Goal: Task Accomplishment & Management: Use online tool/utility

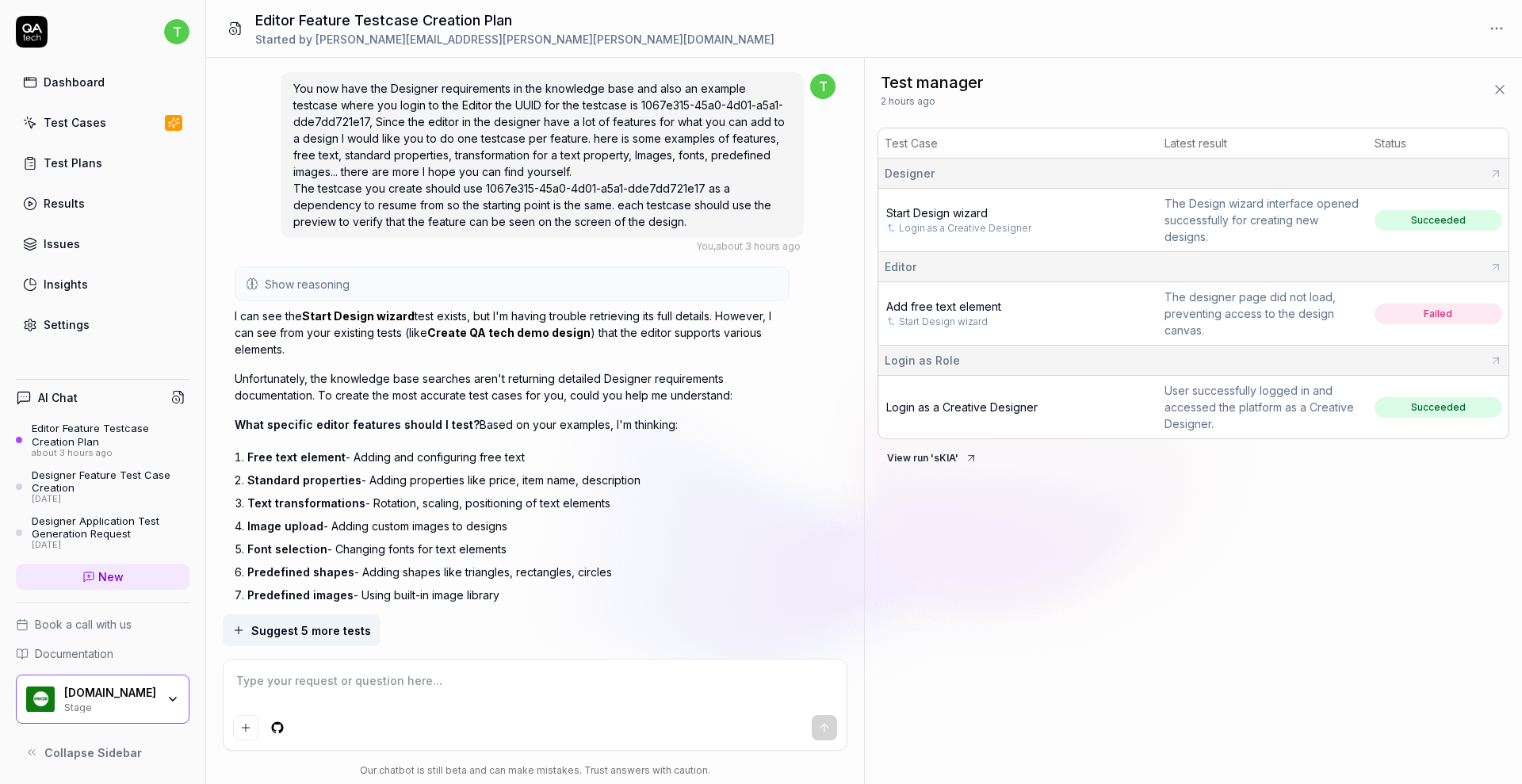
scroll to position [720, 0]
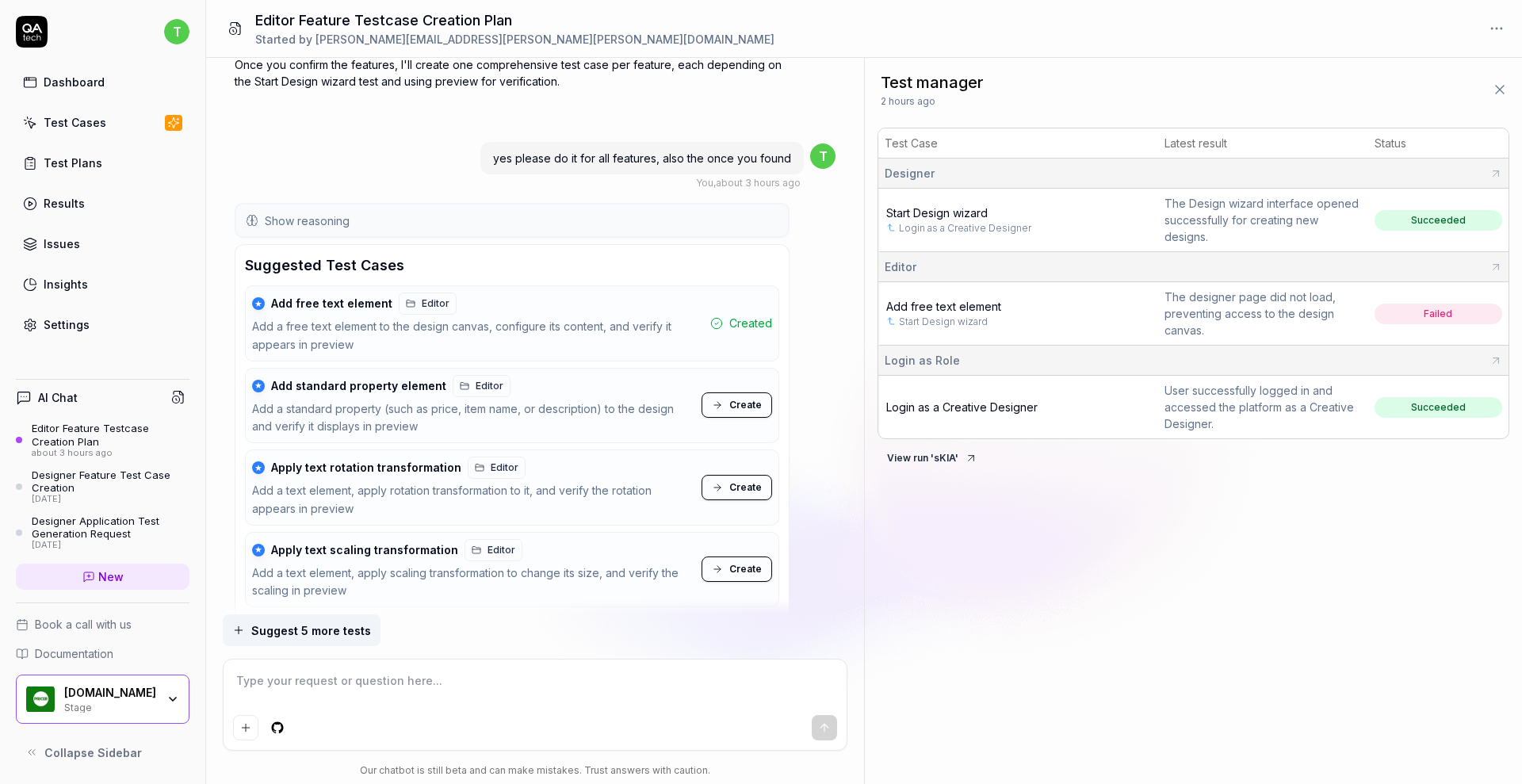
type textarea "*"
click at [976, 303] on span "Add free text element" at bounding box center [944, 306] width 115 height 14
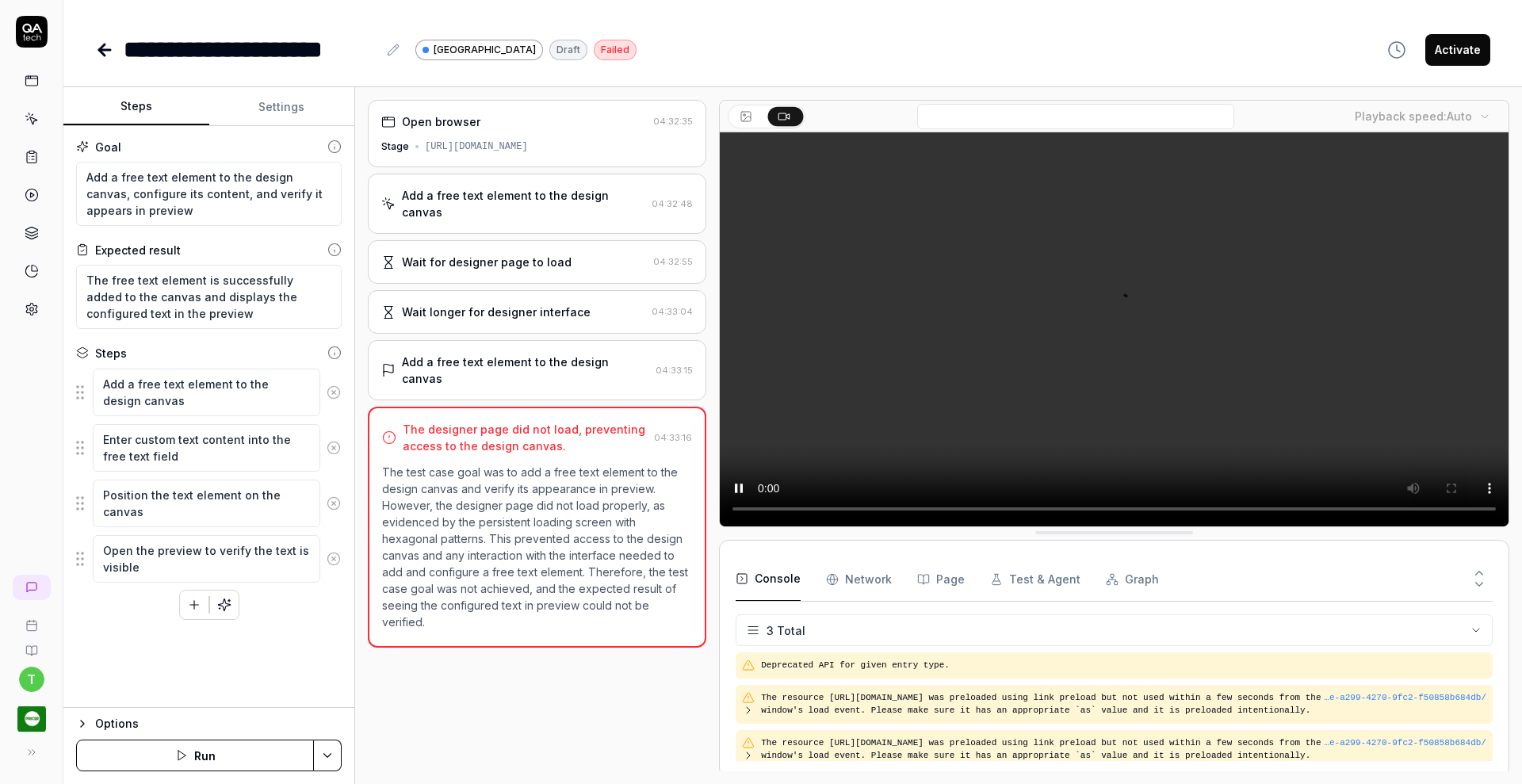
scroll to position [6, 0]
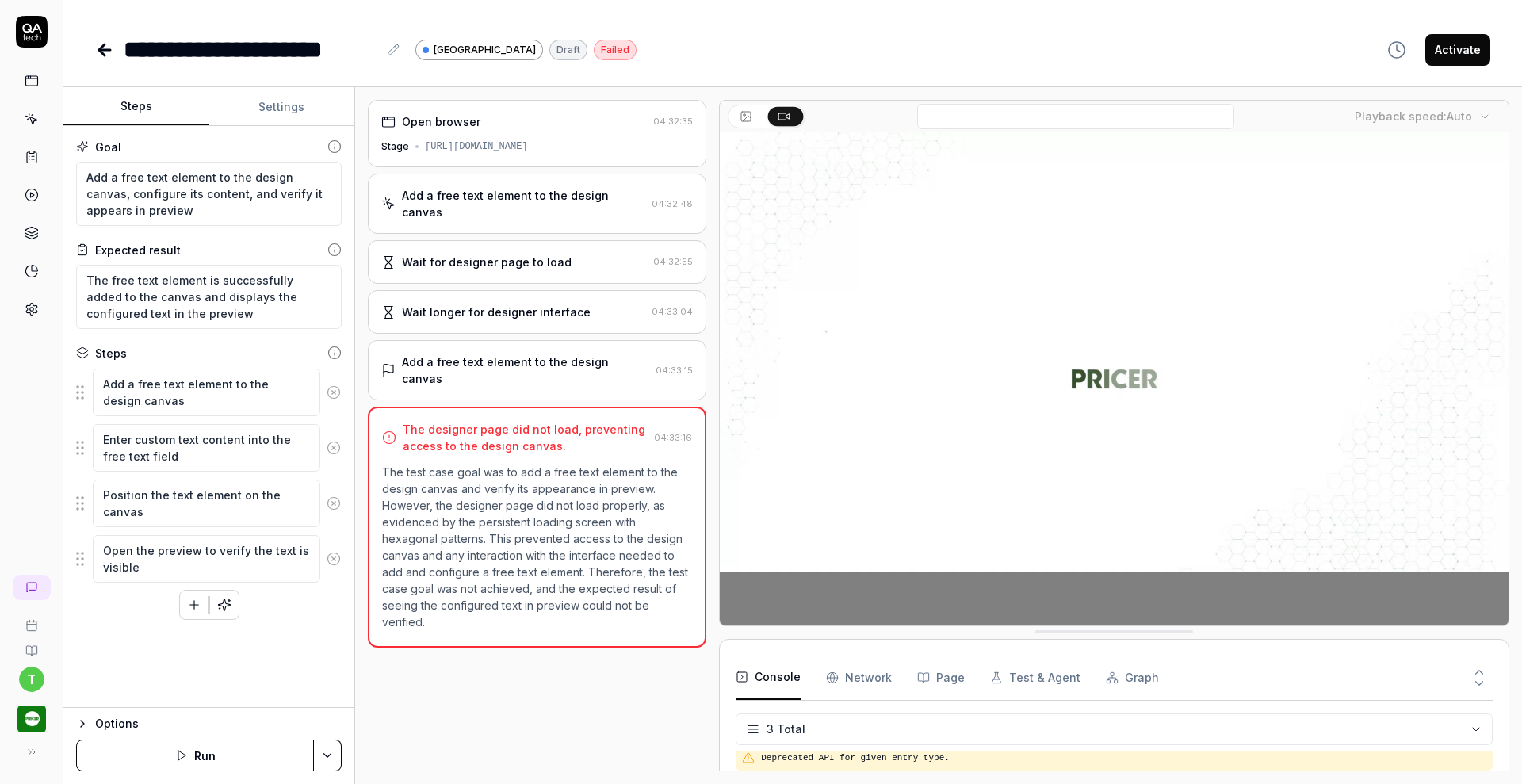
type textarea "*"
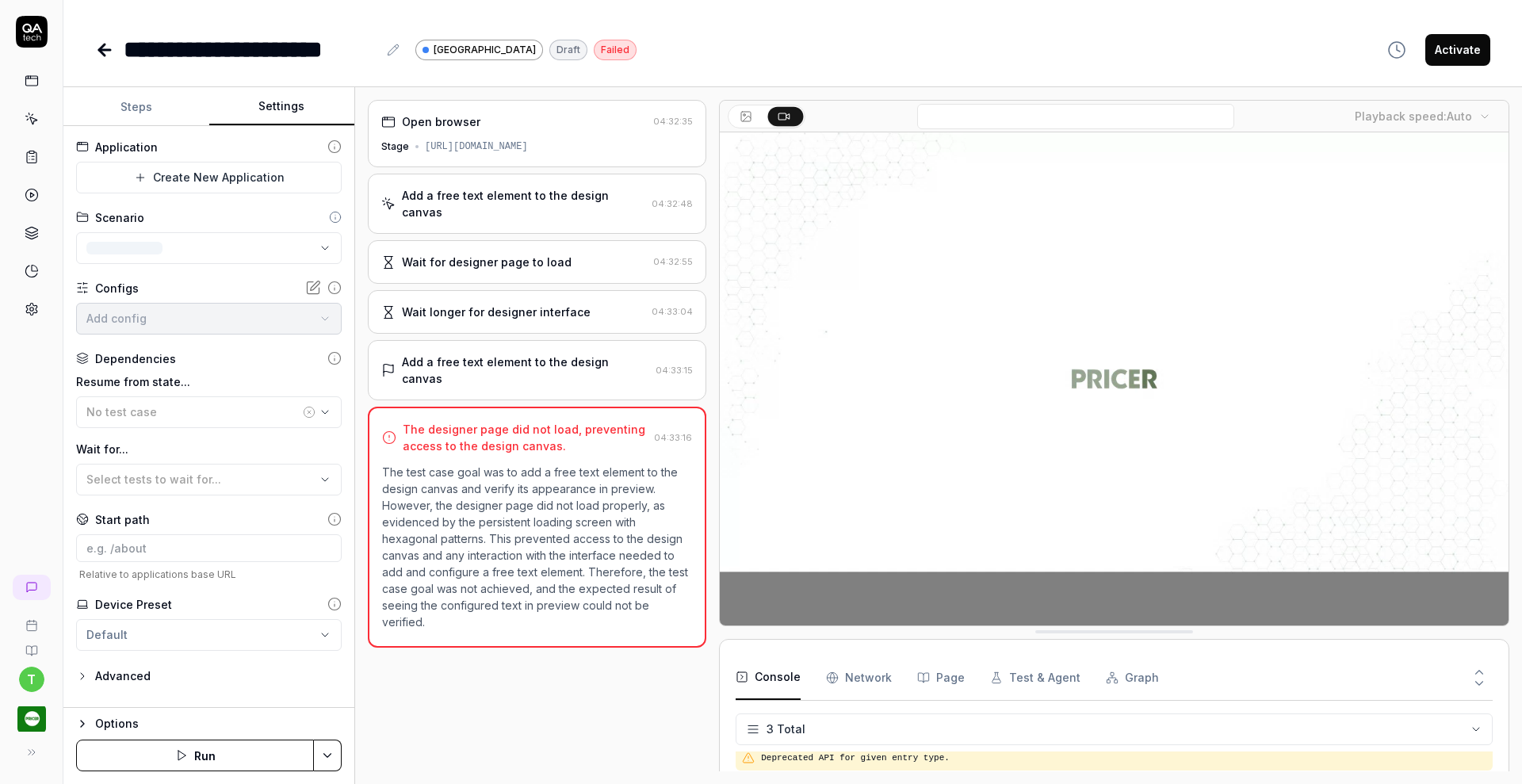
click at [284, 106] on button "Settings" at bounding box center [282, 107] width 146 height 38
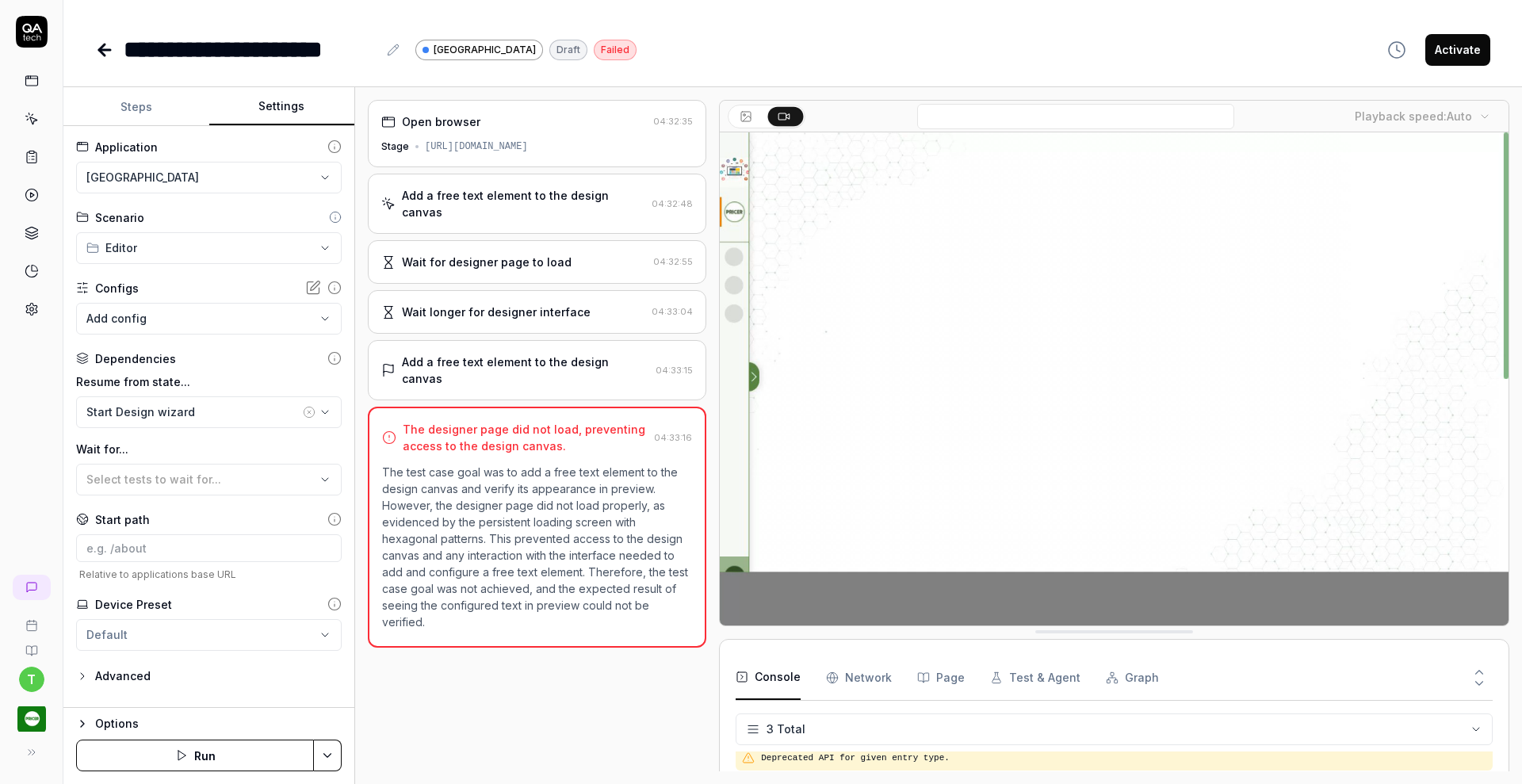
click at [189, 179] on html "**********" at bounding box center [761, 392] width 1522 height 784
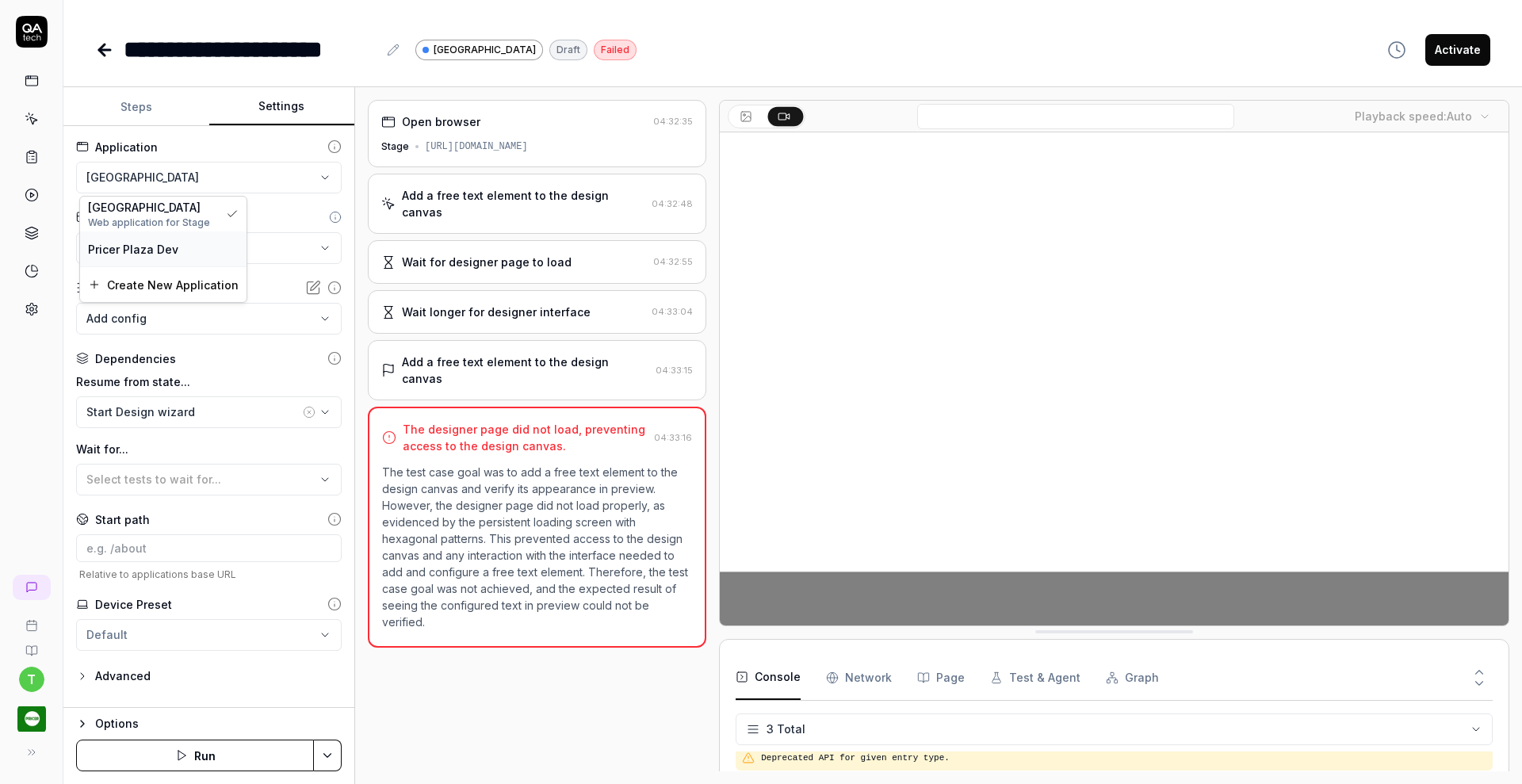
click at [179, 249] on div "Pricer Plaza Dev" at bounding box center [164, 249] width 151 height 17
click at [105, 47] on icon at bounding box center [104, 50] width 19 height 19
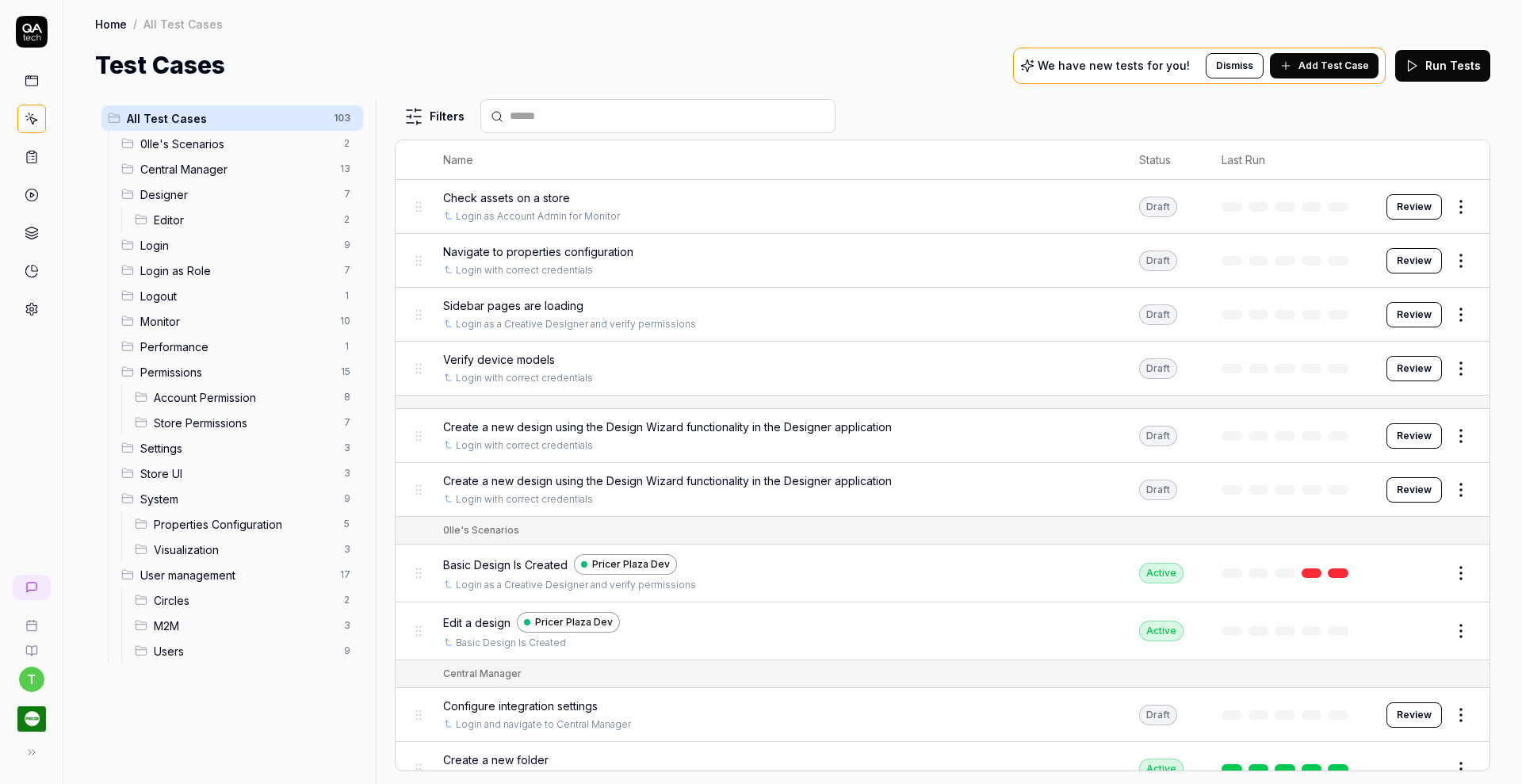
click at [165, 197] on span "Designer" at bounding box center [237, 195] width 194 height 17
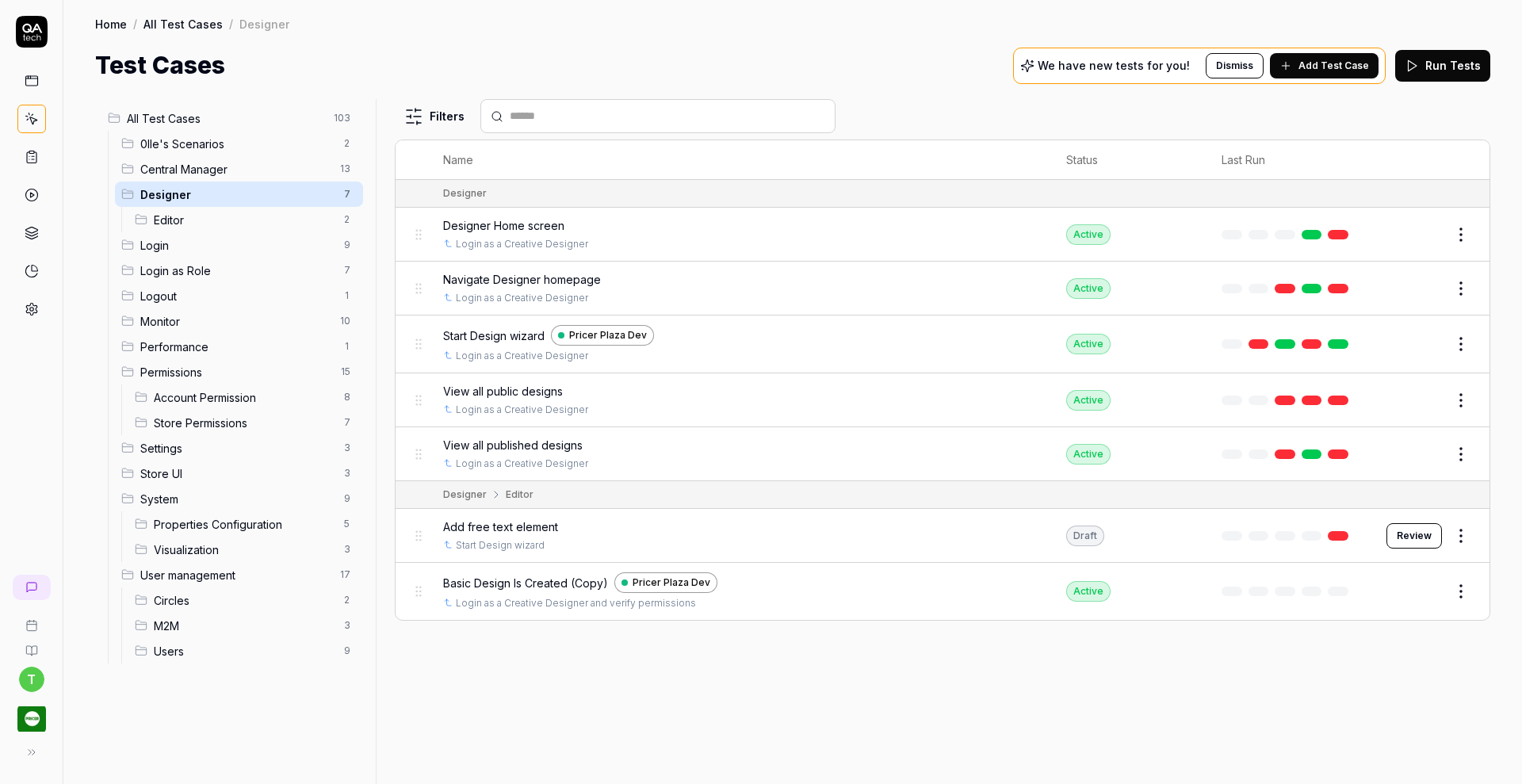
click at [512, 523] on span "Add free text element" at bounding box center [501, 526] width 115 height 17
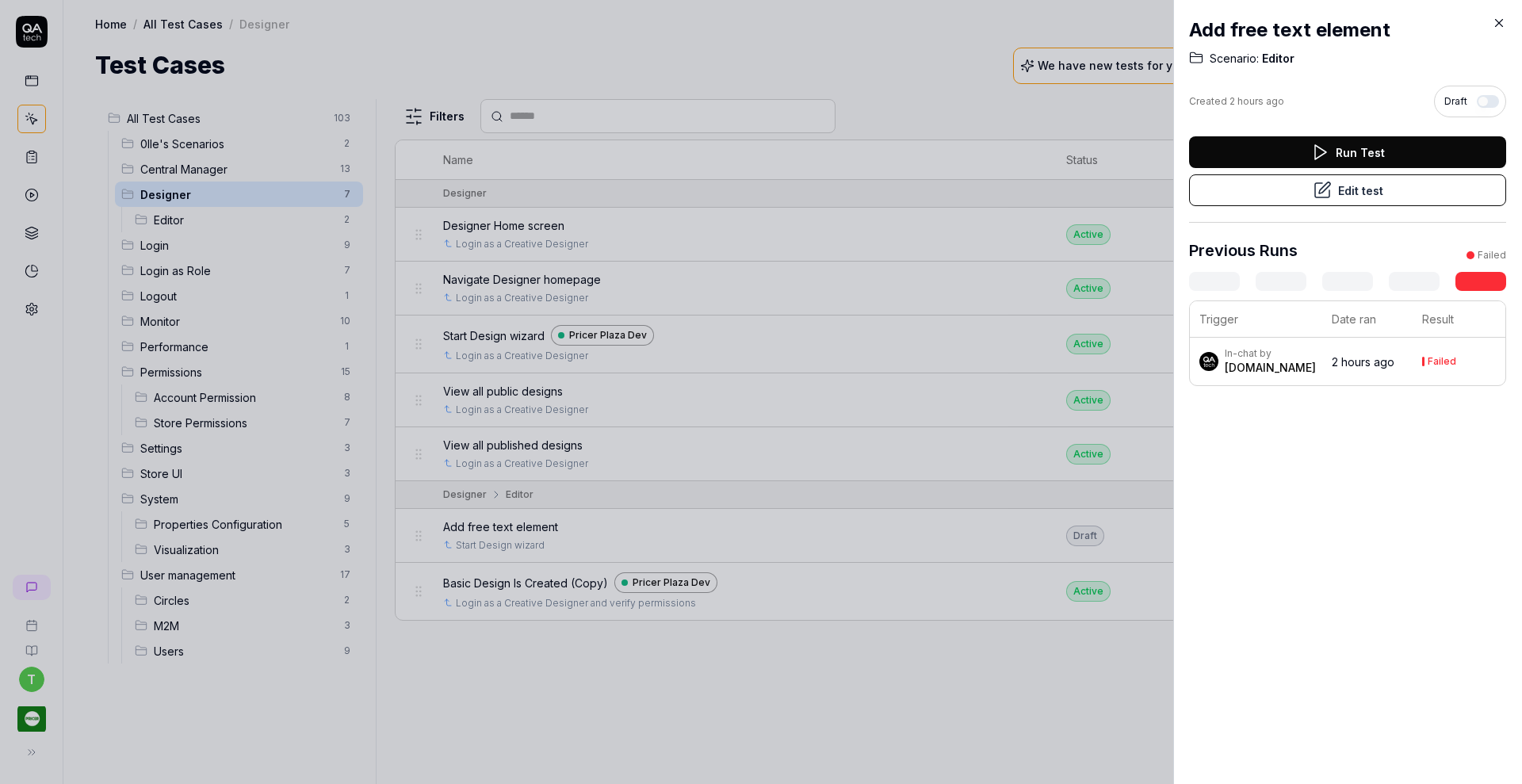
click at [1495, 23] on icon at bounding box center [1498, 23] width 14 height 14
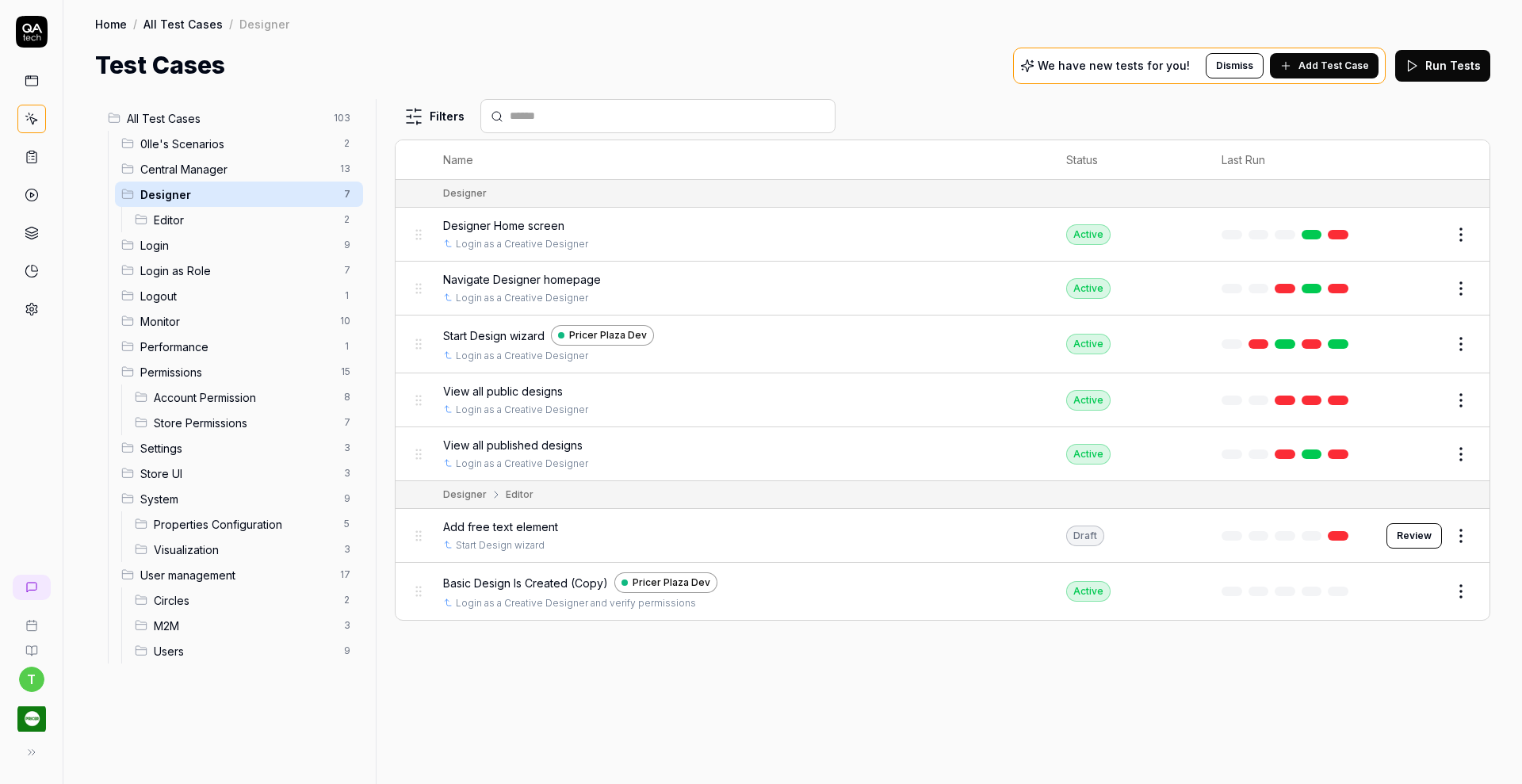
click at [510, 528] on span "Add free text element" at bounding box center [501, 526] width 115 height 17
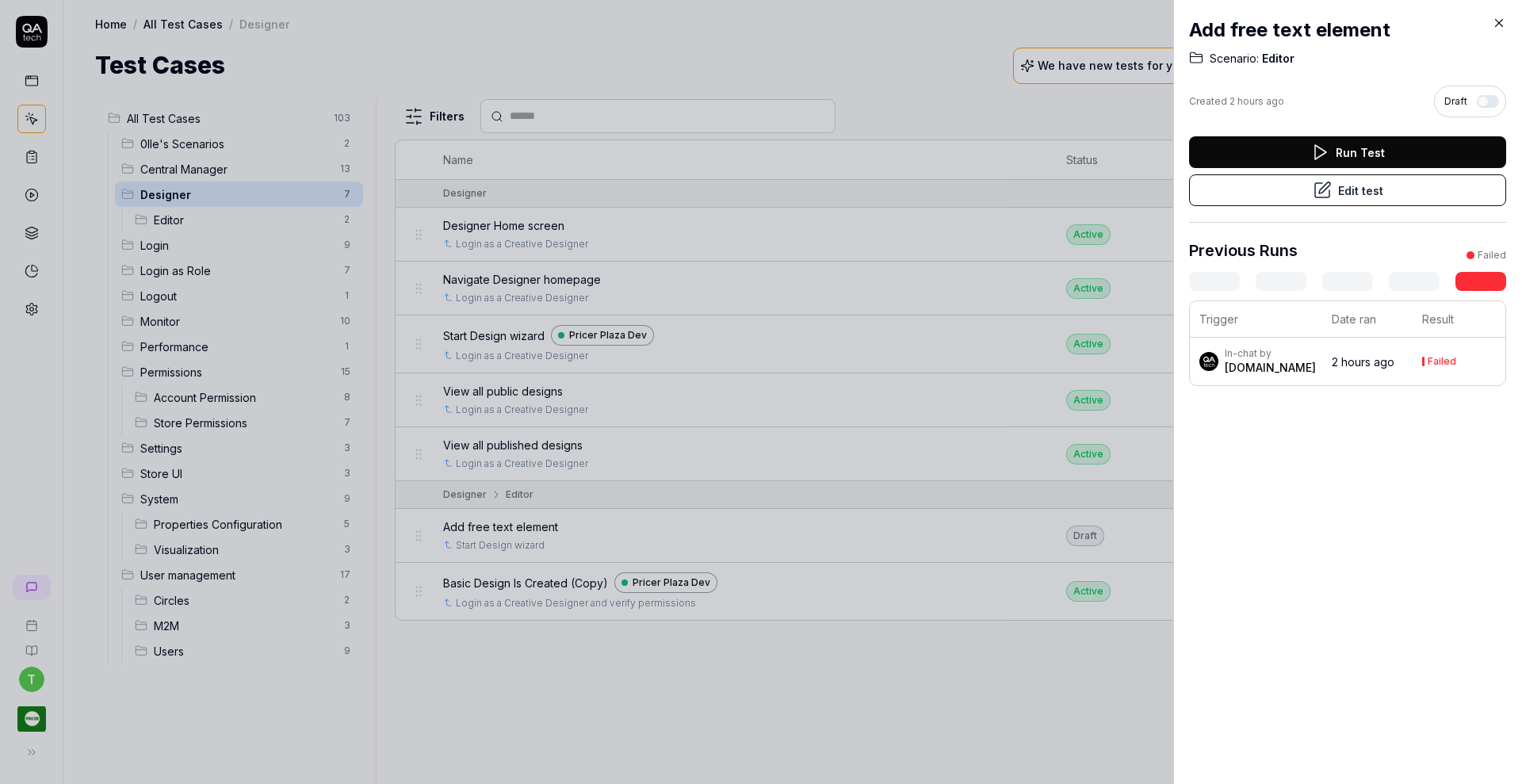
click at [1313, 190] on icon at bounding box center [1322, 190] width 19 height 19
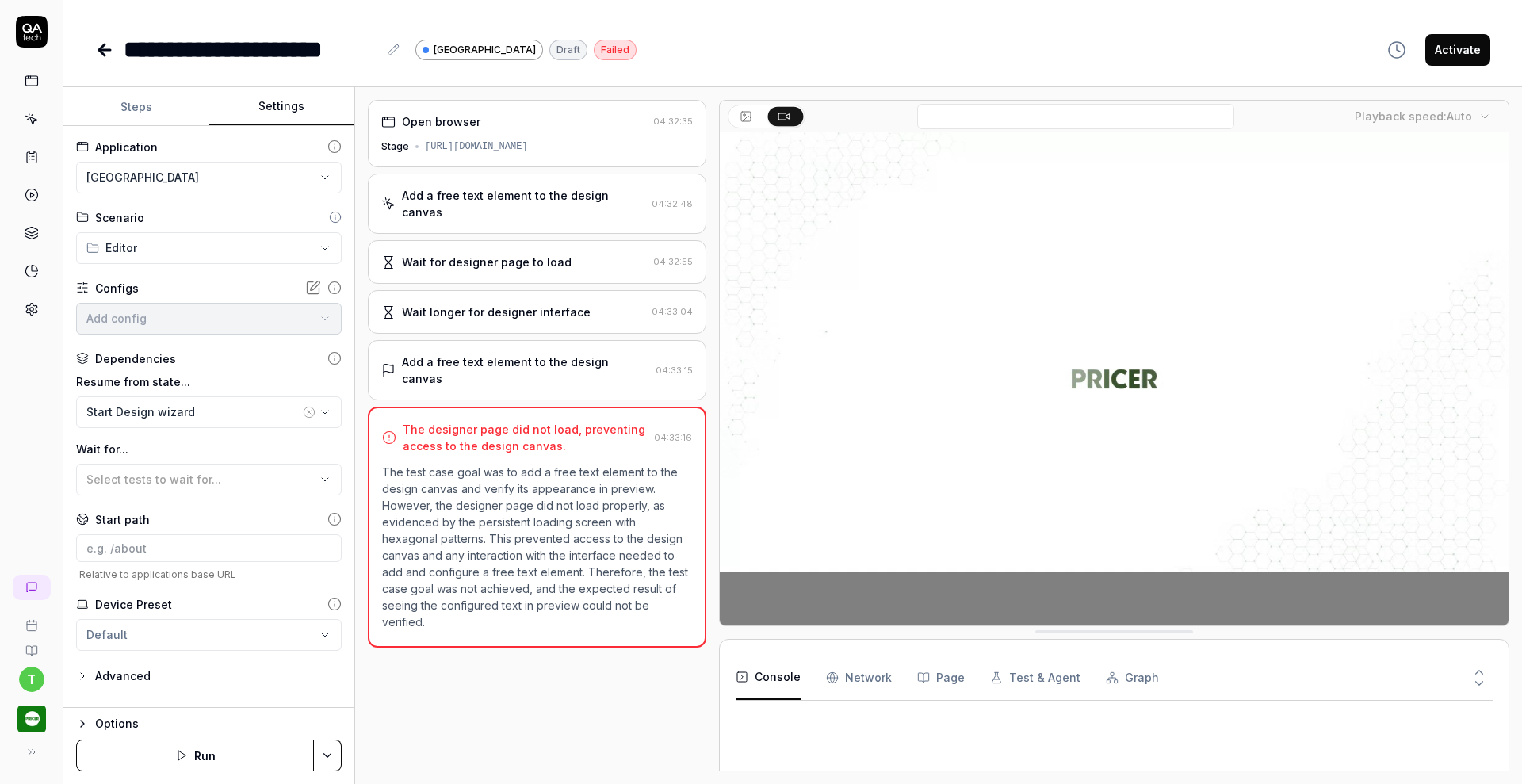
click at [290, 97] on button "Settings" at bounding box center [282, 107] width 146 height 38
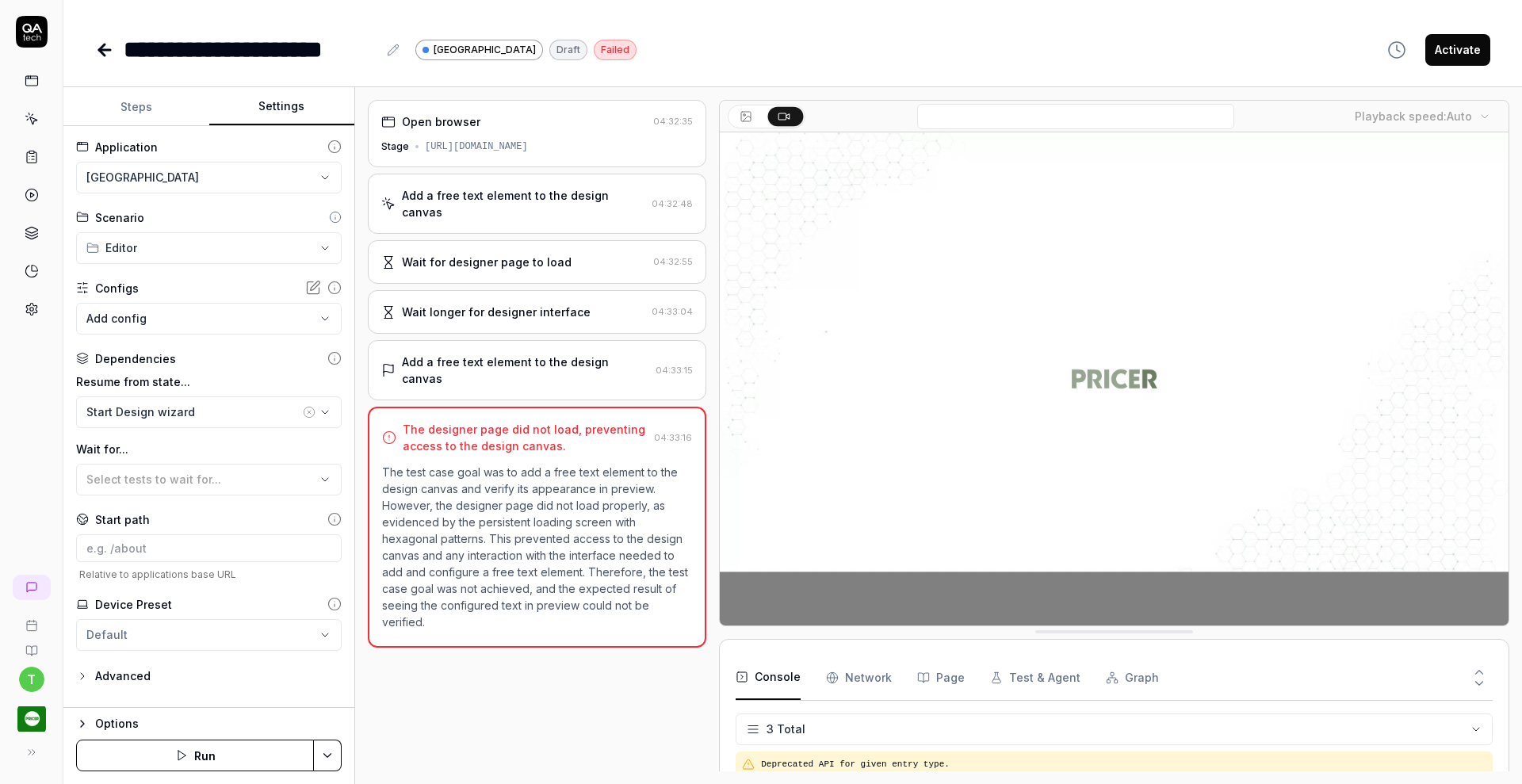
scroll to position [6, 0]
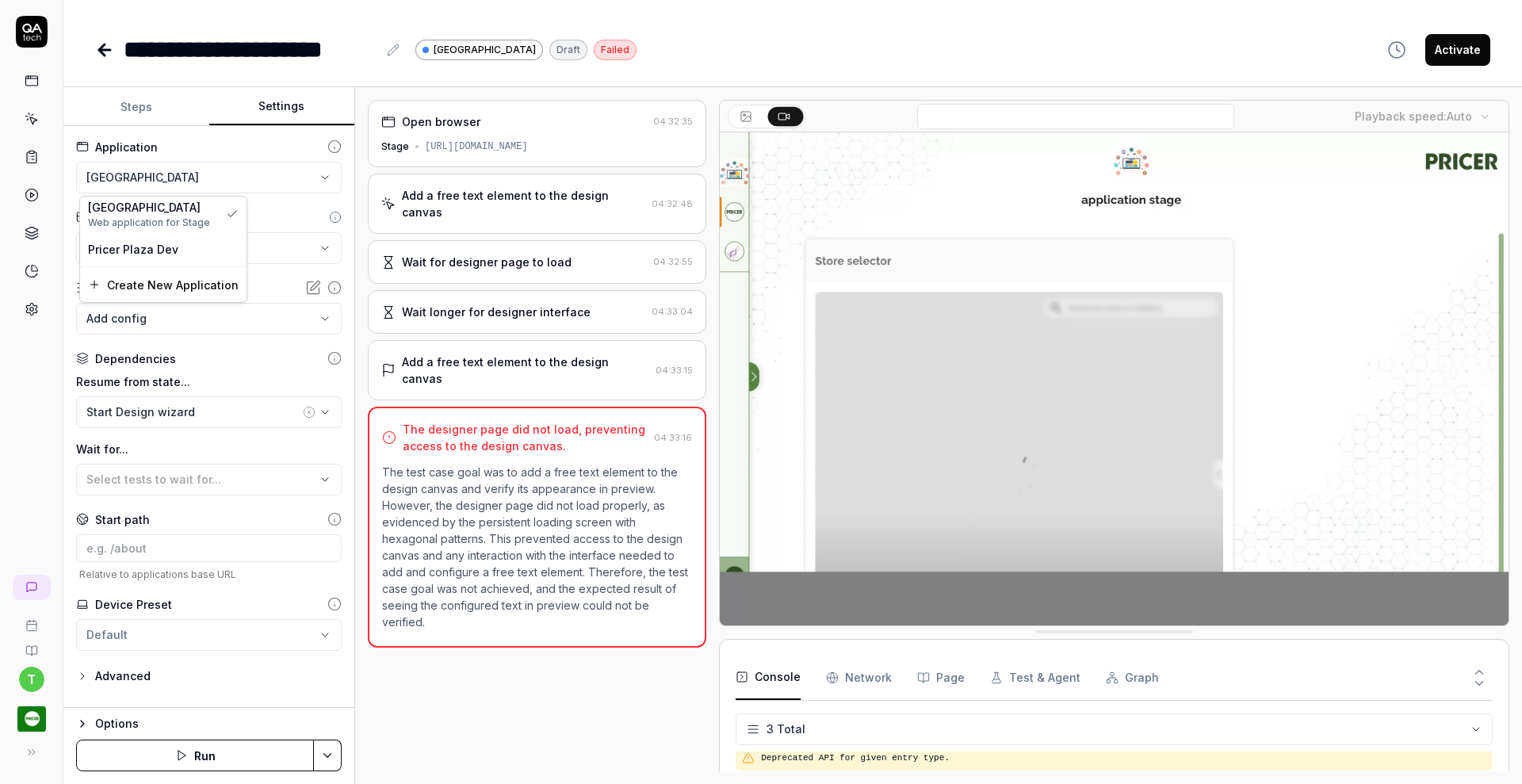
click at [228, 181] on html "**********" at bounding box center [761, 392] width 1522 height 784
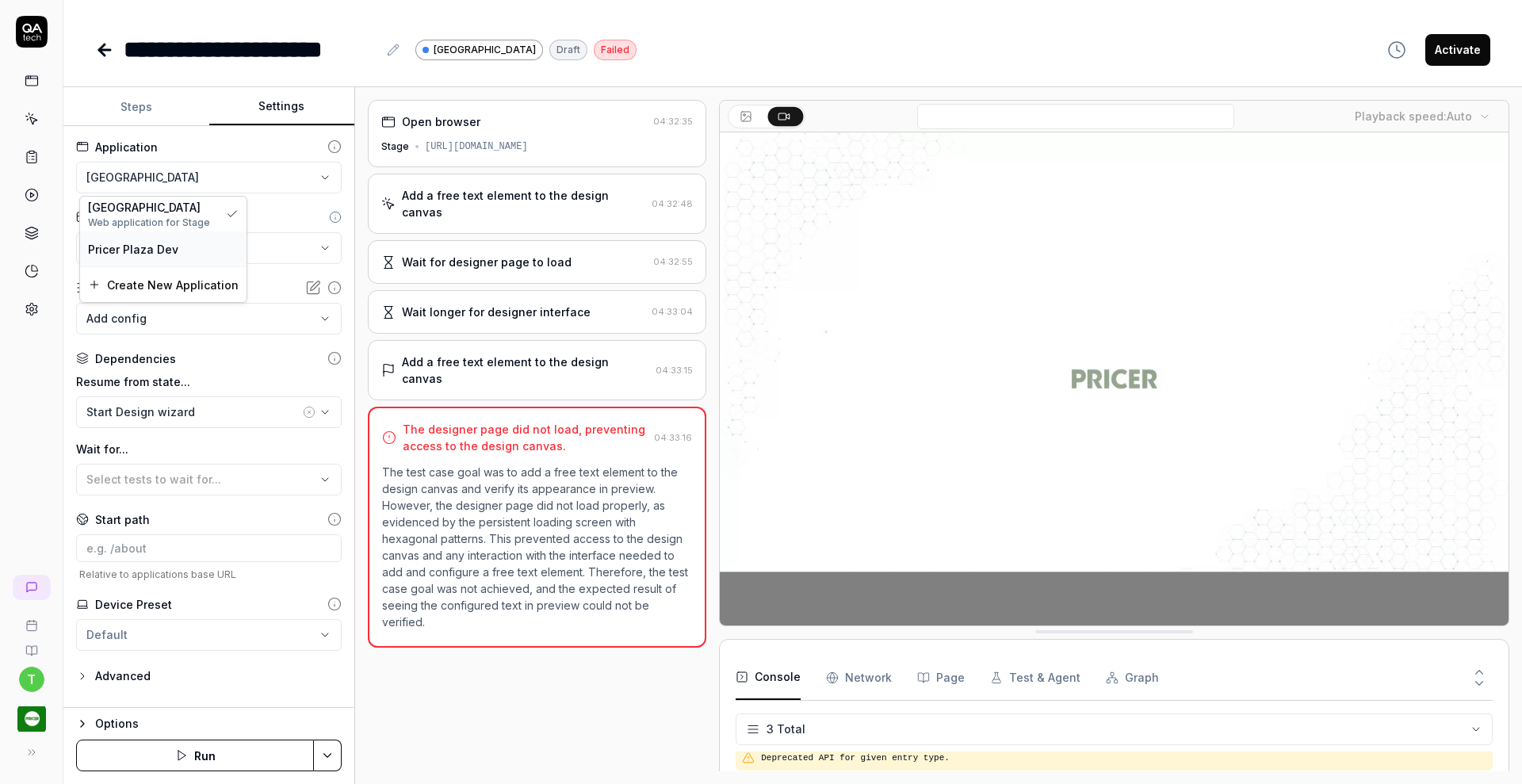
click at [198, 253] on div "Pricer Plaza Dev" at bounding box center [164, 249] width 151 height 17
click at [243, 759] on button "Save & Run" at bounding box center [195, 754] width 237 height 31
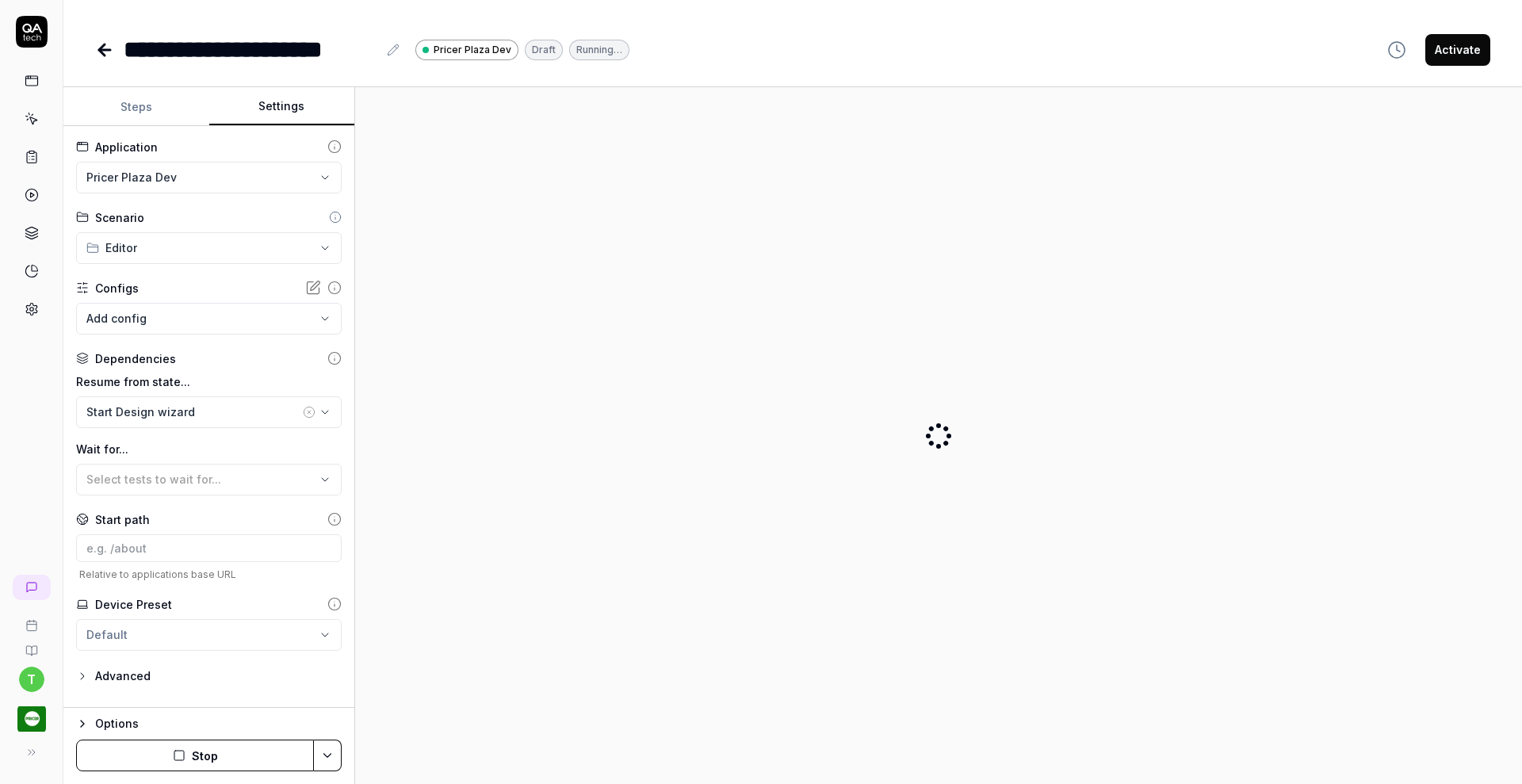
click at [243, 759] on button "Stop" at bounding box center [195, 754] width 237 height 31
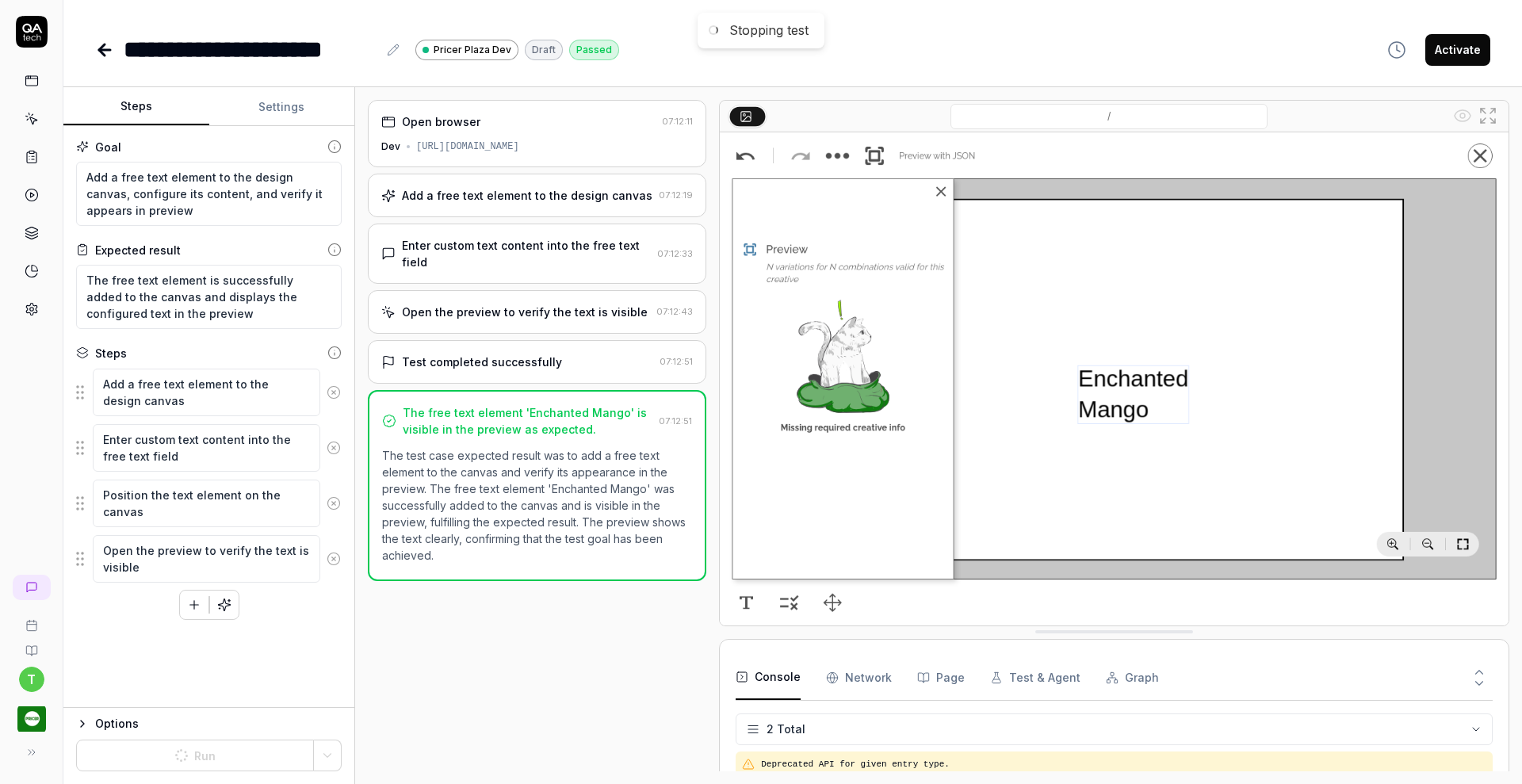
click at [129, 113] on button "Steps" at bounding box center [137, 107] width 146 height 38
click at [265, 549] on textarea "Open the preview to verify the text is visible" at bounding box center [206, 559] width 227 height 47
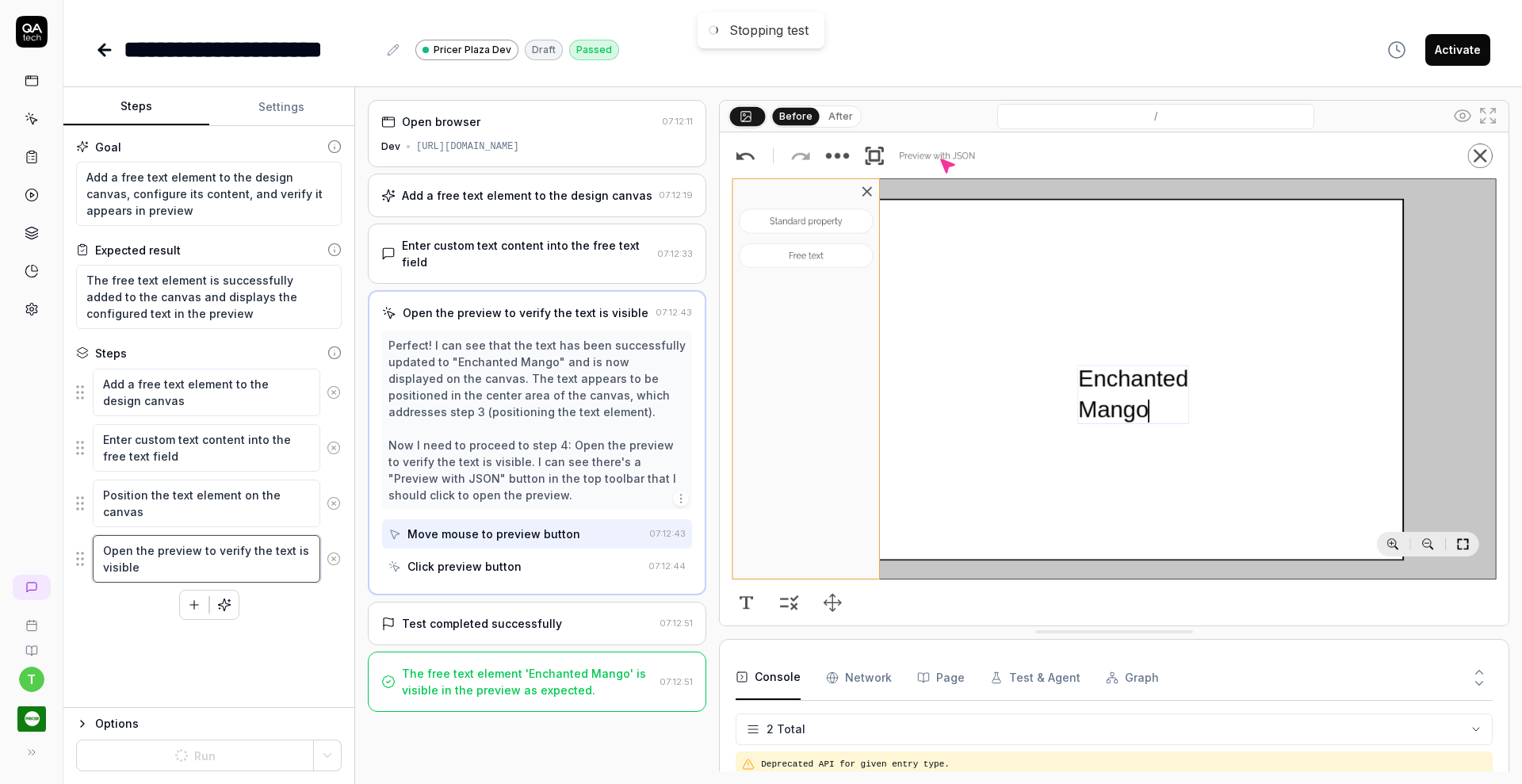
type textarea "*"
type textarea "Open the preview to verify the ptext is visible"
type textarea "*"
type textarea "Open the preview to verify the pretext is visible"
type textarea "*"
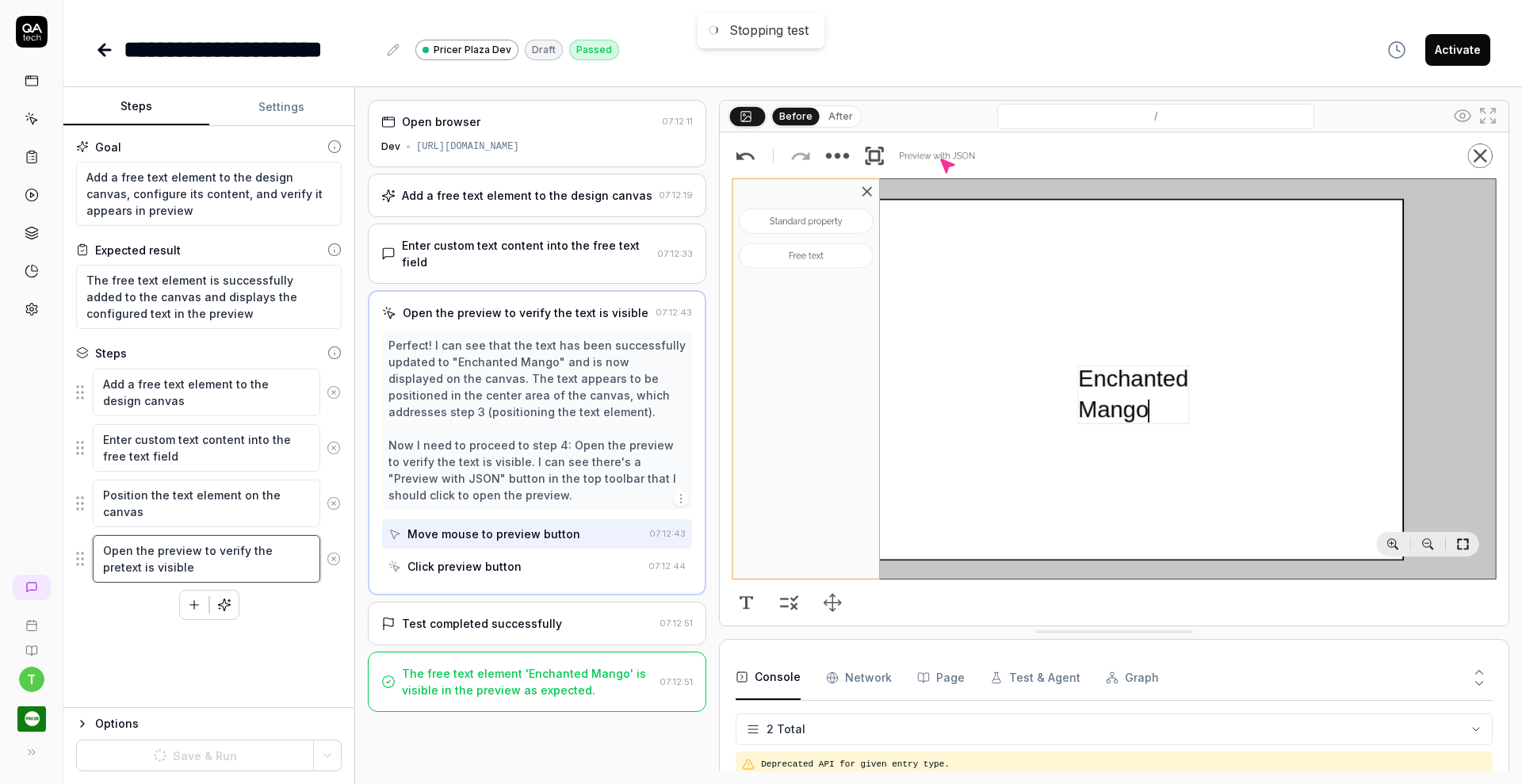
type textarea "Open the preview to verify the prevtext is visible"
type textarea "*"
type textarea "Open the preview to verify the previtext is visible"
type textarea "*"
type textarea "Open the preview to verify the previetext is visible"
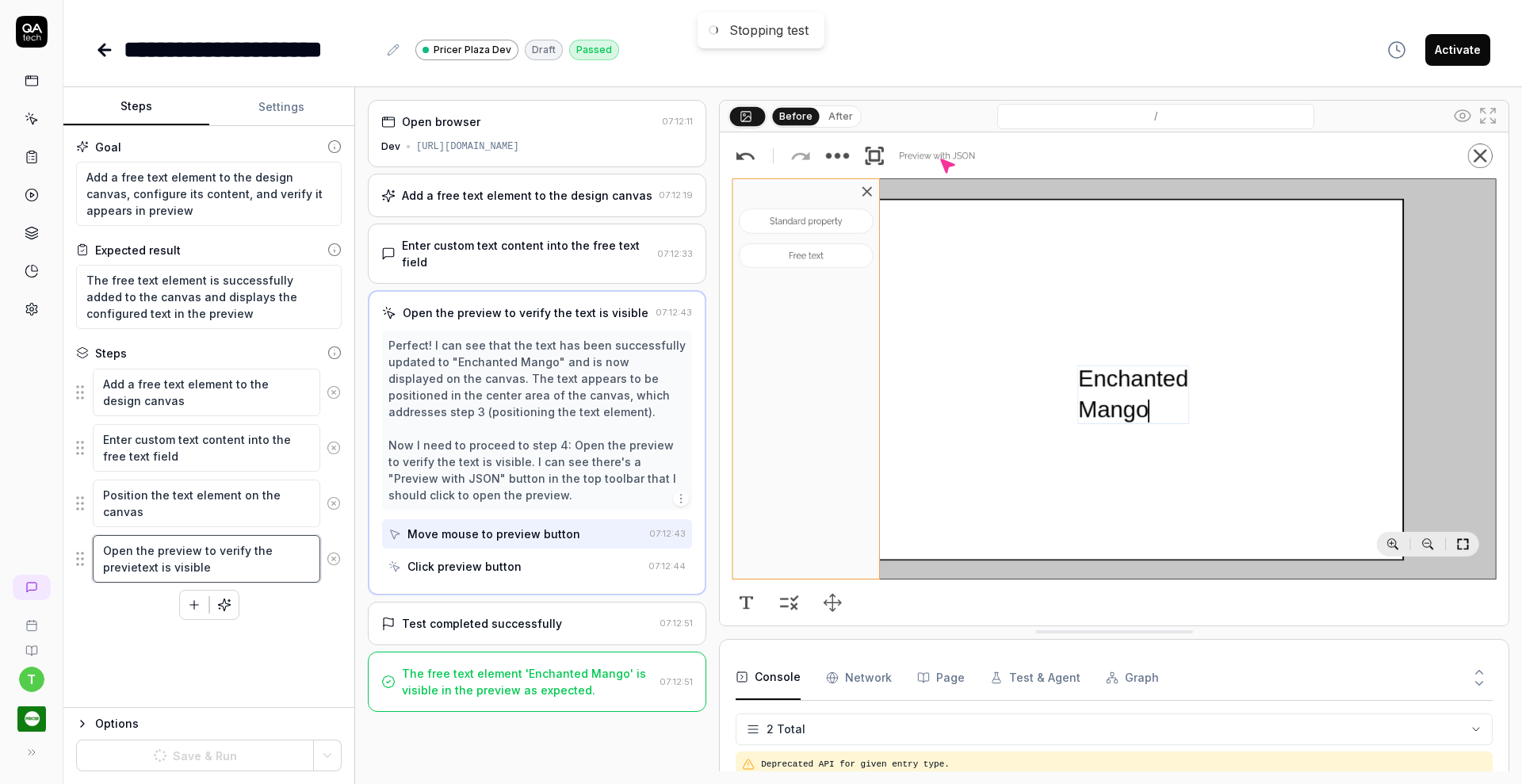
type textarea "*"
type textarea "Open the preview to verify the previewtext is visible"
type textarea "*"
type textarea "Open the preview to verify the preview text is visible"
type textarea "*"
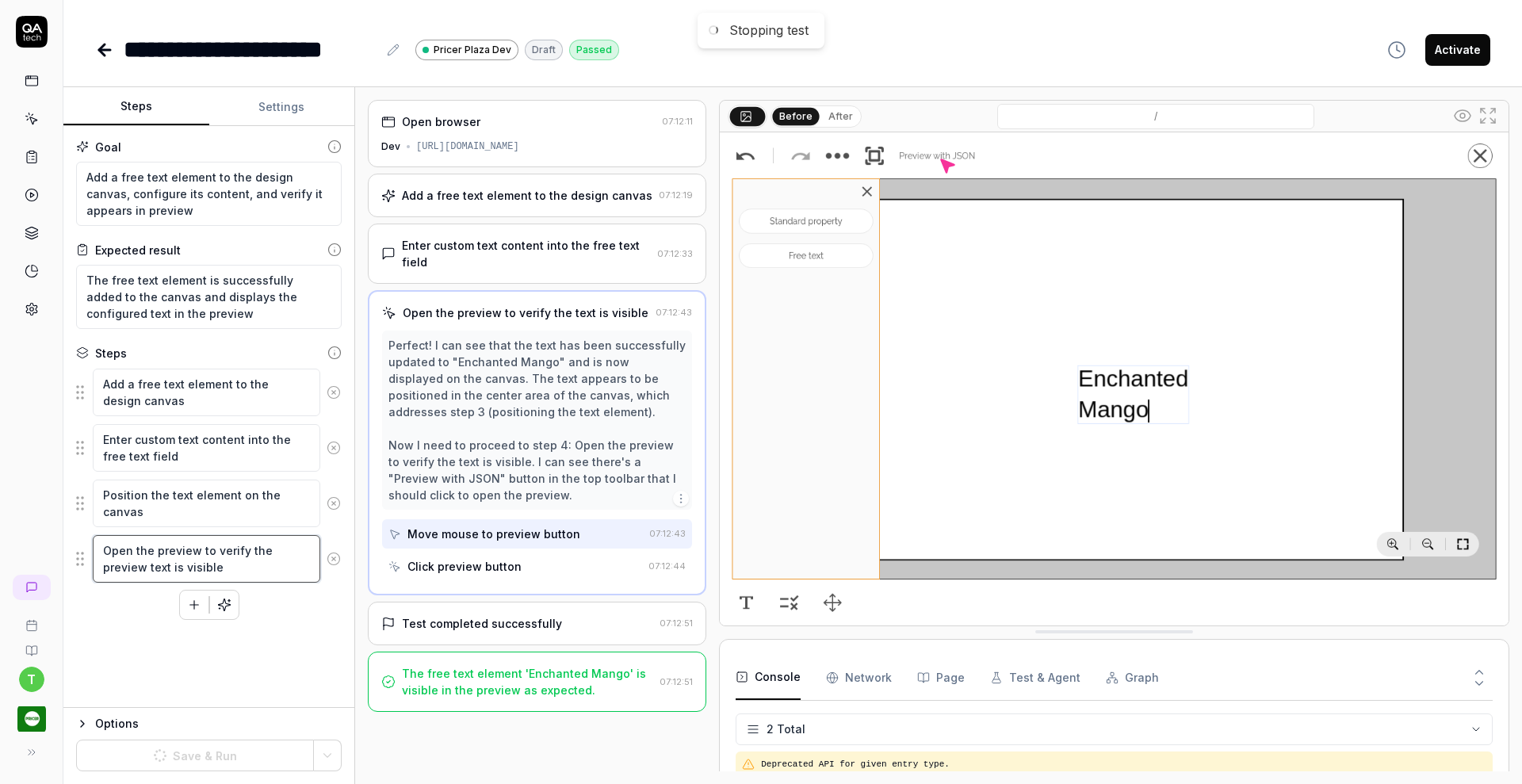
type textarea "Open the preview to verify the preview ltext is visible"
type textarea "*"
type textarea "Open the preview to verify the preview lotext is visible"
type textarea "*"
type textarea "Open the preview to verify the preview lootext is visible"
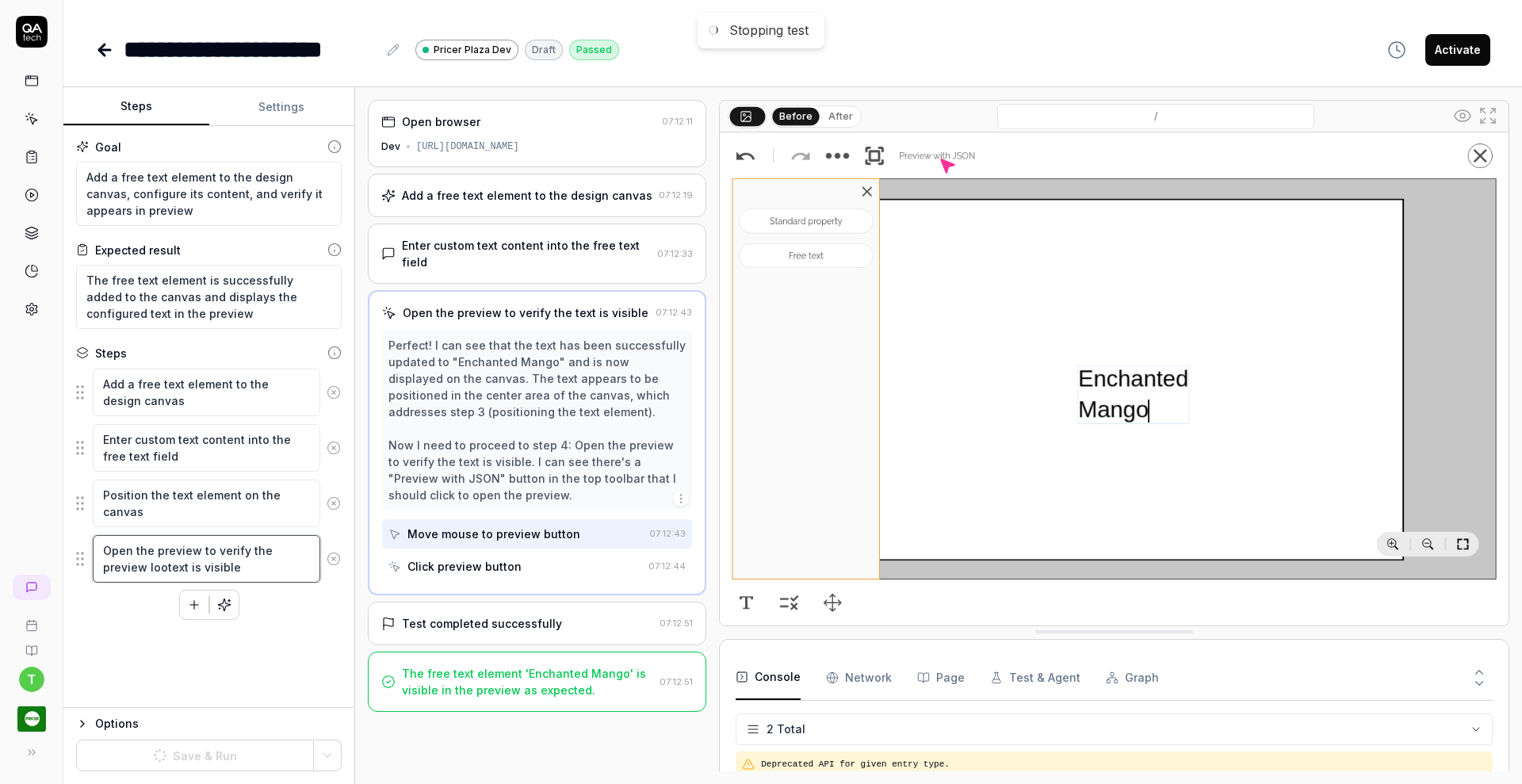
type textarea "*"
type textarea "Open the preview to verify the preview looktext is visible"
type textarea "*"
type textarea "Open the preview to verify the preview lookstext is visible"
type textarea "*"
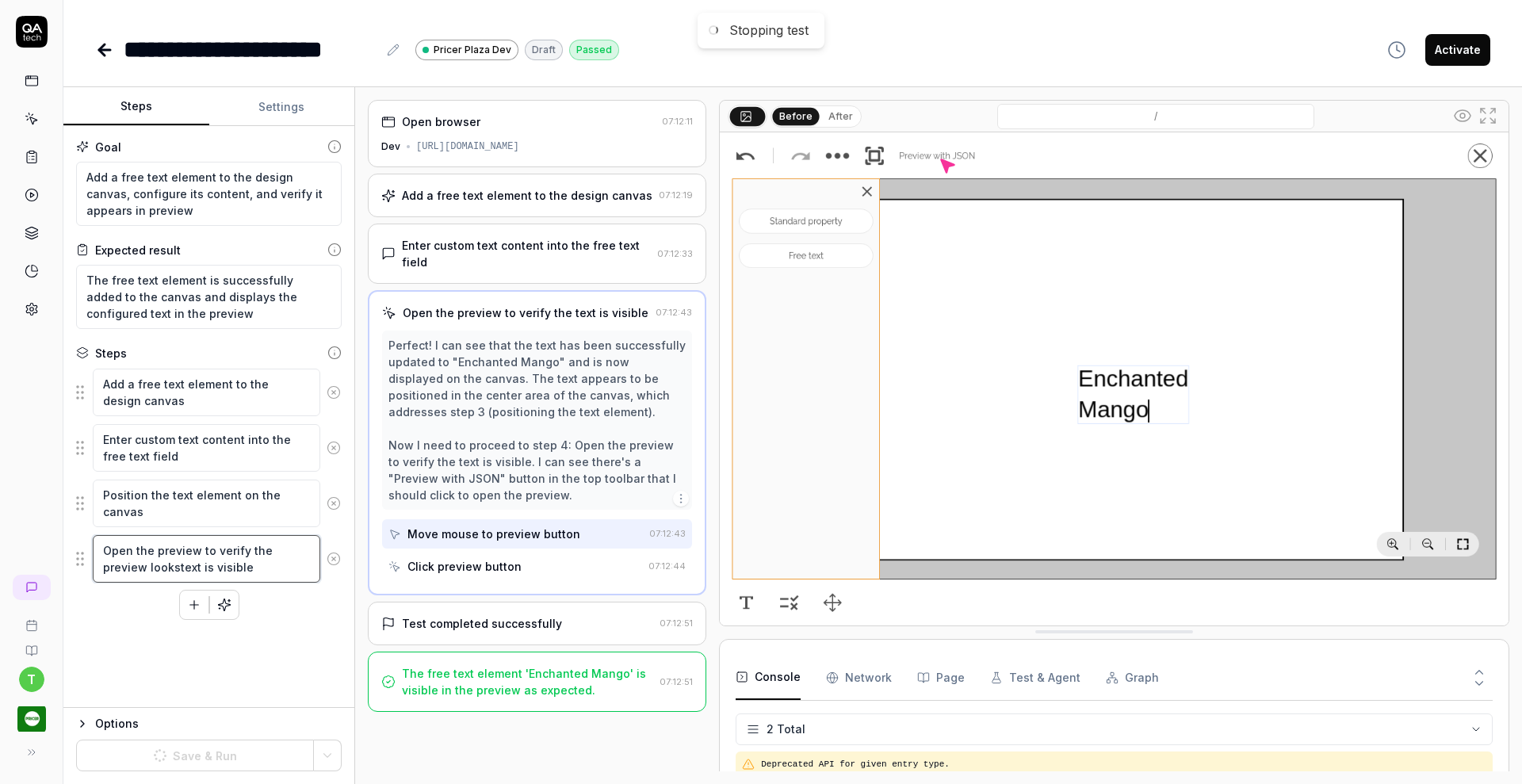
type textarea "Open the preview to verify the preview looks text is visible"
type textarea "*"
type textarea "Open the preview to verify the preview looks ttext is visible"
type textarea "*"
type textarea "Open the preview to verify the preview looks thtext is visible"
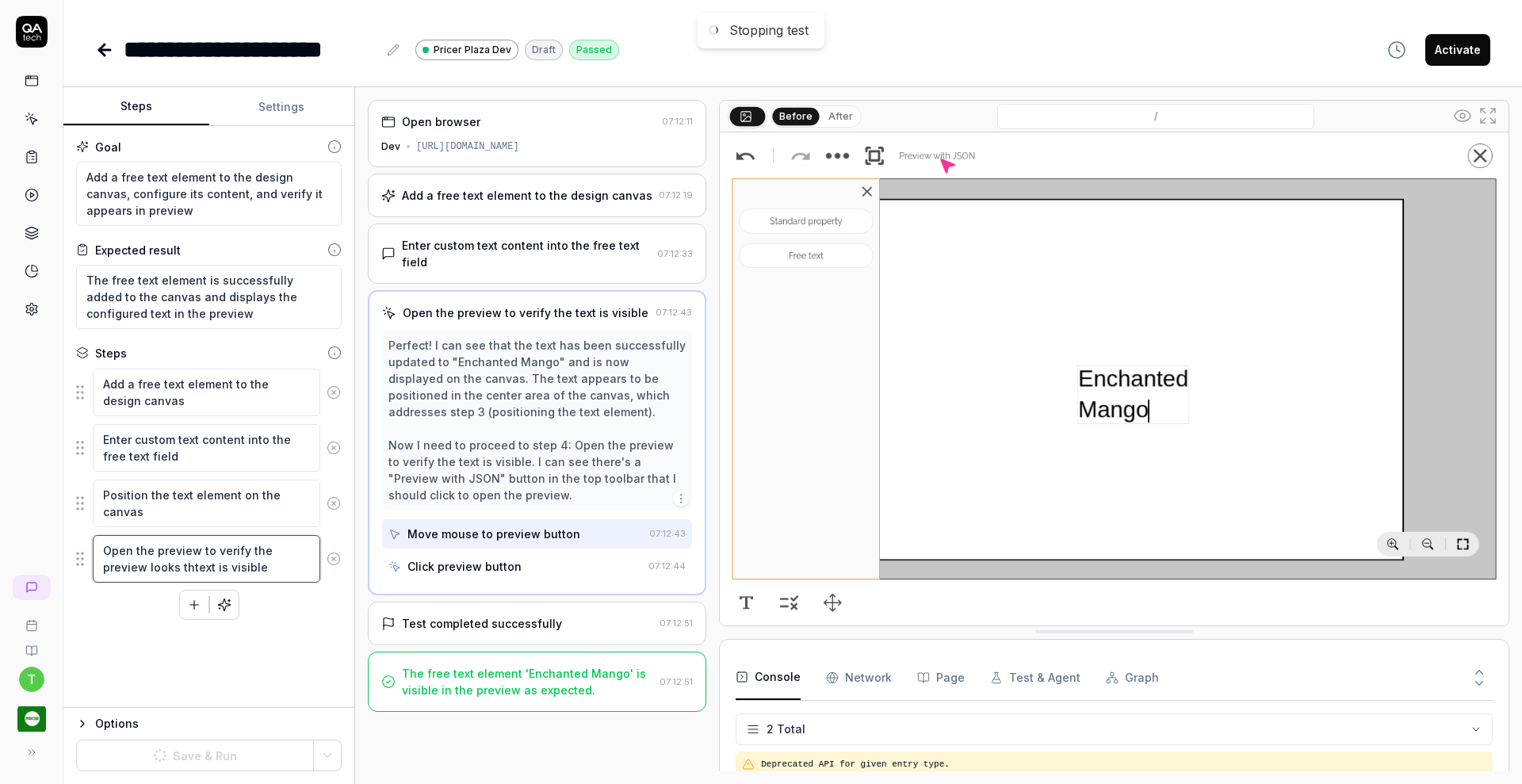
type textarea "*"
type textarea "Open the preview to verify the preview looks thetext is visible"
type textarea "*"
type textarea "Open the preview to verify the preview looks the stext is visible"
type textarea "*"
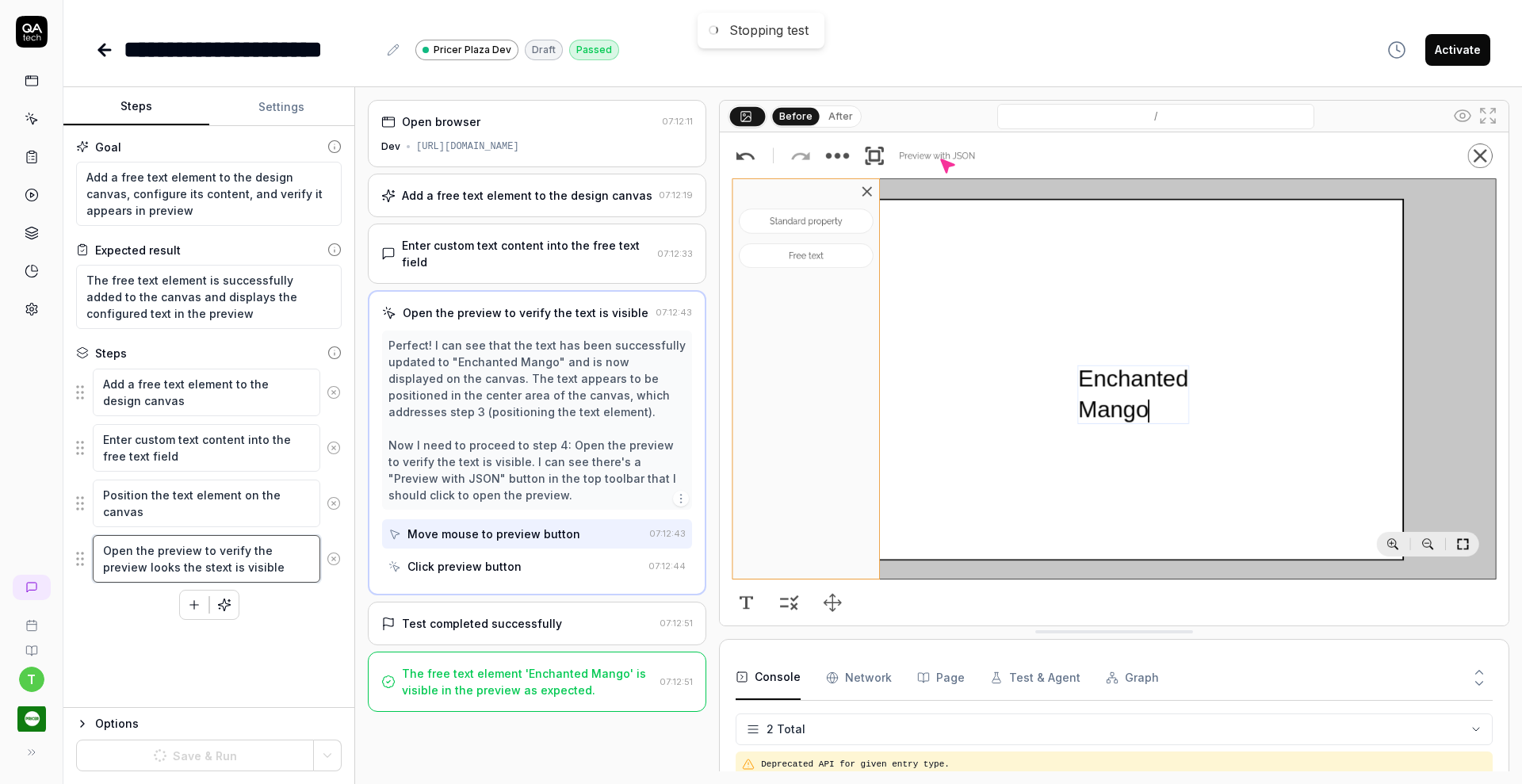
type textarea "Open the preview to verify the preview looks the satext is visible"
type textarea "*"
type textarea "Open the preview to verify the preview looks the samtext is visible"
type textarea "*"
type textarea "Open the preview to verify the preview looks the sametext is visible"
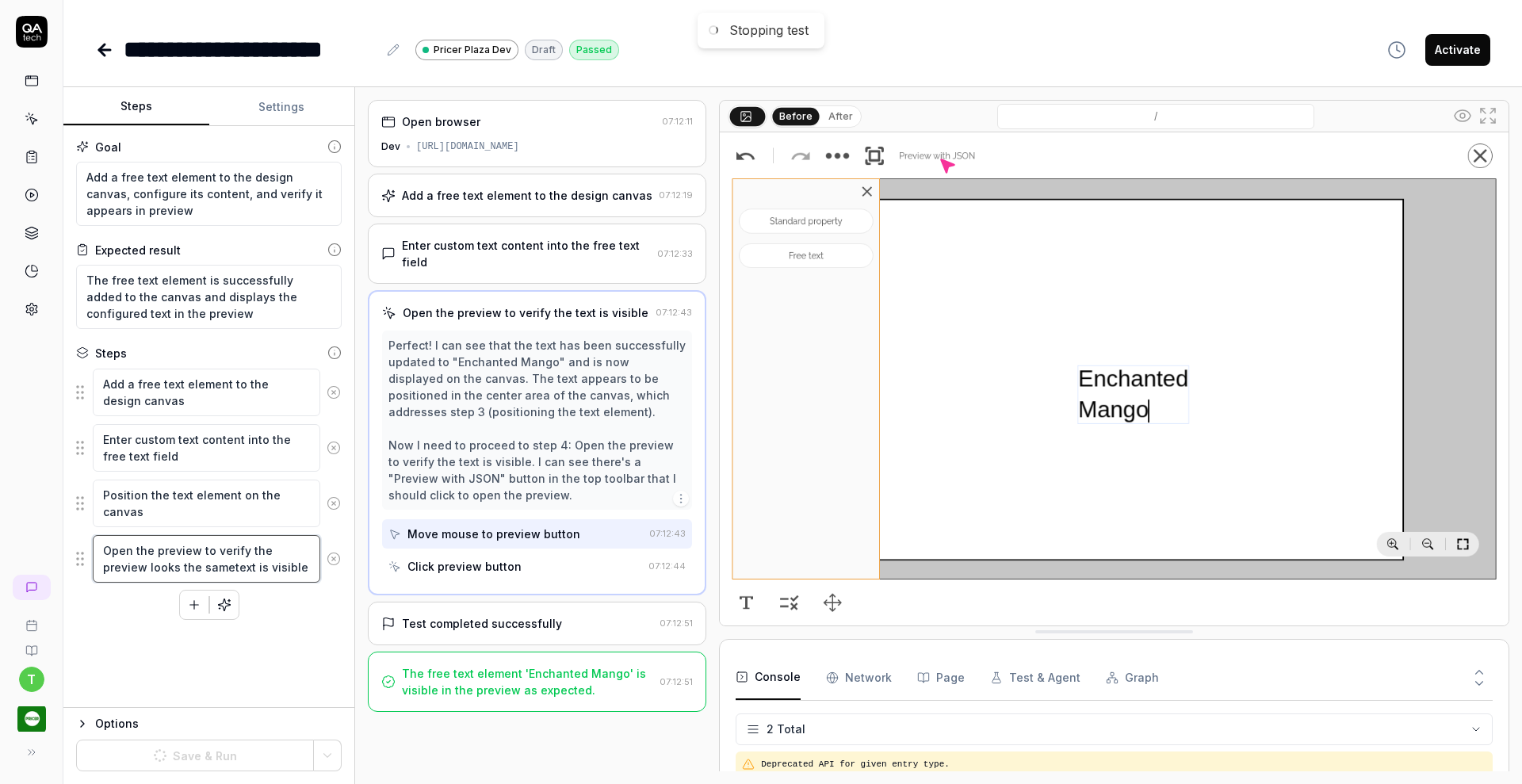
type textarea "*"
type textarea "Open the preview to verify the preview looks the same atext is visible"
type textarea "*"
type textarea "Open the preview to verify the preview looks the same astext is visible"
type textarea "*"
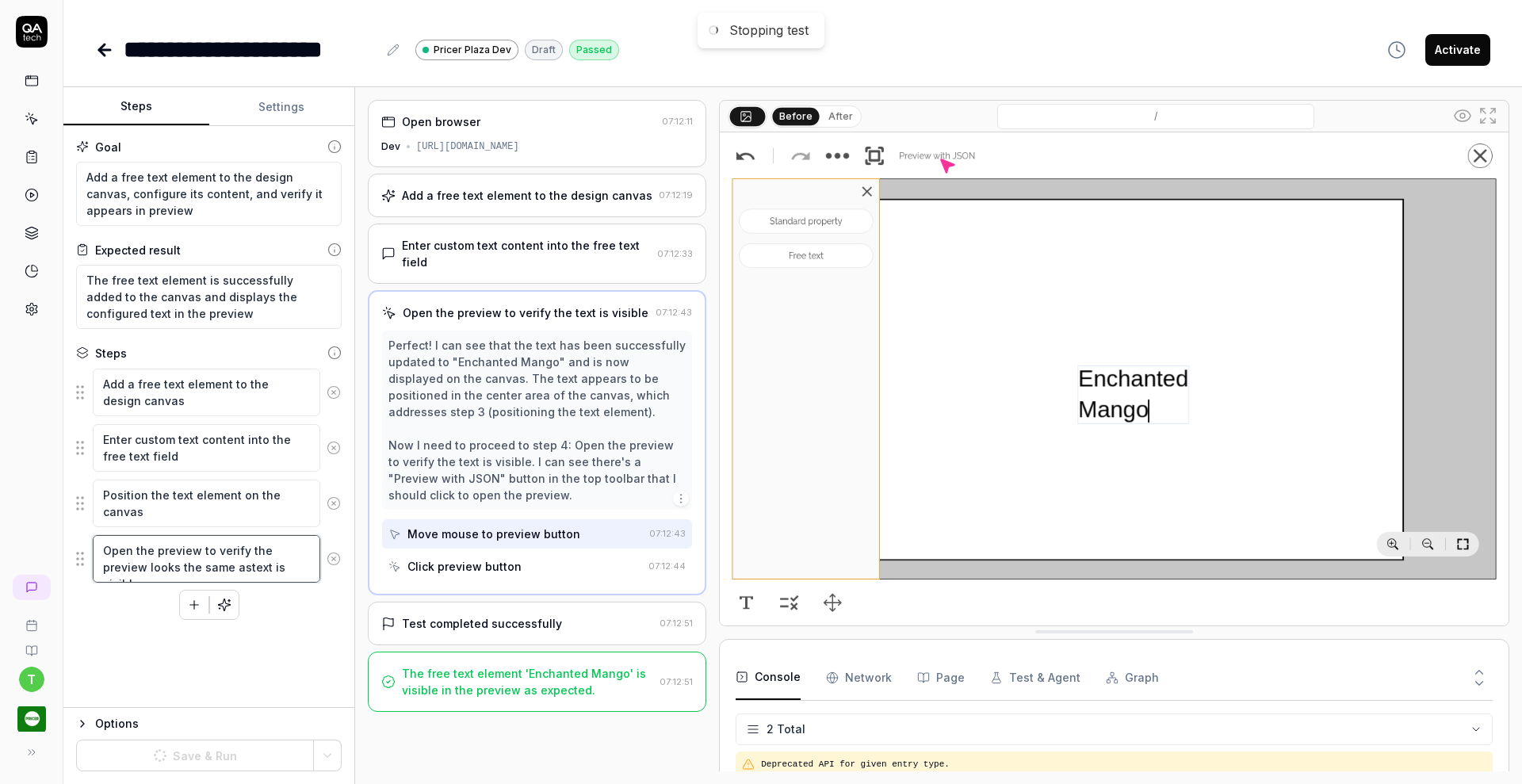
type textarea "Open the preview to verify the preview looks the same as text is visible"
type textarea "*"
type textarea "Open the preview to verify the preview looks the same as thtext is visible"
type textarea "*"
type textarea "Open the preview to verify the preview looks the same as thetext is visible"
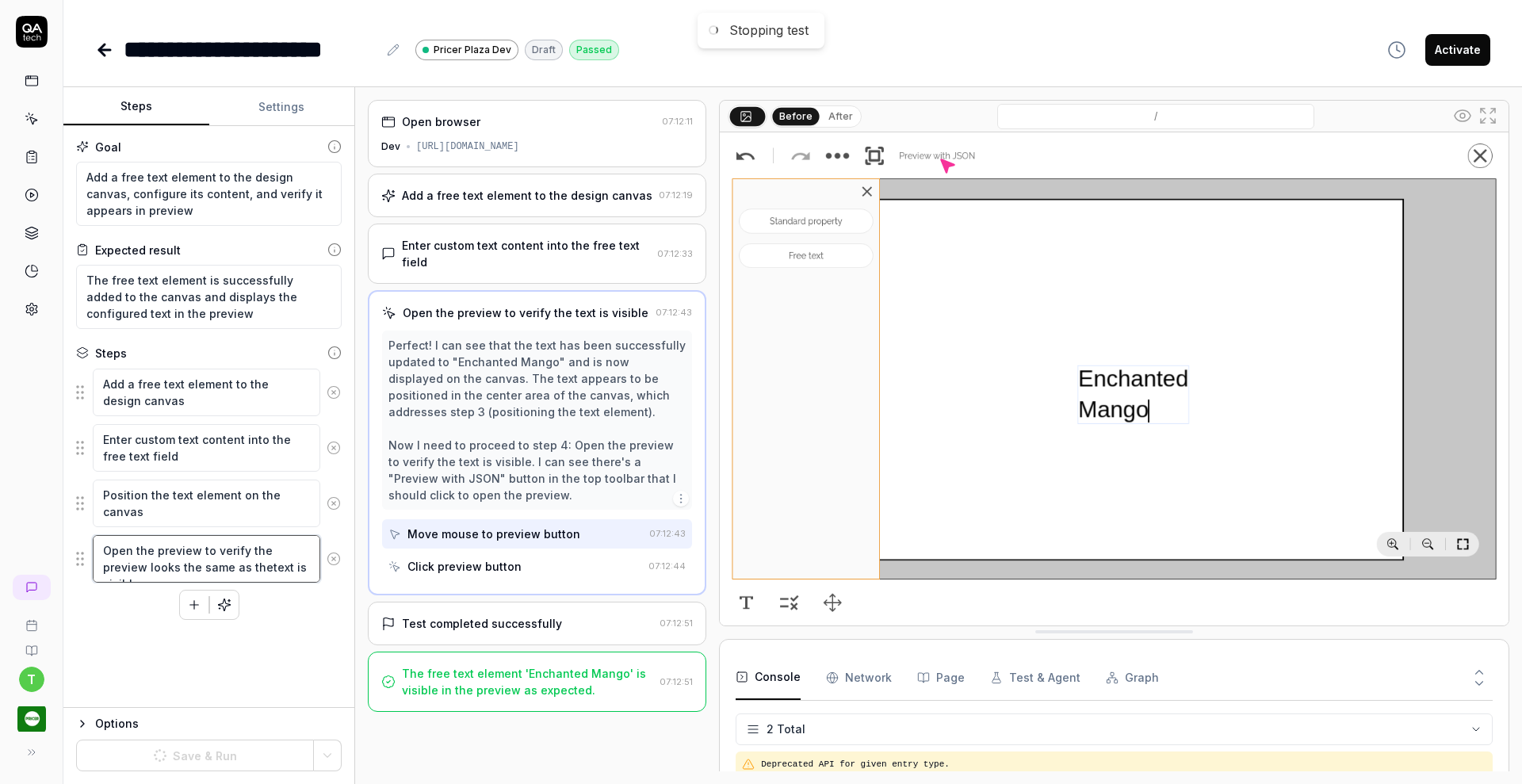
type textarea "*"
type textarea "Open the preview to verify the preview looks the same as the text is visible"
type textarea "*"
type textarea "Open the preview to verify the preview looks the same as the dtext is visible"
type textarea "*"
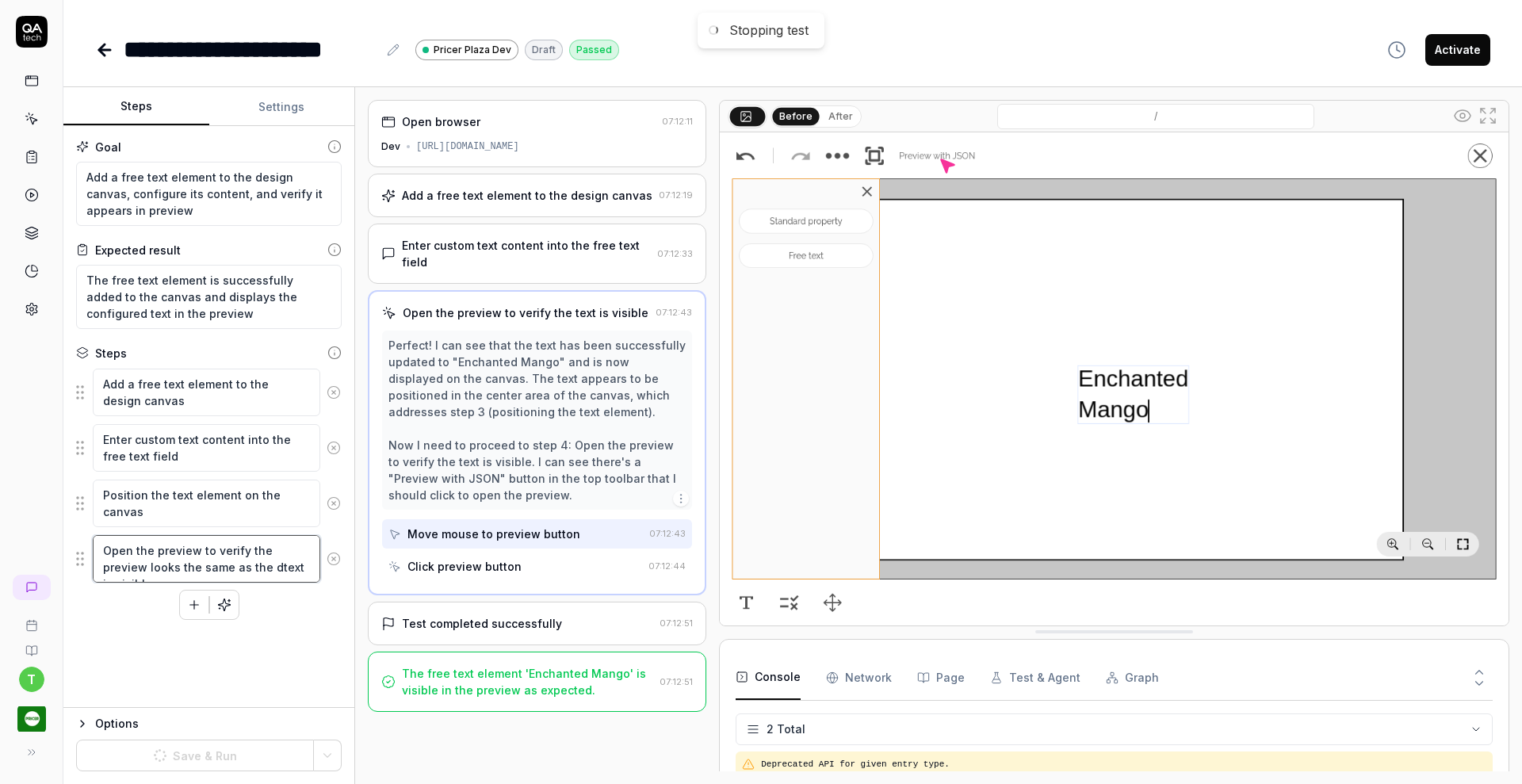
type textarea "Open the preview to verify the preview looks the same as the detext is visible"
type textarea "*"
type textarea "Open the preview to verify the preview looks the same as the destext is visible"
type textarea "*"
type textarea "Open the preview to verify the preview looks the same as the desitext is visible"
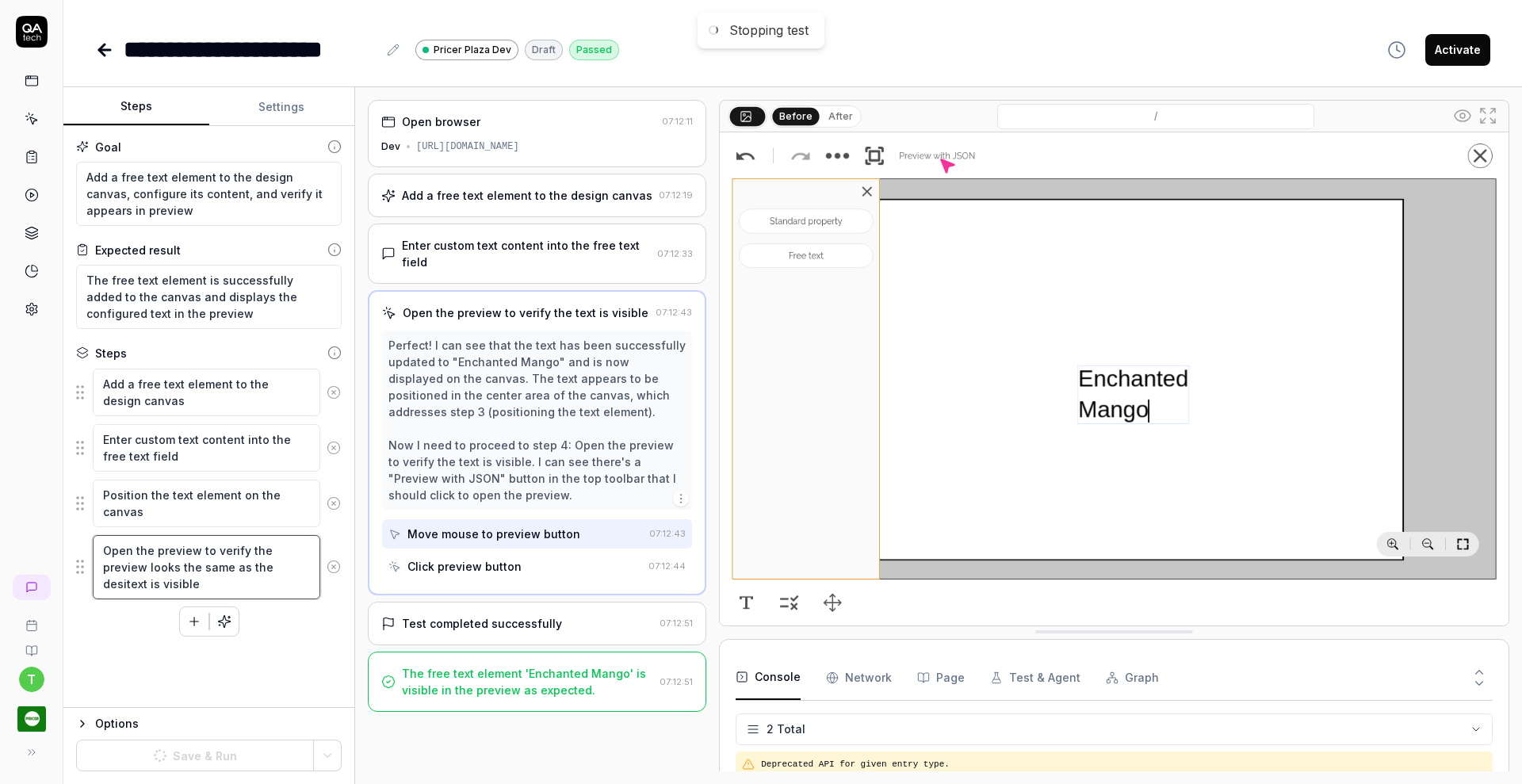
type textarea "*"
type textarea "Open the preview to verify the preview looks the same as the designtext is visi…"
type textarea "*"
type textarea "Open the preview to verify the preview looks the same as the design"
click at [521, 623] on div "Test completed successfully" at bounding box center [482, 623] width 160 height 17
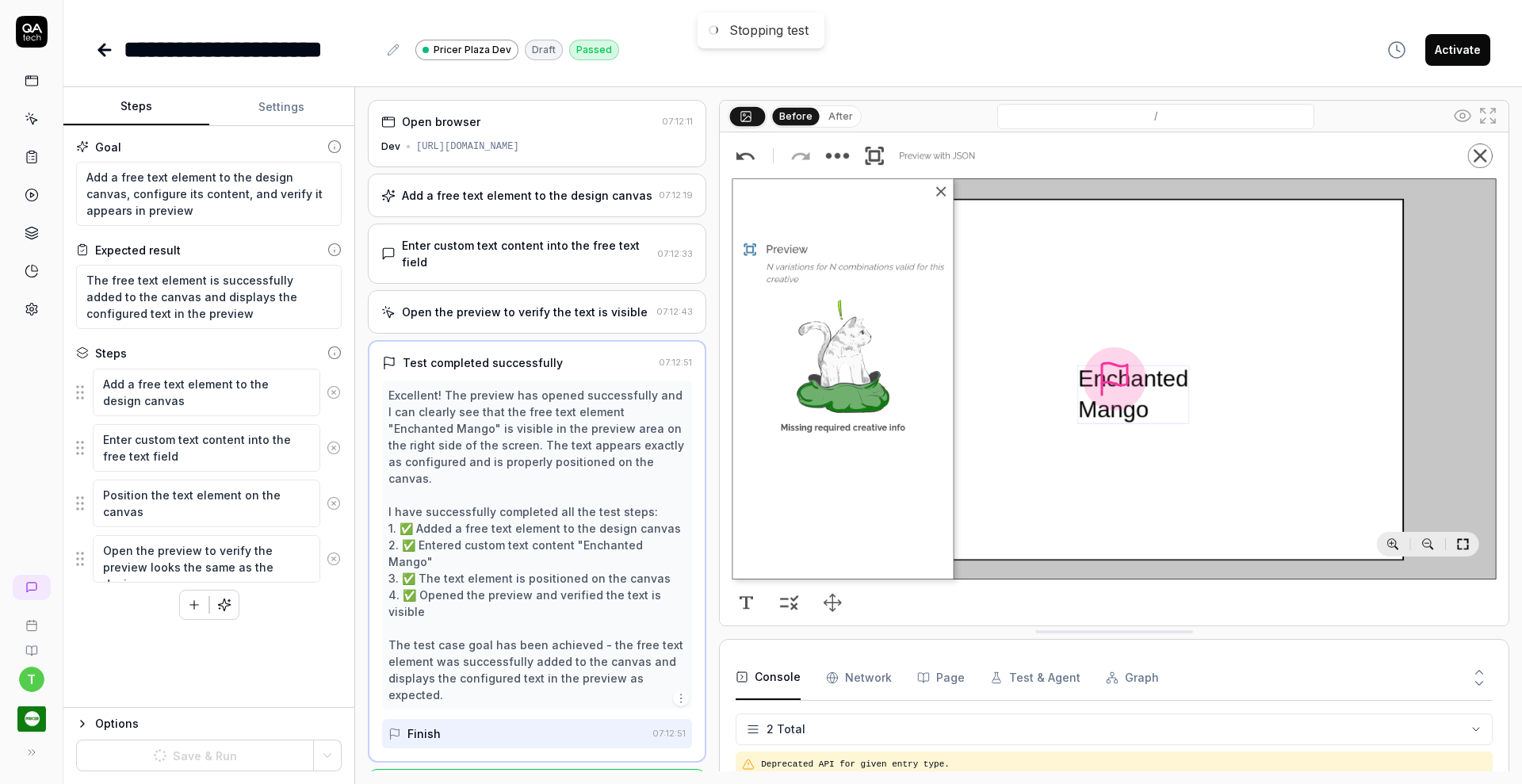
click at [512, 315] on div "Open the preview to verify the text is visible" at bounding box center [525, 312] width 246 height 17
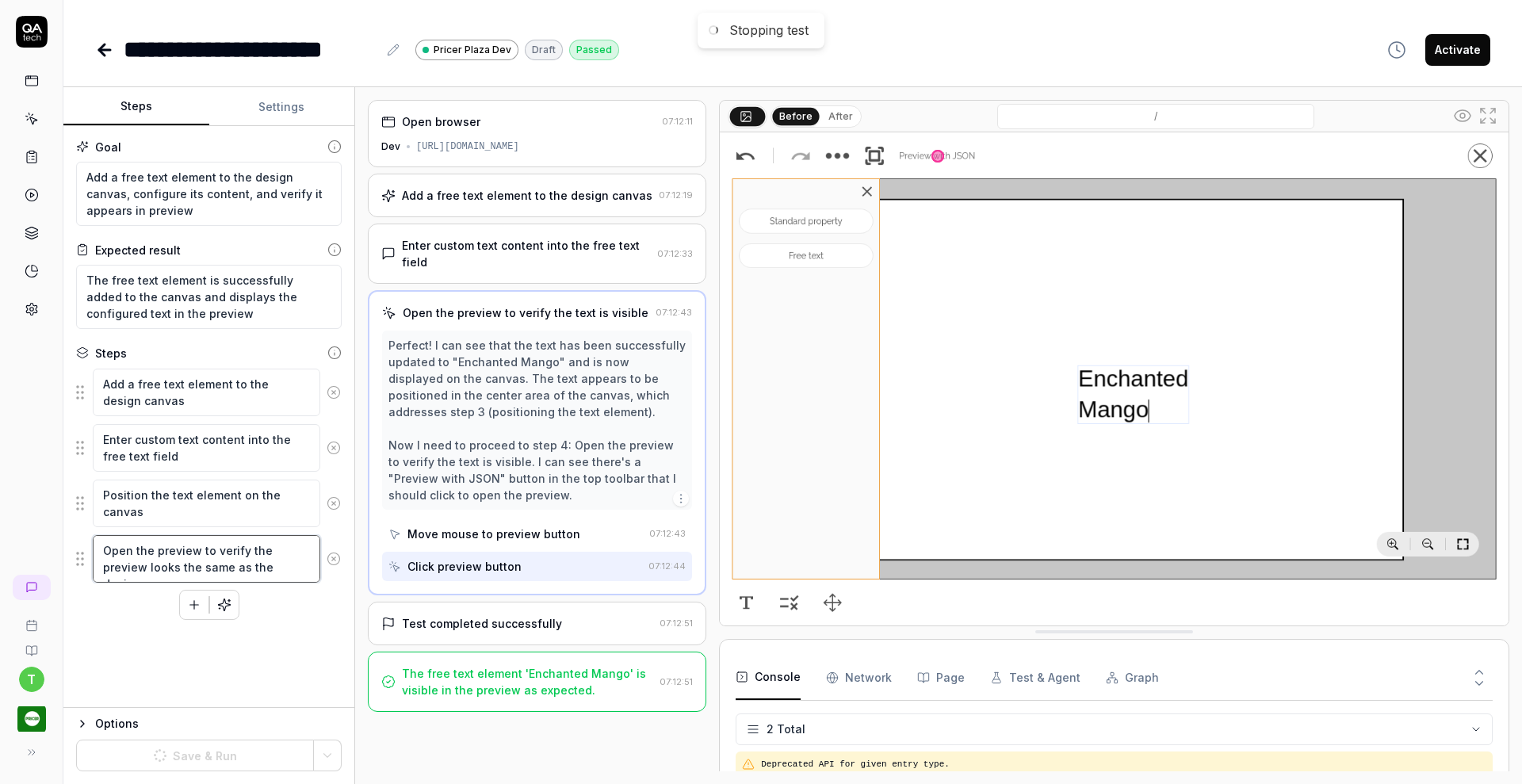
click at [198, 551] on textarea "Open the preview to verify the preview looks the same as the design" at bounding box center [206, 559] width 227 height 47
type textarea "*"
type textarea "Open the preview to verify the preview looks the same as the design"
type textarea "*"
type textarea "Open the preview u to verify the preview looks the same as the design"
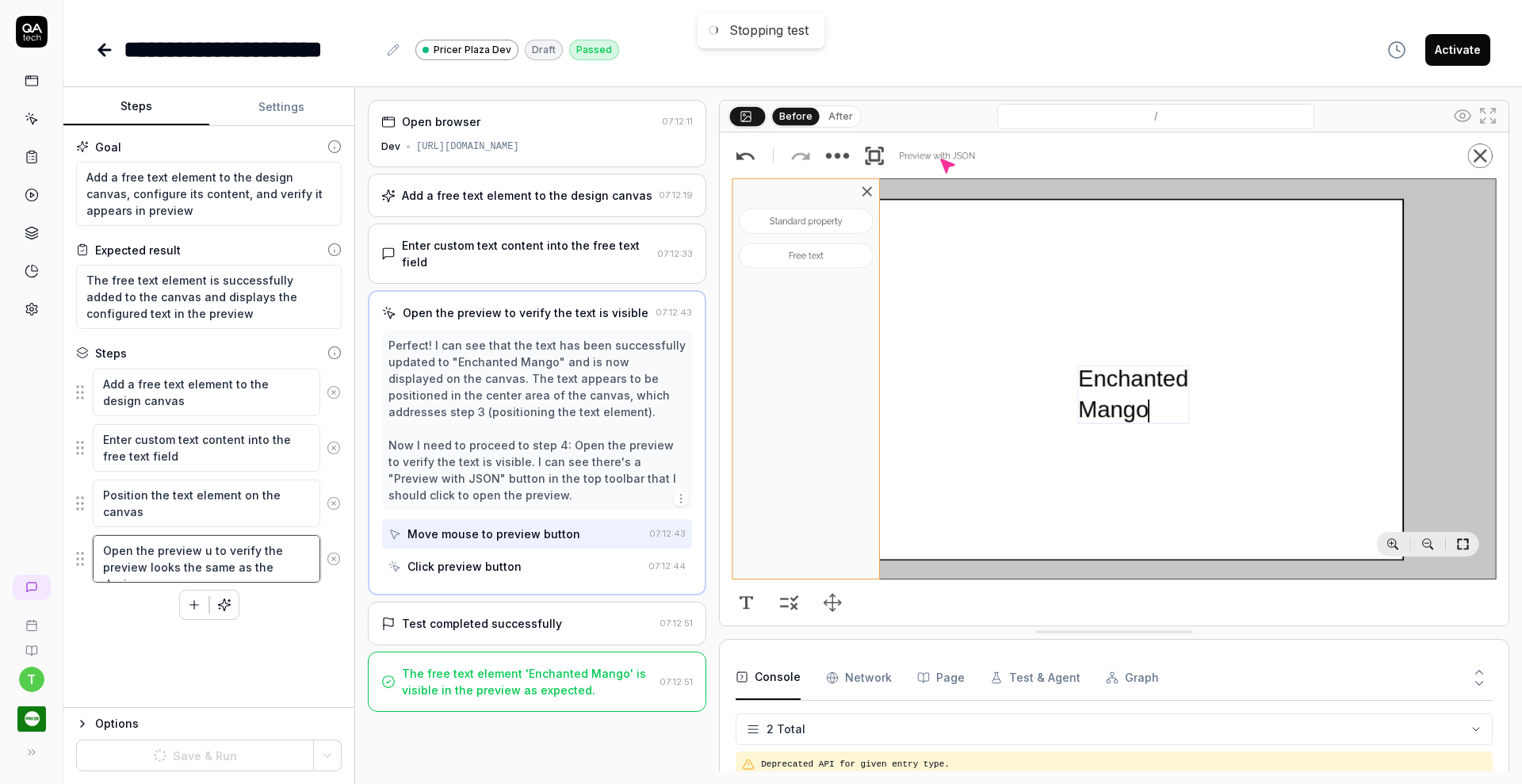
type textarea "*"
type textarea "Open the preview us to verify the preview looks the same as the design"
type textarea "*"
type textarea "Open the preview usi to verify the preview looks the same as the design"
type textarea "*"
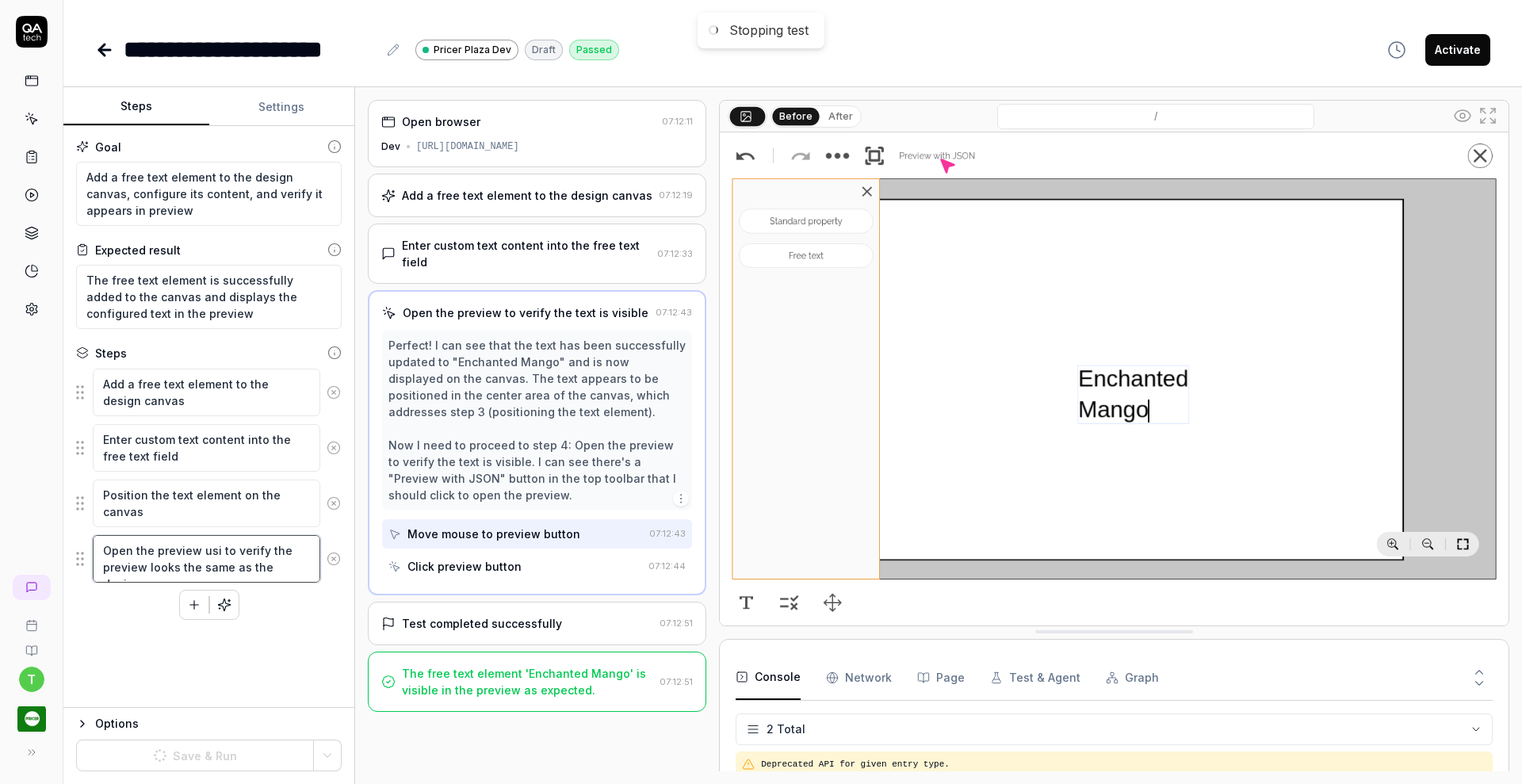
type textarea "Open the preview usin to verify the preview looks the same as the design"
type textarea "*"
type textarea "Open the preview using to verify the preview looks the same as the design"
type textarea "*"
type textarea "Open the preview using th to verify the preview looks the same as the design"
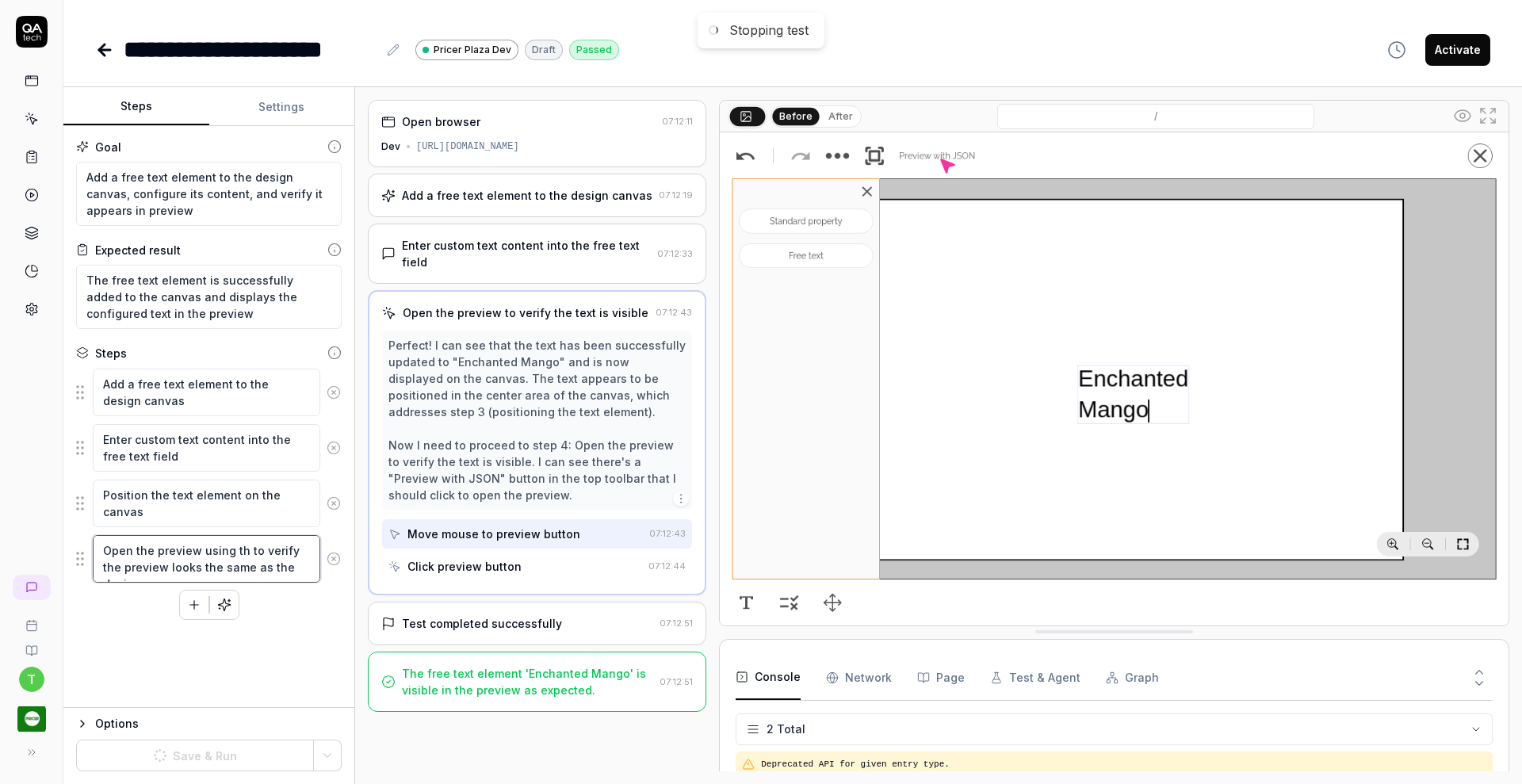
type textarea "*"
type textarea "Open the preview using the to verify the preview looks the same as the design"
type textarea "*"
type textarea "Open the preview using the to verify the preview looks the same as the design"
type textarea "*"
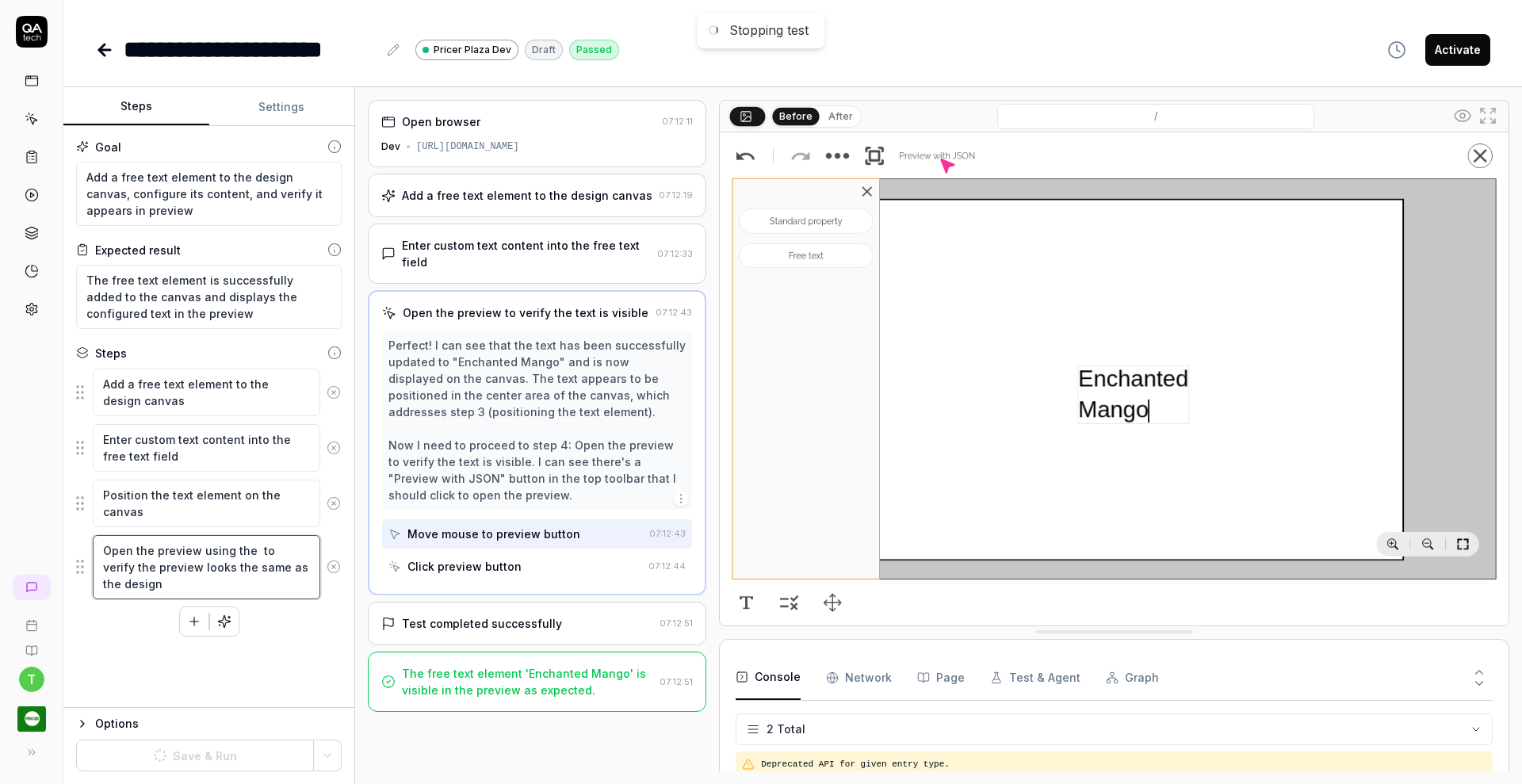
type textarea "Open the preview using the b to verify the preview looks the same as the design"
type textarea "*"
type textarea "Open the preview using the bu to verify the preview looks the same as the design"
type textarea "*"
type textarea "Open the preview using the but to verify the preview looks the same as the desi…"
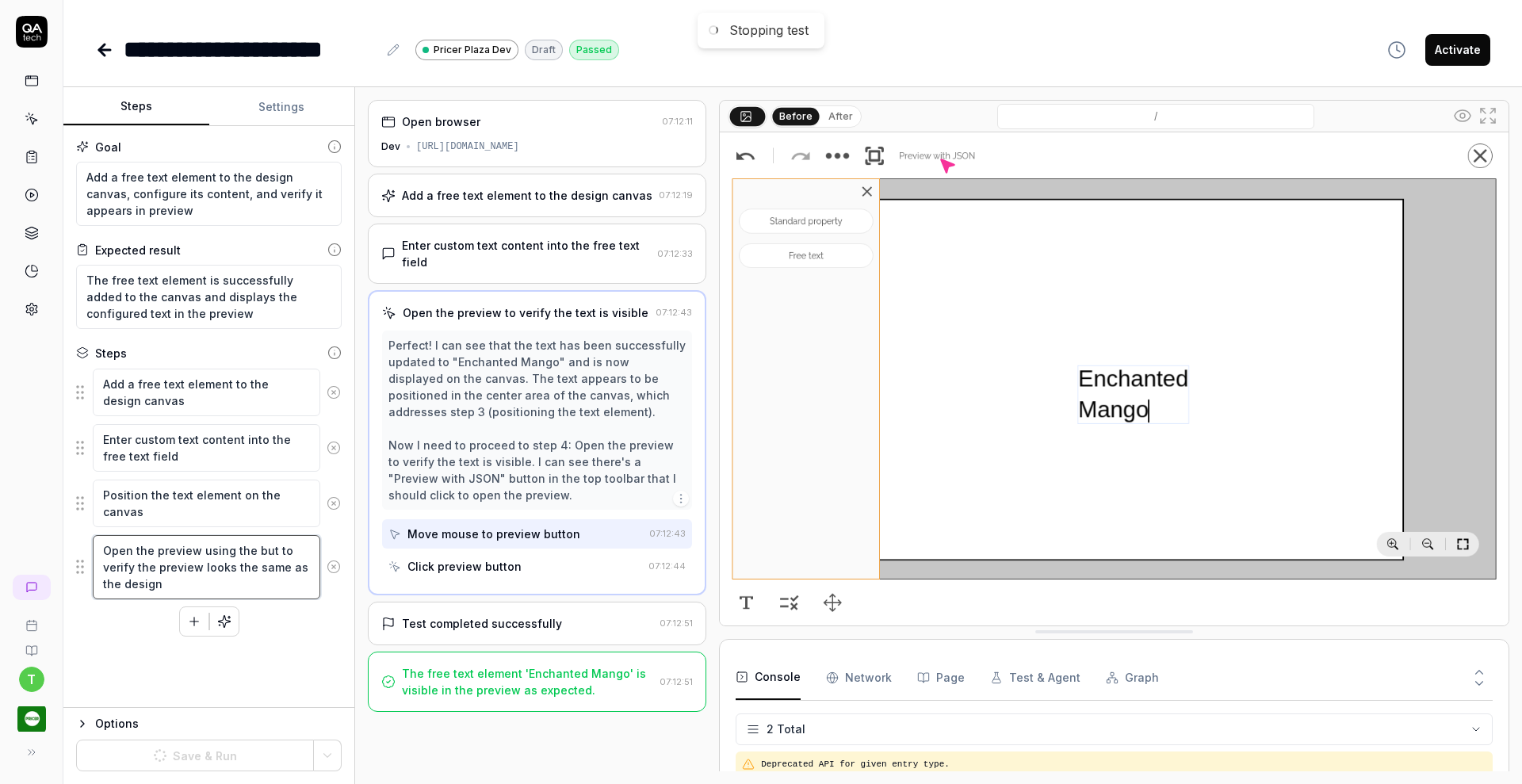
type textarea "*"
type textarea "Open the preview using the butt to verify the preview looks the same as the des…"
type textarea "*"
type textarea "Open the preview using the butto to verify the preview looks the same as the de…"
type textarea "*"
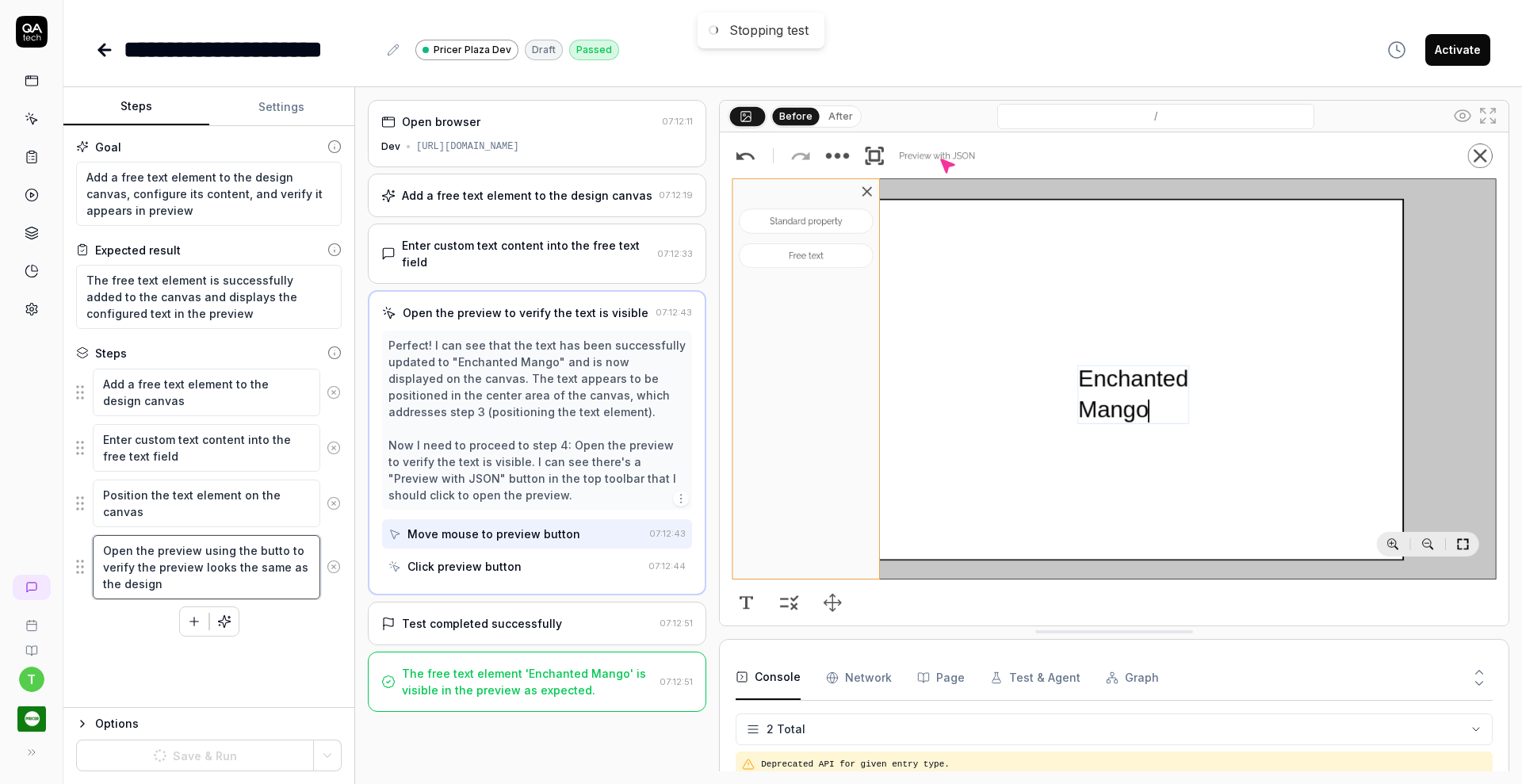
type textarea "Open the preview using the button to verify the preview looks the same as the d…"
type textarea "*"
type textarea "Open the preview using the butto to verify the preview looks the same as the de…"
type textarea "*"
type textarea "Open the preview using the butt to verify the preview looks the same as the des…"
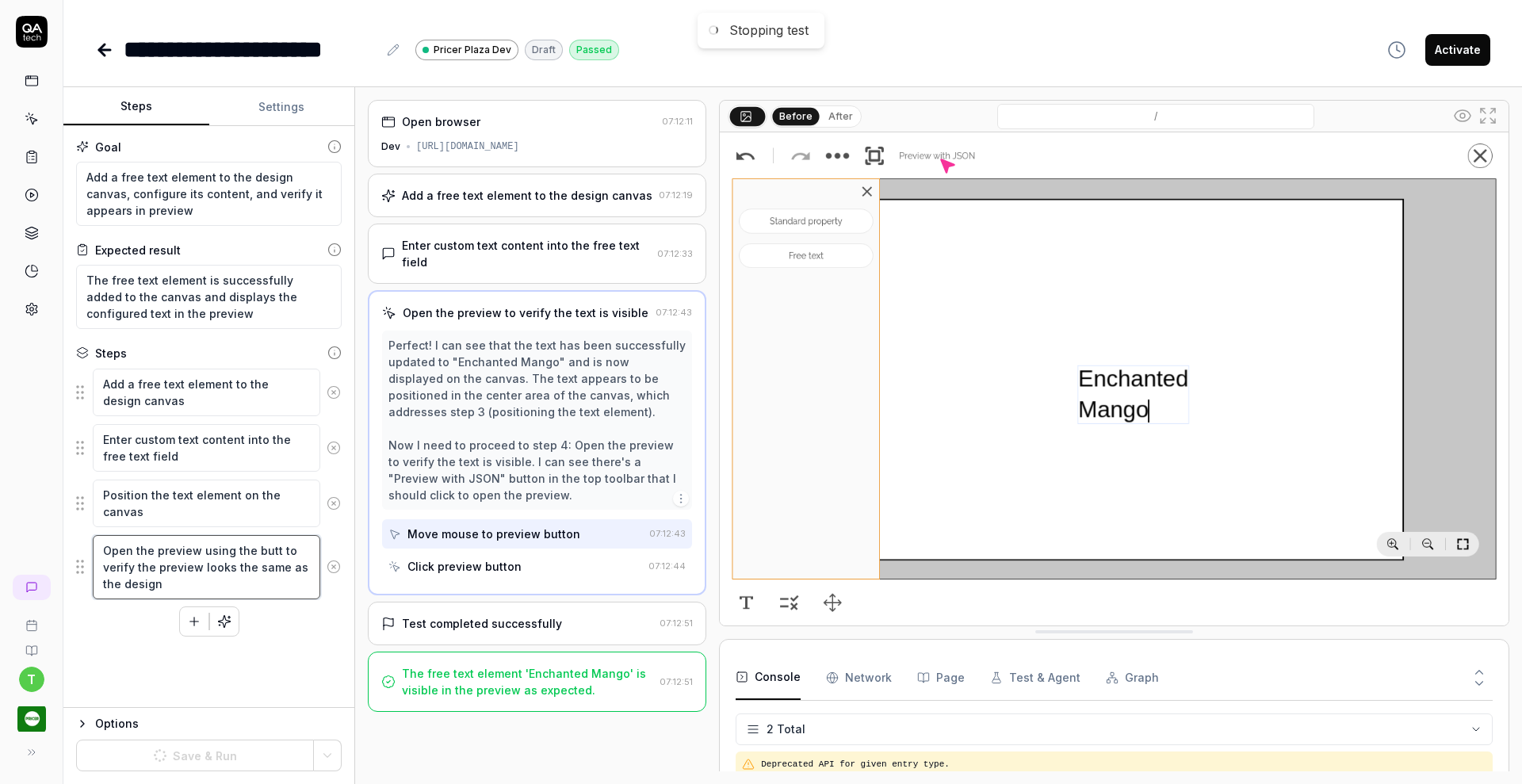
type textarea "*"
type textarea "Open the preview using the but to verify the preview looks the same as the desi…"
type textarea "*"
type textarea "Open the preview using the bu to verify the preview looks the same as the design"
type textarea "*"
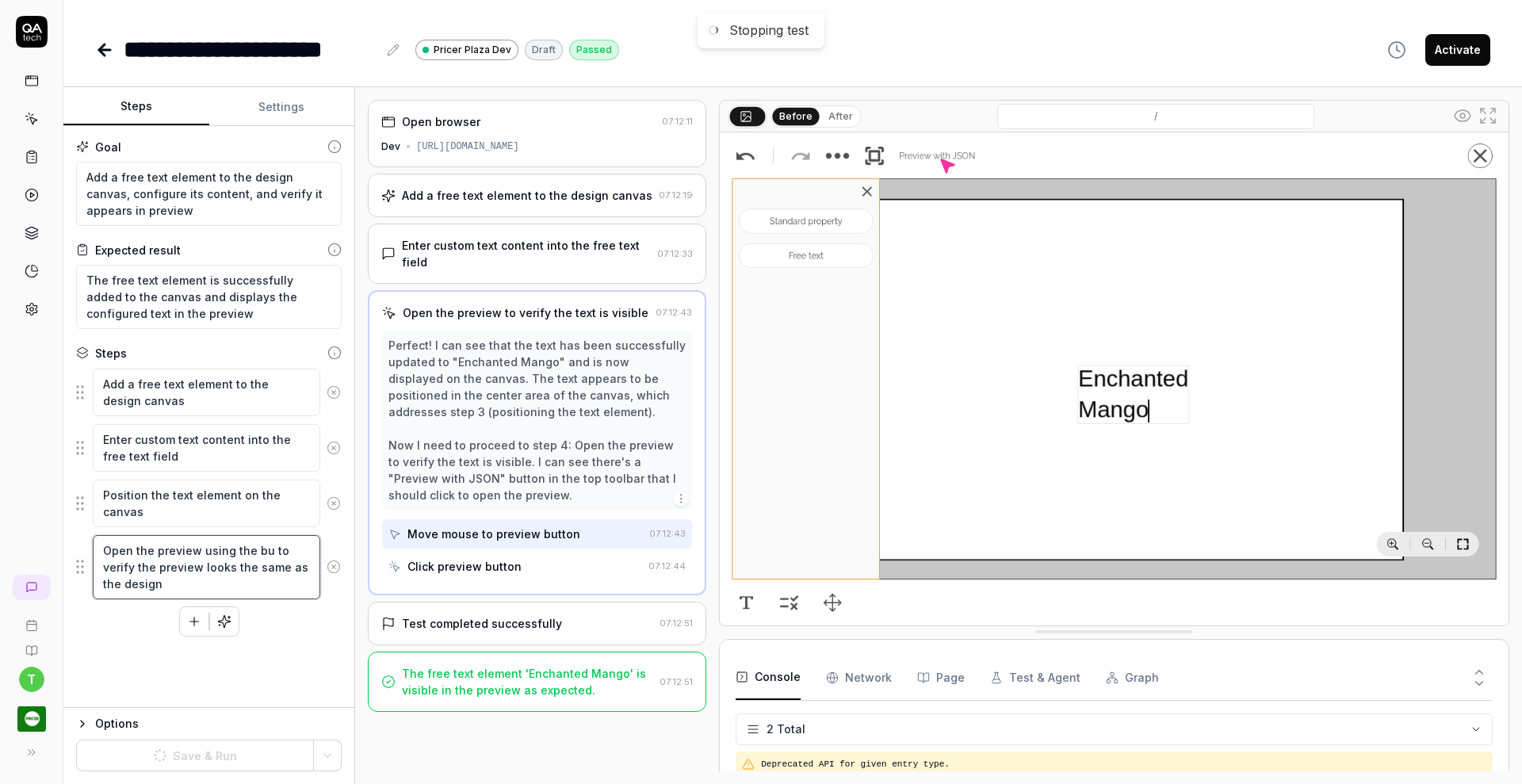
type textarea "Open the preview using the b to verify the preview looks the same as the design"
type textarea "*"
type textarea "Open the preview using the to verify the preview looks the same as the design"
type textarea "*"
type textarea "Open the preview using the to verify the preview looks the same as the design"
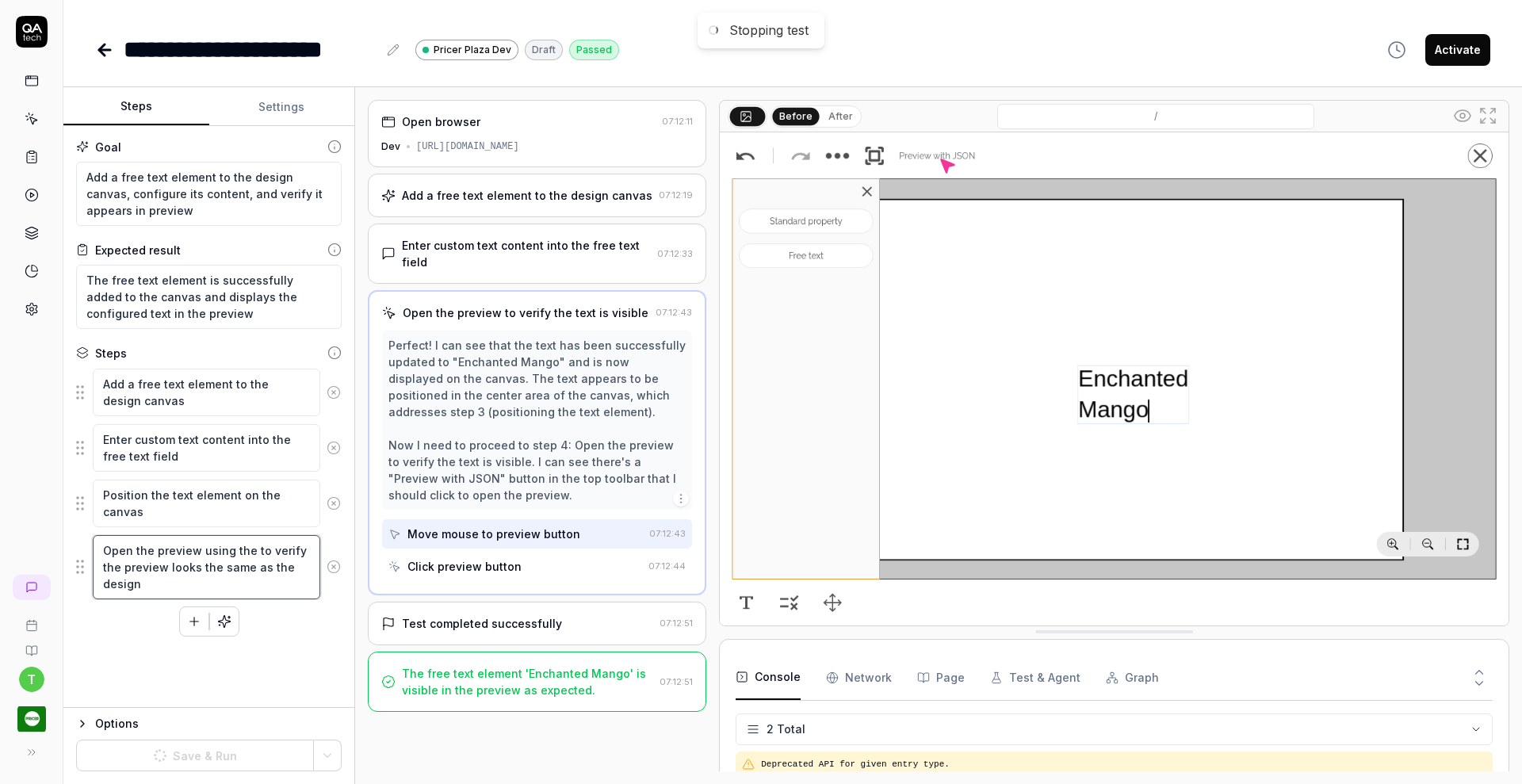
type textarea "*"
type textarea "Open the preview using th to verify the preview looks the same as the design"
type textarea "*"
type textarea "Open the preview using t to verify the preview looks the same as the design"
type textarea "*"
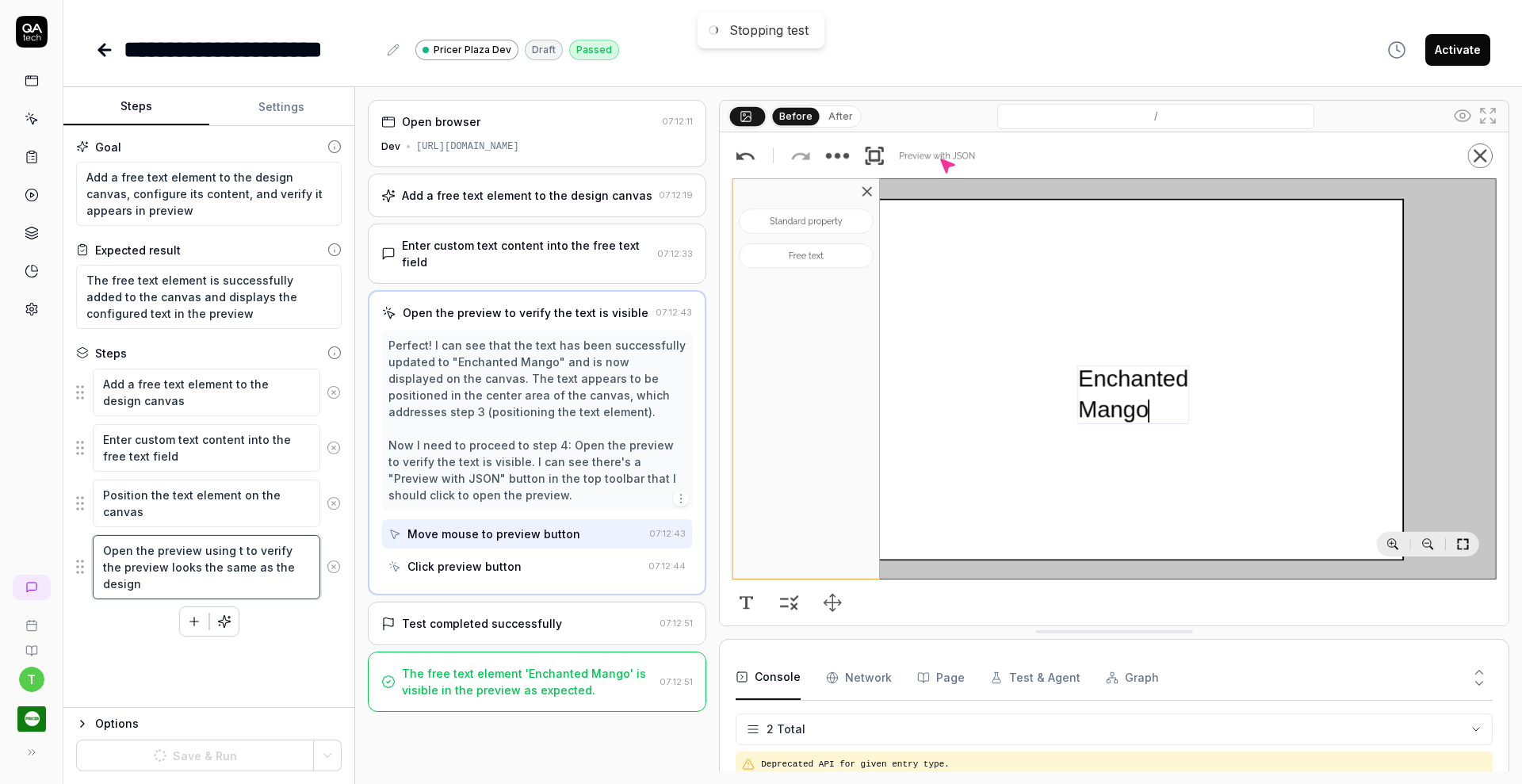
type textarea "Open the preview using to verify the preview looks the same as the design"
type textarea "*"
type textarea "Open the preview using to verify the preview looks the same as the design"
type textarea "*"
type textarea "Open the preview usin to verify the preview looks the same as the design"
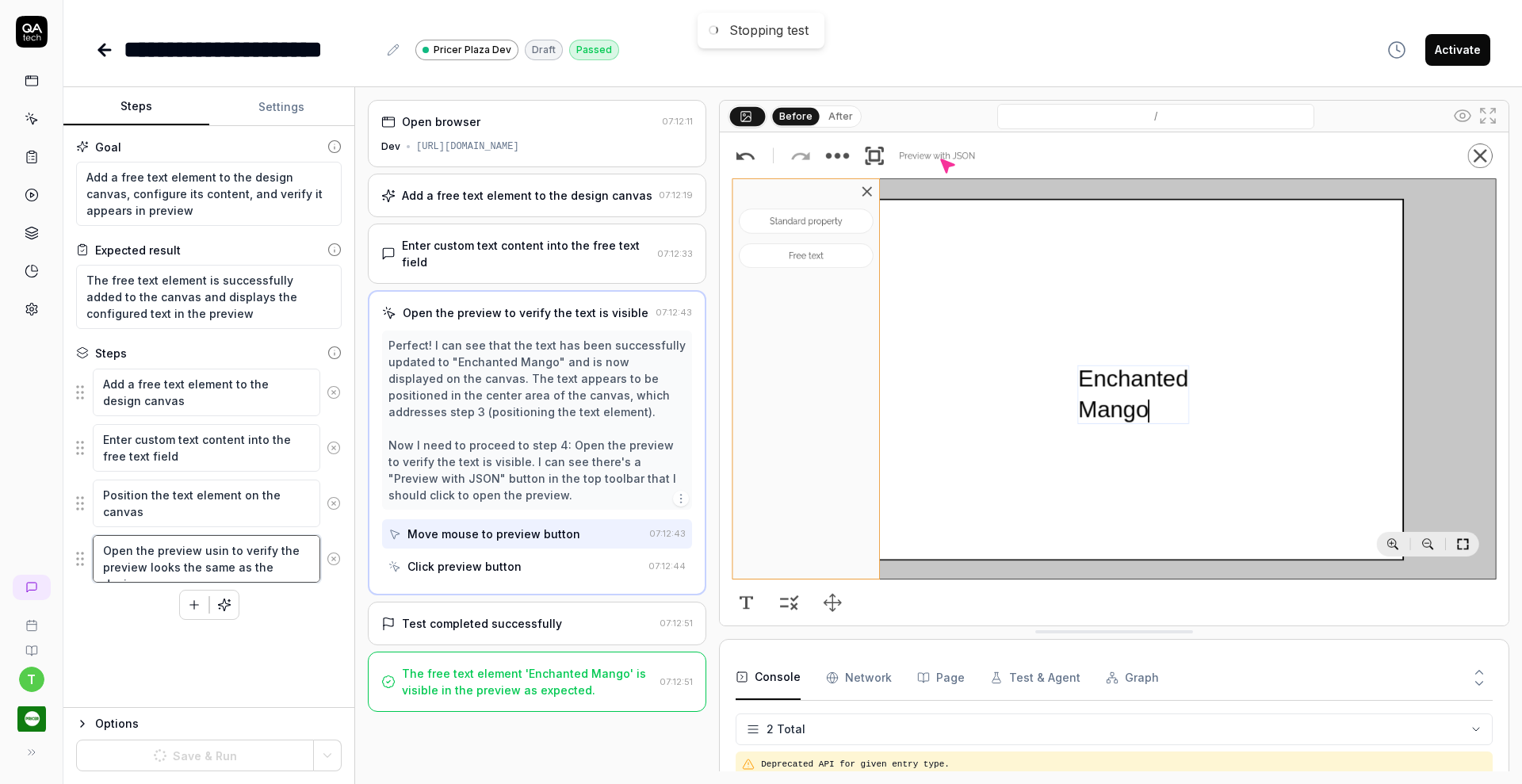
type textarea "*"
type textarea "Open the preview usi to verify the preview looks the same as the design"
type textarea "*"
type textarea "Open the preview us to verify the preview looks the same as the design"
type textarea "*"
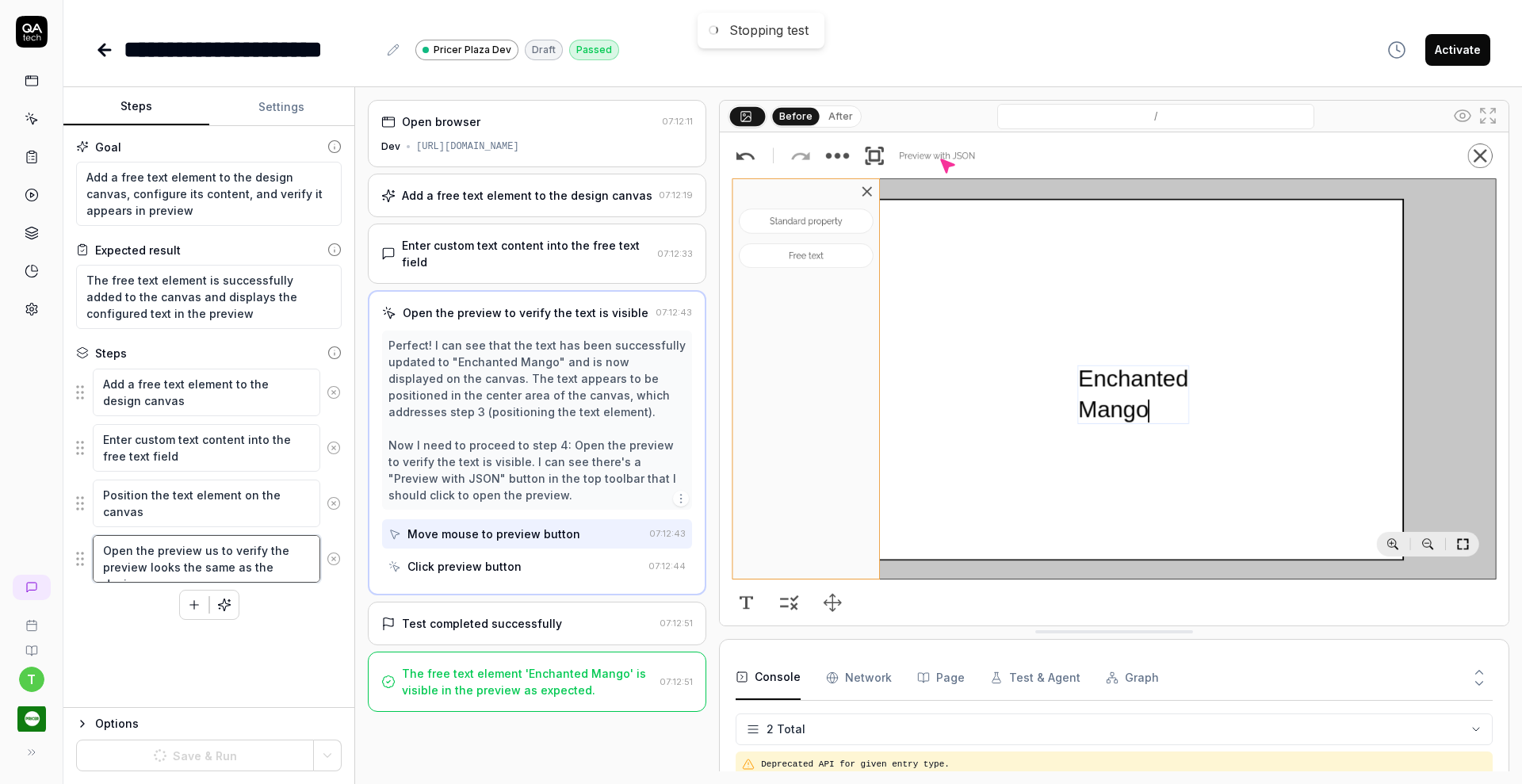
type textarea "Open the preview u to verify the preview looks the same as the design"
type textarea "*"
type textarea "Open the preview to verify the preview looks the same as the design"
type textarea "*"
type textarea "Open the preview ( to verify the preview looks the same as the design"
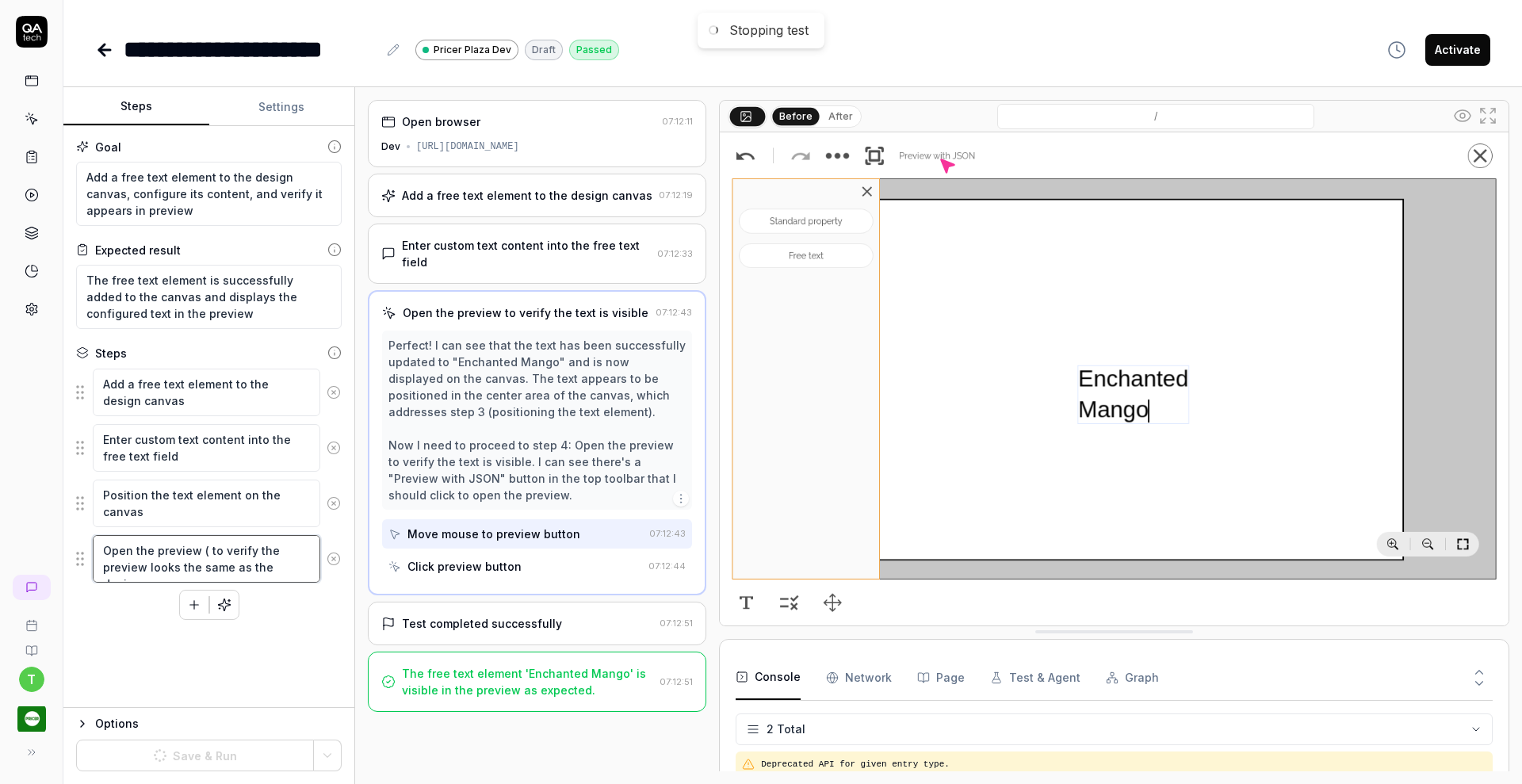
type textarea "*"
type textarea "Open the preview (n to verify the preview looks the same as the design"
type textarea "*"
type textarea "Open the preview (no to verify the preview looks the same as the design"
type textarea "*"
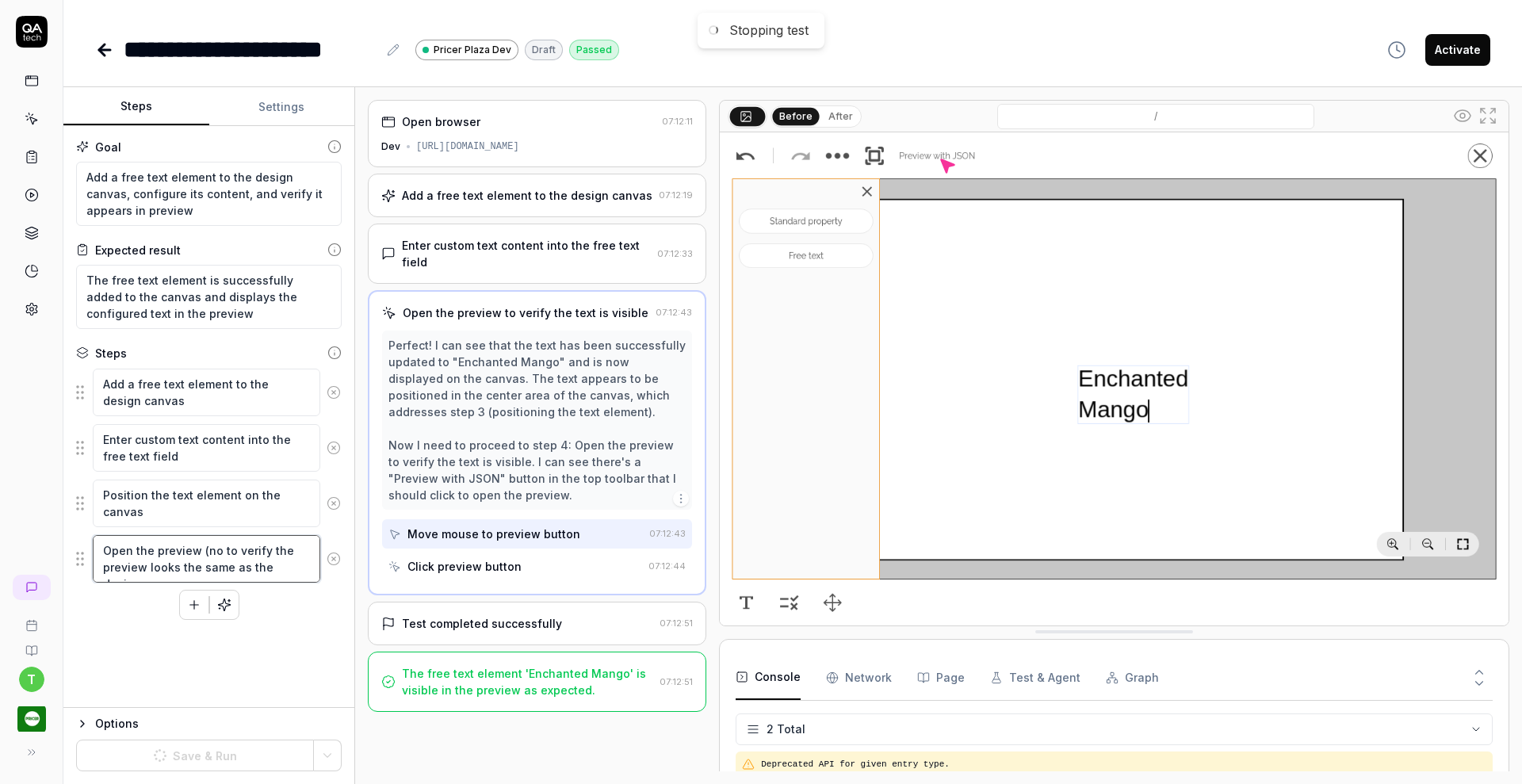
type textarea "Open the preview (not to verify the preview looks the same as the design"
type textarea "*"
type textarea "Open the preview (not to verify the preview looks the same as the design"
type textarea "*"
type textarea "Open the preview (not t to verify the preview looks the same as the design"
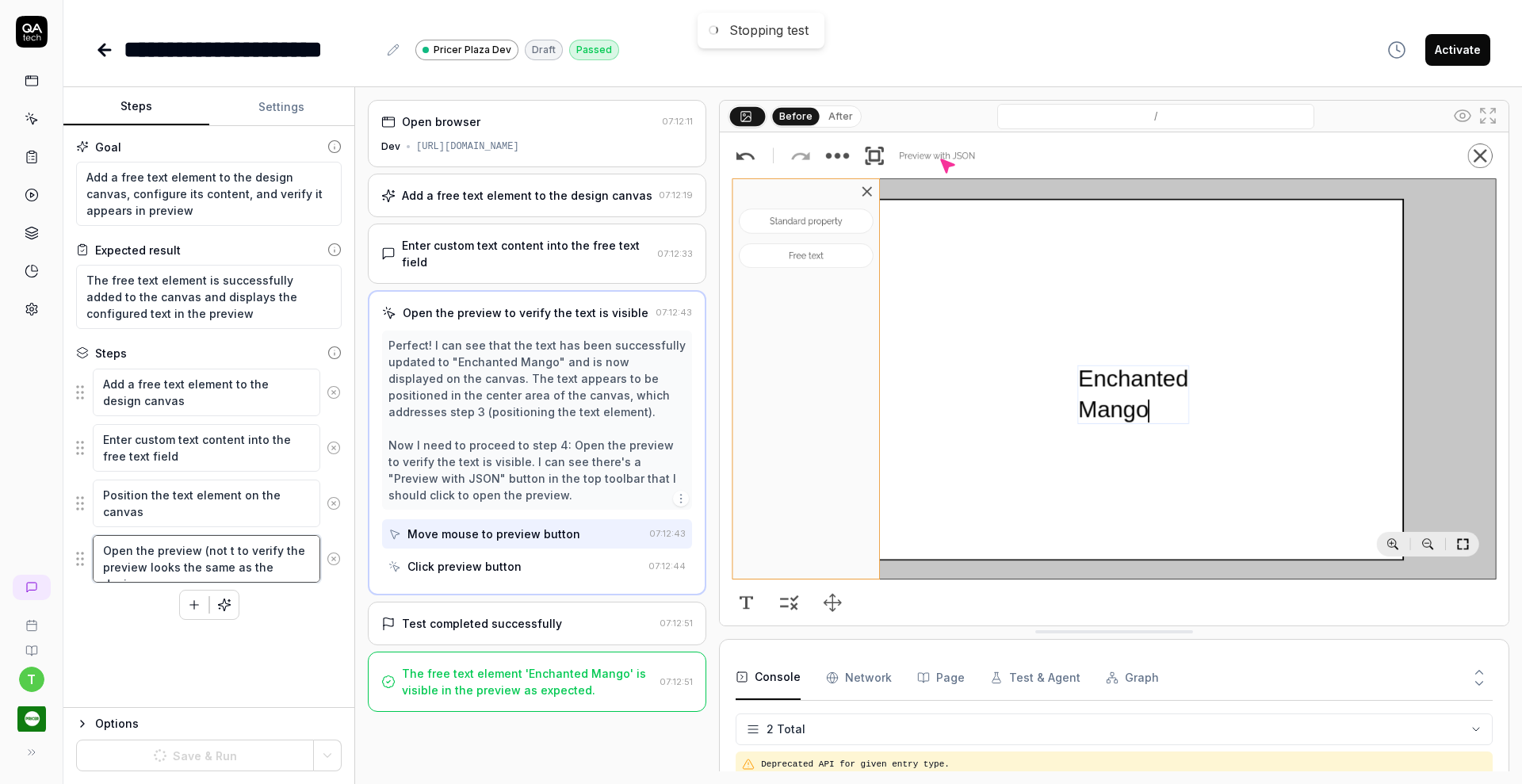
type textarea "*"
type textarea "Open the preview (not th to verify the preview looks the same as the design"
type textarea "*"
type textarea "Open the preview (not the to verify the preview looks the same as the design"
type textarea "*"
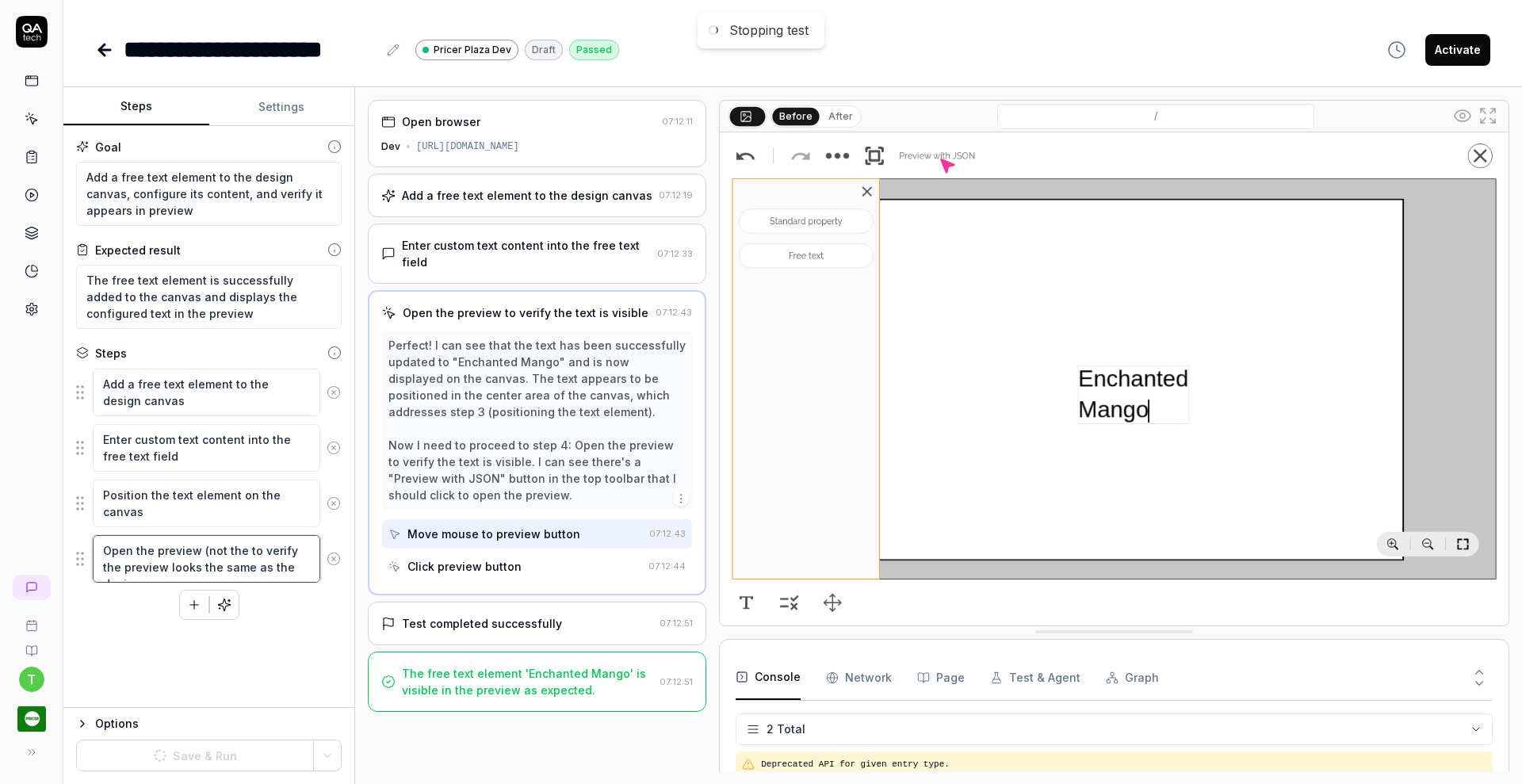
type textarea "Open the preview (not the to verify the preview looks the same as the design"
type textarea "*"
type textarea "Open the preview (not the P to verify the preview looks the same as the design"
type textarea "*"
type textarea "Open the preview (not the Pr to verify the preview looks the same as the design"
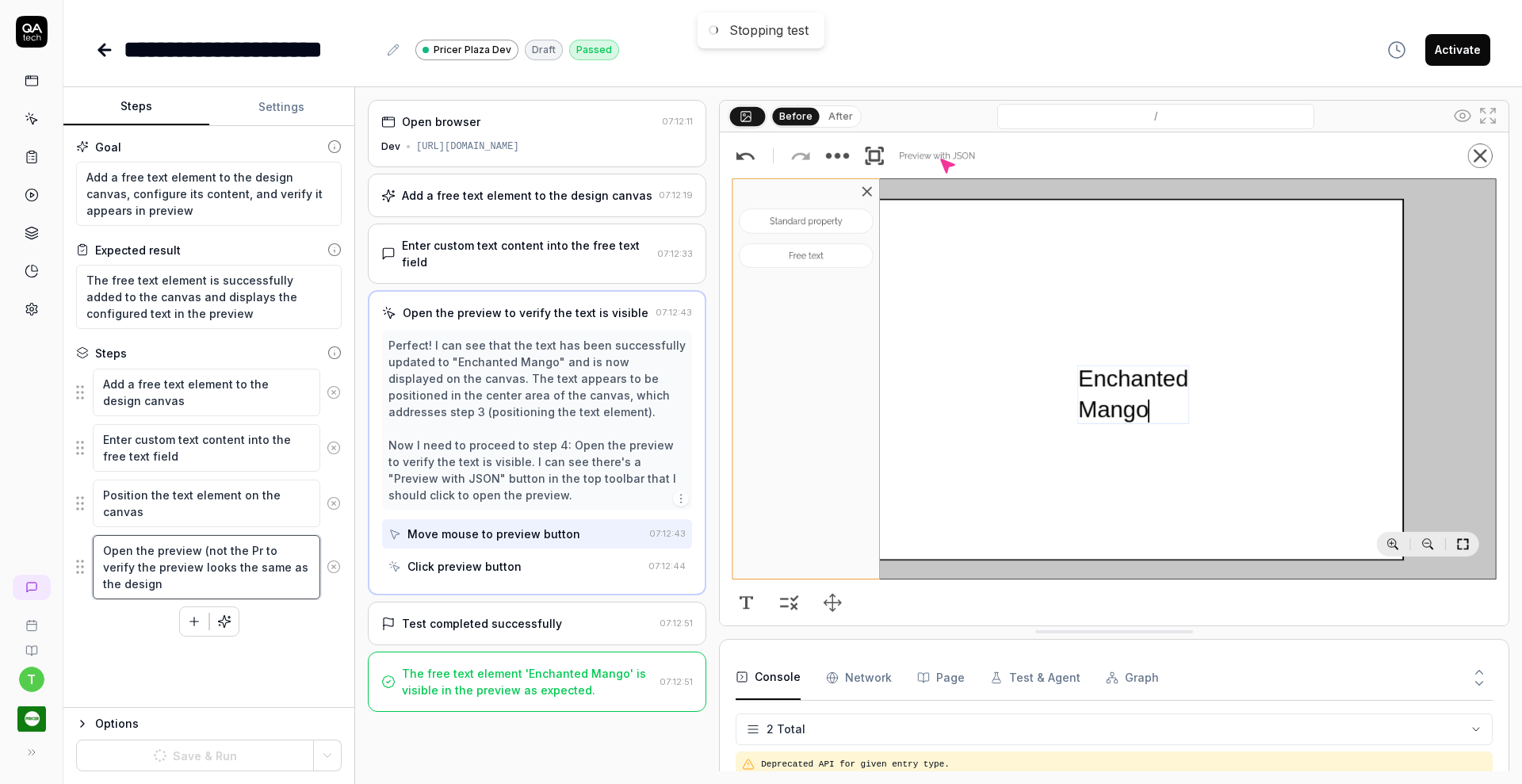
type textarea "*"
type textarea "Open the preview (not the Pre to verify the preview looks the same as the design"
type textarea "*"
type textarea "Open the preview (not the Prev to verify the preview looks the same as the desi…"
type textarea "*"
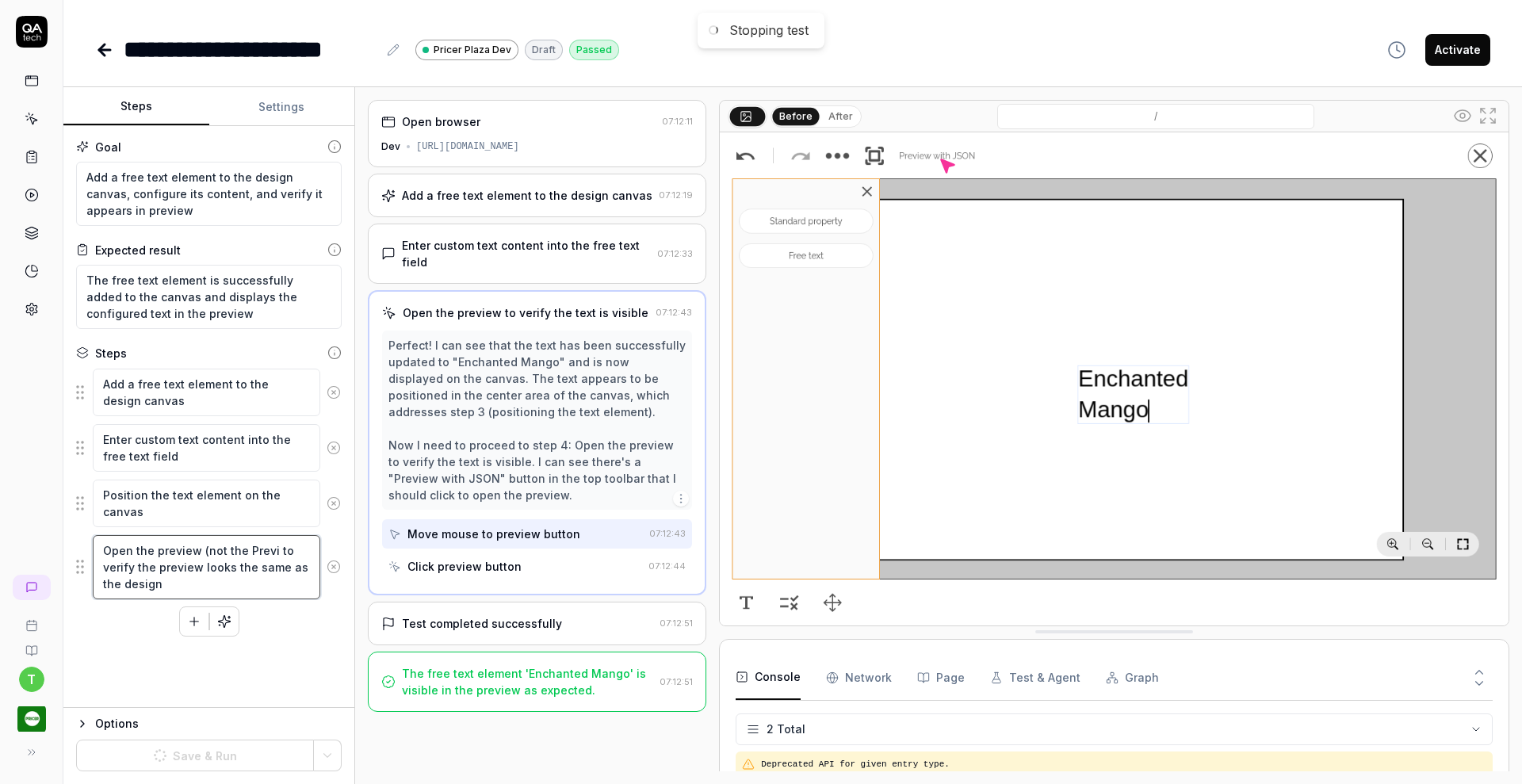
type textarea "Open the preview (not the Previe to verify the preview looks the same as the de…"
type textarea "*"
type textarea "Open the preview (not the Preview to verify the preview looks the same as the d…"
type textarea "*"
type textarea "Open the preview (not the Preview to verify the preview looks the same as the d…"
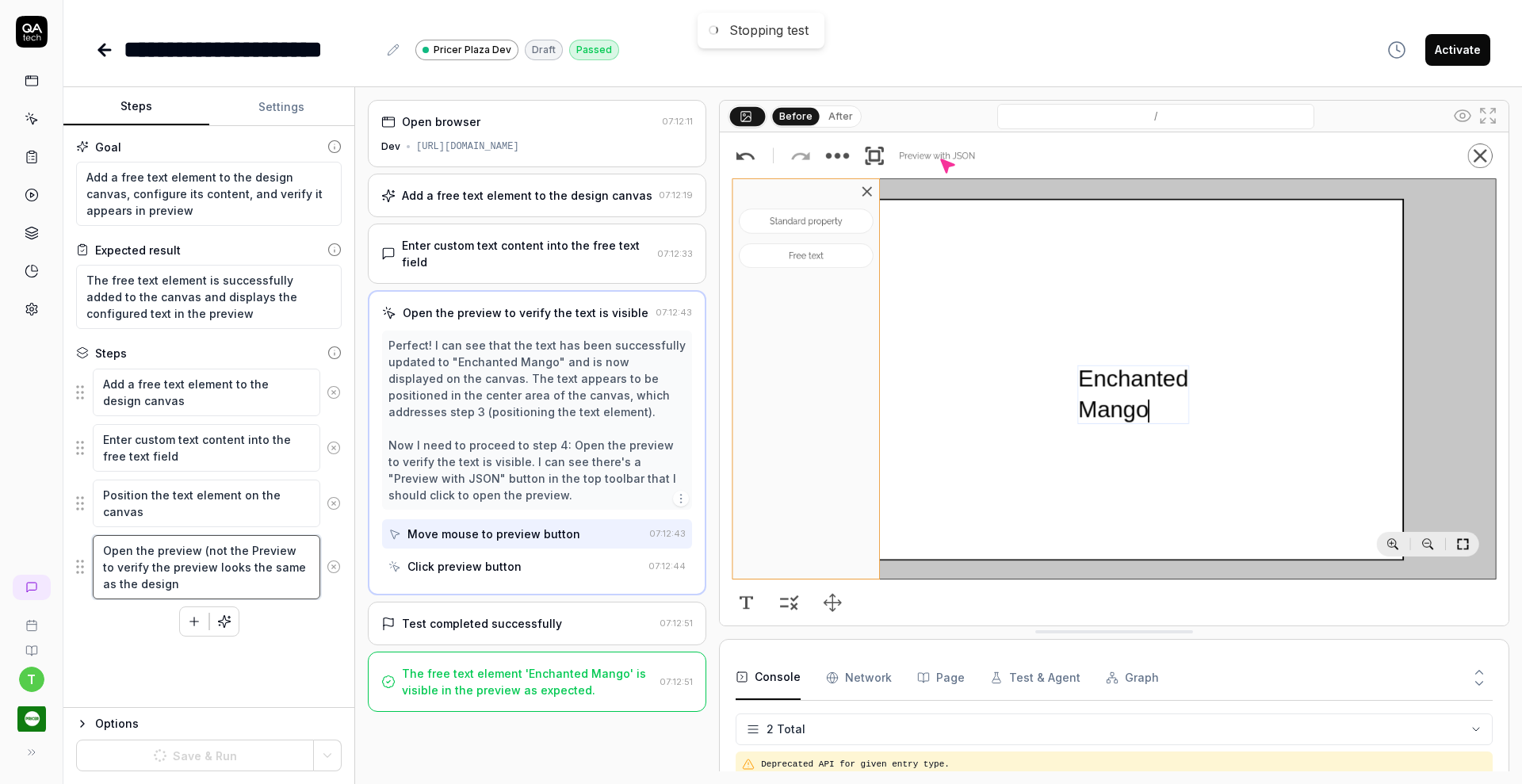
type textarea "*"
type textarea "Open the preview (not the Preview w to verify the preview looks the same as the…"
type textarea "*"
type textarea "Open the preview (not the Preview wi to verify the preview looks the same as th…"
type textarea "*"
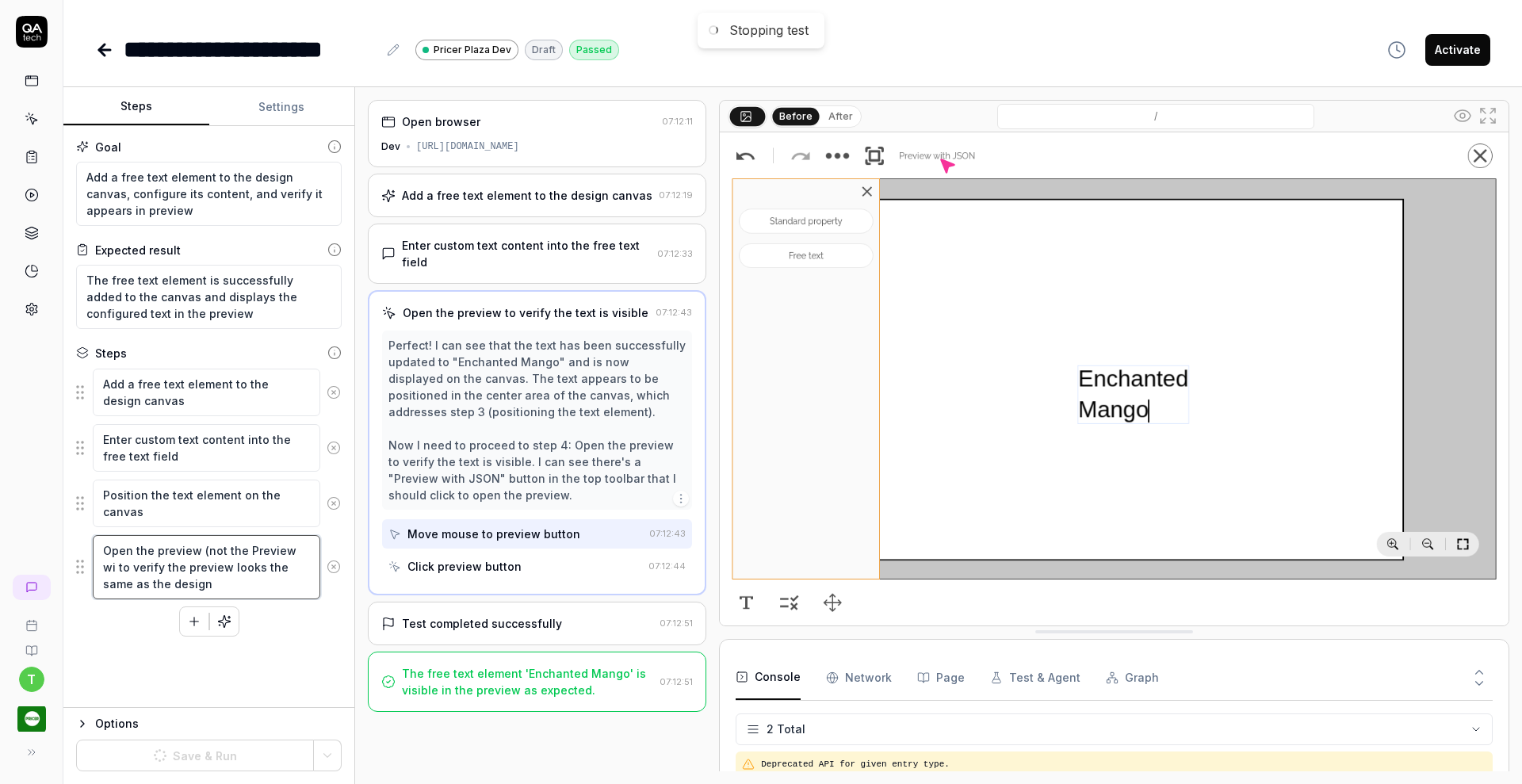
type textarea "Open the preview (not the Preview wit to verify the preview looks the same as t…"
type textarea "*"
type textarea "Open the preview (not the Preview with to verify the preview looks the same as …"
type textarea "*"
type textarea "Open the preview (not the Preview with to verify the preview looks the same as …"
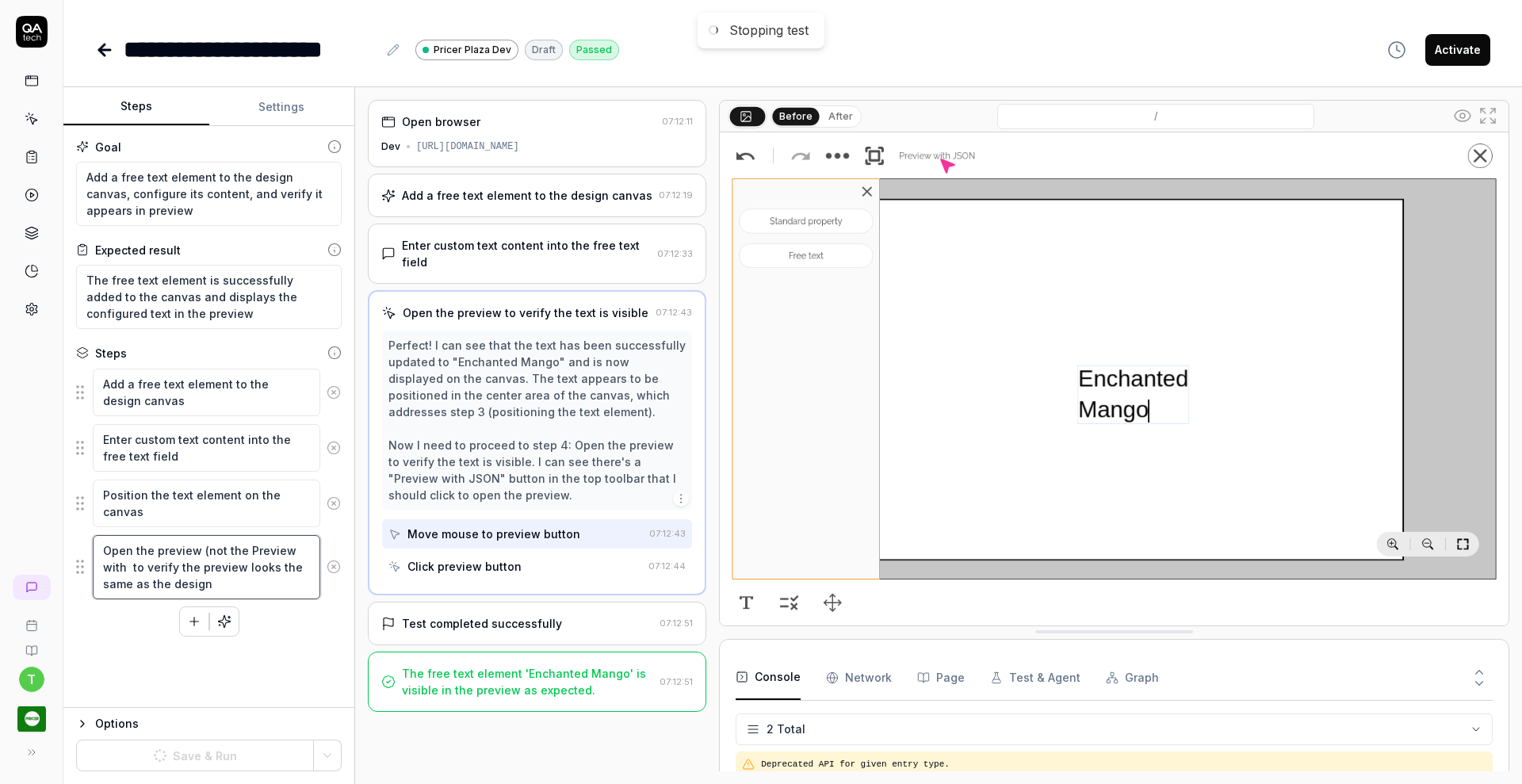
type textarea "*"
type textarea "Open the preview (not the Preview with J to verify the preview looks the same a…"
type textarea "*"
type textarea "Open the preview (not the Preview with JS to verify the preview looks the same …"
type textarea "*"
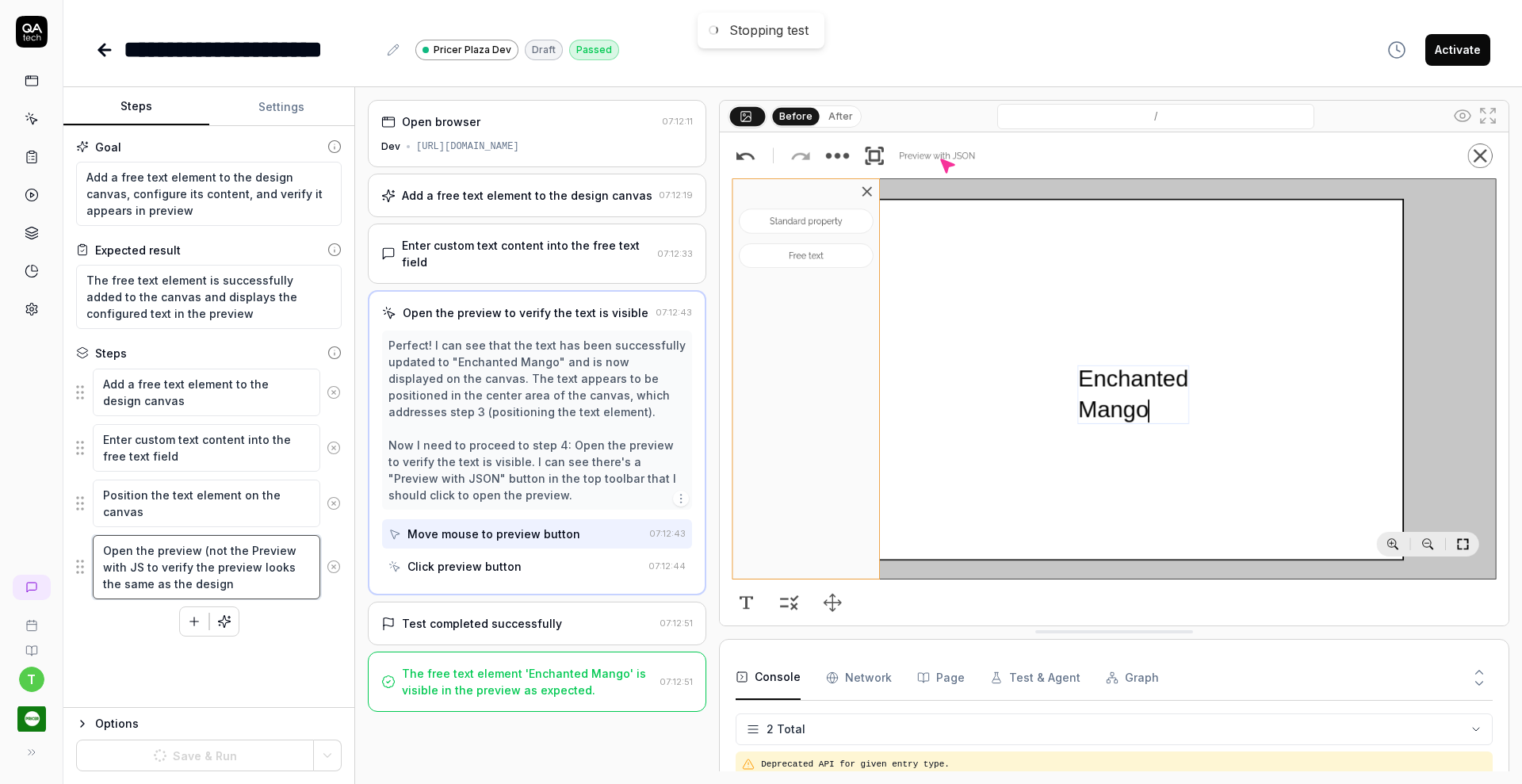
type textarea "Open the preview (not the Preview with JSO to verify the preview looks the same…"
type textarea "*"
type textarea "Open the preview (not the Preview with JSON to verify the preview looks the sam…"
type textarea "*"
type textarea "Open the preview (not the Preview with JSON) to verify the preview looks the sa…"
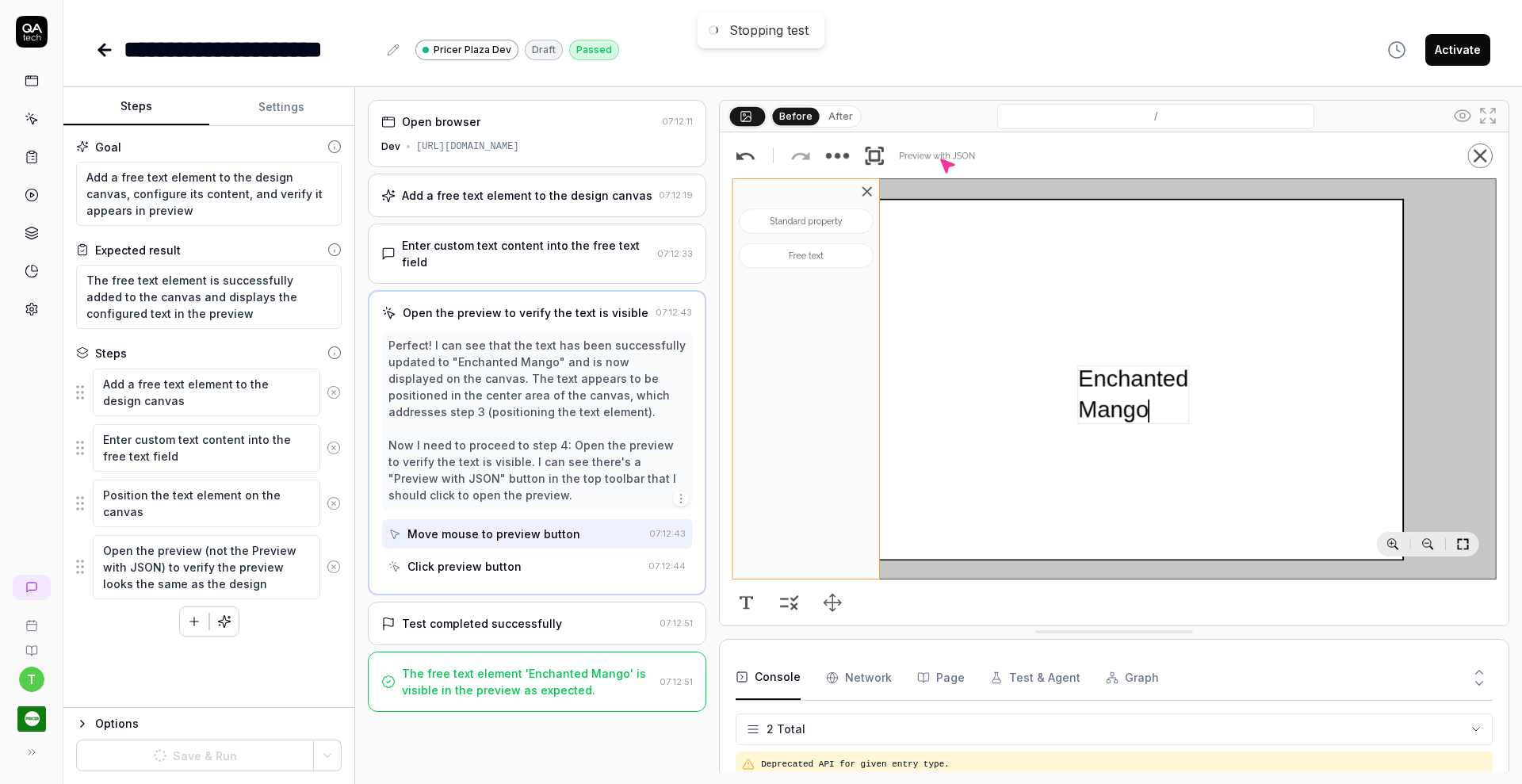
click at [229, 686] on div "Goal Add a free text element to the design canvas, configure its content, and v…" at bounding box center [209, 417] width 291 height 581
click at [284, 618] on div "Add a free text element to the design canvas Enter custom text content into the…" at bounding box center [209, 502] width 265 height 269
click at [278, 510] on textarea "Position the text element on the canvas" at bounding box center [206, 503] width 227 height 47
click at [570, 213] on div "Steps Settings Goal Add a free text element to the design canvas, configure its…" at bounding box center [793, 436] width 1458 height 697
click at [753, 29] on div "Stopping test" at bounding box center [768, 31] width 79 height 17
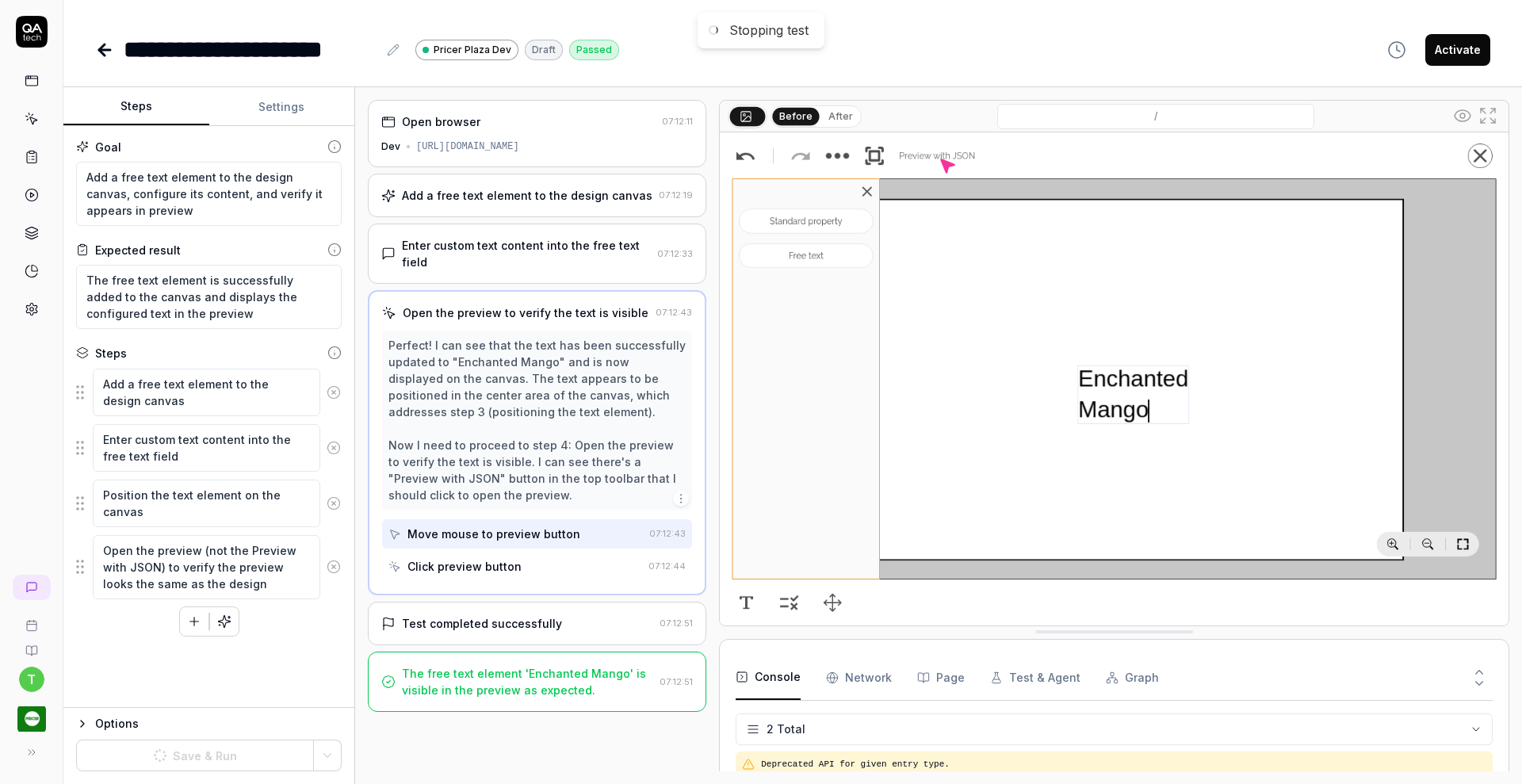
click at [731, 32] on div "Stopping test" at bounding box center [768, 31] width 79 height 17
drag, startPoint x: 243, startPoint y: 589, endPoint x: 102, endPoint y: 551, distance: 146.0
click at [102, 551] on textarea "Open the preview (not the Preview with JSON) to verify the preview looks the sa…" at bounding box center [206, 567] width 227 height 64
type textarea "*"
drag, startPoint x: 149, startPoint y: 571, endPoint x: 97, endPoint y: 550, distance: 56.1
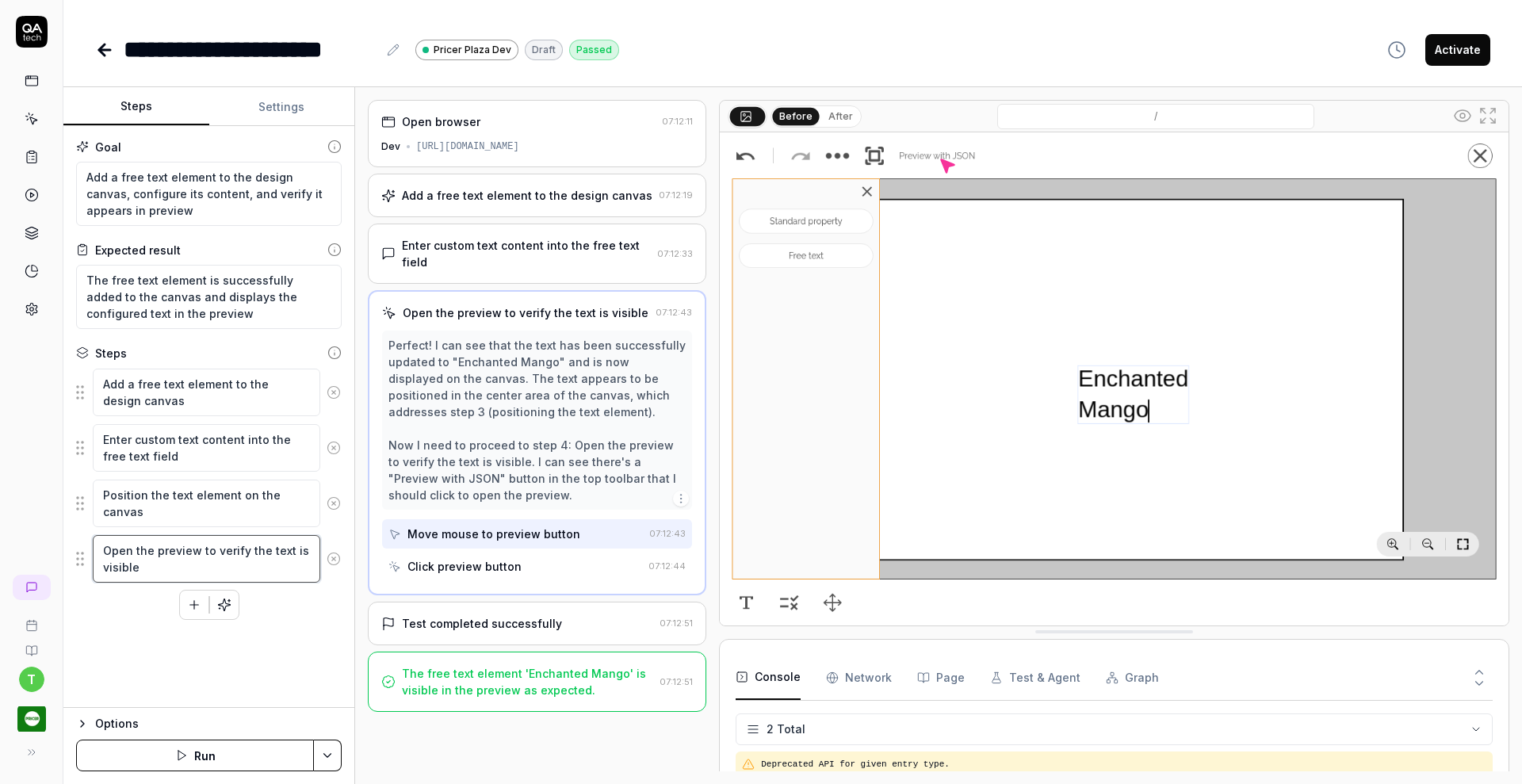
click at [97, 550] on textarea "Open the preview to verify the text is visible" at bounding box center [206, 559] width 227 height 47
paste textarea "(not the Preview with JSON) to verify the preview looks the same as the design"
type textarea "*"
type textarea "Open the preview (not the Preview with JSON) to verify the preview looks the sa…"
click at [203, 760] on button "Save & Run" at bounding box center [195, 754] width 237 height 31
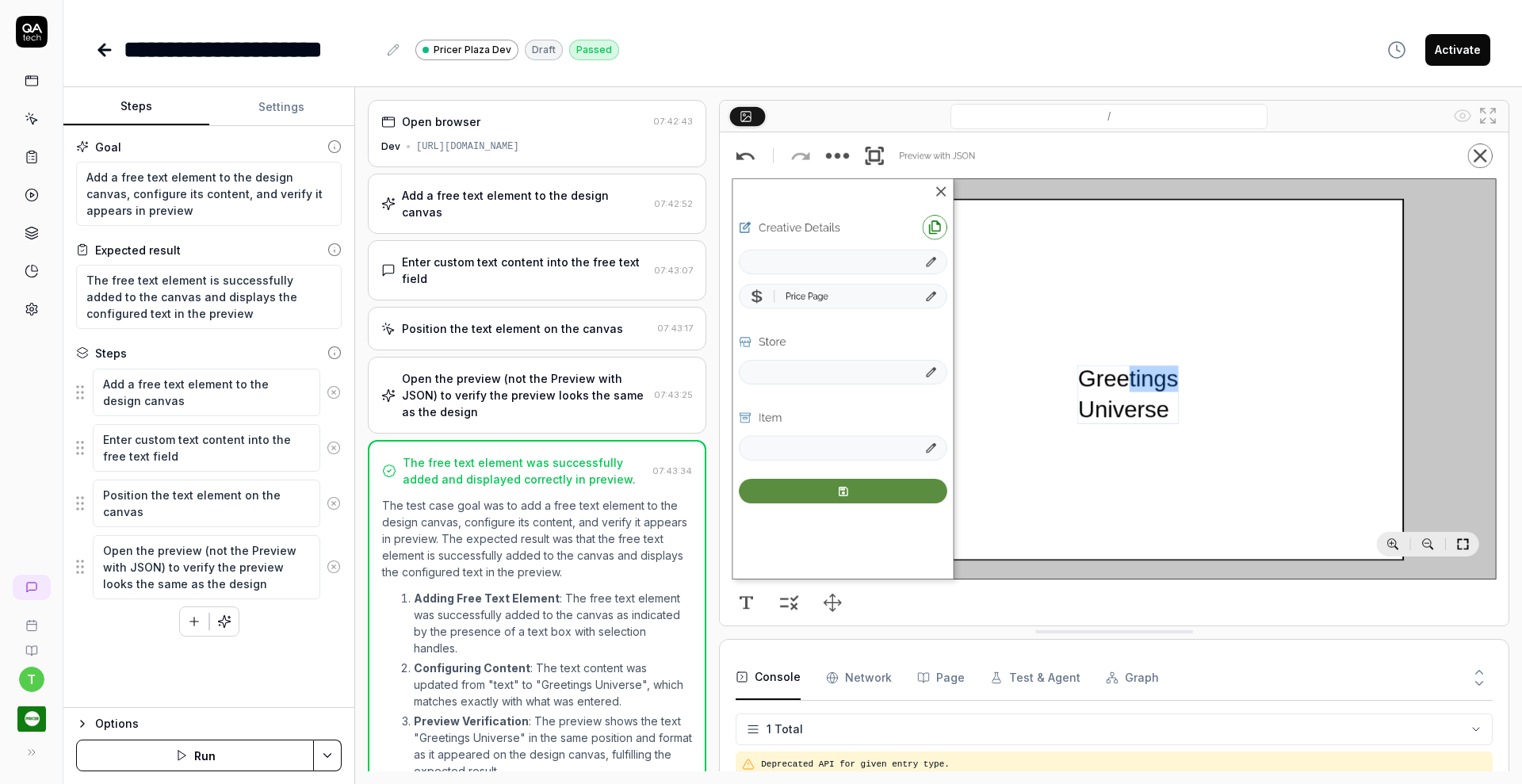
click at [505, 390] on div "Open the preview (not the Preview with JSON) to verify the preview looks the sa…" at bounding box center [525, 395] width 246 height 50
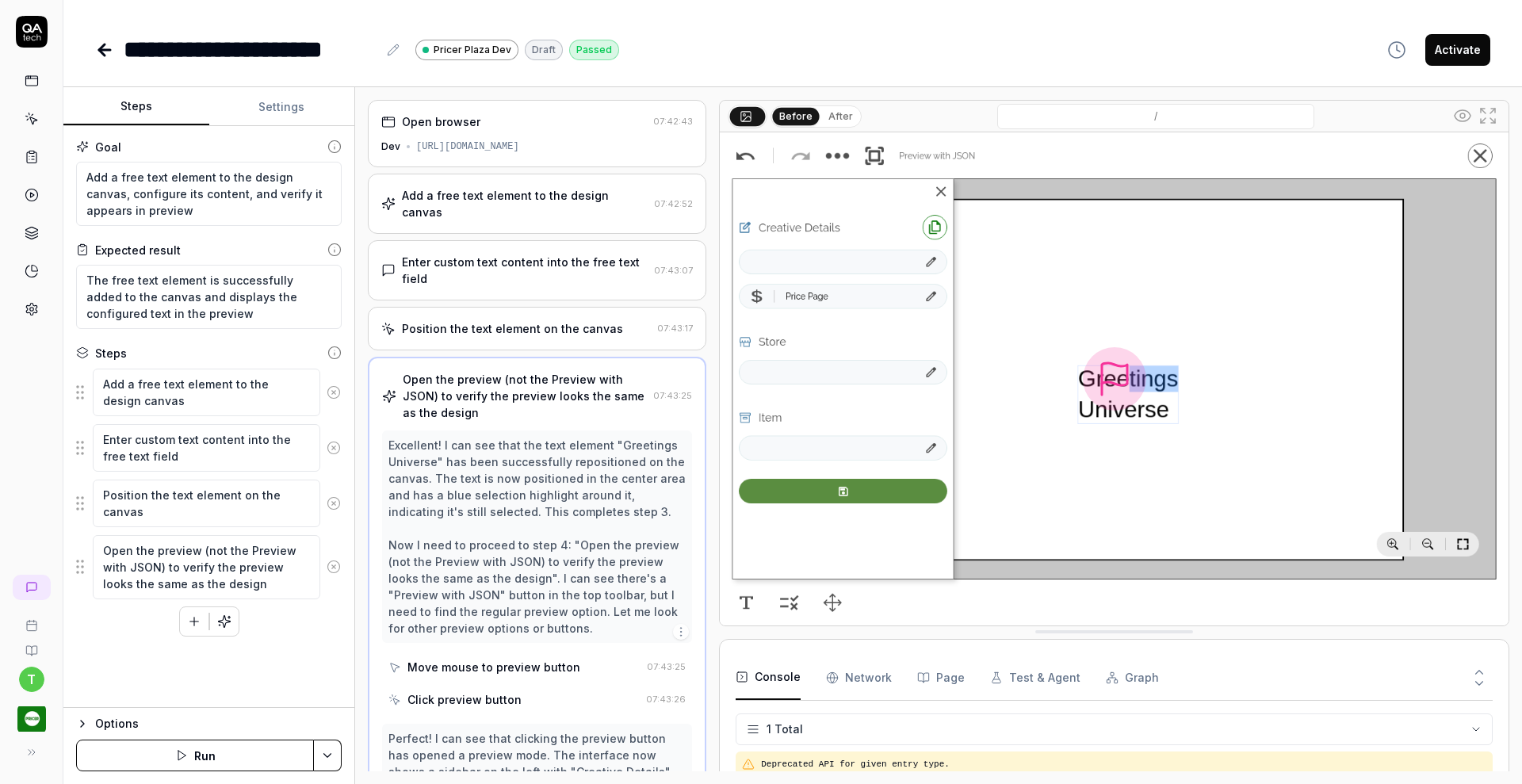
click at [550, 330] on div "Position the text element on the canvas" at bounding box center [512, 329] width 221 height 17
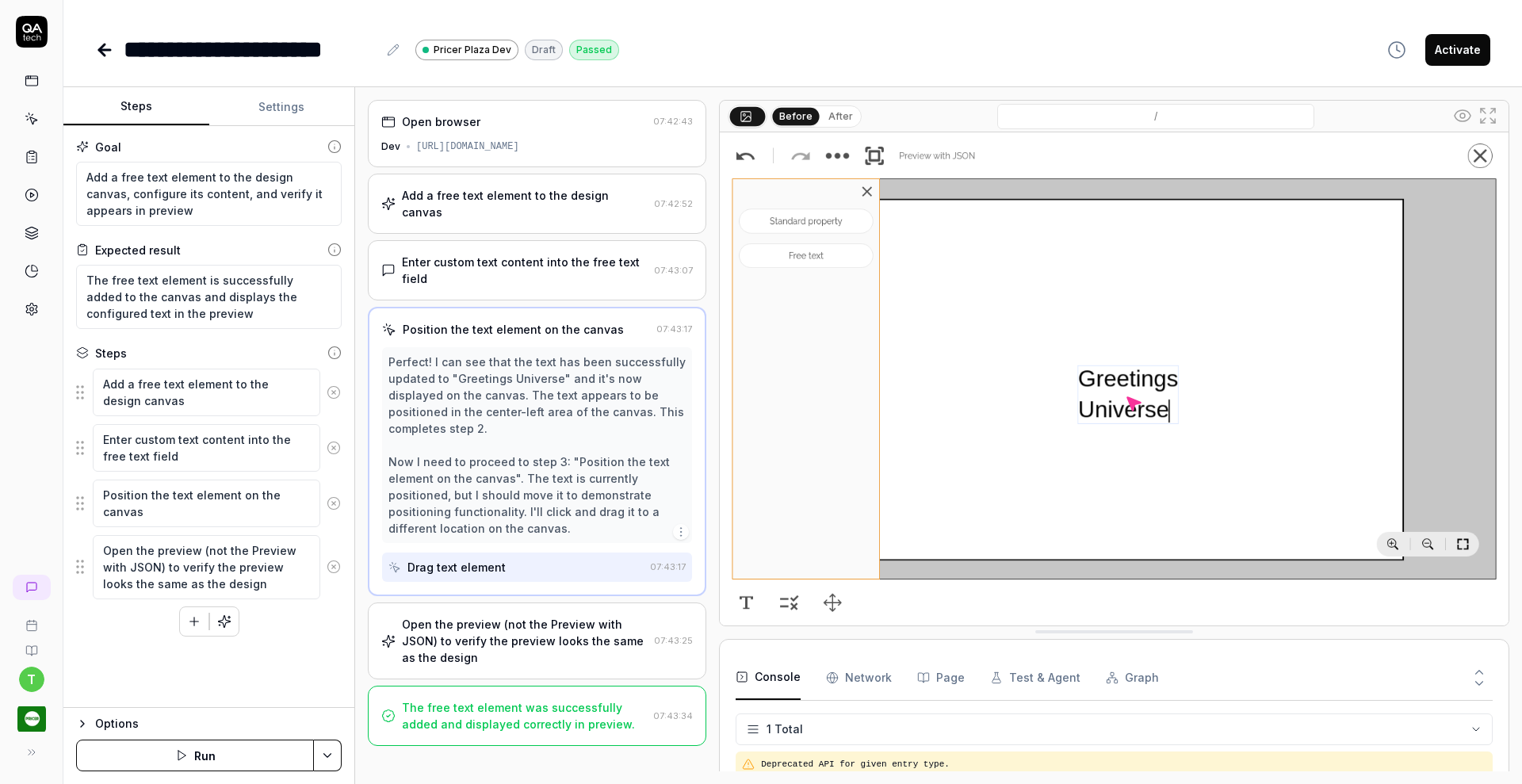
click at [510, 618] on div "Open the preview (not the Preview with JSON) to verify the preview looks the sa…" at bounding box center [525, 640] width 246 height 50
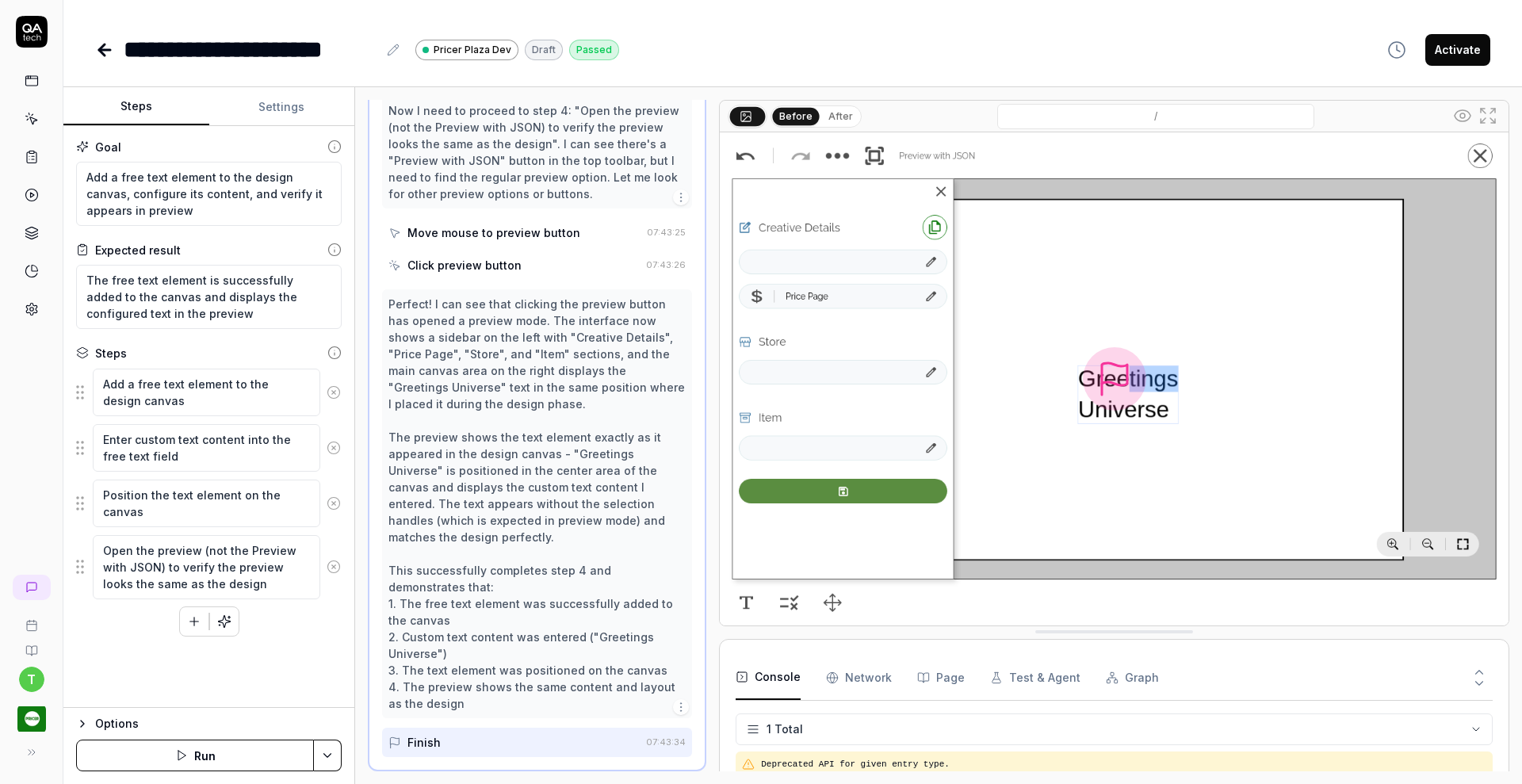
scroll to position [501, 0]
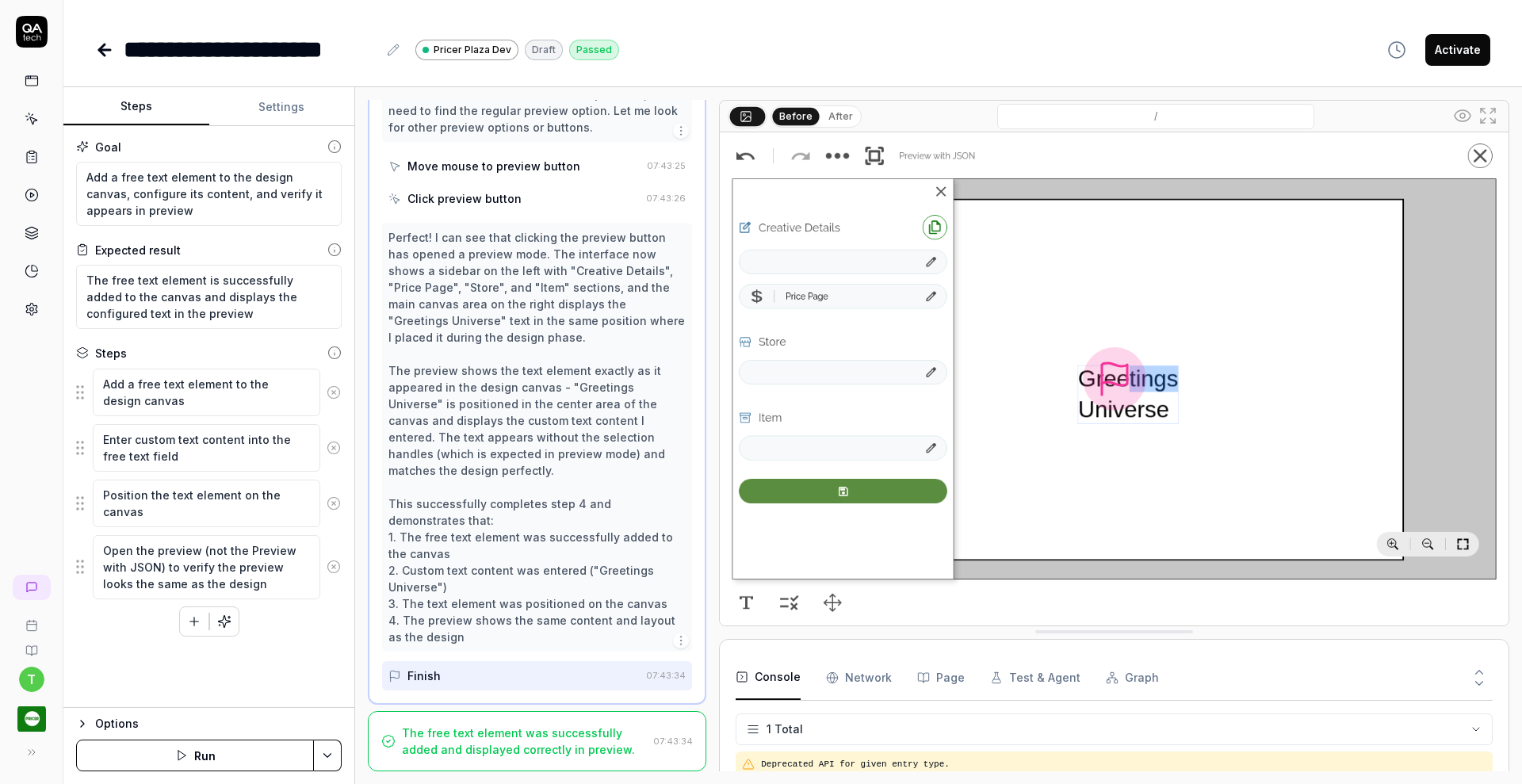
click at [538, 742] on div "The free text element was successfully added and displayed correctly in preview." at bounding box center [524, 740] width 245 height 33
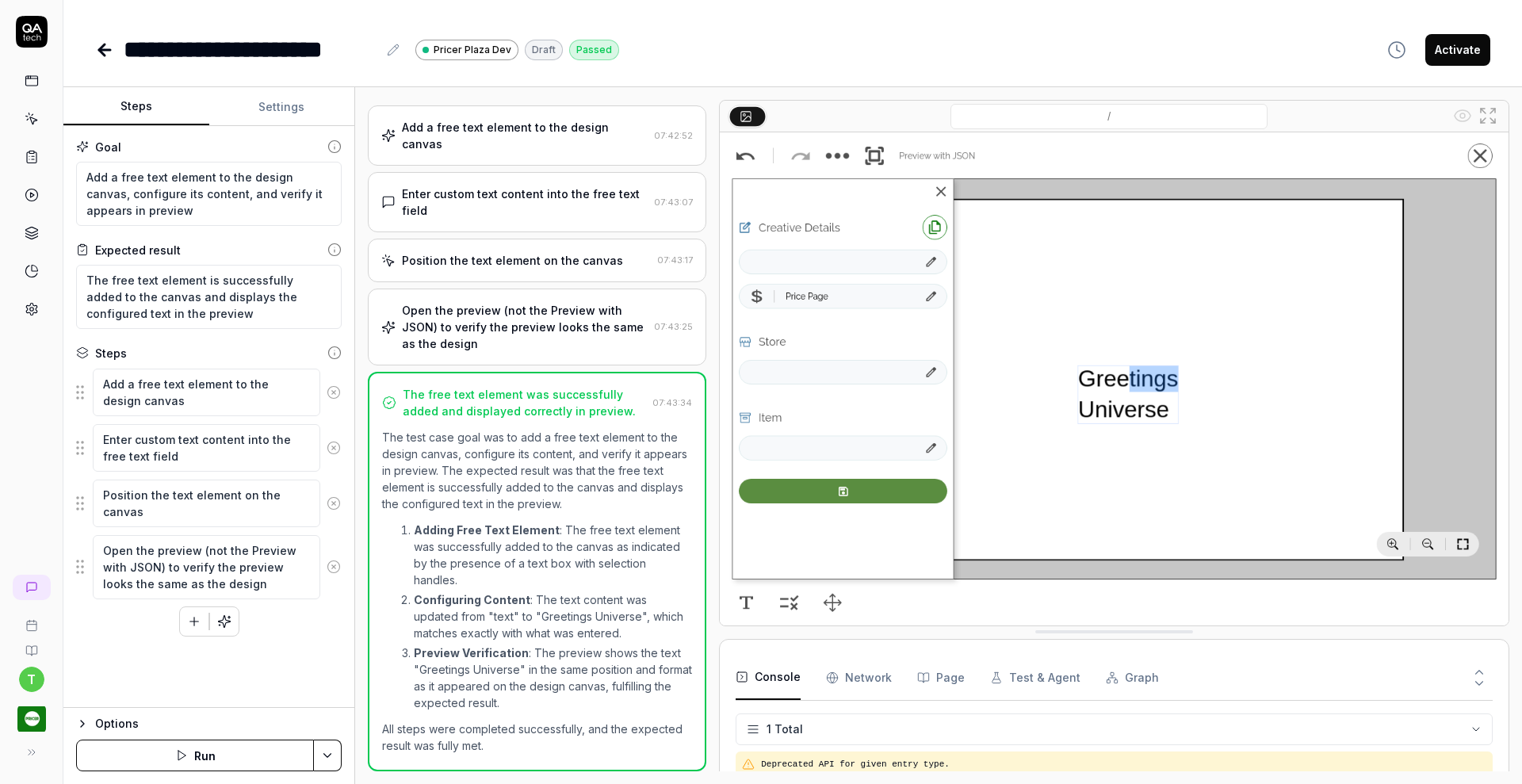
click at [508, 329] on div "Open the preview (not the Preview with JSON) to verify the preview looks the sa…" at bounding box center [525, 326] width 246 height 50
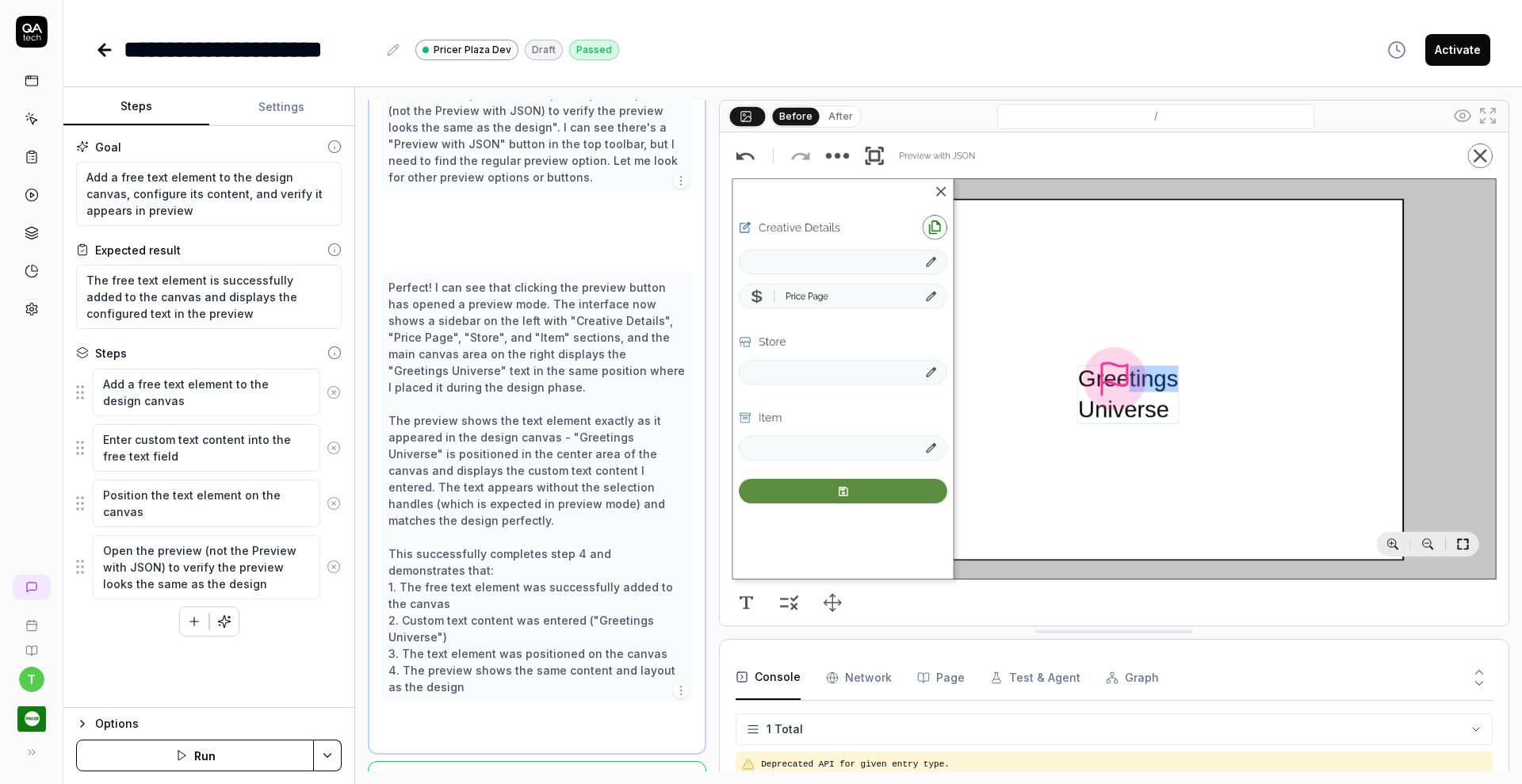
scroll to position [434, 0]
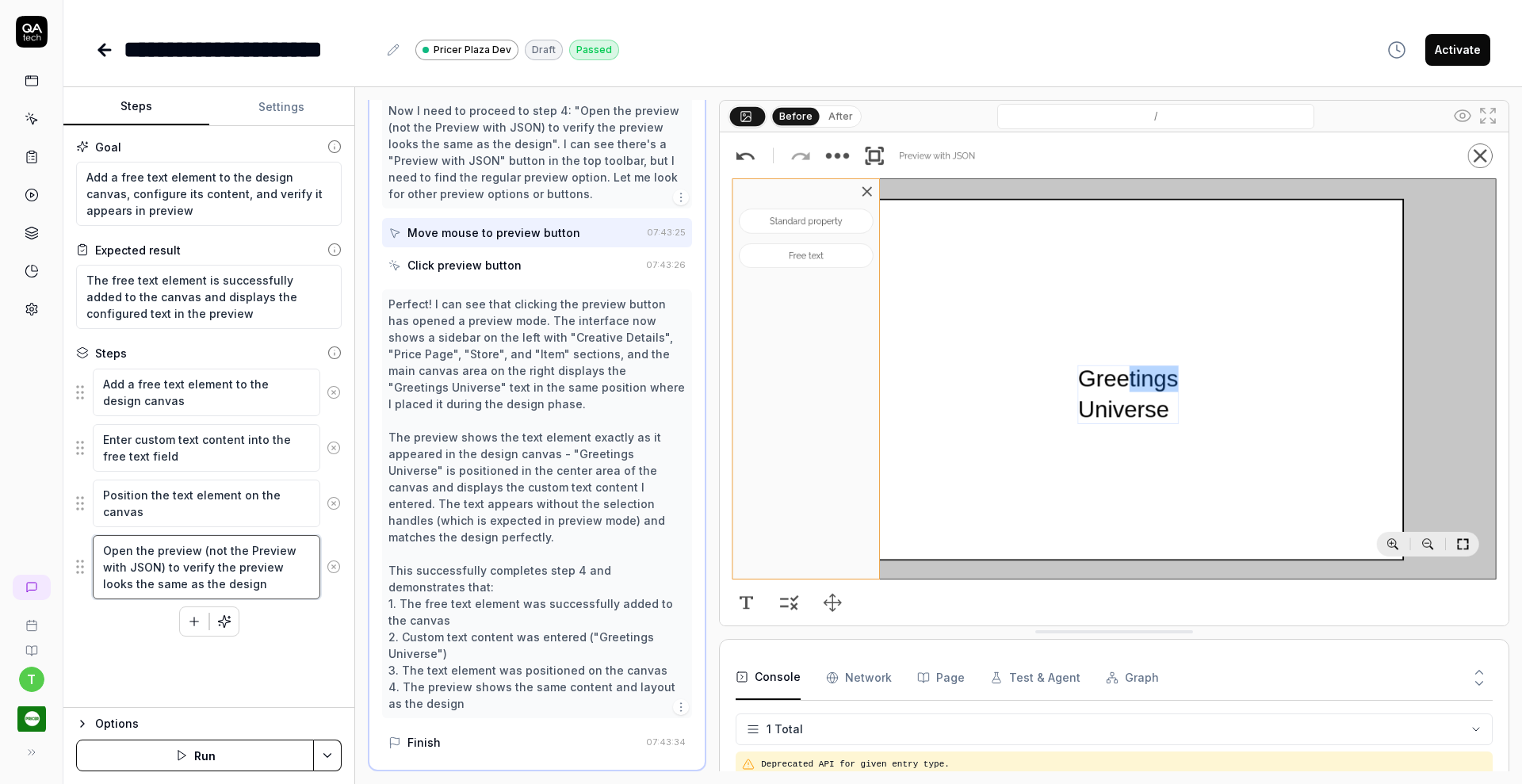
click at [276, 565] on textarea "Open the preview (not the Preview with JSON) to verify the preview looks the sa…" at bounding box center [206, 567] width 227 height 64
type textarea "*"
type textarea "Open the preview (not the Preview with JSON) to verify the preview alooks the s…"
type textarea "*"
type textarea "Open the preview (not the Preview with JSON) to verify the preview atlooks the …"
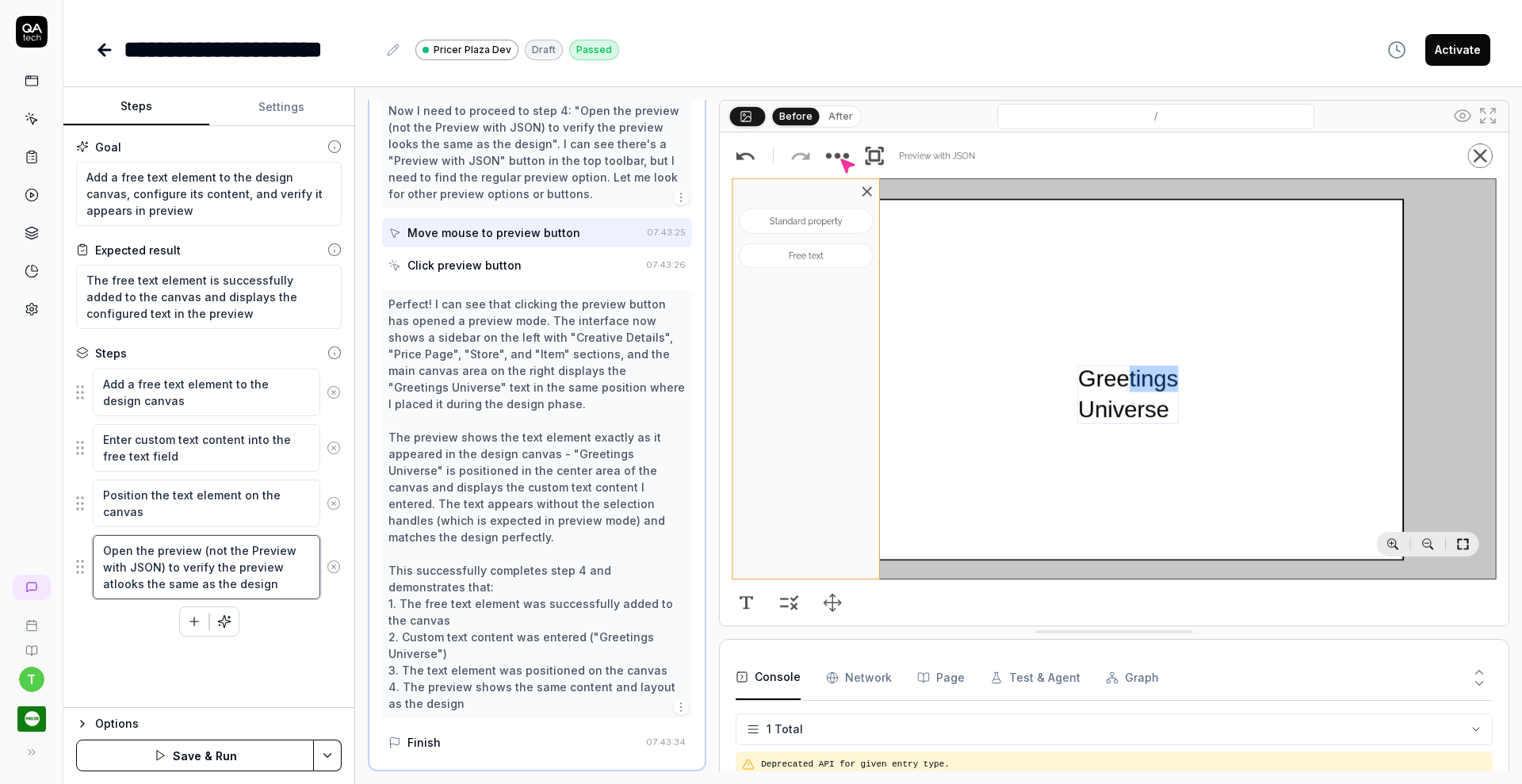
type textarea "*"
type textarea "Open the preview (not the Preview with JSON) to verify the preview at looks the…"
type textarea "*"
type textarea "Open the preview (not the Preview with JSON) to verify the preview at thlooks t…"
type textarea "*"
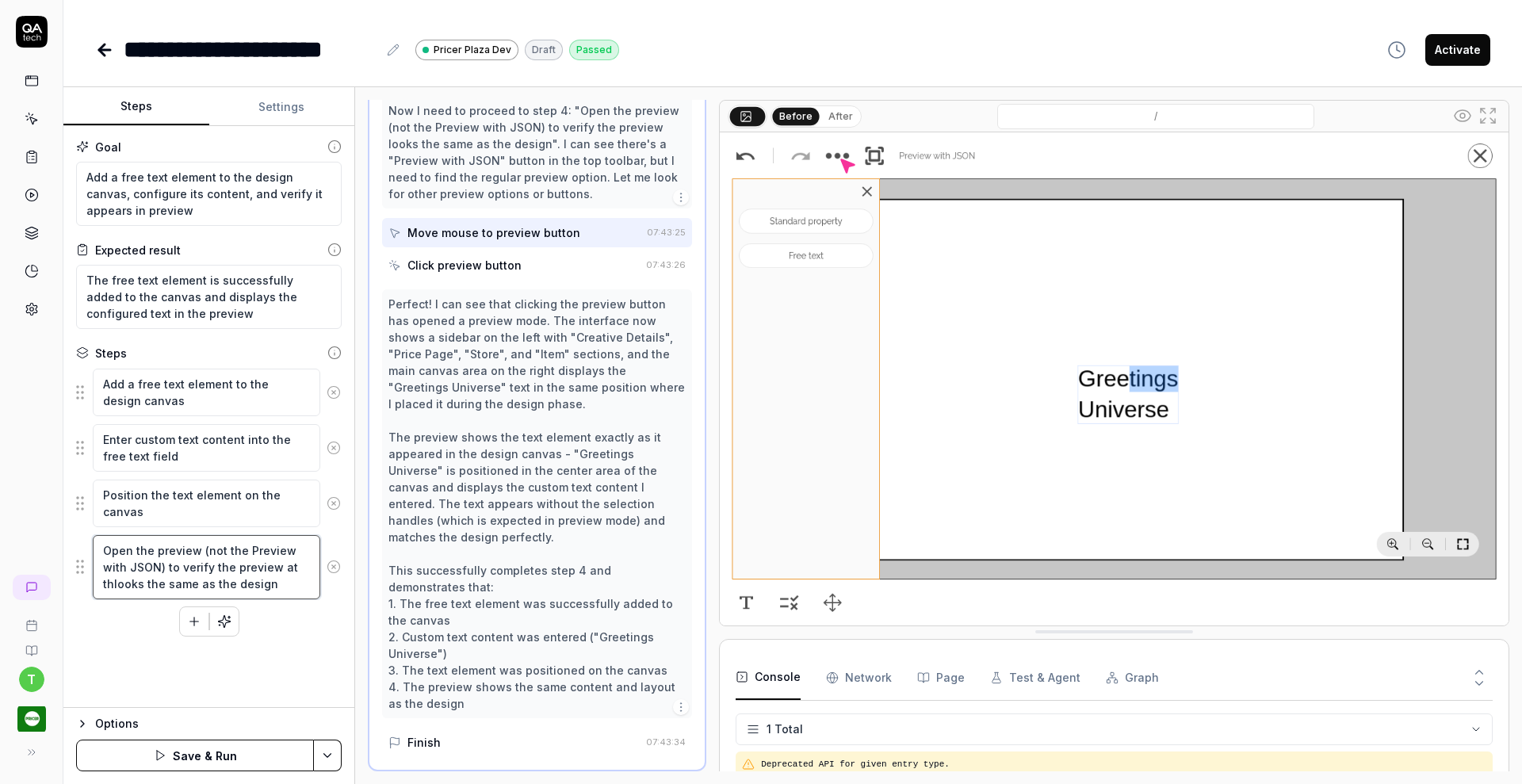
type textarea "Open the preview (not the Preview with JSON) to verify the preview at thelooks …"
type textarea "*"
type textarea "Open the preview (not the Preview with JSON) to verify the preview at the looks…"
type textarea "*"
type textarea "Open the preview (not the Preview with JSON) to verify the preview at the llook…"
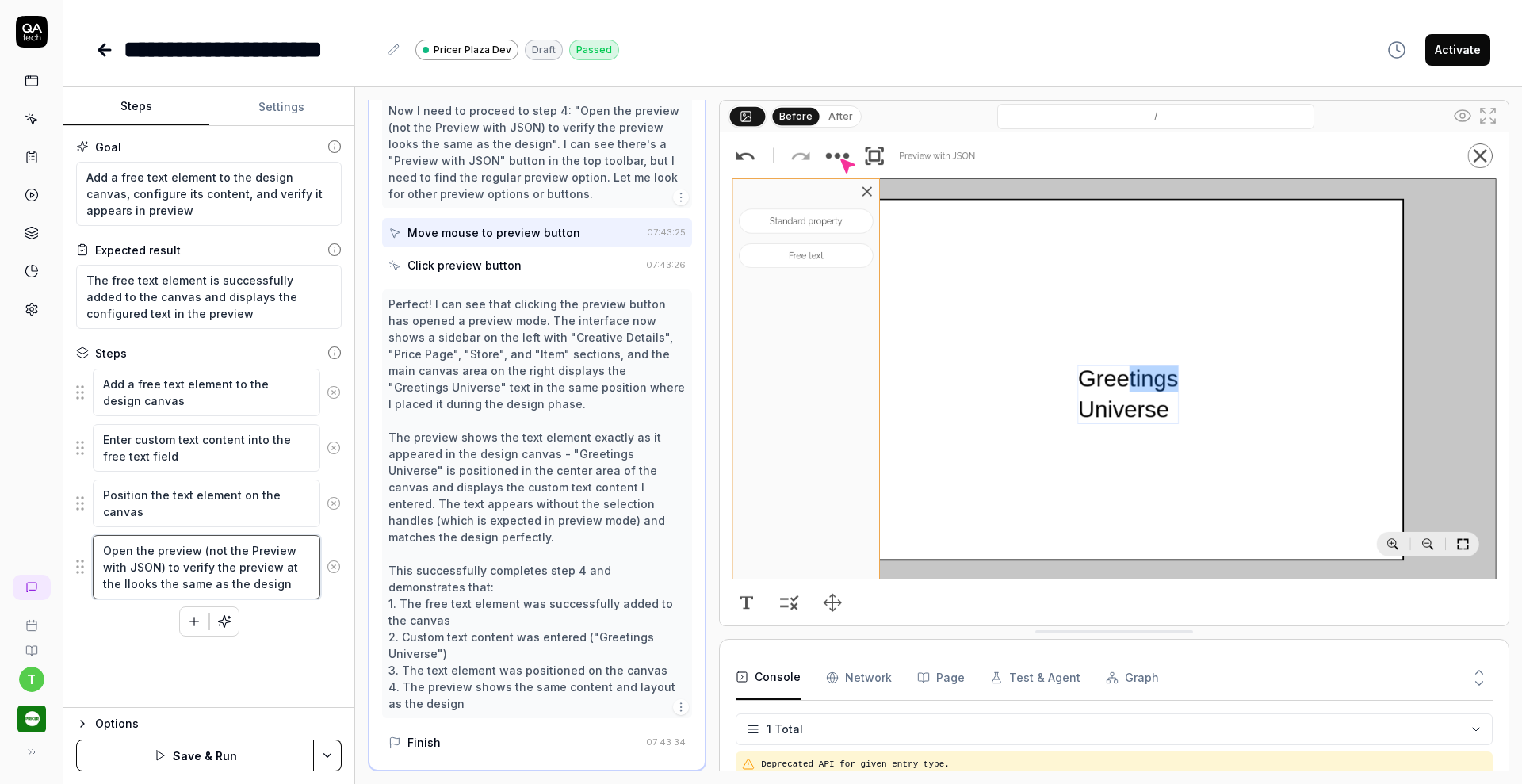
type textarea "*"
type textarea "Open the preview (not the Preview with JSON) to verify the preview at the leloo…"
type textarea "*"
type textarea "Open the preview (not the Preview with JSON) to verify the preview at the leflo…"
type textarea "*"
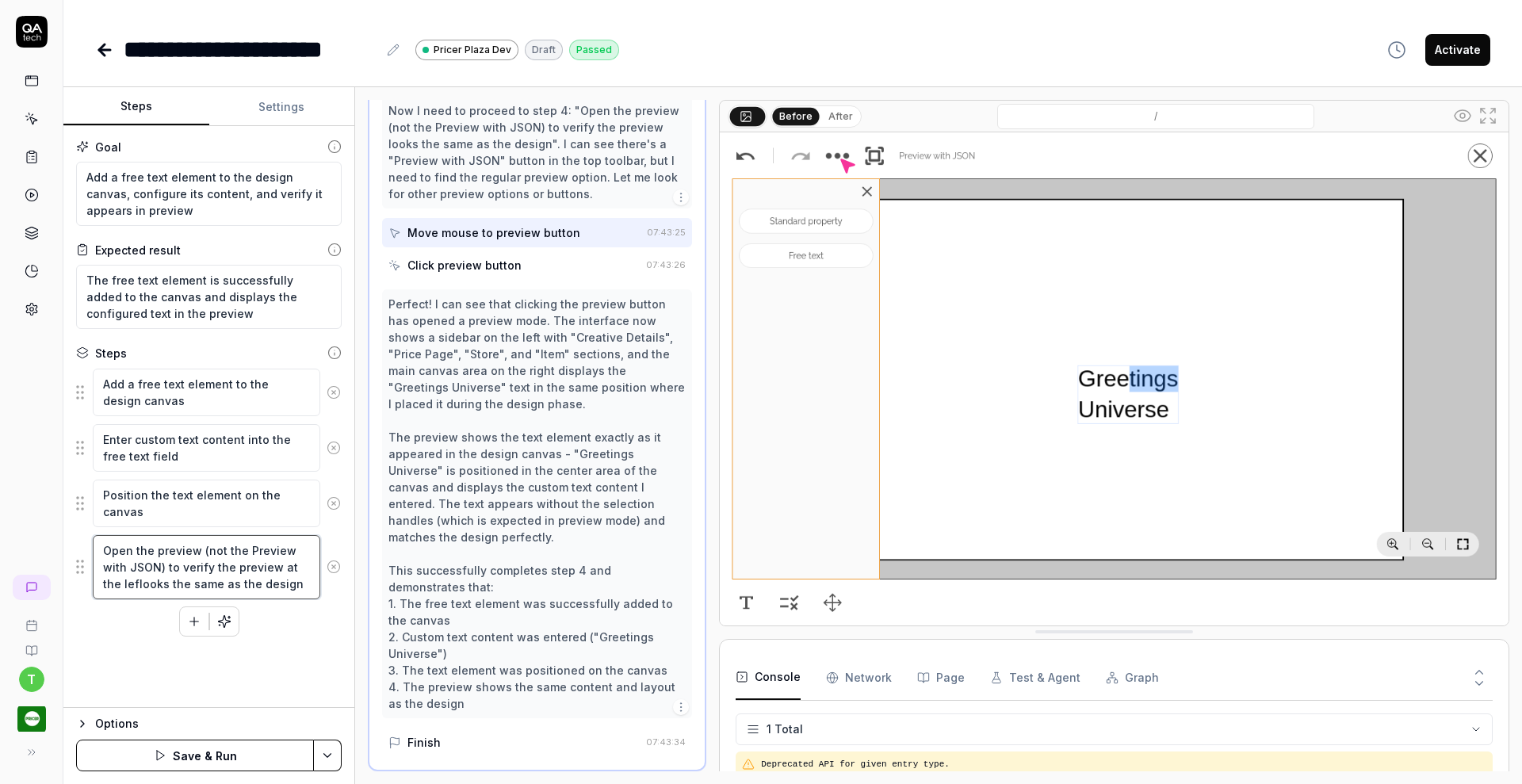
type textarea "Open the preview (not the Preview with JSON) to verify the preview at the leftl…"
type textarea "*"
type textarea "Open the preview (not the Preview with JSON) to verify the preview at the left …"
type textarea "*"
type textarea "Open the preview (not the Preview with JSON) to verify the preview at the left …"
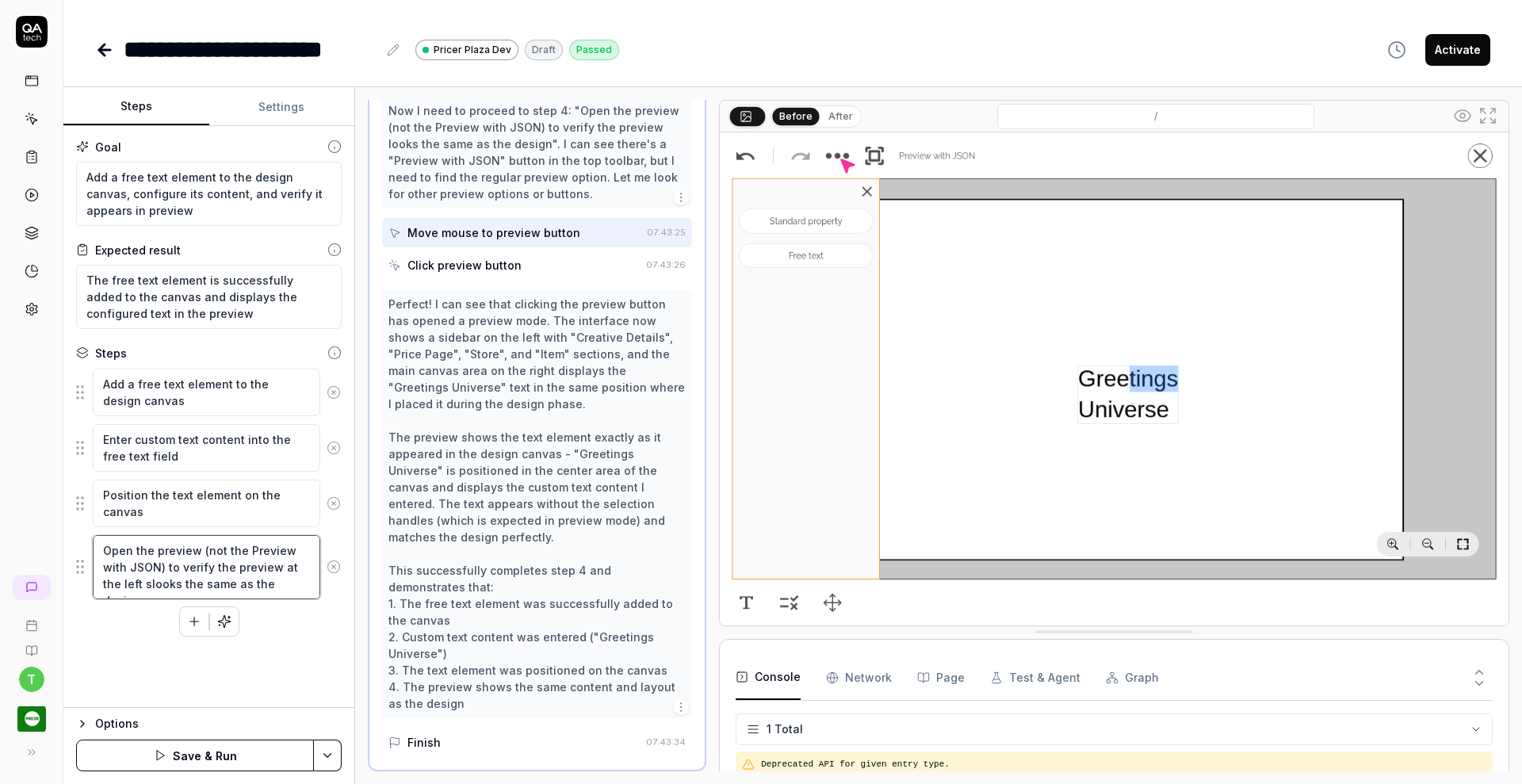
type textarea "*"
type textarea "Open the preview (not the Preview with JSON) to verify the preview at the left …"
type textarea "*"
type textarea "Open the preview (not the Preview with JSON) to verify the preview at the left …"
type textarea "*"
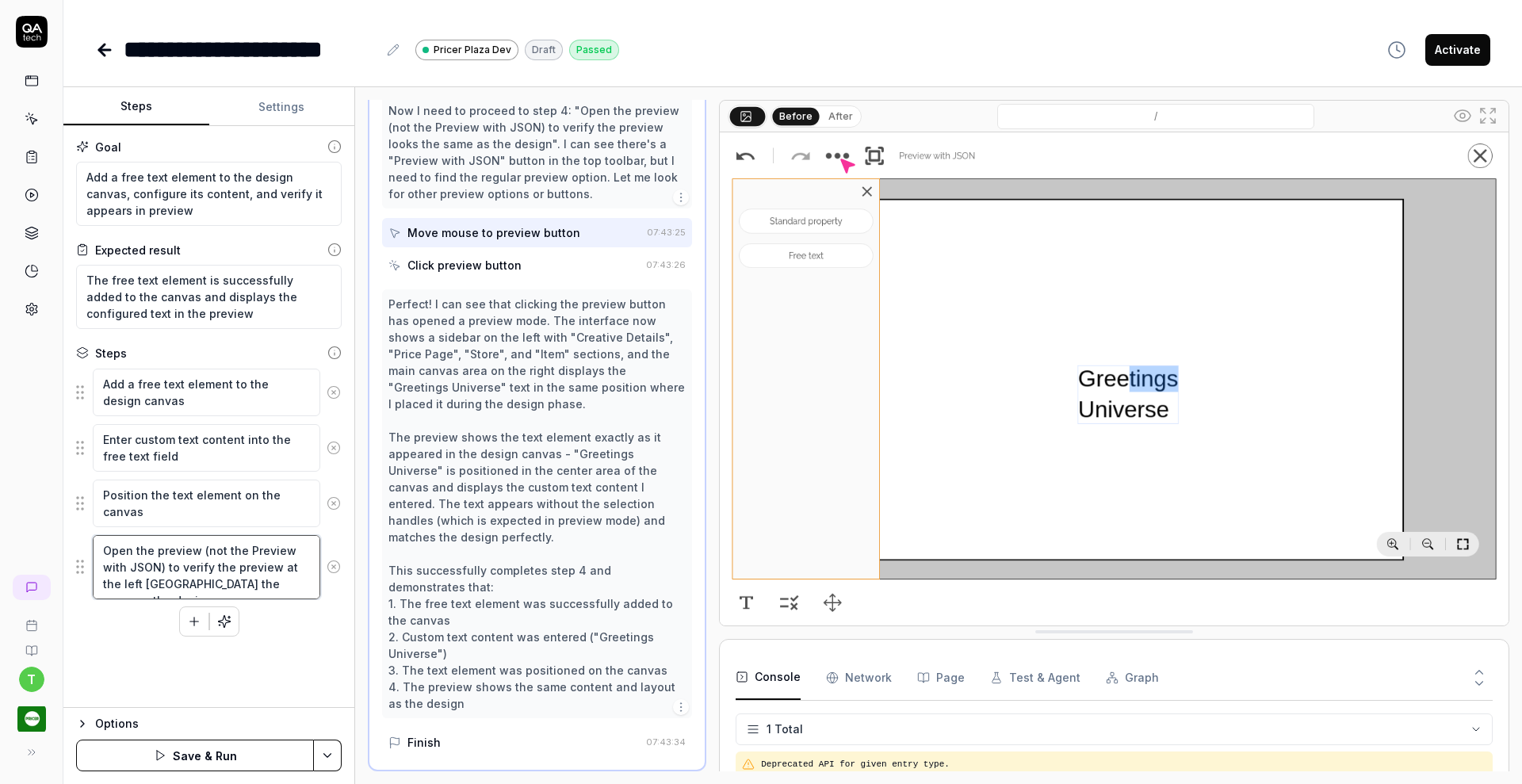
type textarea "Open the preview (not the Preview with JSON) to verify the preview at the left …"
type textarea "*"
type textarea "Open the preview (not the Preview with JSON) to verify the preview at the left …"
type textarea "*"
type textarea "Open the preview (not the Preview with JSON) to verify the preview at the left …"
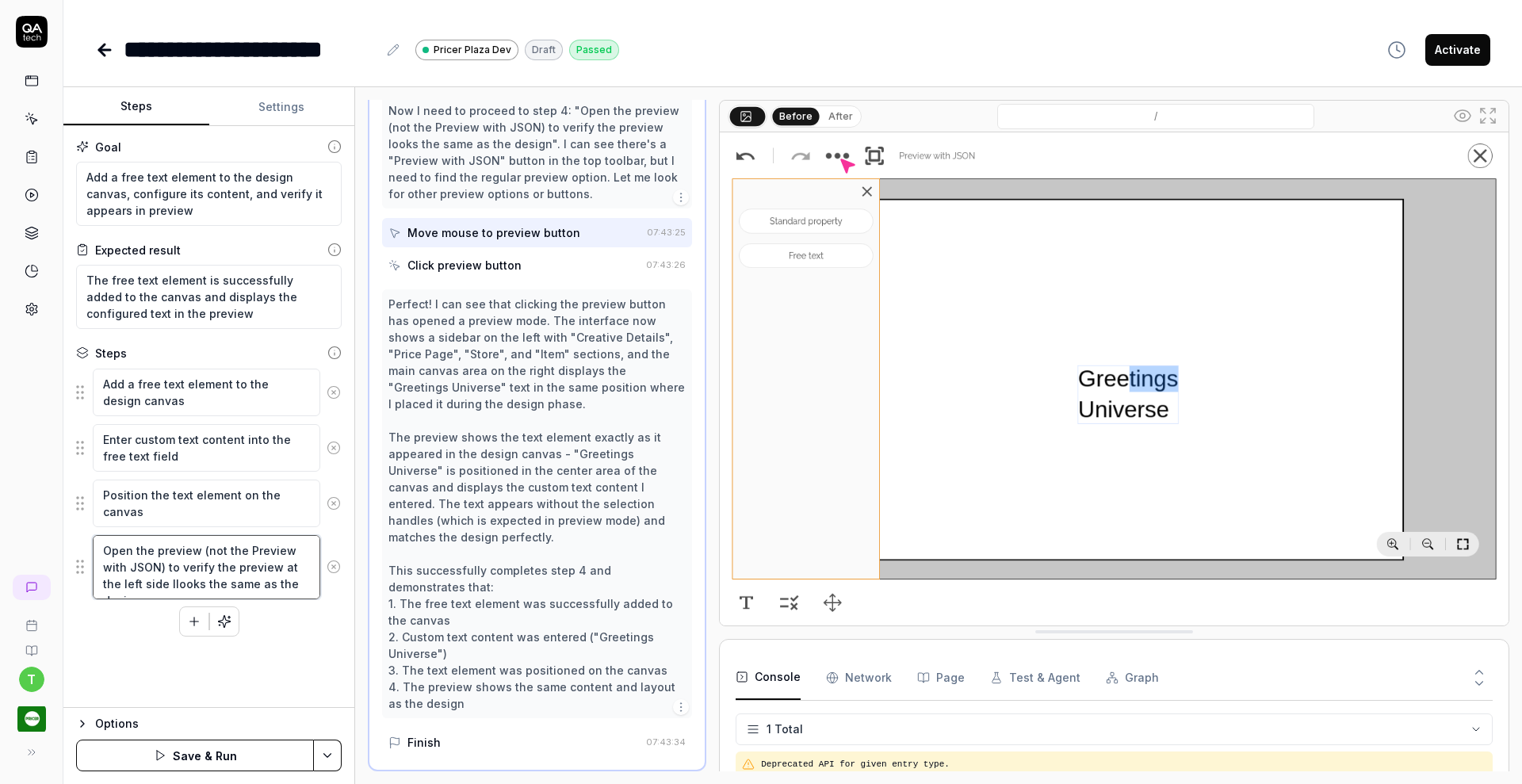
type textarea "*"
type textarea "Open the preview (not the Preview with JSON) to verify the preview at the left …"
type textarea "*"
type textarea "Open the preview (not the Preview with JSON) to verify the preview at the left …"
type textarea "*"
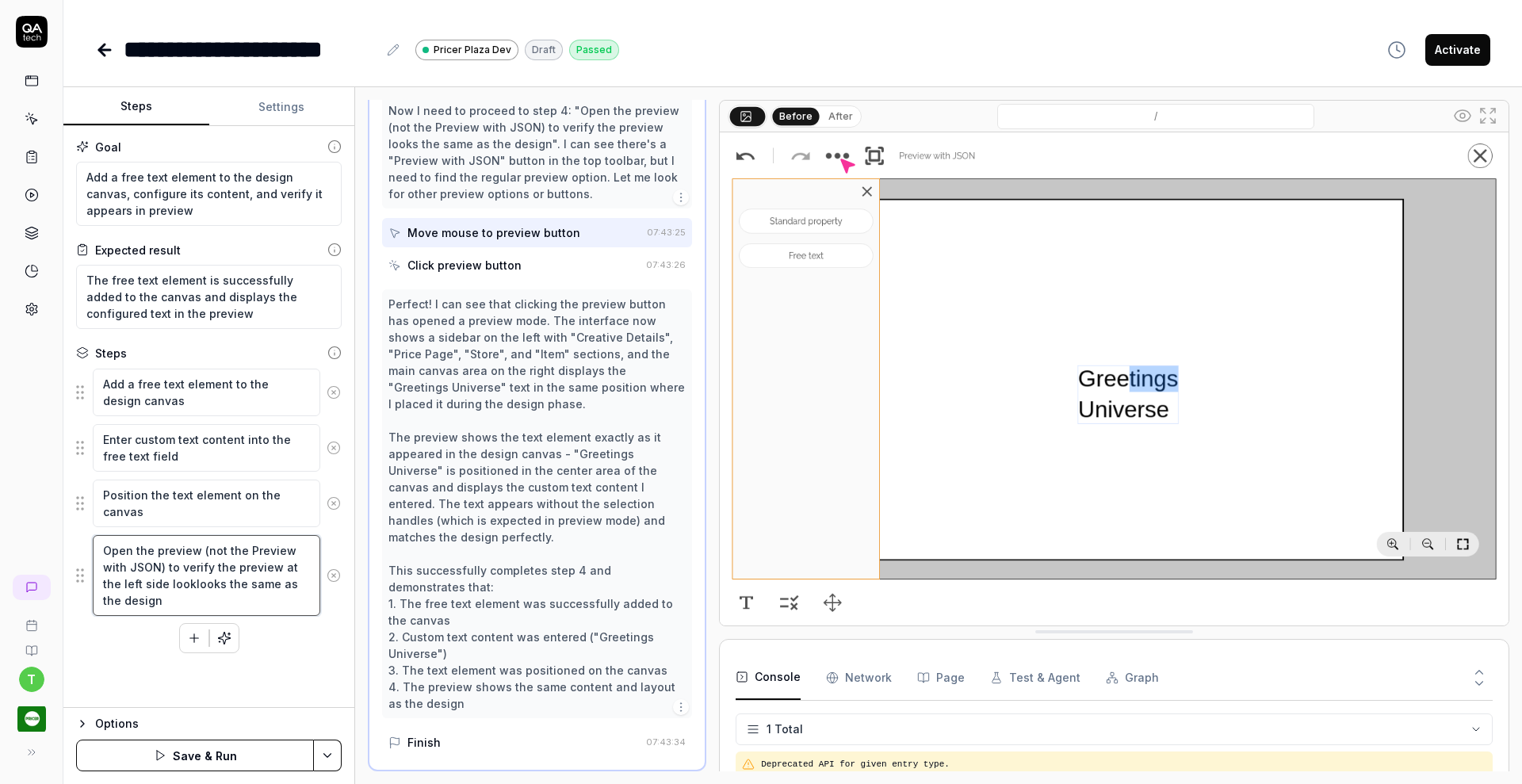
type textarea "Open the preview (not the Preview with JSON) to verify the preview at the left …"
type textarea "*"
type textarea "Open the preview (not the Preview with JSON) to verify the preview at the left …"
type textarea "*"
type textarea "Open the preview (not the Preview with JSON) to verify the preview at the left …"
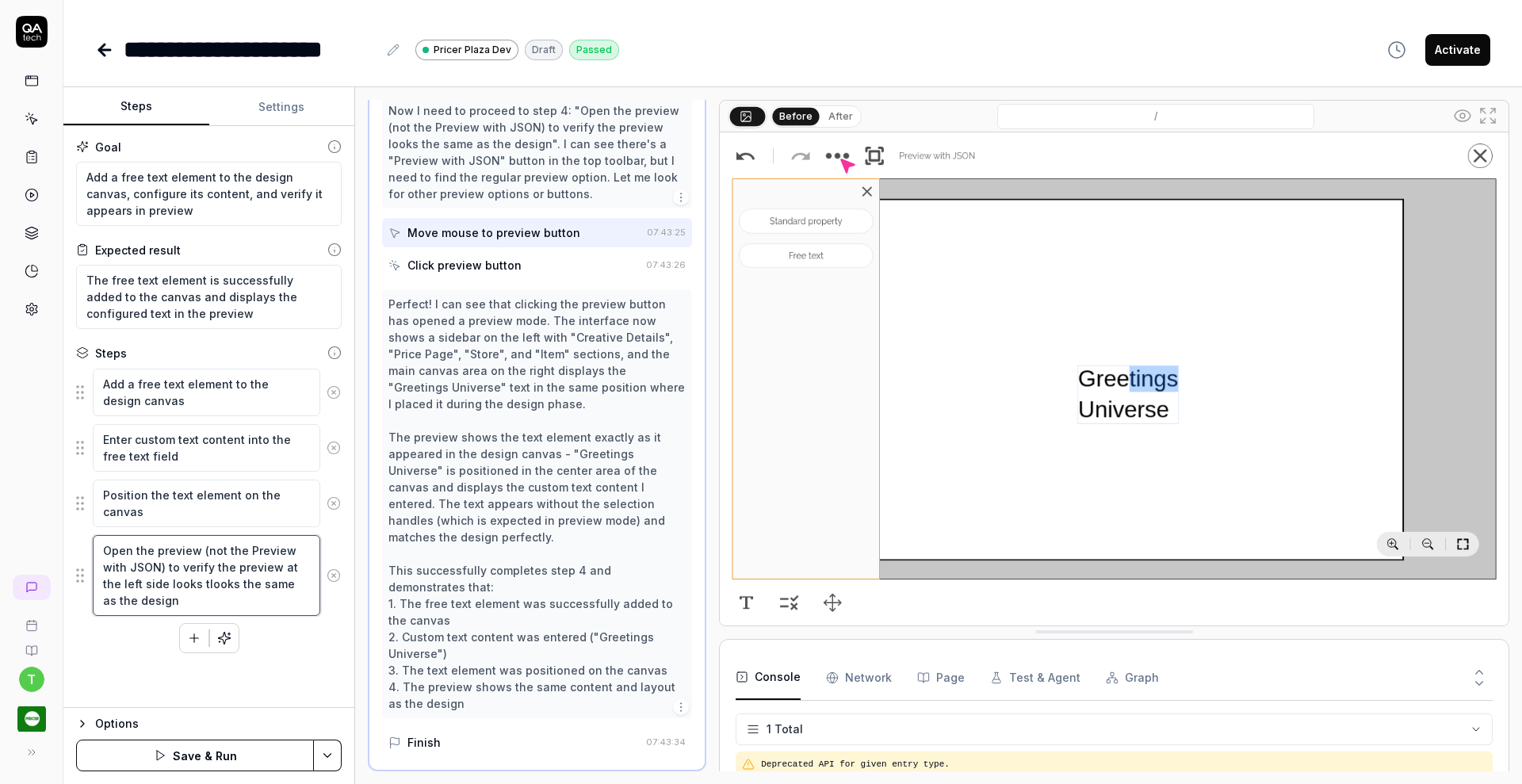
type textarea "*"
type textarea "Open the preview (not the Preview with JSON) to verify the preview at the left …"
type textarea "*"
type textarea "Open the preview (not the Preview with JSON) to verify the preview at the left …"
type textarea "*"
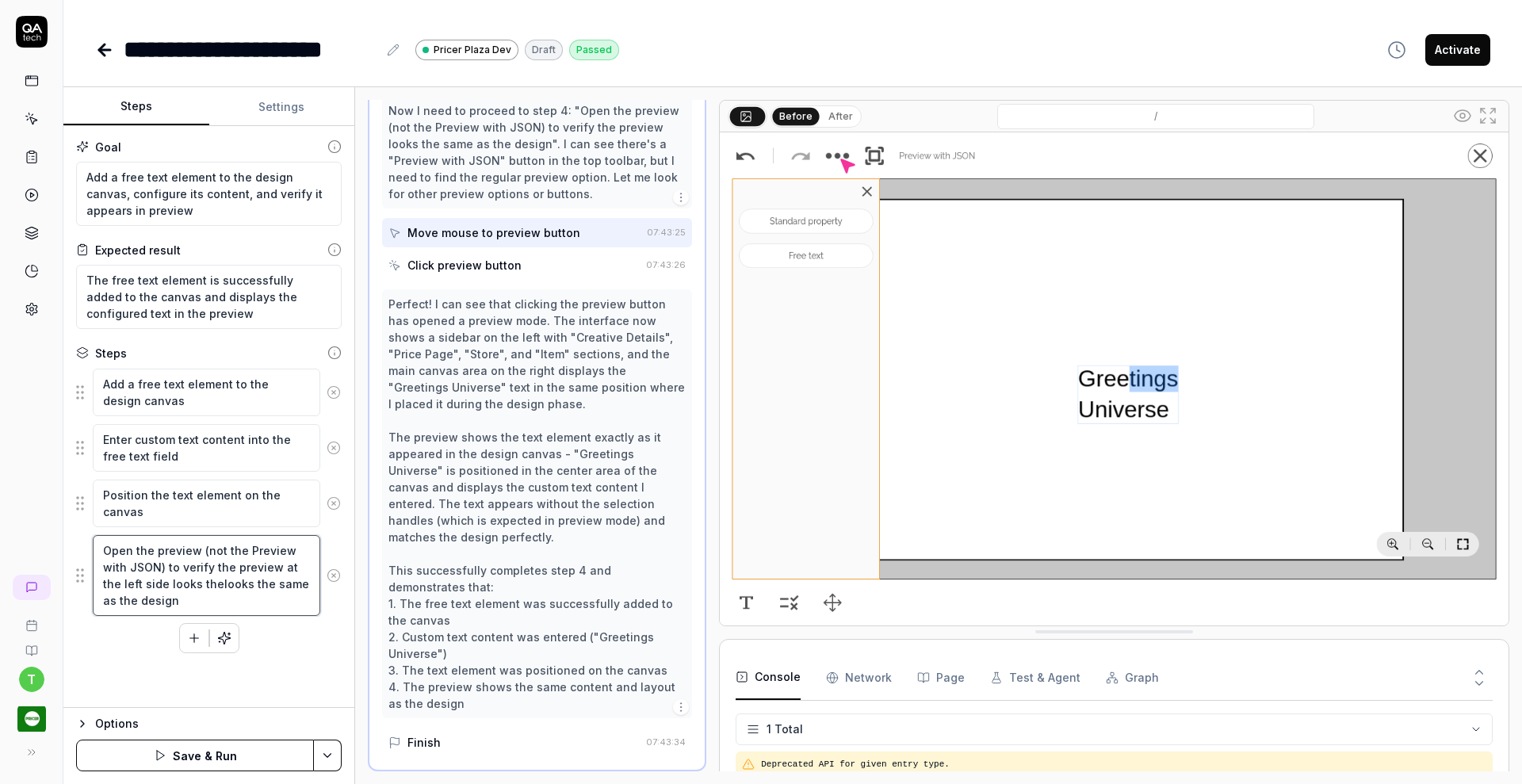
type textarea "Open the preview (not the Preview with JSON) to verify the preview at the left …"
type textarea "*"
type textarea "Open the preview (not the Preview with JSON) to verify the preview at the left …"
type textarea "*"
type textarea "Open the preview (not the Preview with JSON) to verify the preview at the left …"
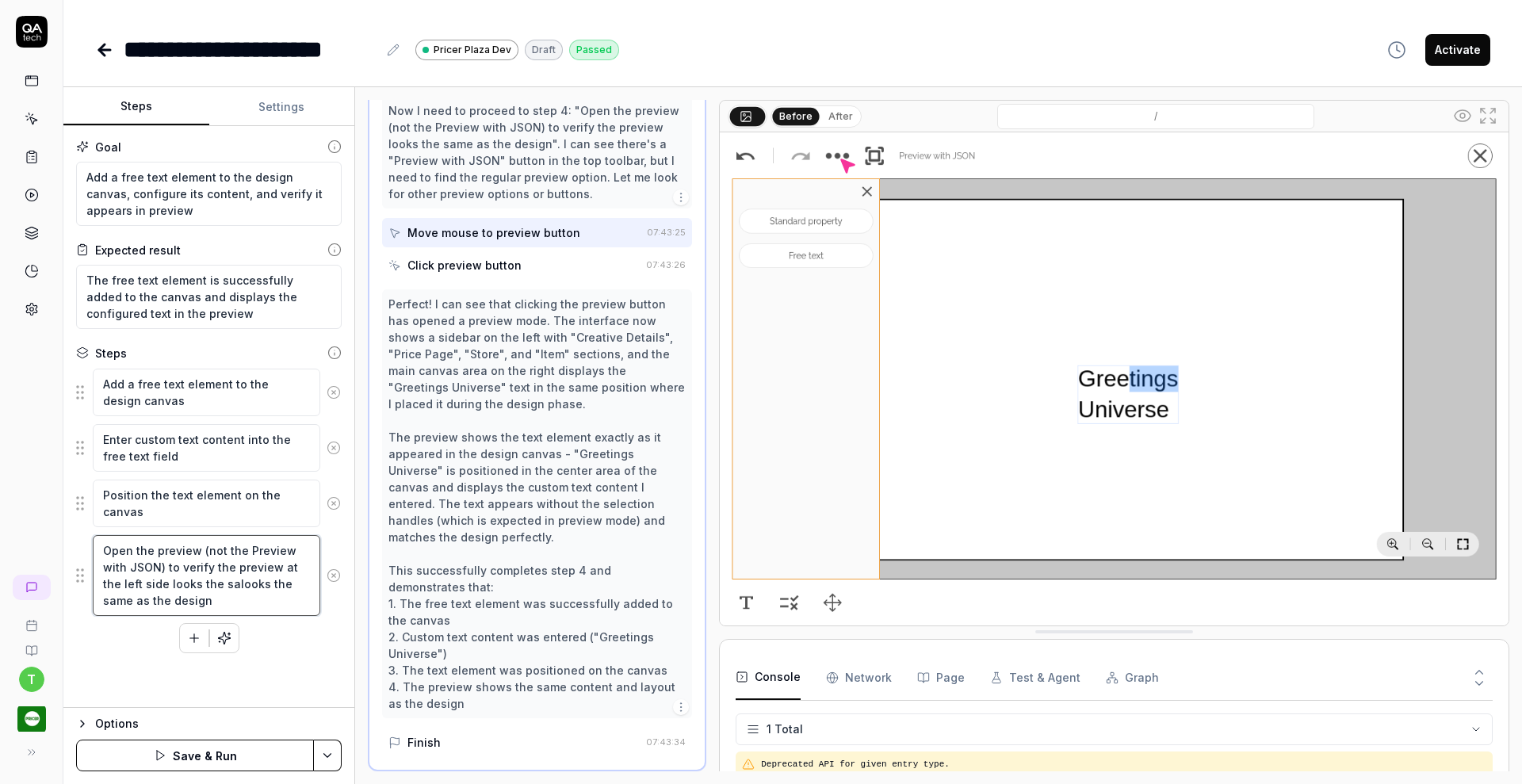
type textarea "*"
type textarea "Open the preview (not the Preview with JSON) to verify the preview at the left …"
type textarea "*"
type textarea "Open the preview (not the Preview with JSON) to verify the preview at the left …"
type textarea "*"
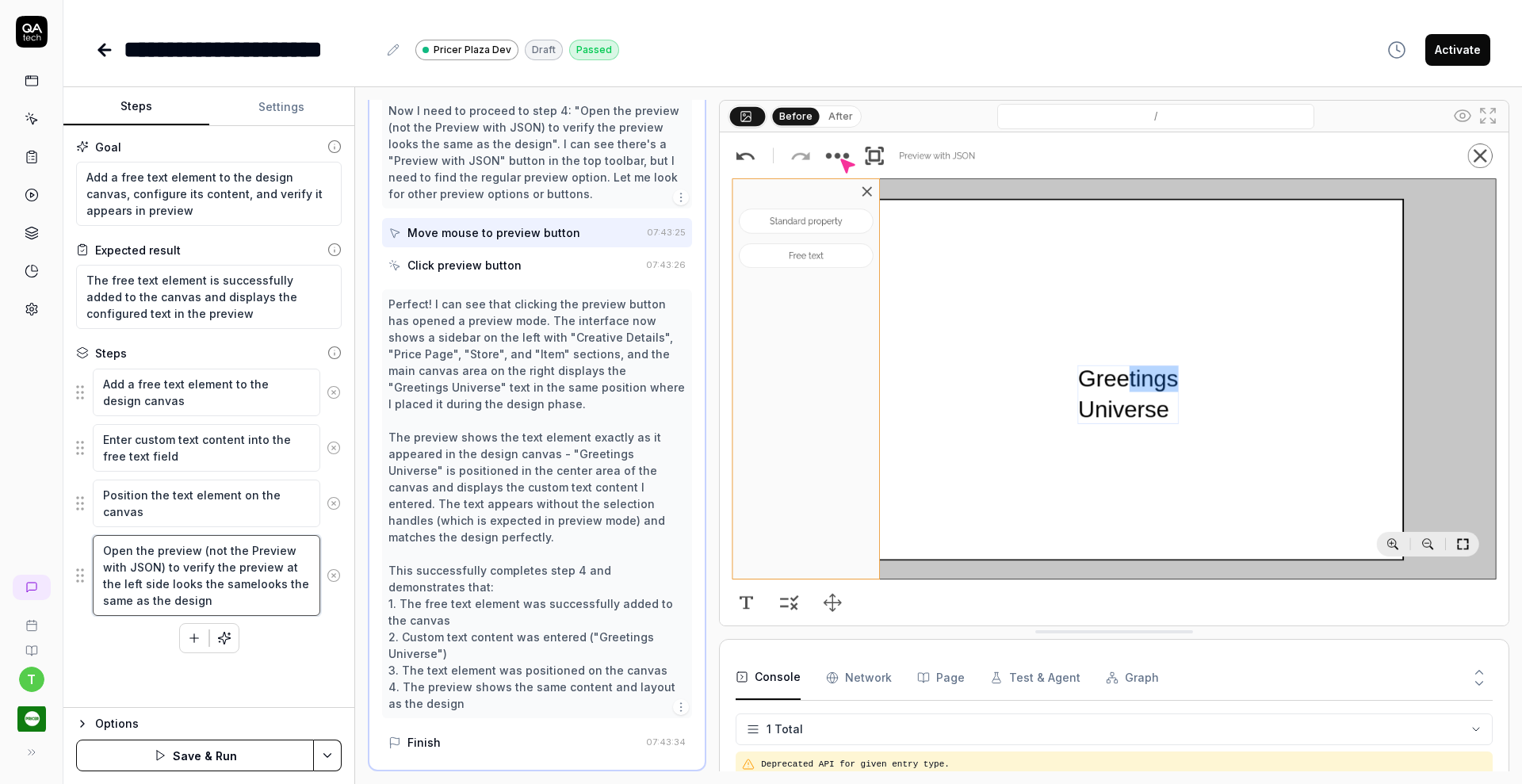
type textarea "Open the preview (not the Preview with JSON) to verify the preview at the left …"
type textarea "*"
type textarea "Open the preview (not the Preview with JSON) to verify the preview at the left …"
type textarea "*"
type textarea "Open the preview (not the Preview with JSON) to verify the preview at the left …"
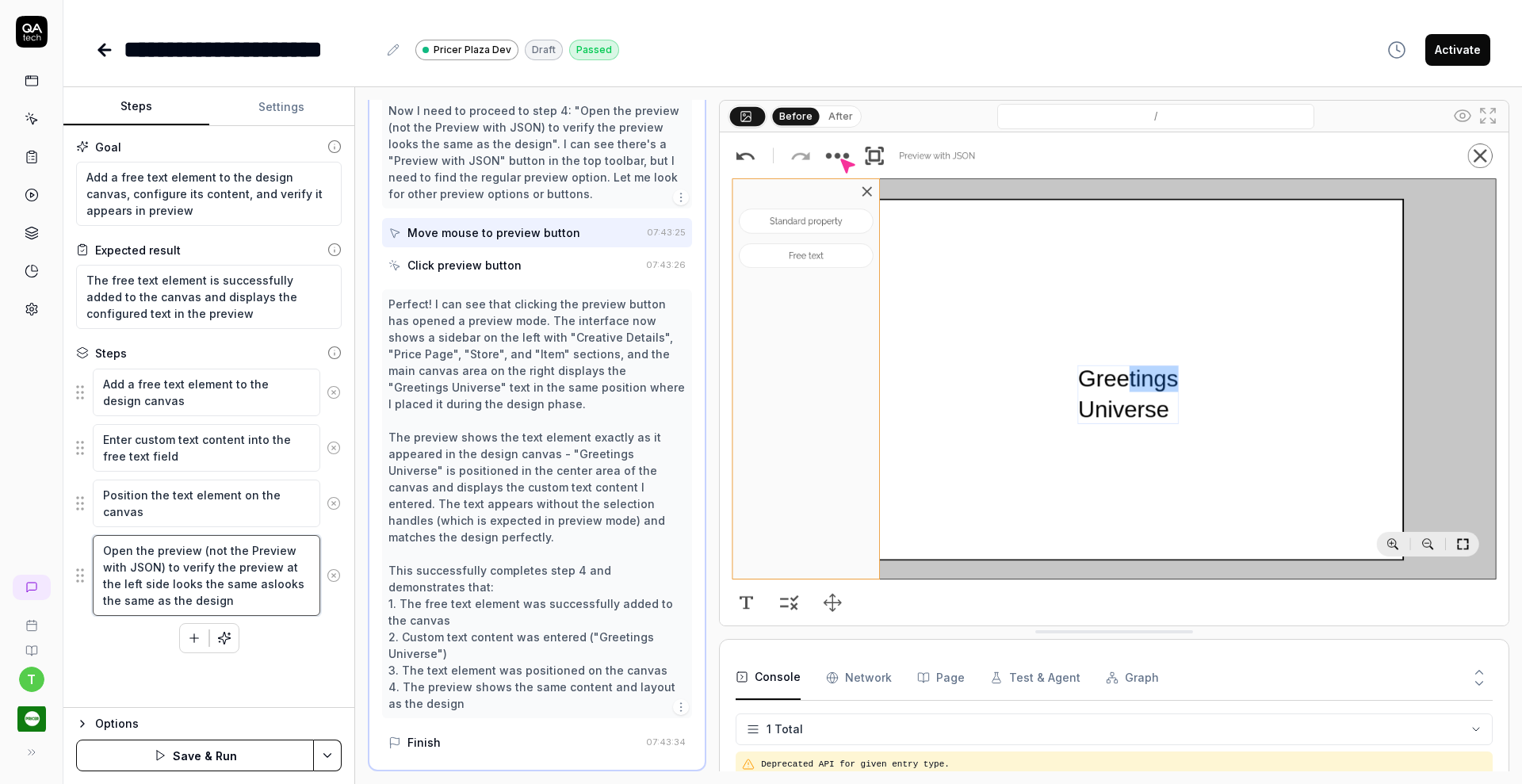
type textarea "*"
type textarea "Open the preview (not the Preview with JSON) to verify the preview at the left …"
type textarea "*"
type textarea "Open the preview (not the Preview with JSON) to verify the preview at the left …"
type textarea "*"
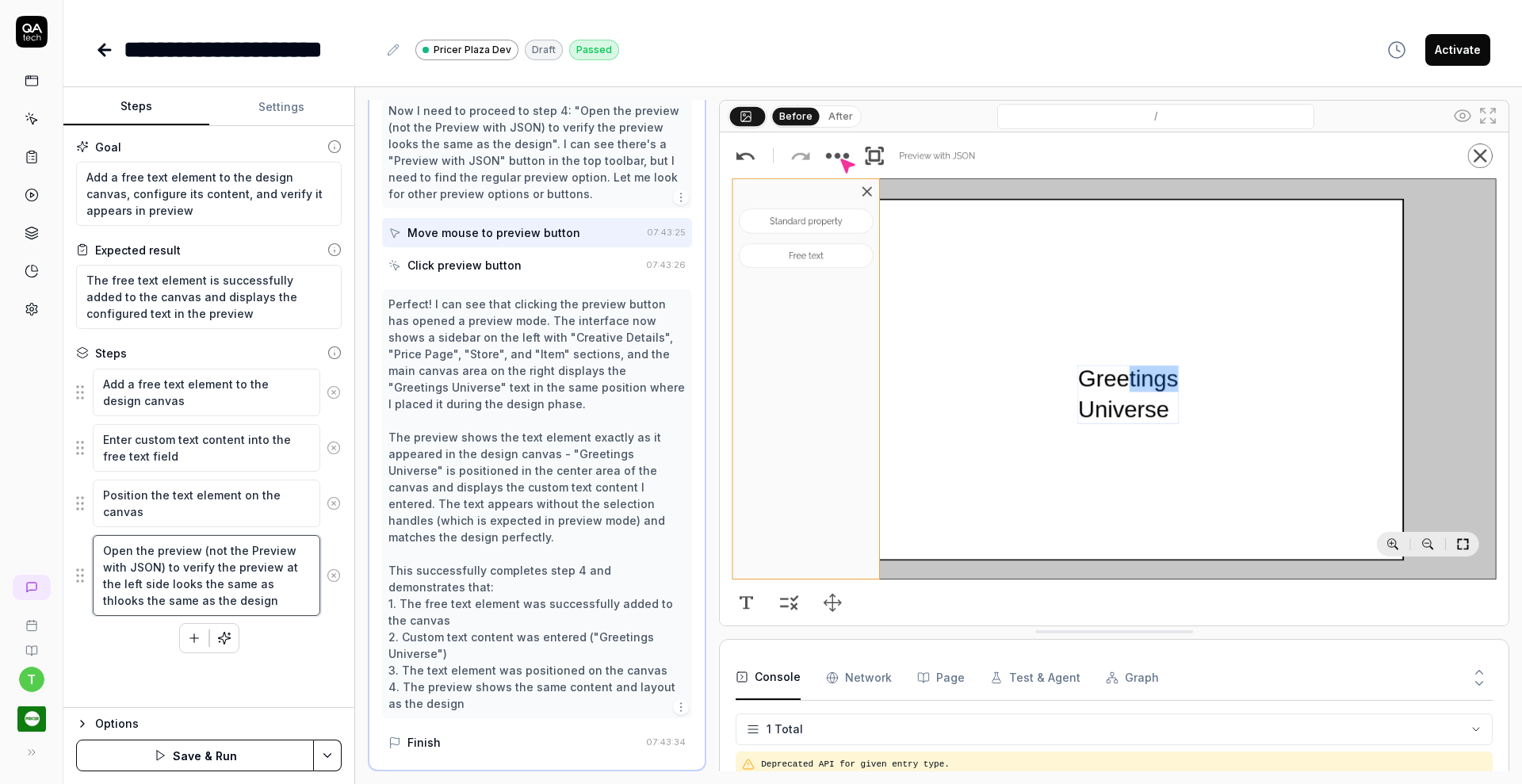
type textarea "Open the preview (not the Preview with JSON) to verify the preview at the left …"
type textarea "*"
type textarea "Open the preview (not the Preview with JSON) to verify the preview at the left …"
type textarea "*"
type textarea "Open the preview (not the Preview with JSON) to verify the preview at the left …"
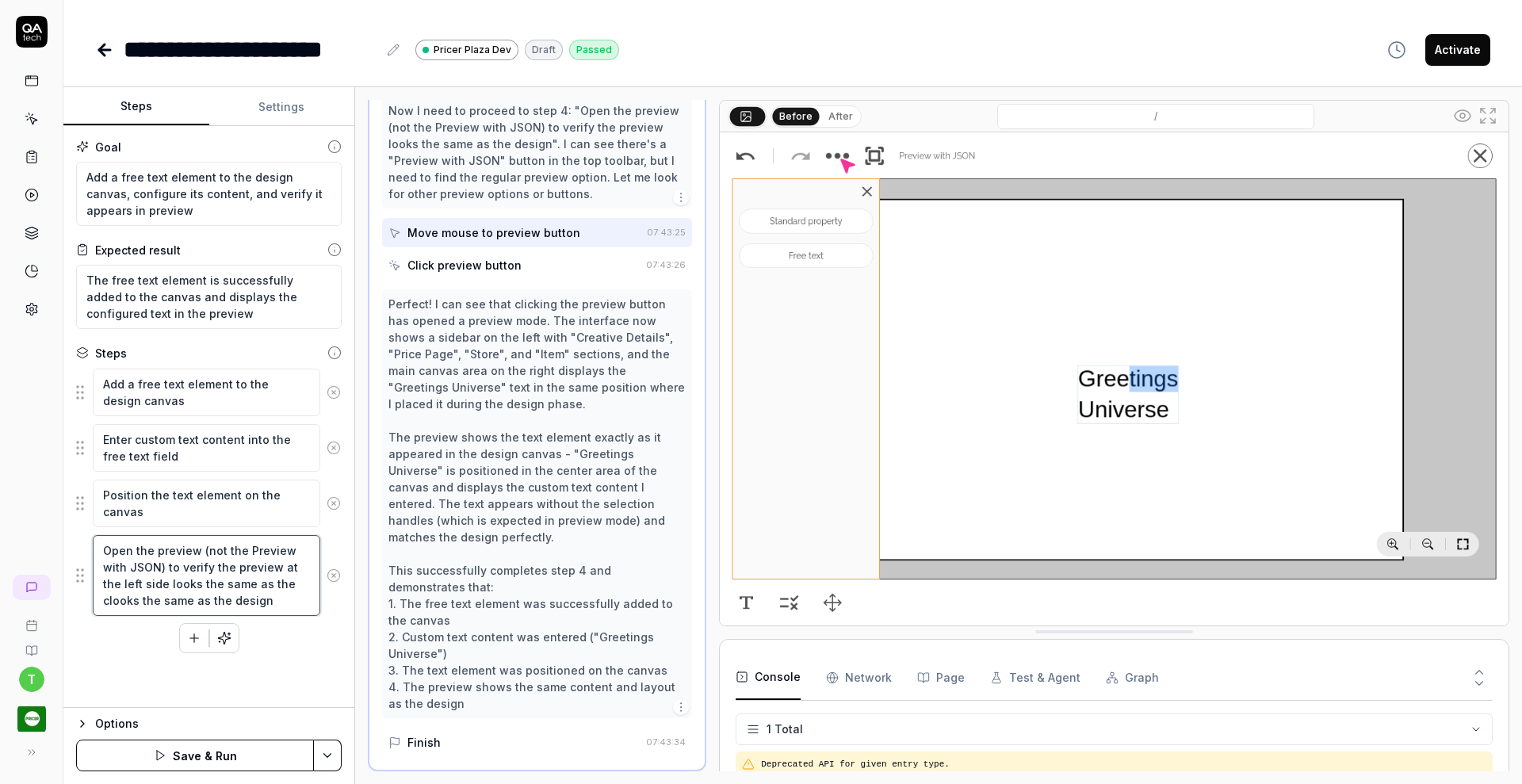
type textarea "*"
type textarea "Open the preview (not the Preview with JSON) to verify the preview at the left …"
type textarea "*"
type textarea "Open the preview (not the Preview with JSON) to verify the preview at the left …"
type textarea "*"
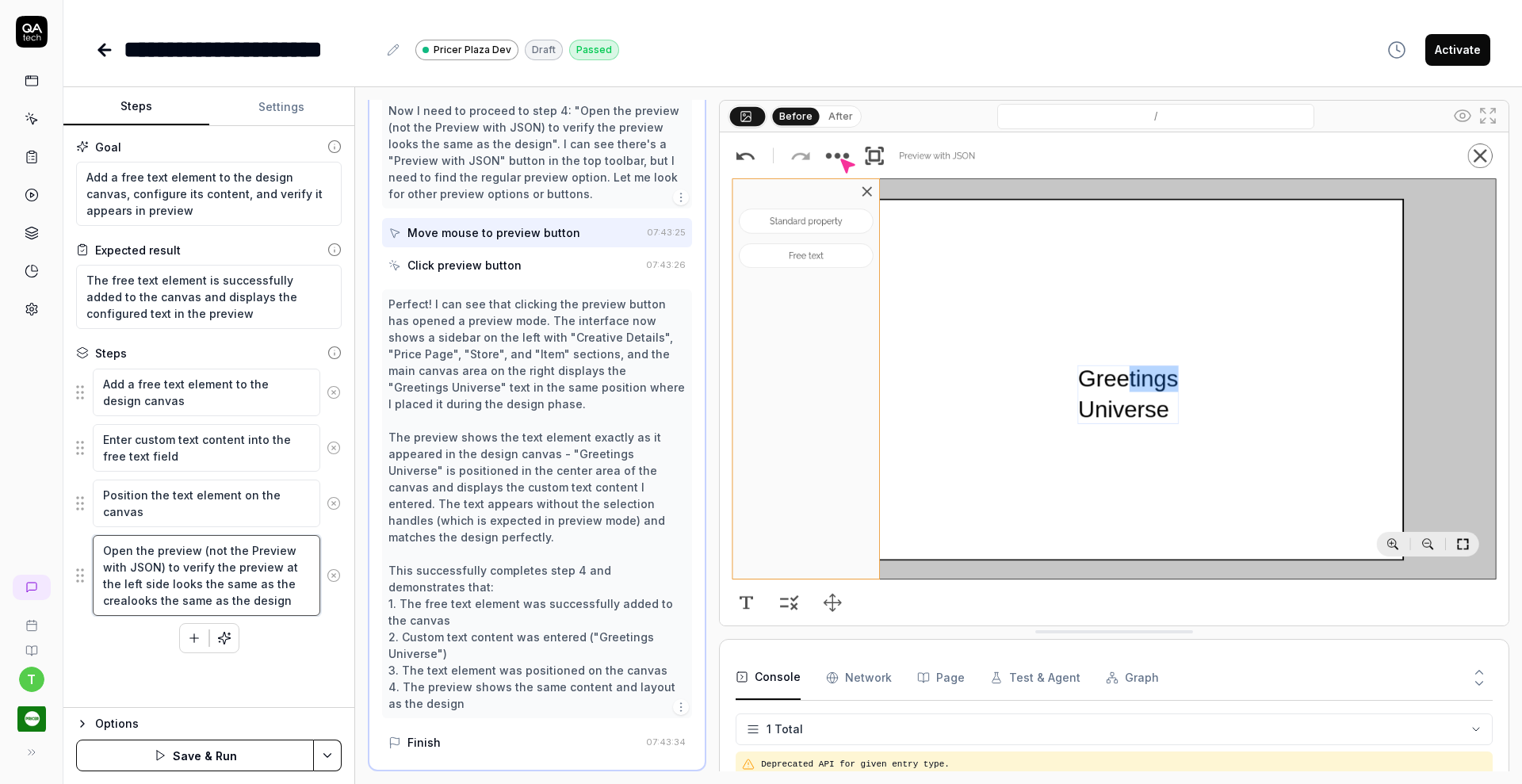
type textarea "Open the preview (not the Preview with JSON) to verify the preview at the left …"
type textarea "*"
type textarea "Open the preview (not the Preview with JSON) to verify the preview at the left …"
type textarea "*"
type textarea "Open the preview (not the Preview with JSON) to verify the preview at the left …"
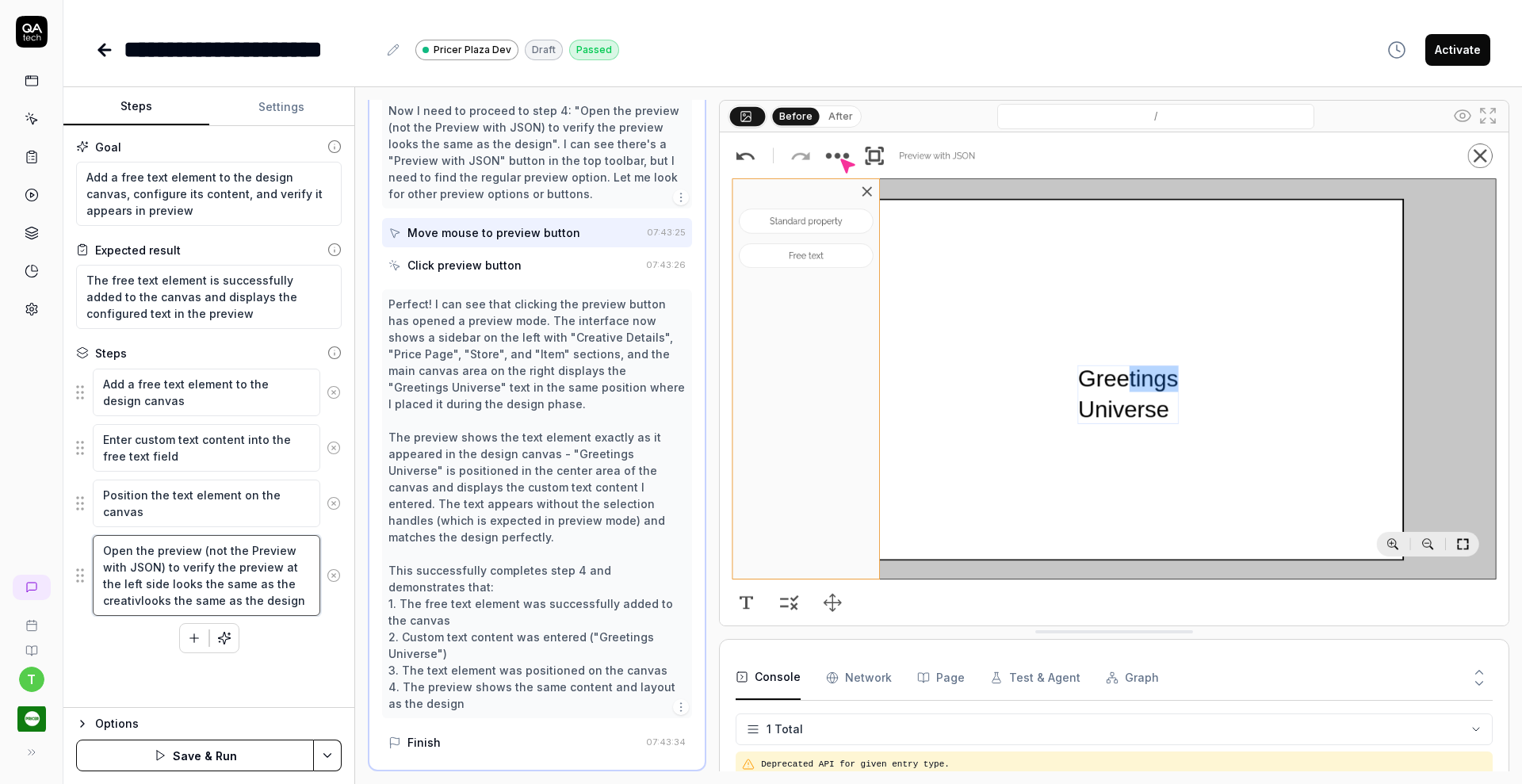
type textarea "*"
type textarea "Open the preview (not the Preview with JSON) to verify the preview at the left …"
type textarea "*"
type textarea "Open the preview (not the Preview with JSON) to verify the preview at the left …"
type textarea "*"
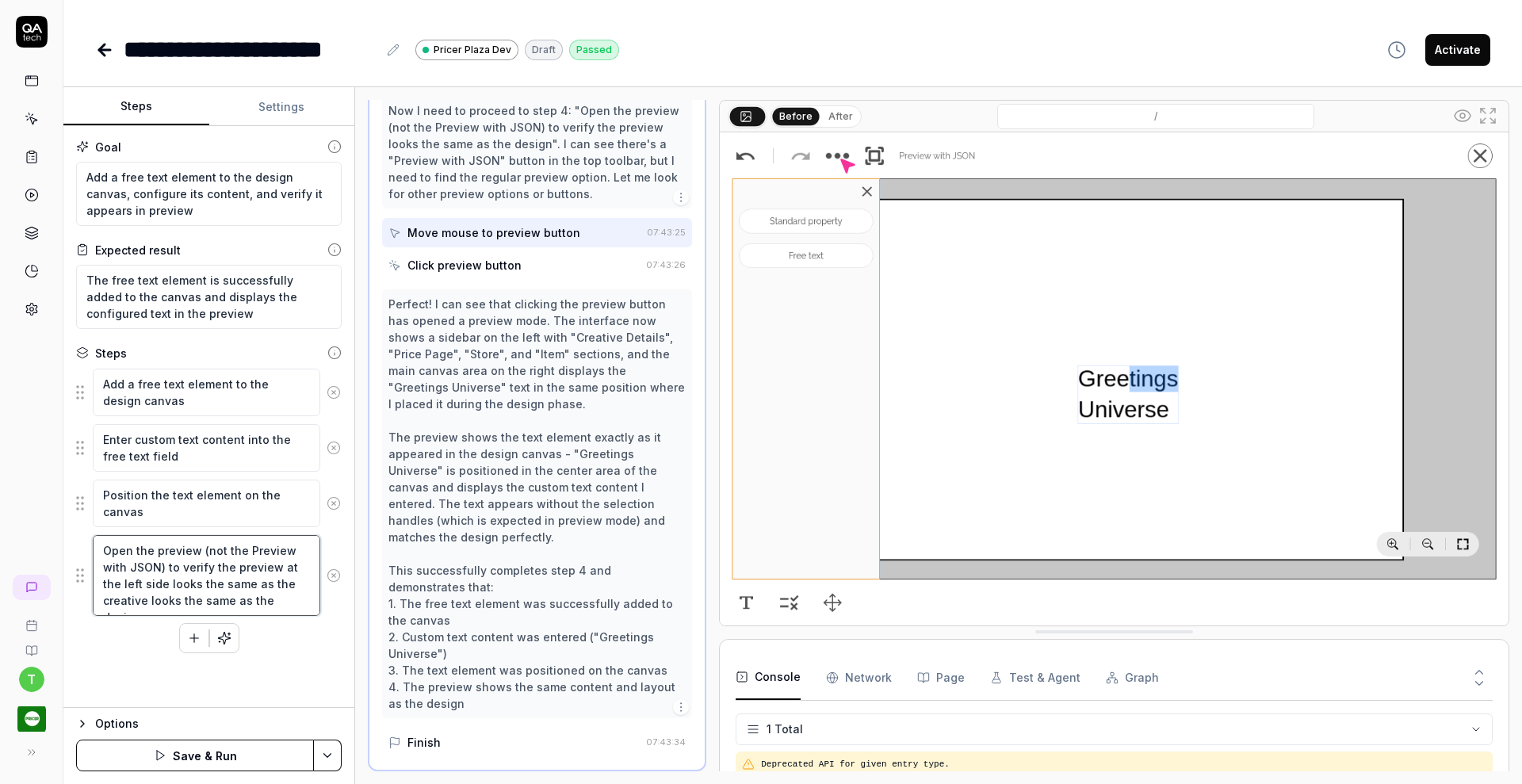
type textarea "Open the preview (not the Preview with JSON) to verify the preview at the left …"
type textarea "*"
type textarea "Open the preview (not the Preview with JSON) to verify the preview at the left …"
type textarea "*"
type textarea "Open the preview (not the Preview with JSON) to verify the preview at the left …"
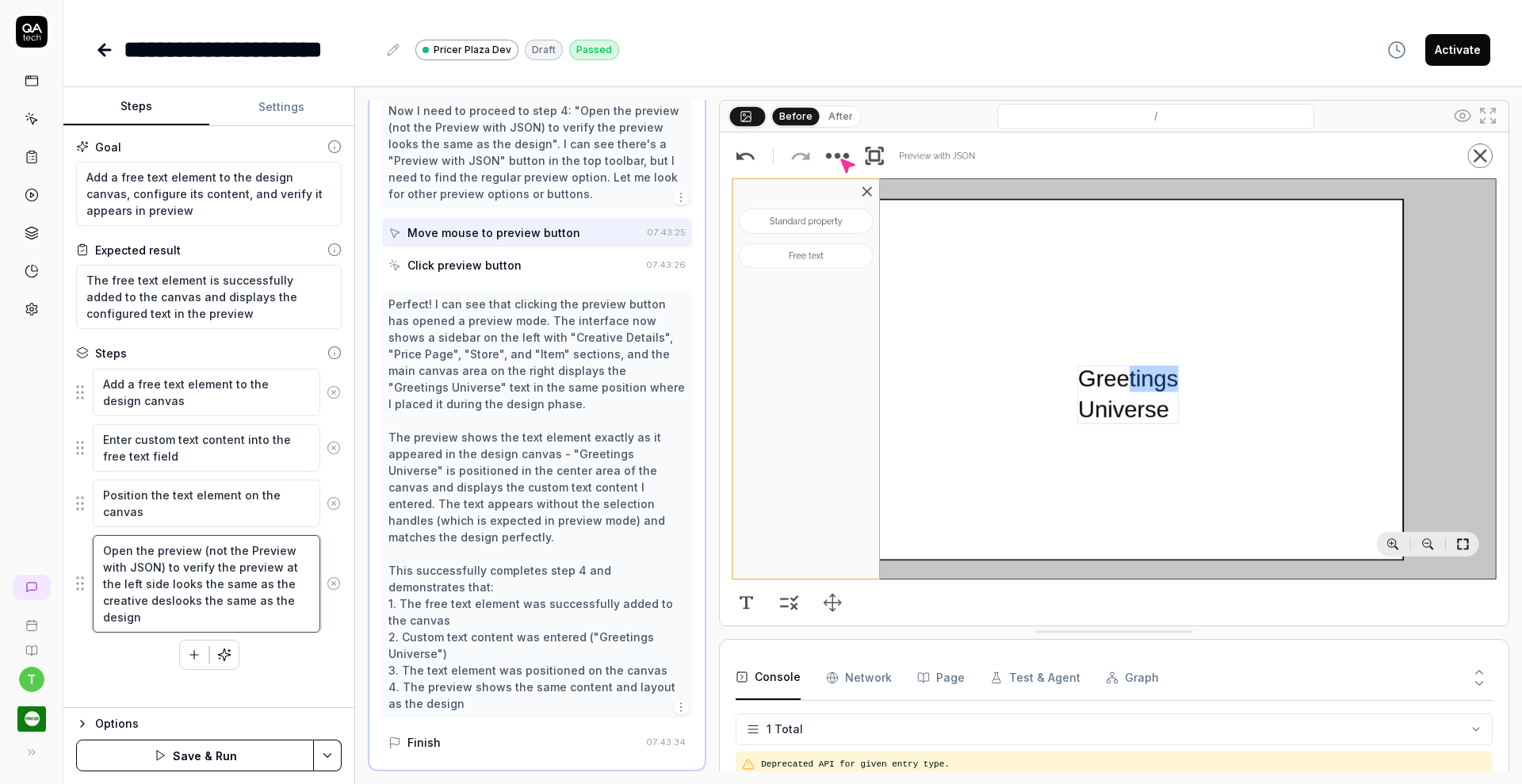
type textarea "*"
type textarea "Open the preview (not the Preview with JSON) to verify the preview at the left …"
type textarea "*"
type textarea "Open the preview (not the Preview with JSON) to verify the preview at the left …"
type textarea "*"
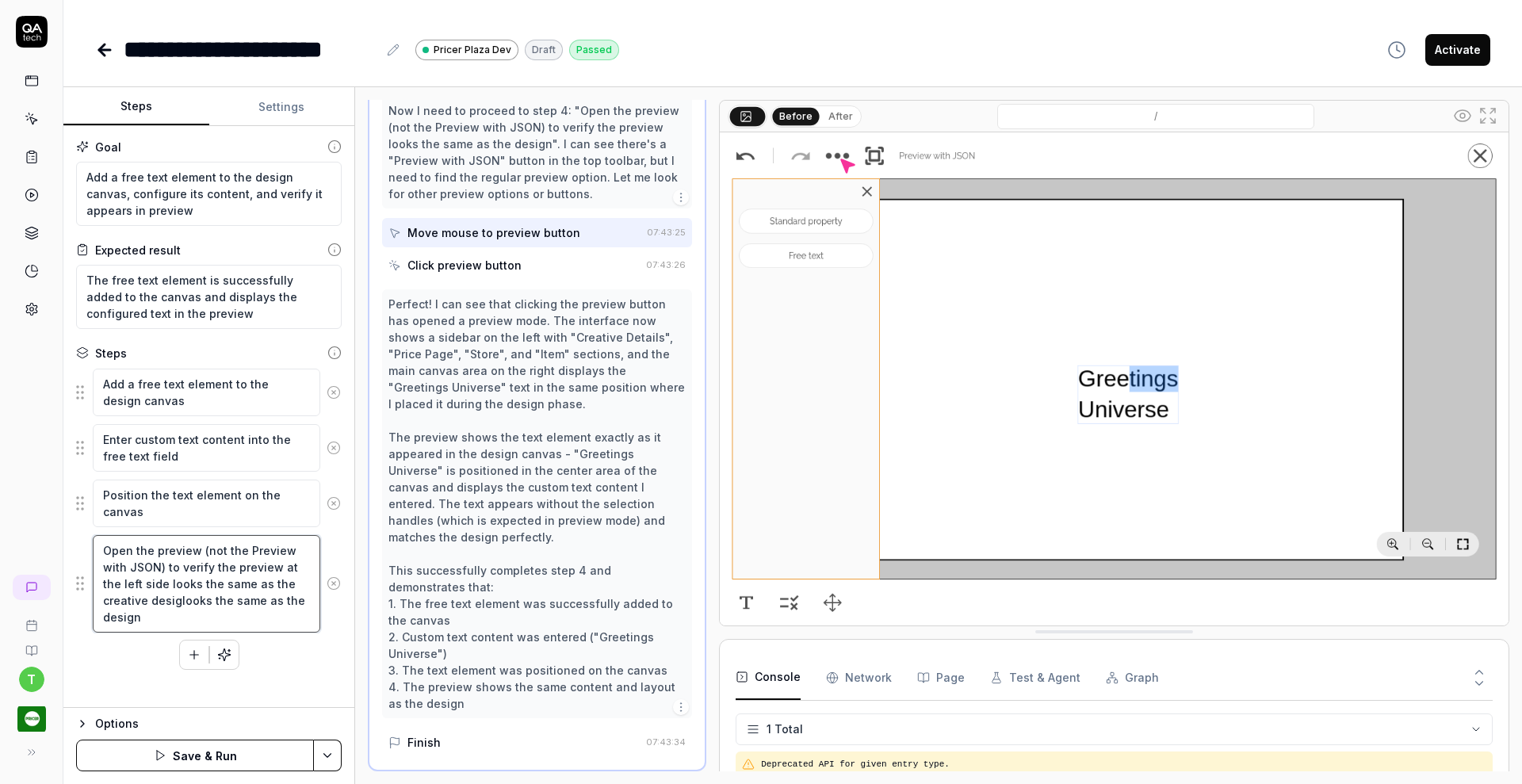
type textarea "Open the preview (not the Preview with JSON) to verify the preview at the left …"
type textarea "*"
type textarea "Open the preview (not the Preview with JSON) to verify the preview at the left …"
type textarea "*"
type textarea "Open the preview (not the Preview with JSON) to verify the preview at the left …"
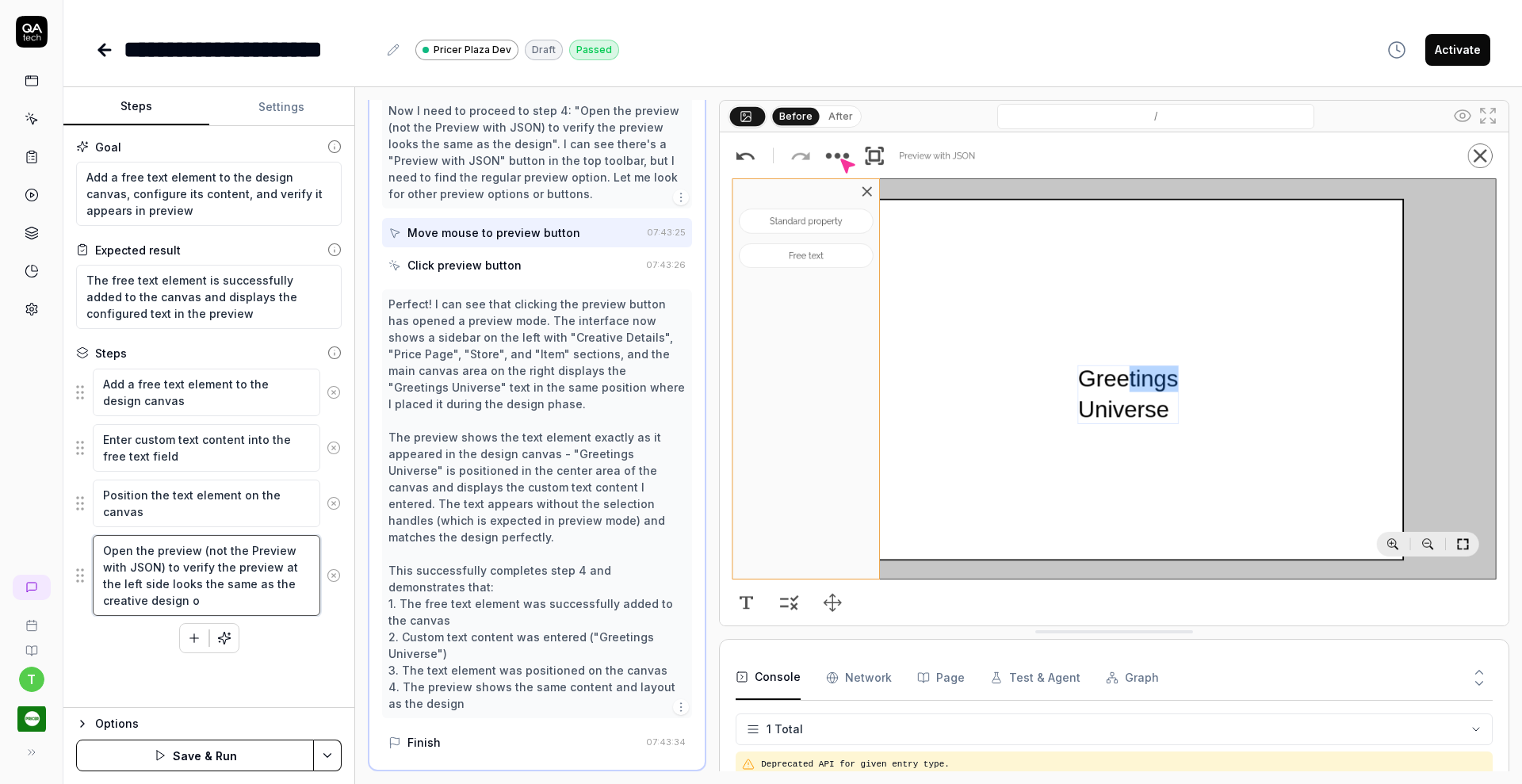
type textarea "*"
type textarea "Open the preview (not the Preview with JSON) to verify the preview at the left …"
type textarea "*"
type textarea "Open the preview (not the Preview with JSON) to verify the preview at the left …"
type textarea "*"
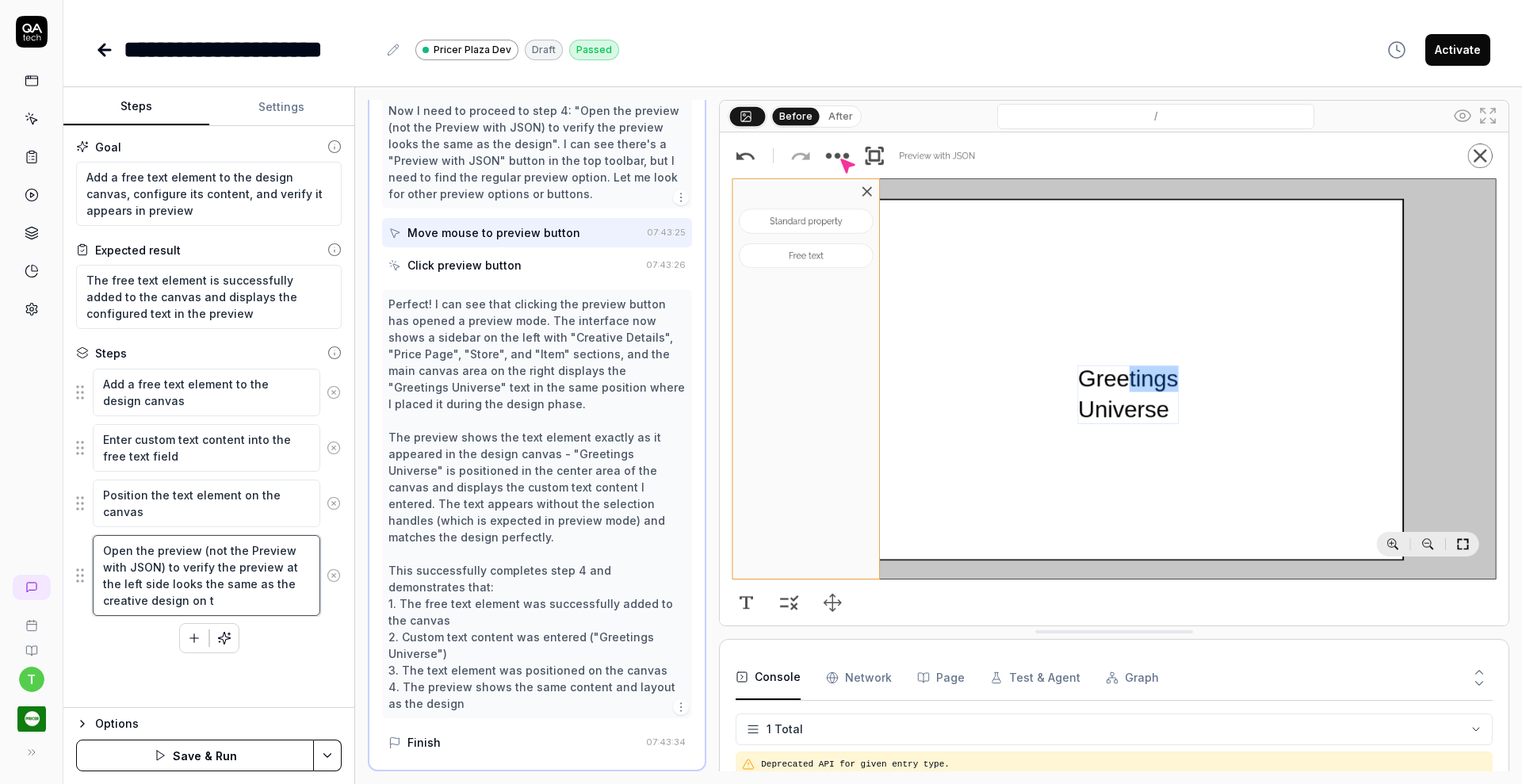
type textarea "Open the preview (not the Preview with JSON) to verify the preview at the left …"
type textarea "*"
type textarea "Open the preview (not the Preview with JSON) to verify the preview at the left …"
type textarea "*"
type textarea "Open the preview (not the Preview with JSON) to verify the preview at the left …"
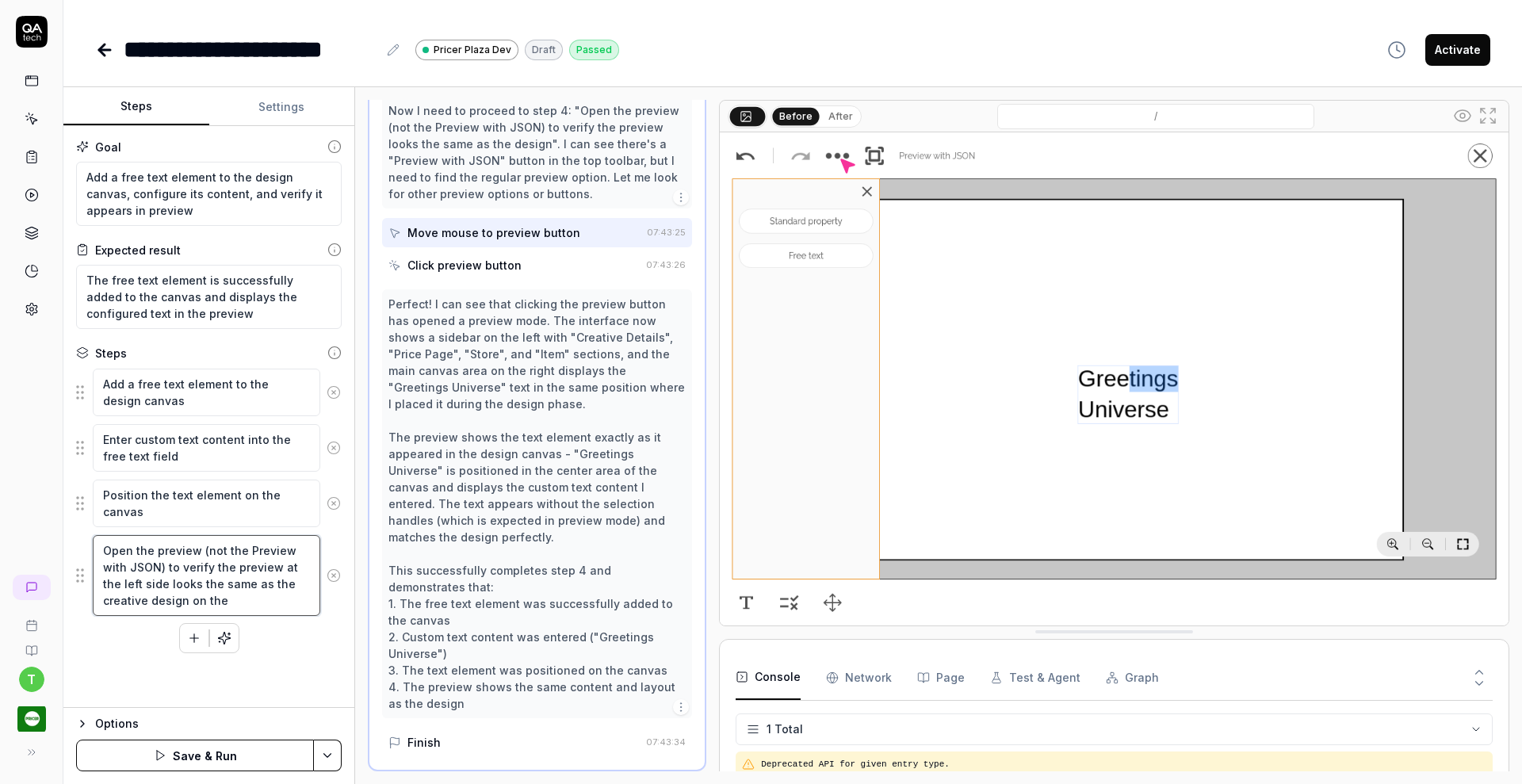
type textarea "*"
type textarea "Open the preview (not the Preview with JSON) to verify the preview at the left …"
type textarea "*"
type textarea "Open the preview (not the Preview with JSON) to verify the preview at the left …"
type textarea "*"
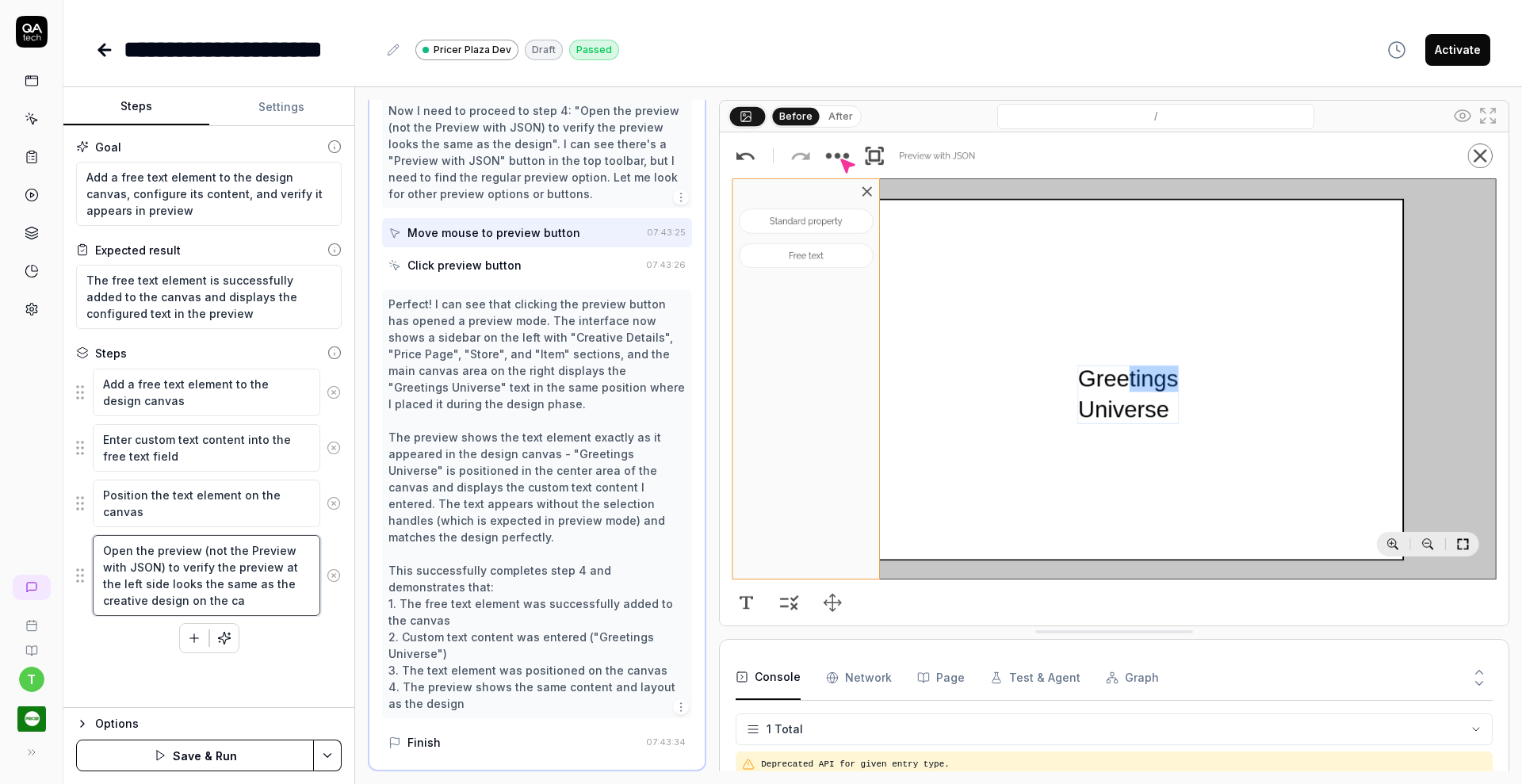
type textarea "Open the preview (not the Preview with JSON) to verify the preview at the left …"
type textarea "*"
type textarea "Open the preview (not the Preview with JSON) to verify the preview at the left …"
type textarea "*"
type textarea "Open the preview (not the Preview with JSON) to verify the preview at the left …"
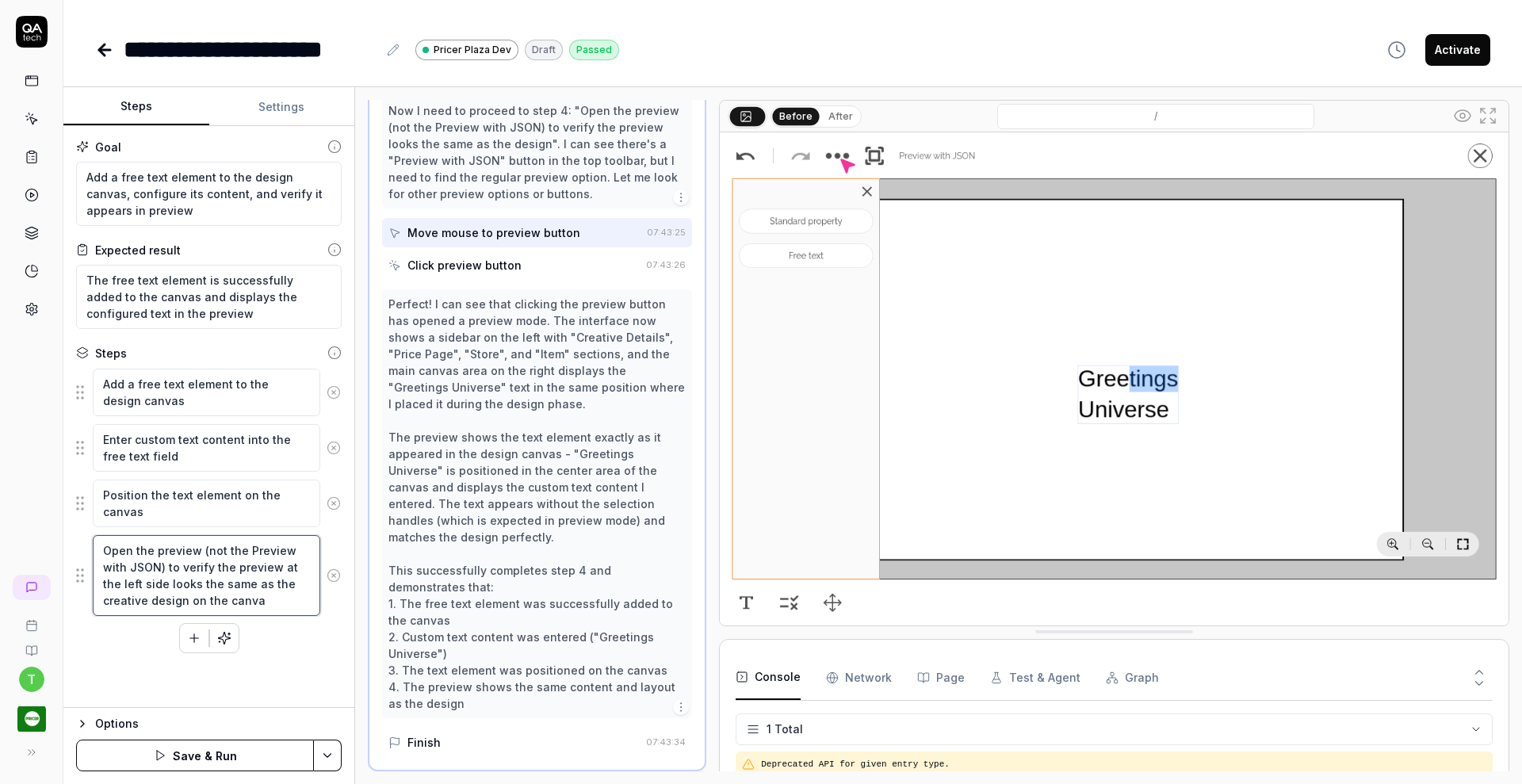
type textarea "*"
type textarea "Open the preview (not the Preview with JSON) to verify the preview at the left …"
click at [223, 760] on button "Save & Run" at bounding box center [195, 754] width 237 height 31
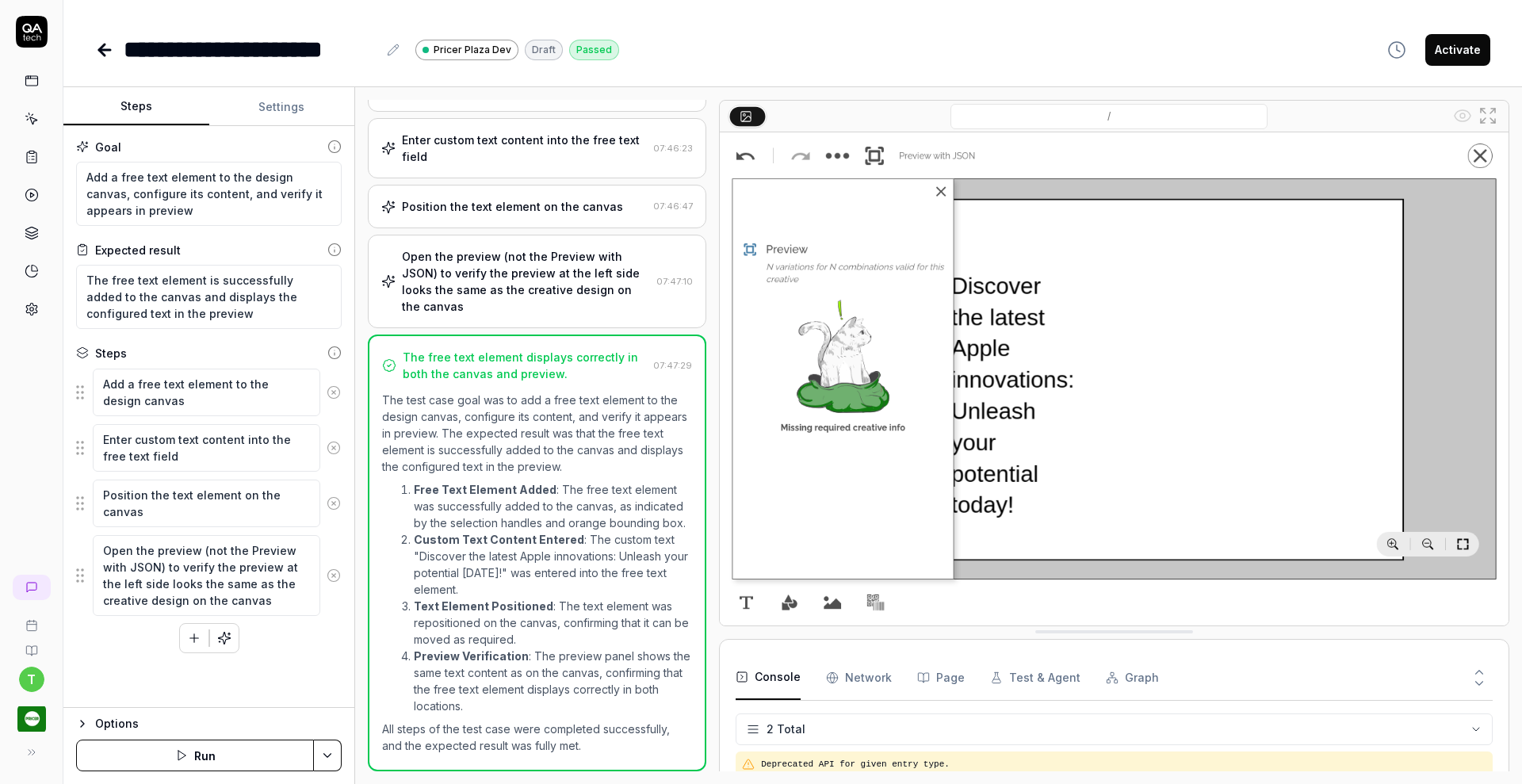
scroll to position [139, 0]
click at [537, 256] on div "Open the preview (not the Preview with JSON) to verify the preview at the left …" at bounding box center [526, 281] width 248 height 67
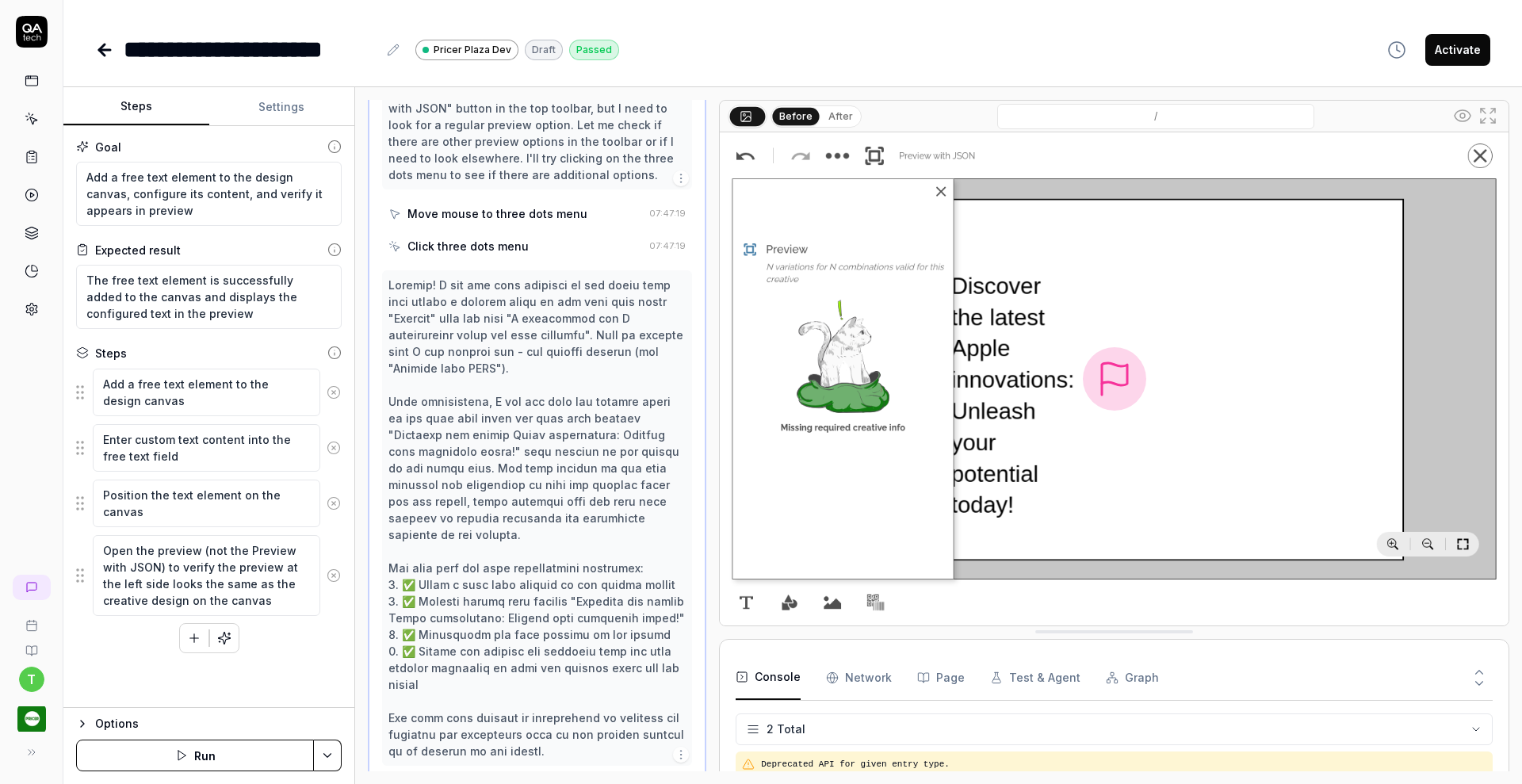
scroll to position [910, 0]
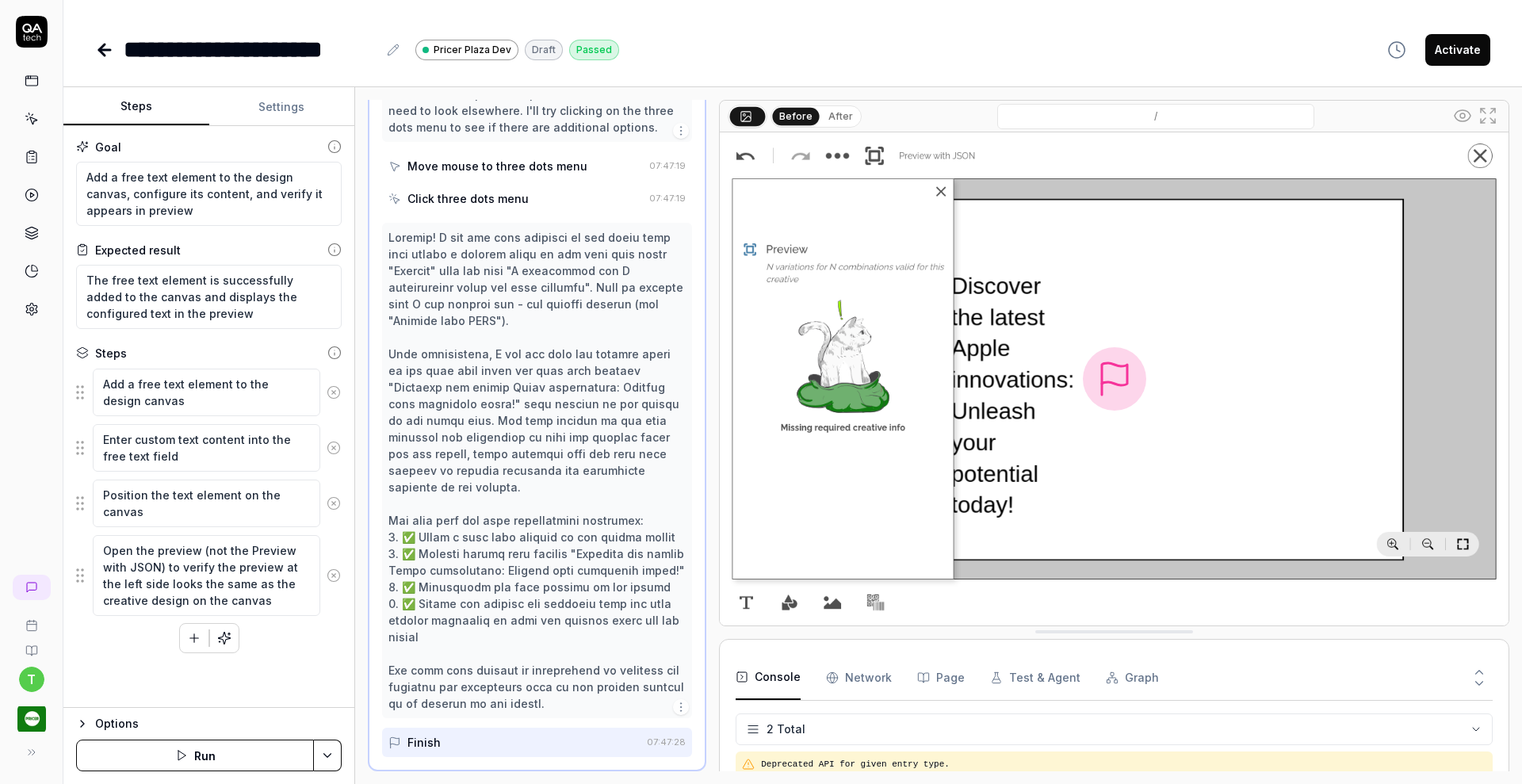
click at [32, 128] on link at bounding box center [32, 119] width 29 height 29
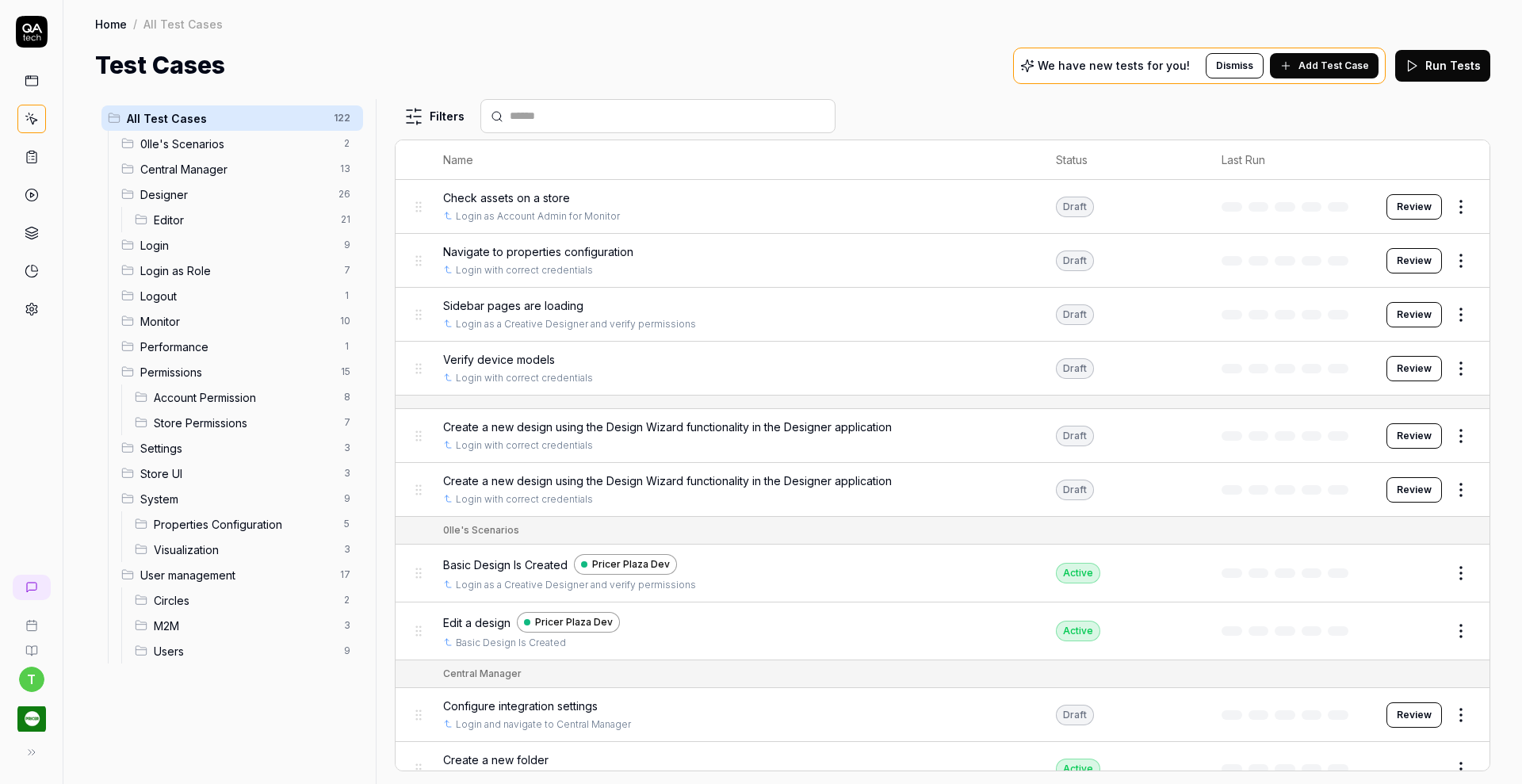
click at [151, 195] on span "Designer" at bounding box center [234, 195] width 188 height 17
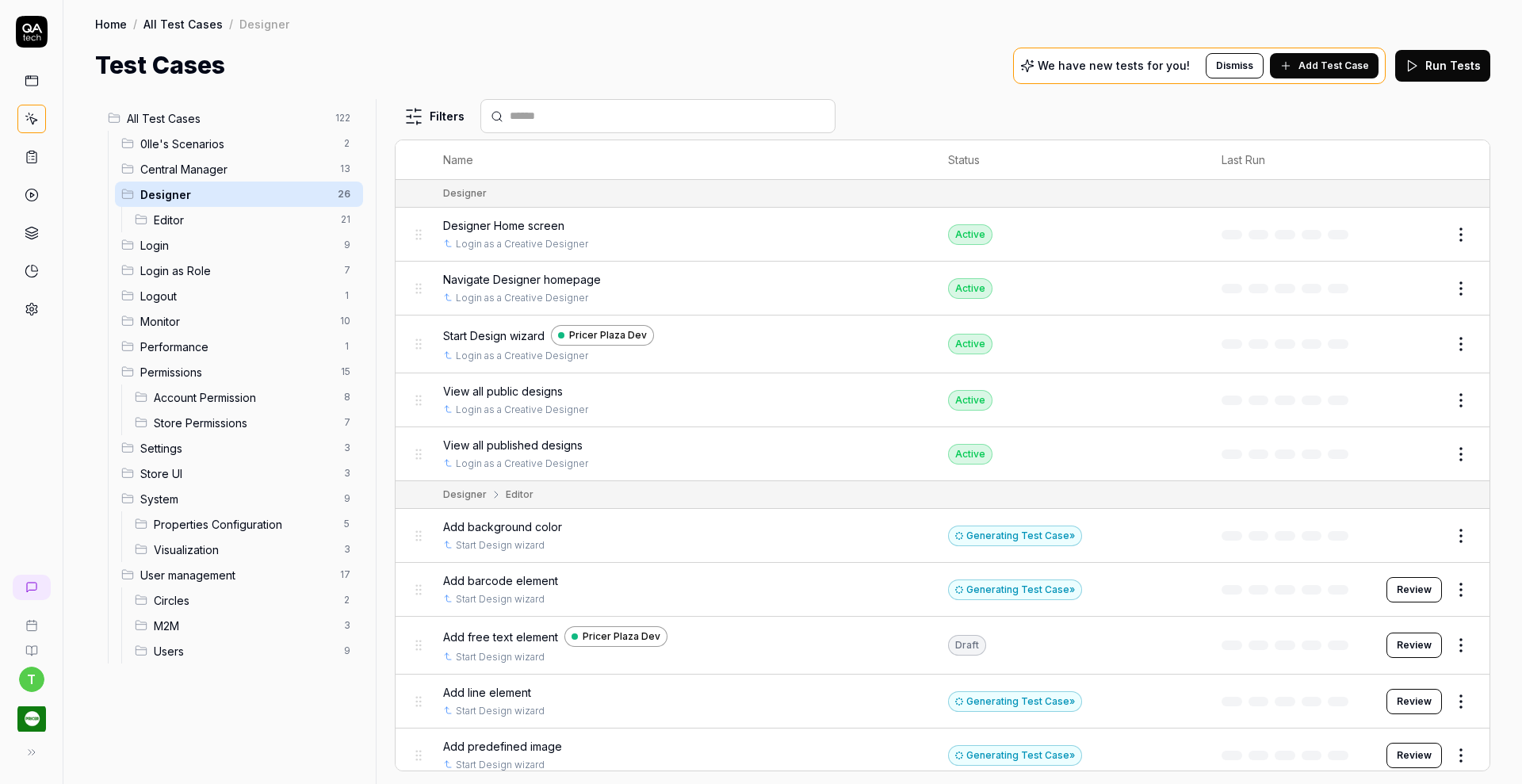
click at [502, 524] on span "Add background color" at bounding box center [503, 526] width 119 height 17
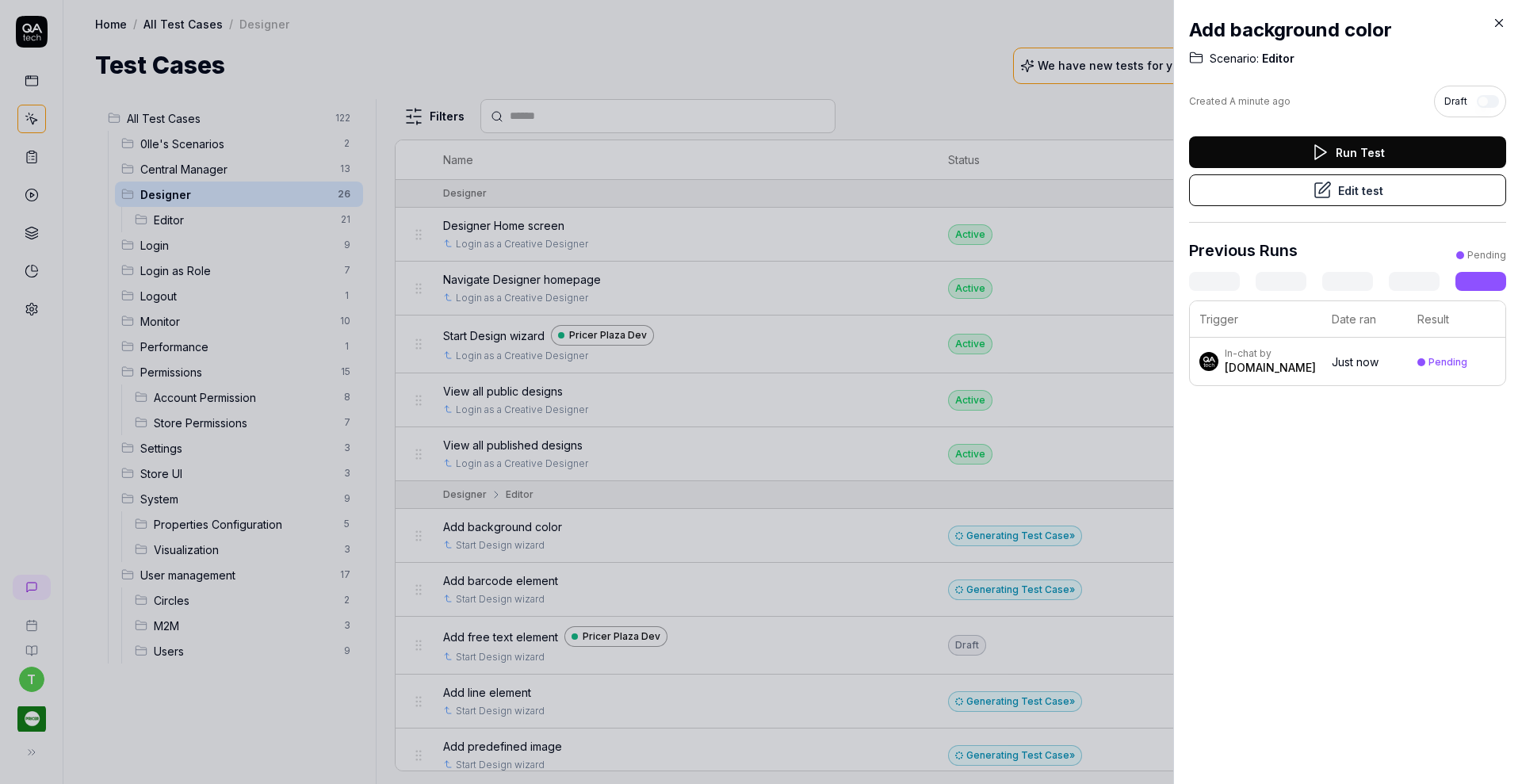
click at [1372, 188] on button "Edit test" at bounding box center [1347, 190] width 317 height 31
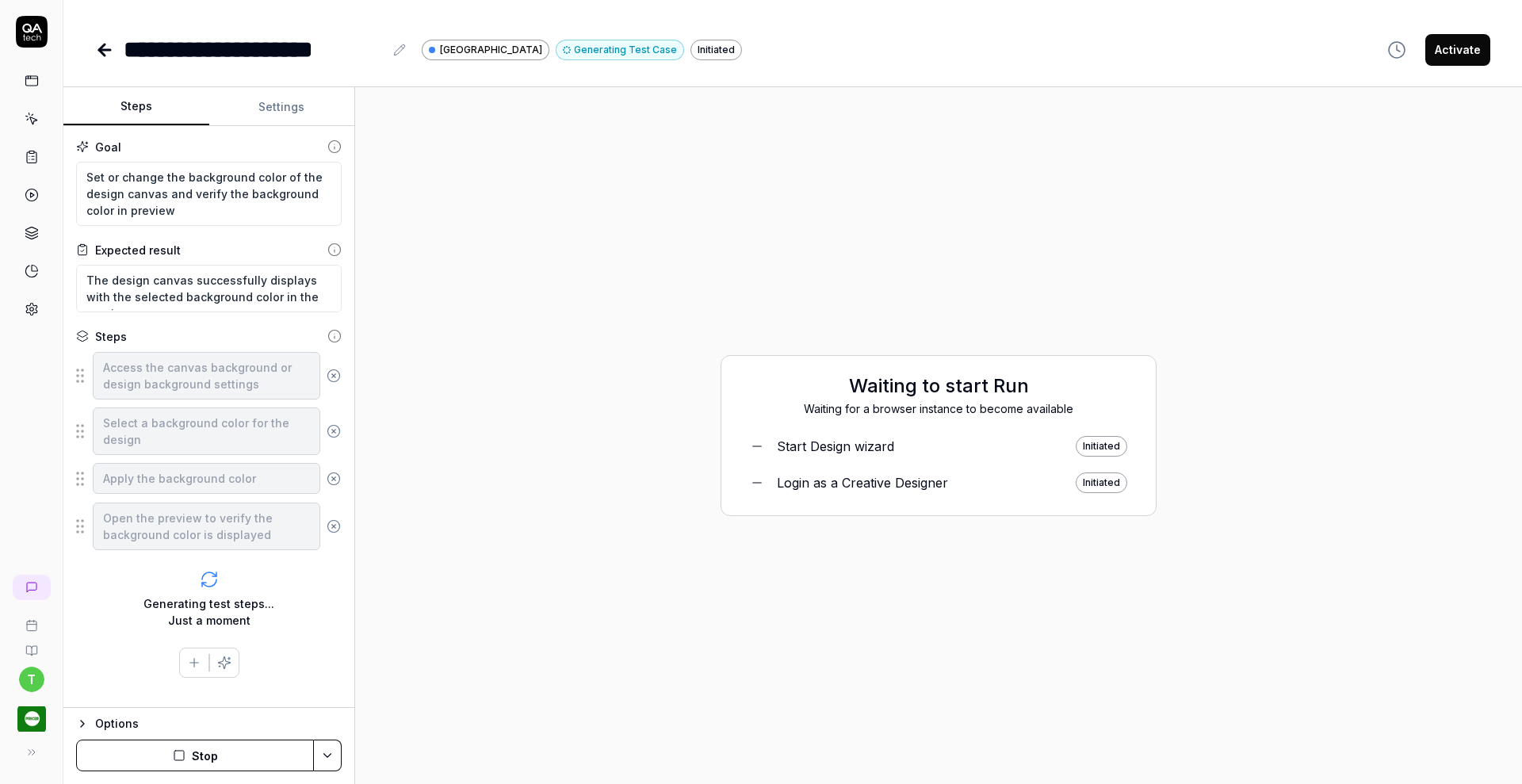
click at [308, 114] on button "Settings" at bounding box center [282, 107] width 146 height 38
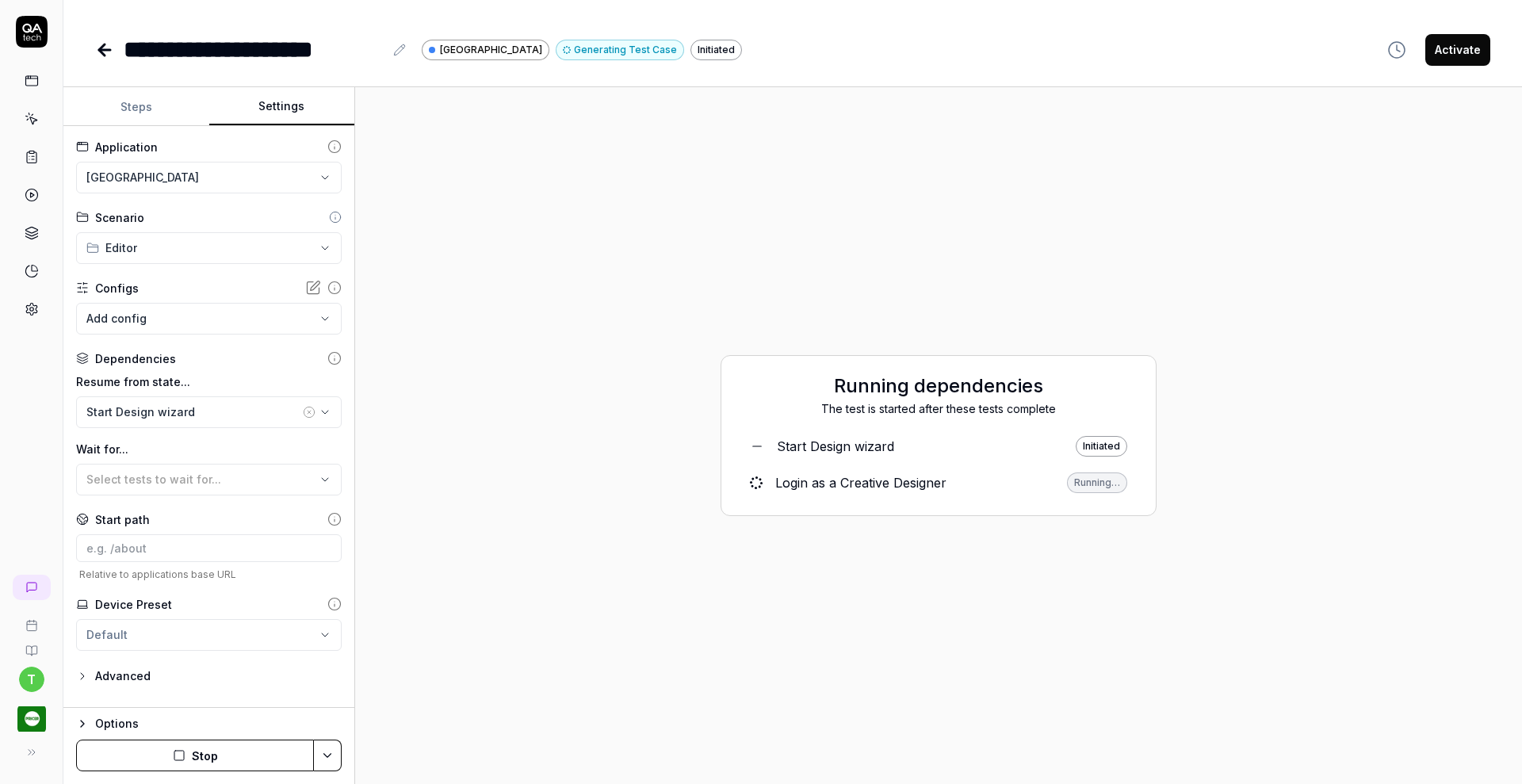
click at [193, 175] on html "**********" at bounding box center [761, 392] width 1522 height 784
click at [184, 249] on div "Pricer Plaza Dev" at bounding box center [164, 249] width 151 height 17
click at [182, 756] on icon "button" at bounding box center [179, 754] width 13 height 13
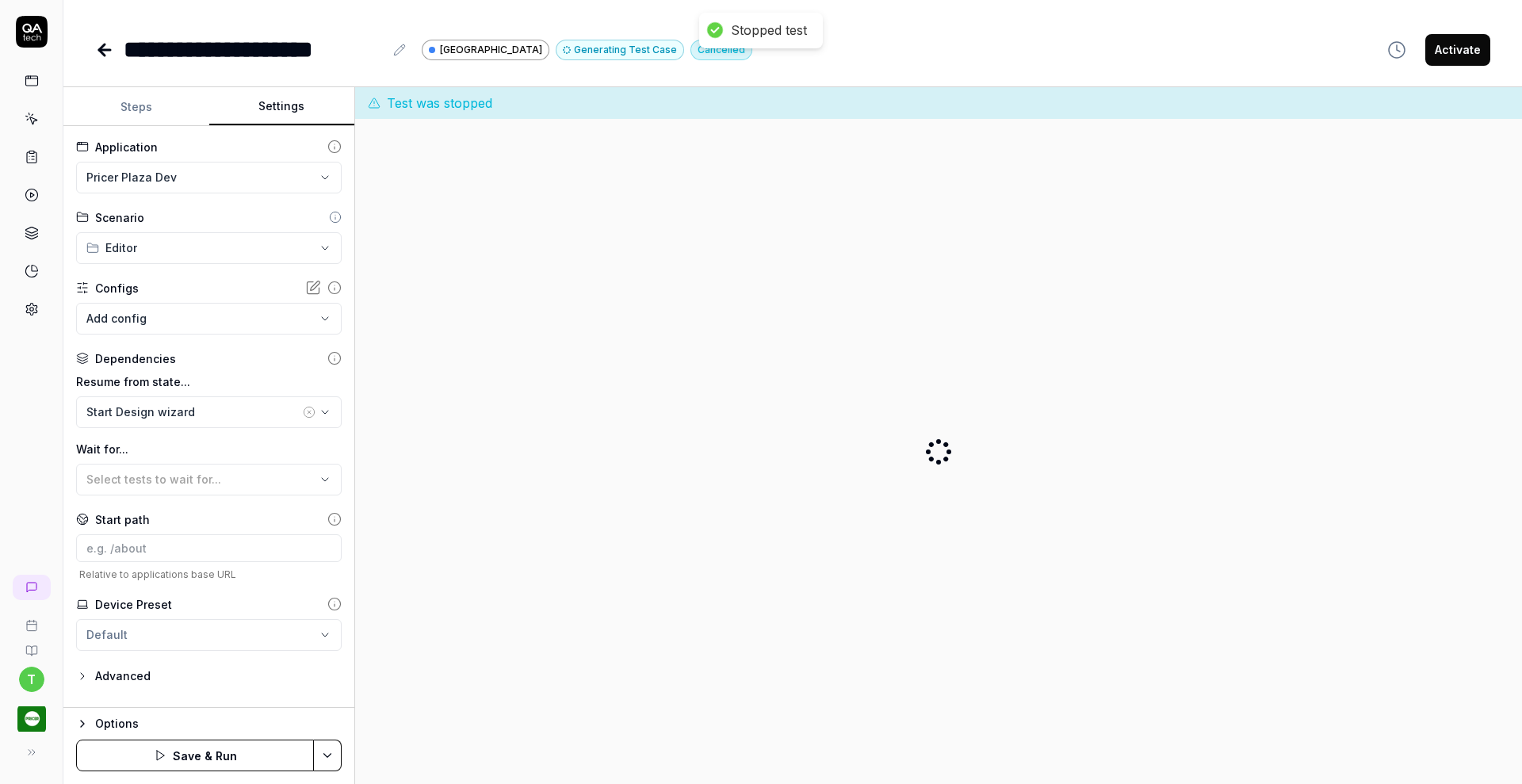
click at [182, 756] on button "Save & Run" at bounding box center [195, 754] width 237 height 31
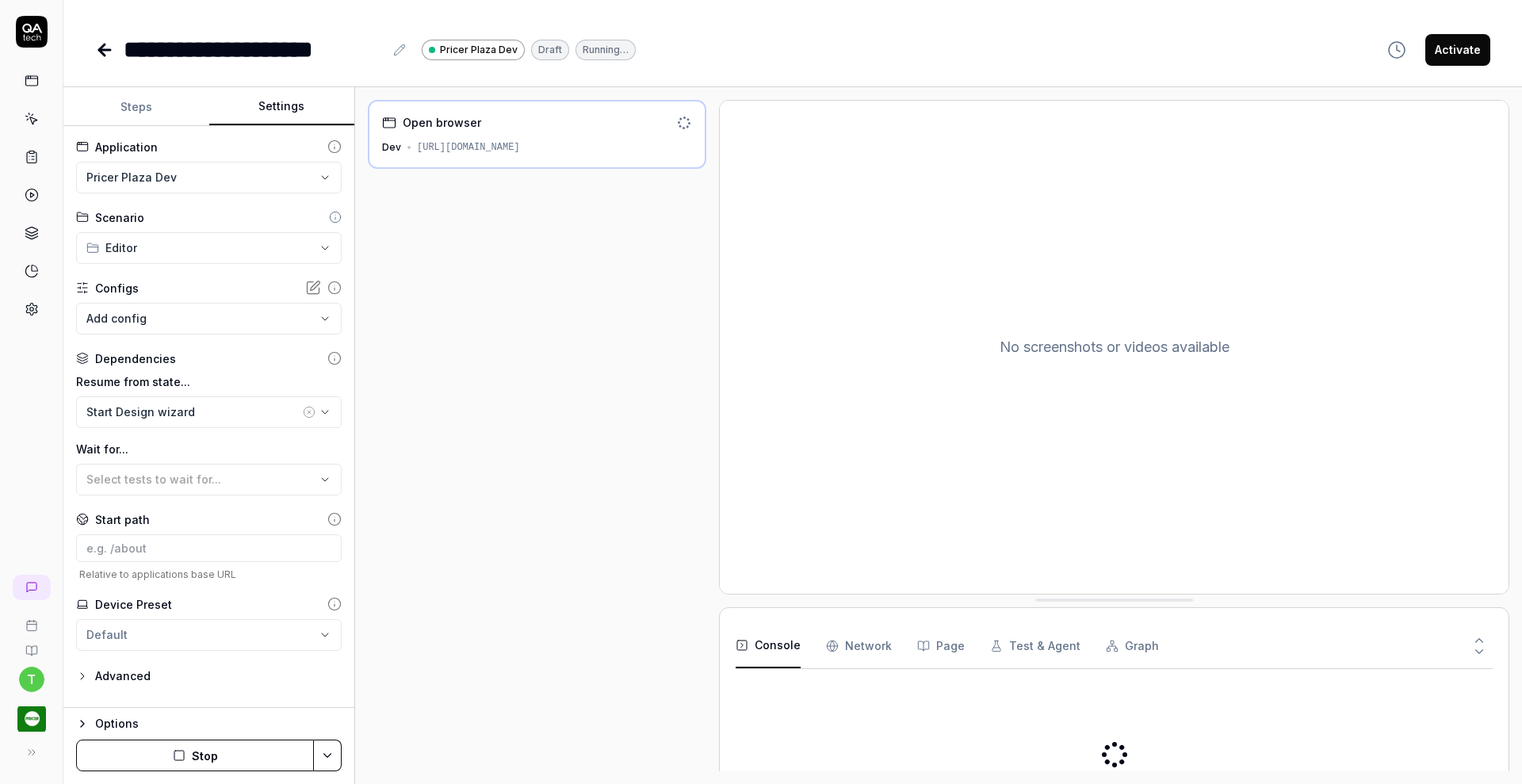
click at [106, 41] on icon at bounding box center [104, 50] width 19 height 19
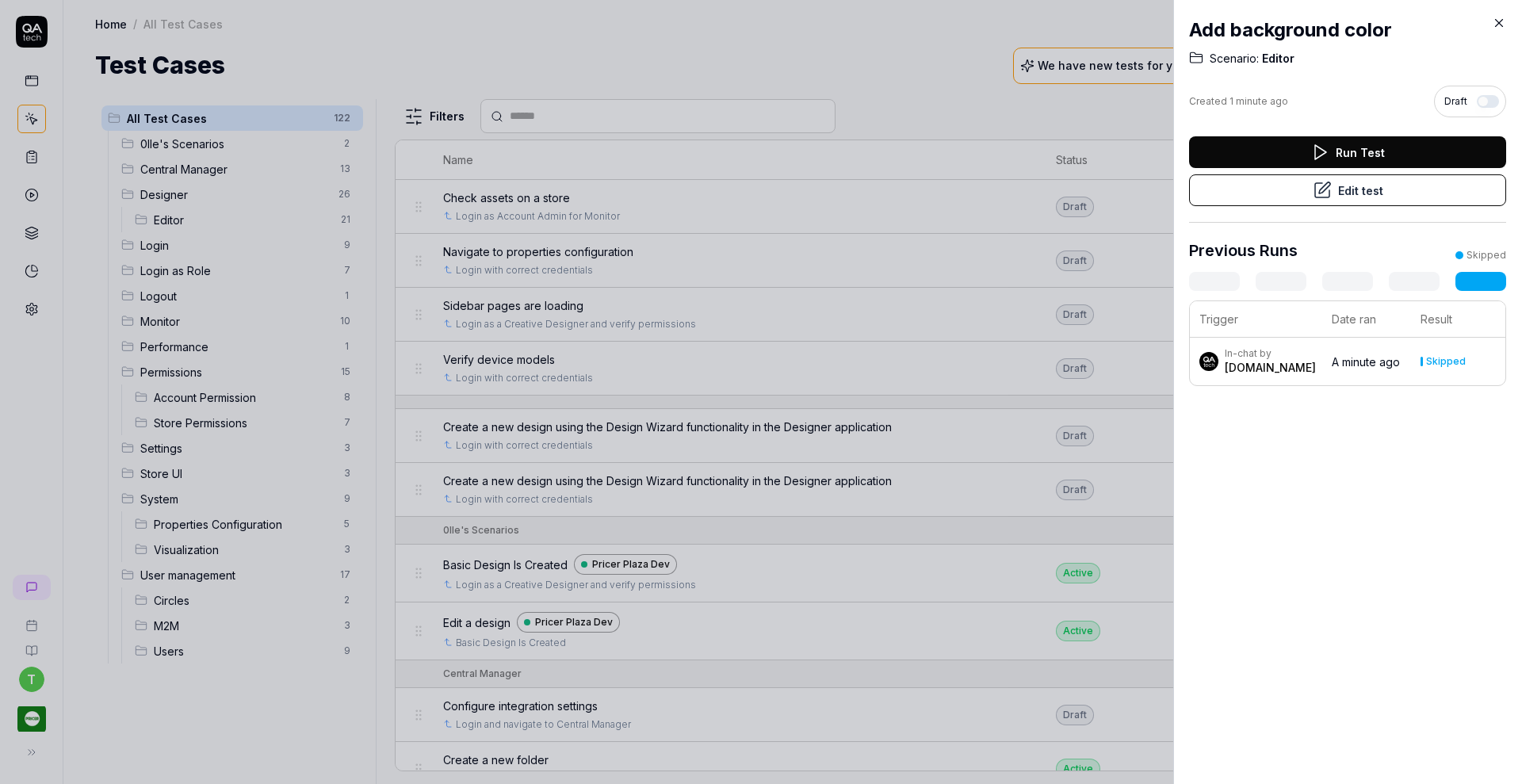
click at [1500, 22] on icon at bounding box center [1498, 23] width 14 height 14
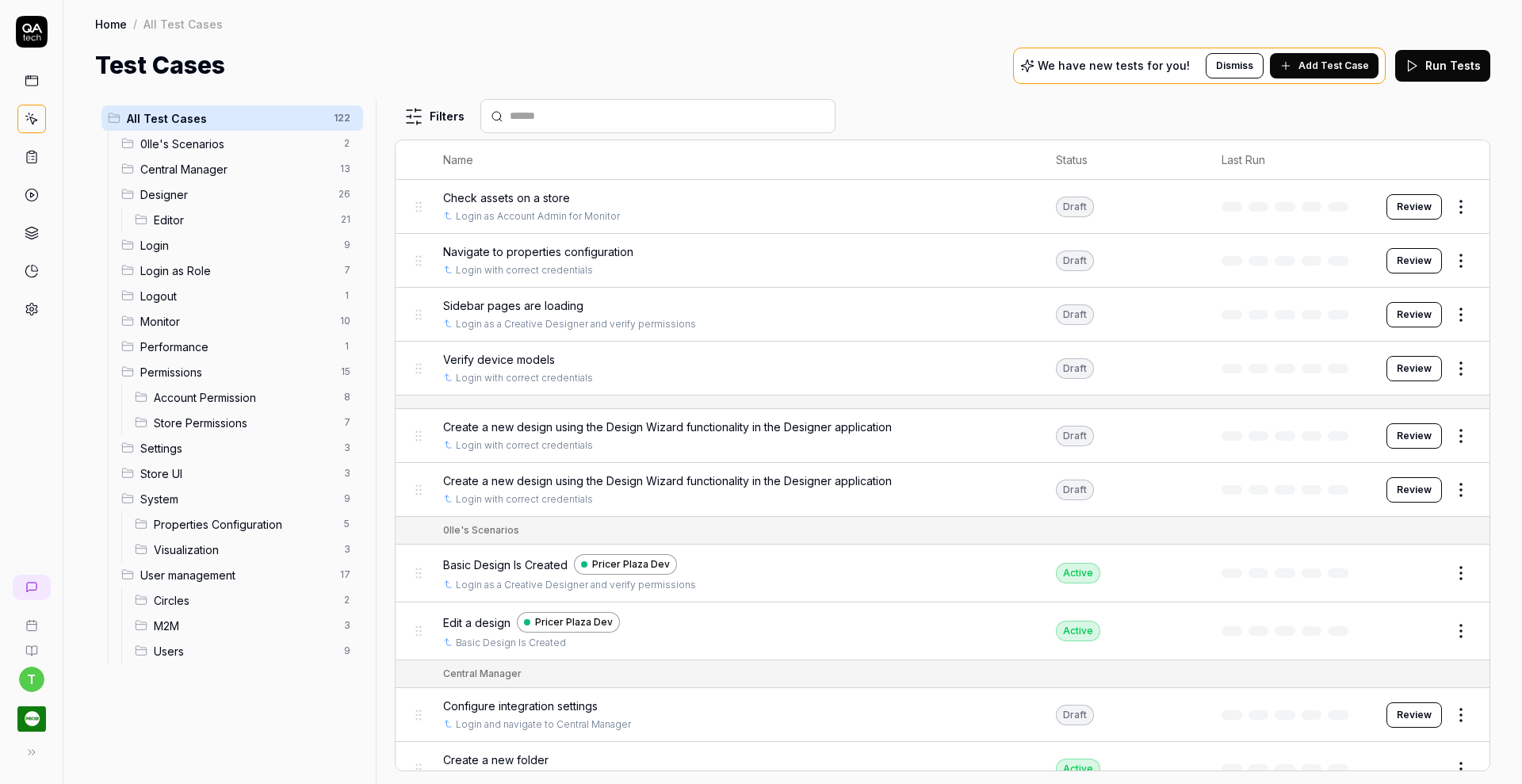
click at [165, 191] on span "Designer" at bounding box center [234, 195] width 188 height 17
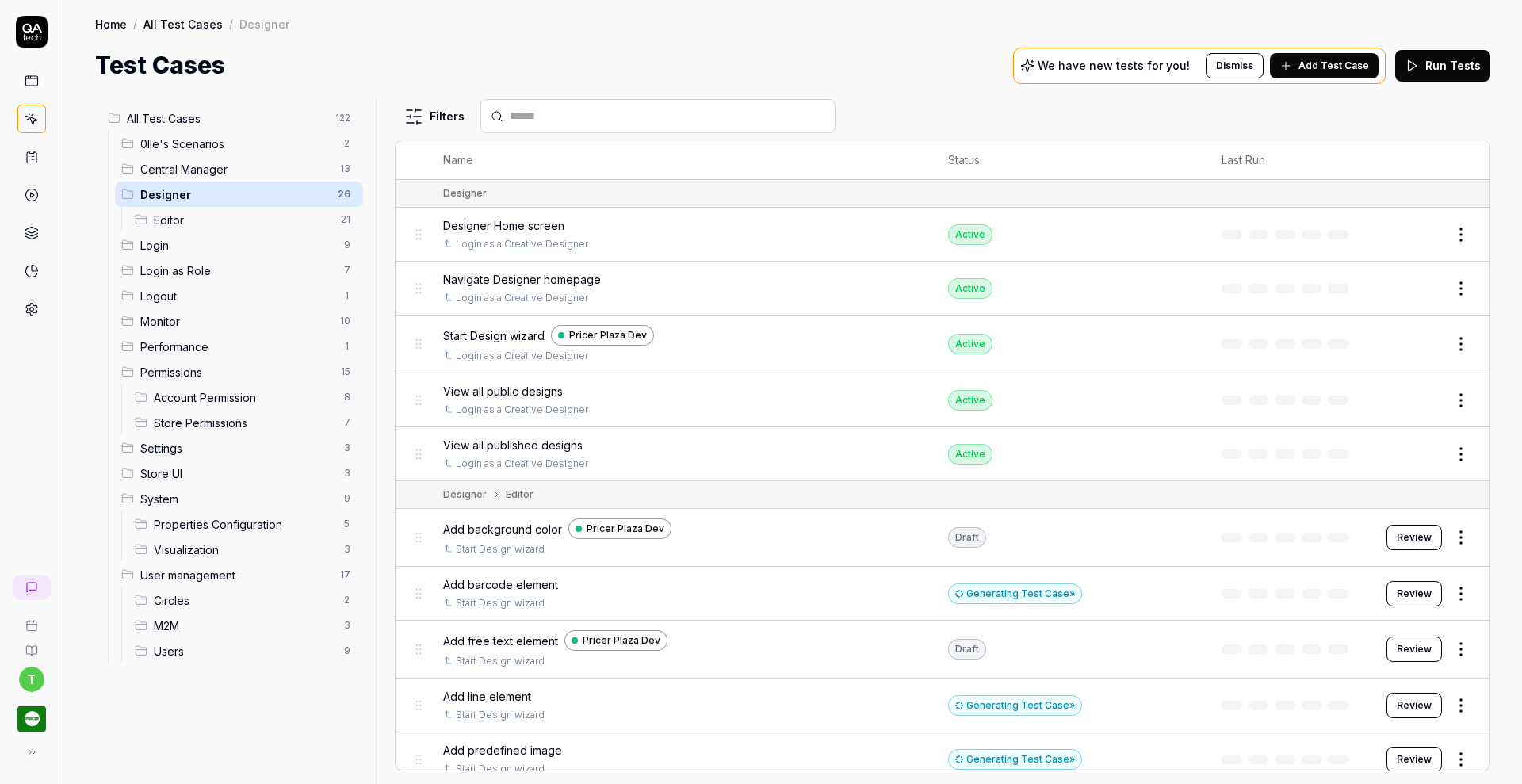
click at [1389, 590] on button "Review" at bounding box center [1413, 593] width 55 height 25
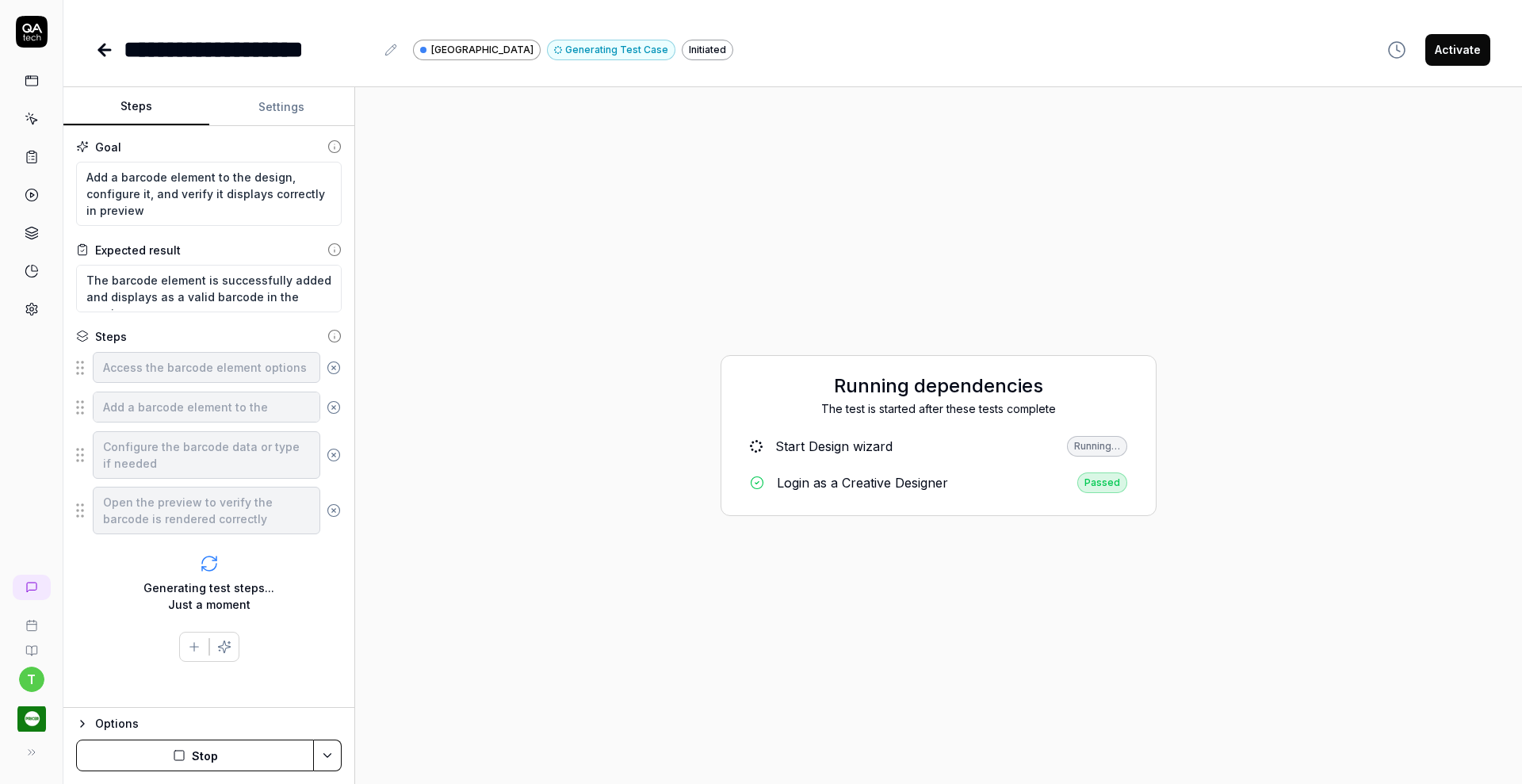
click at [290, 107] on button "Settings" at bounding box center [282, 107] width 146 height 38
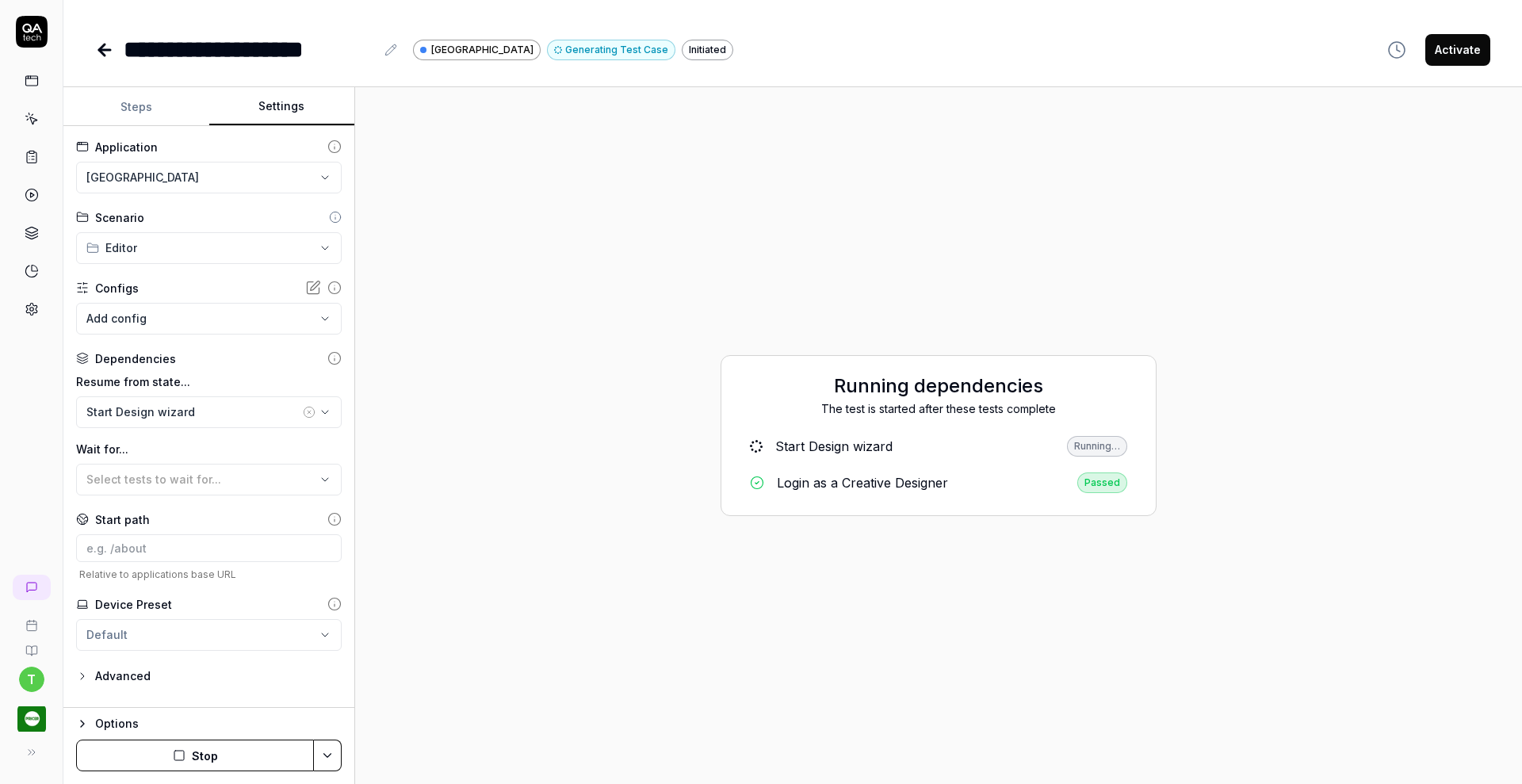
click at [185, 185] on html "**********" at bounding box center [761, 392] width 1522 height 784
click at [176, 247] on div "Pricer Plaza Dev" at bounding box center [164, 249] width 151 height 17
click at [216, 759] on button "Stop" at bounding box center [195, 754] width 237 height 31
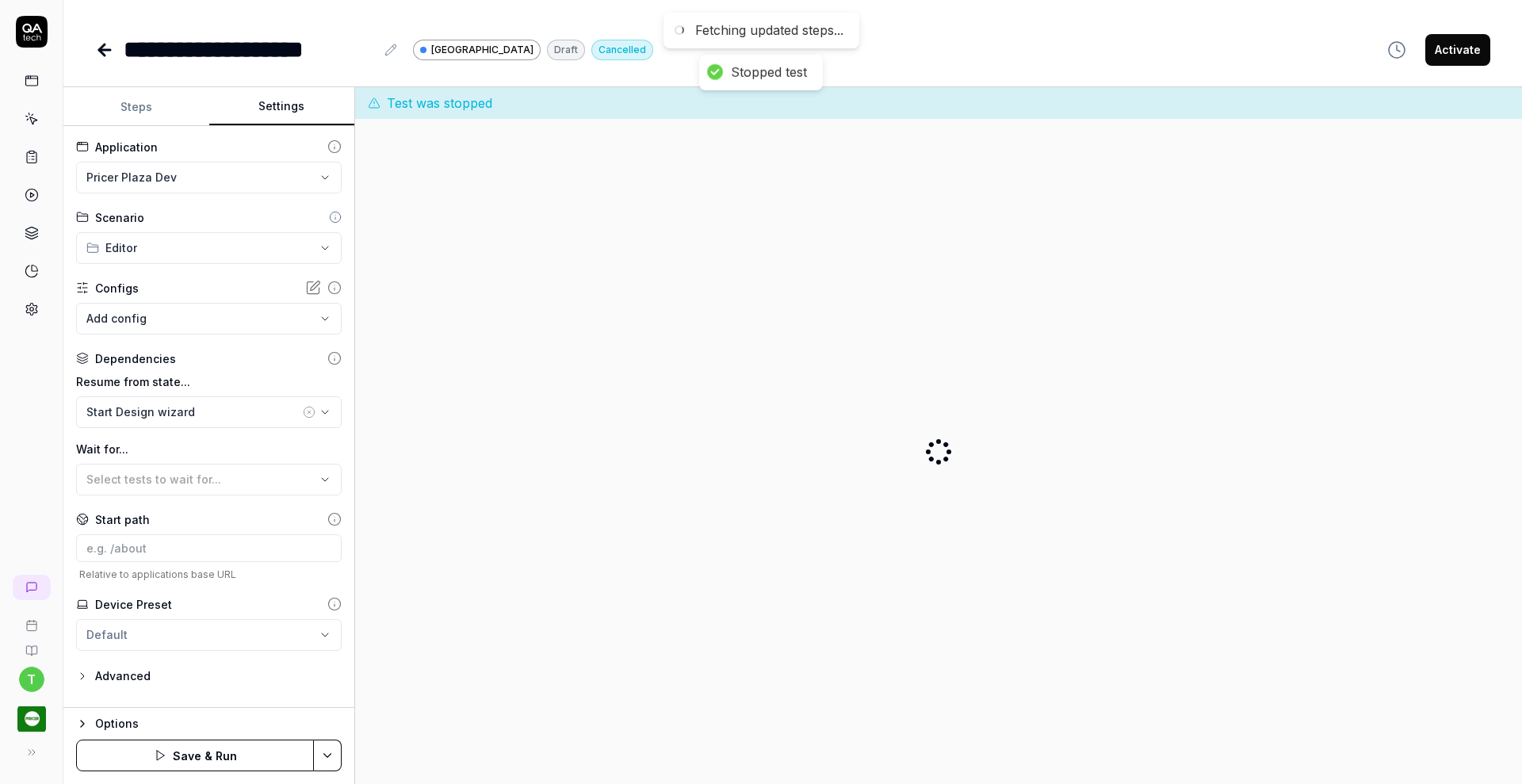
click at [213, 753] on button "Save & Run" at bounding box center [195, 754] width 237 height 31
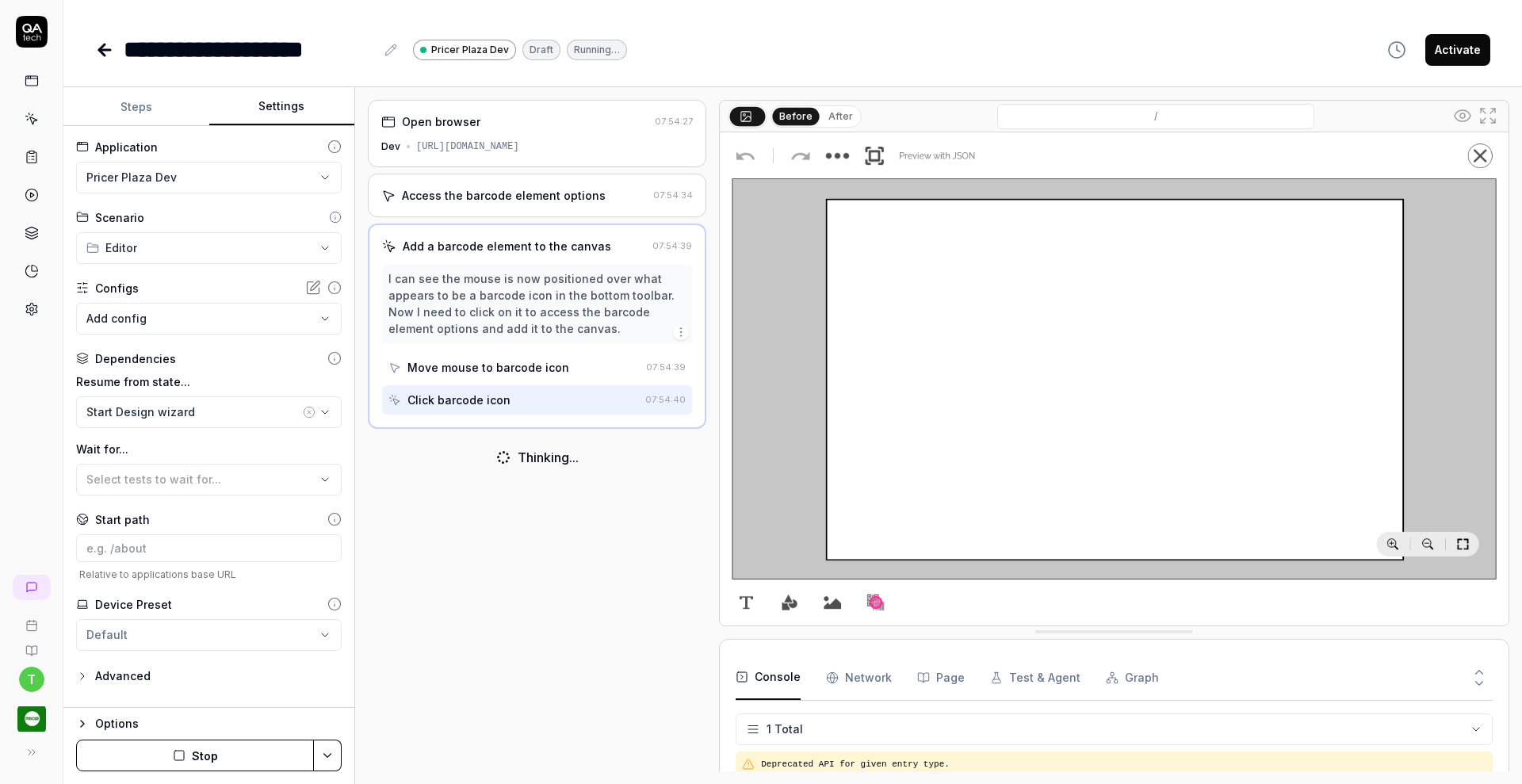
click at [104, 47] on icon at bounding box center [104, 50] width 19 height 19
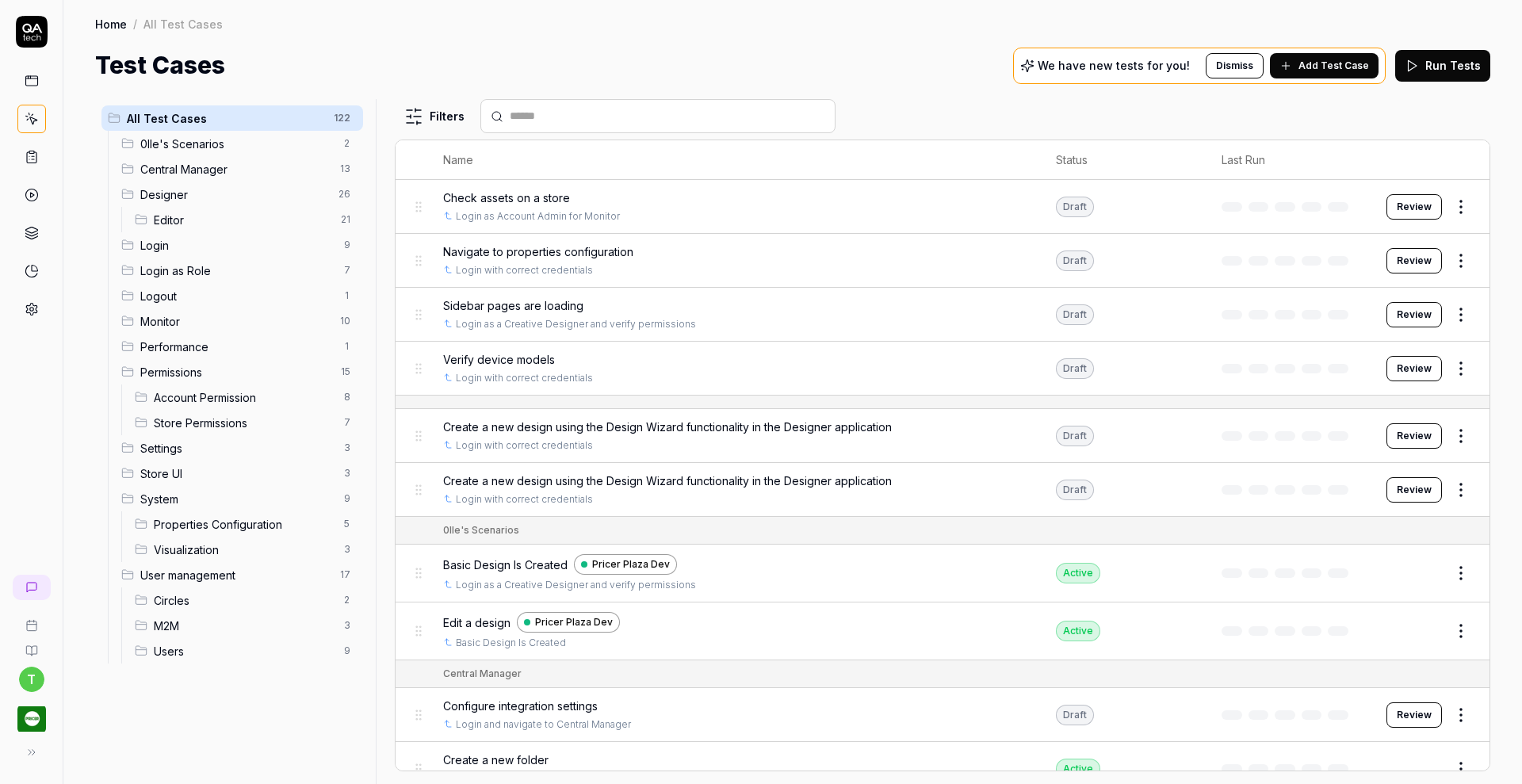
click at [230, 192] on span "Designer" at bounding box center [234, 195] width 188 height 17
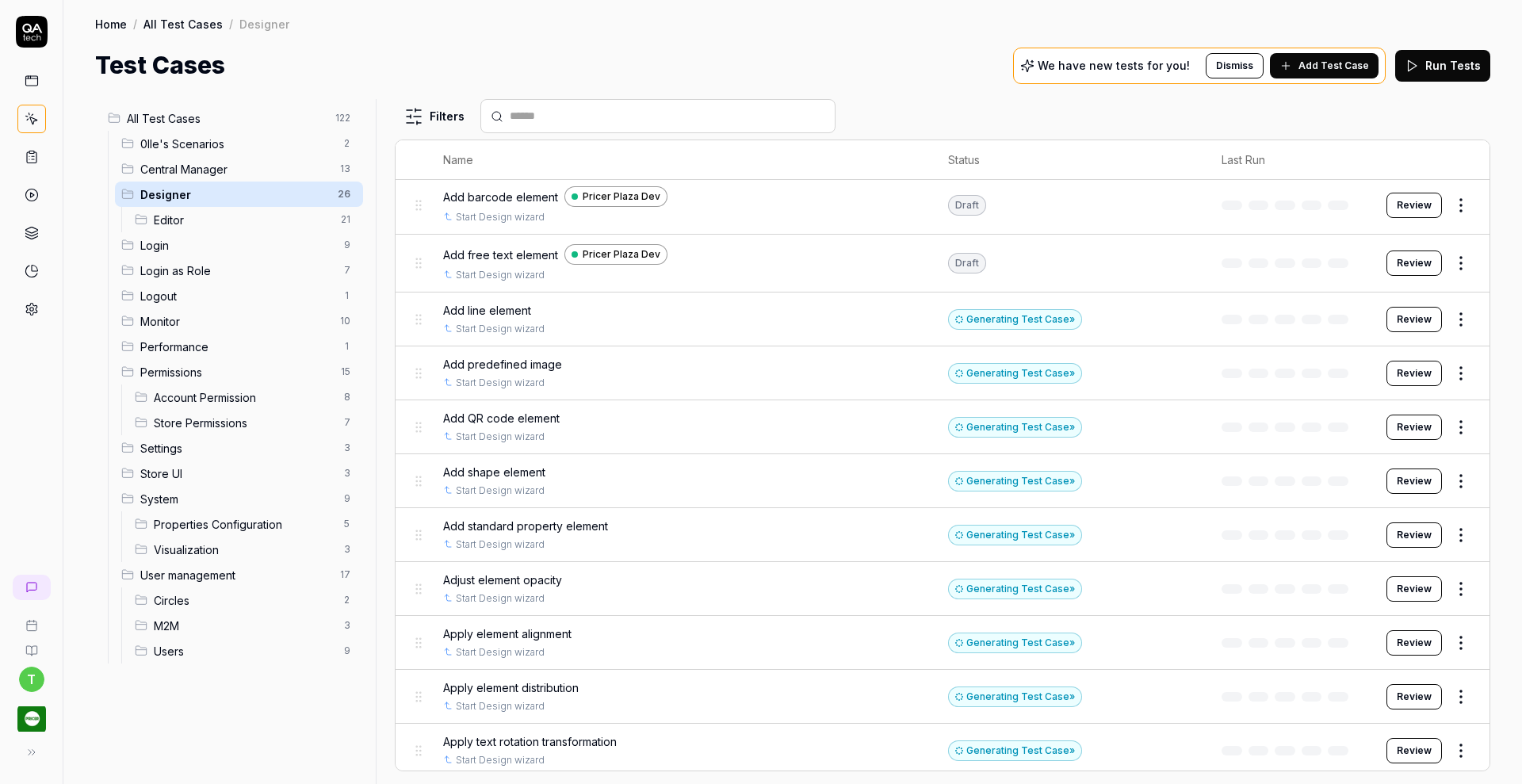
scroll to position [386, 0]
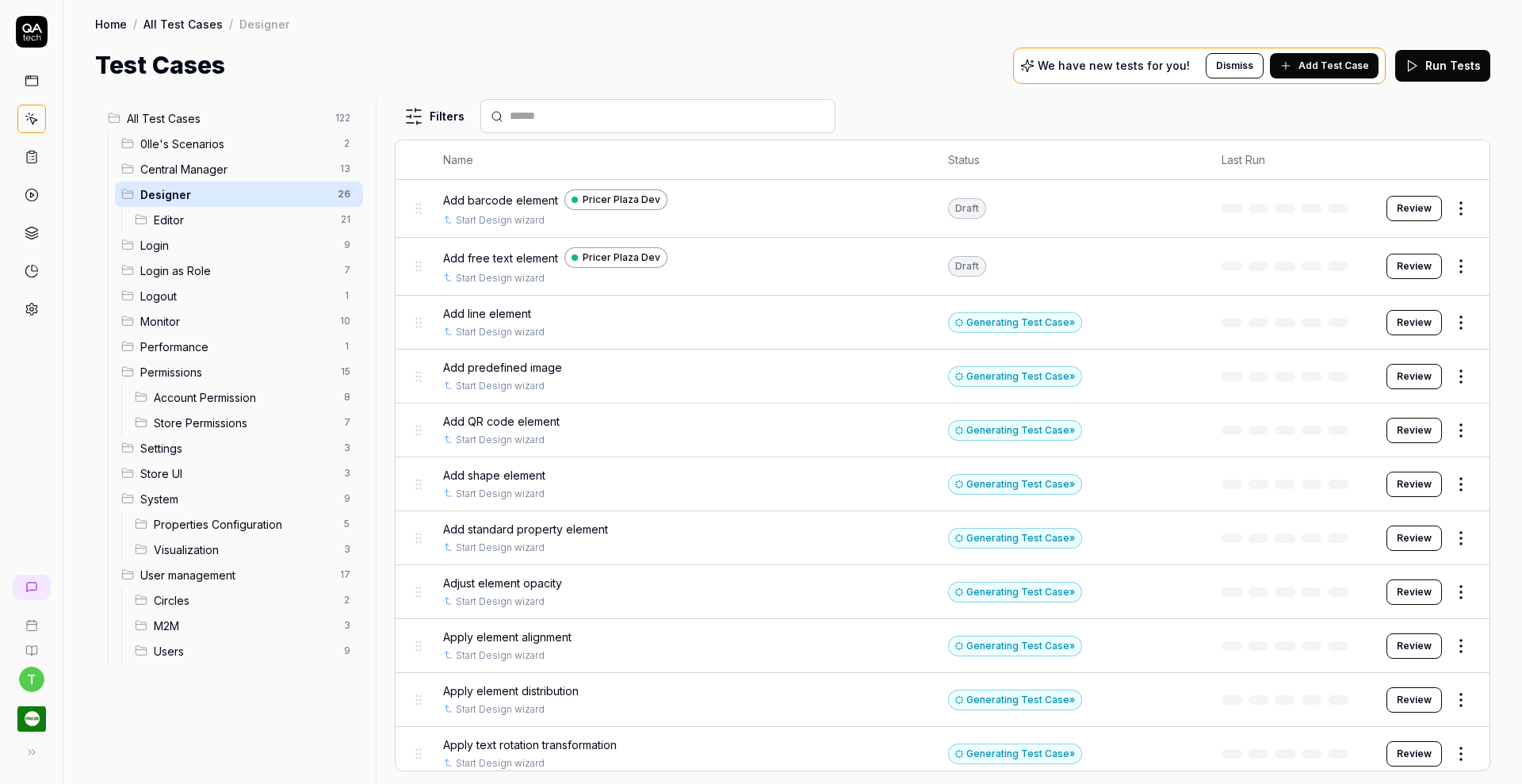
click at [1413, 319] on button "Review" at bounding box center [1413, 323] width 55 height 25
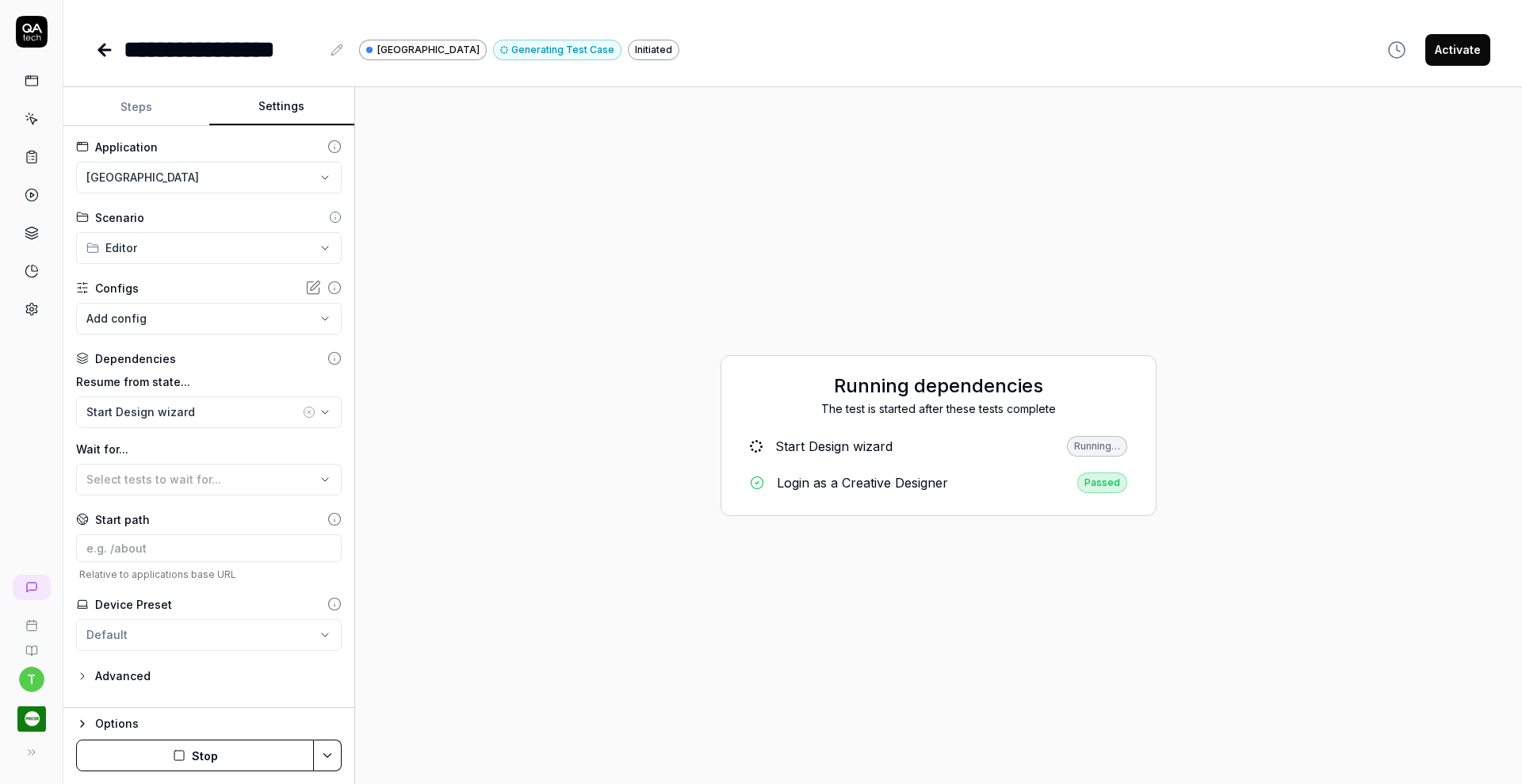
click at [304, 103] on button "Settings" at bounding box center [282, 107] width 146 height 38
click at [200, 181] on html "**********" at bounding box center [761, 392] width 1522 height 784
click at [184, 255] on div "Pricer Plaza Dev" at bounding box center [164, 249] width 151 height 17
click at [193, 747] on button "Stop" at bounding box center [195, 754] width 237 height 31
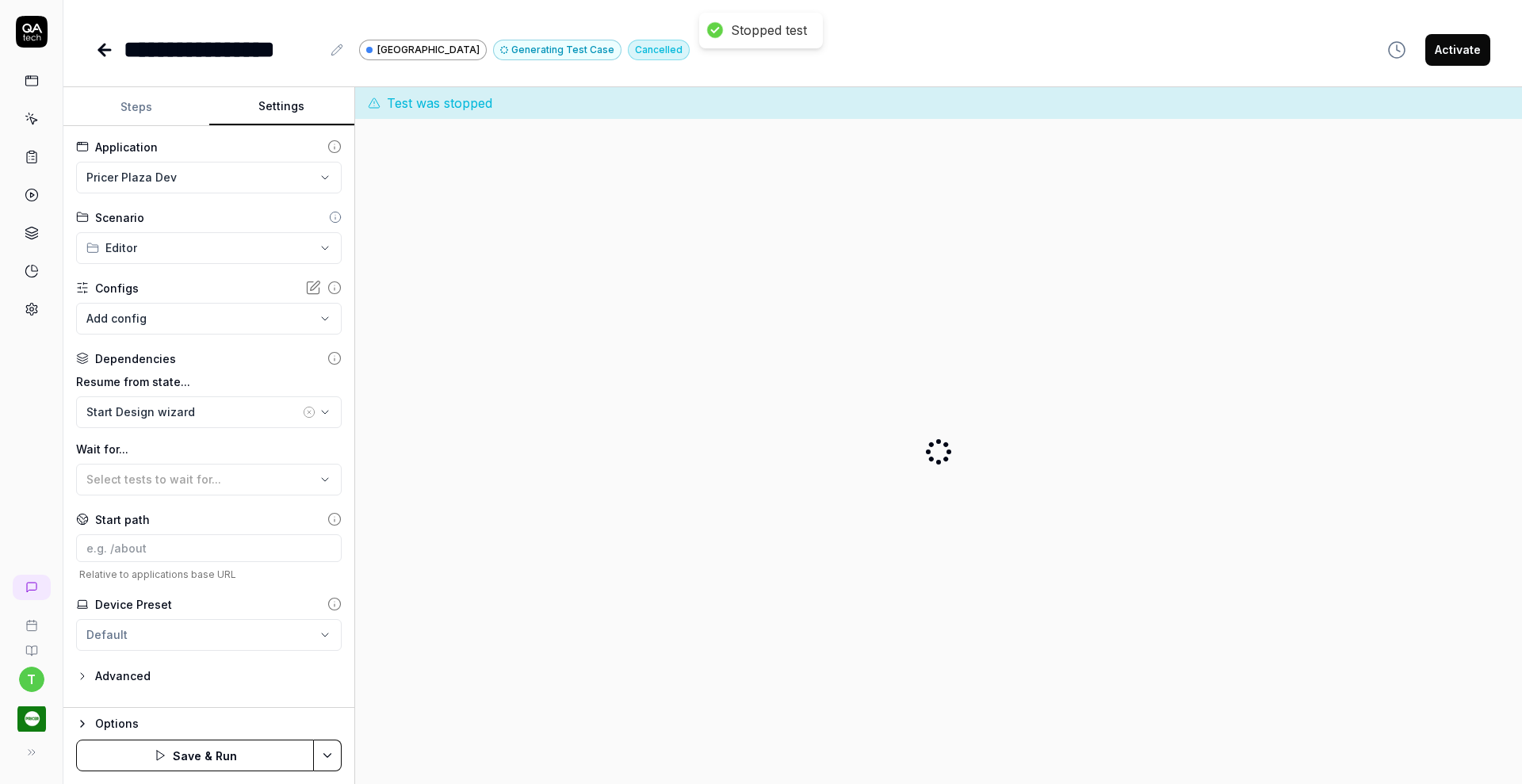
click at [188, 748] on button "Save & Run" at bounding box center [195, 754] width 237 height 31
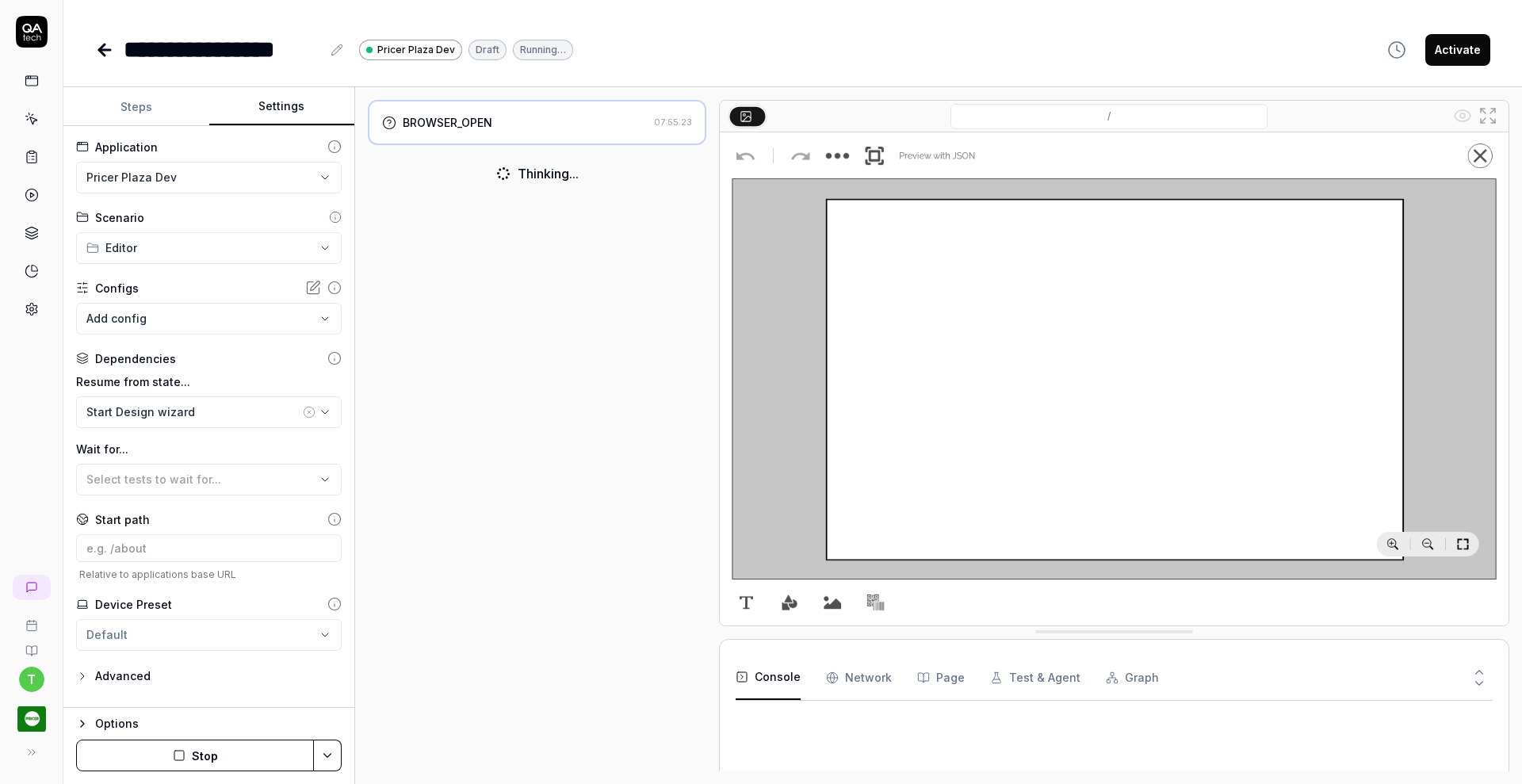
click at [104, 47] on icon at bounding box center [104, 50] width 19 height 19
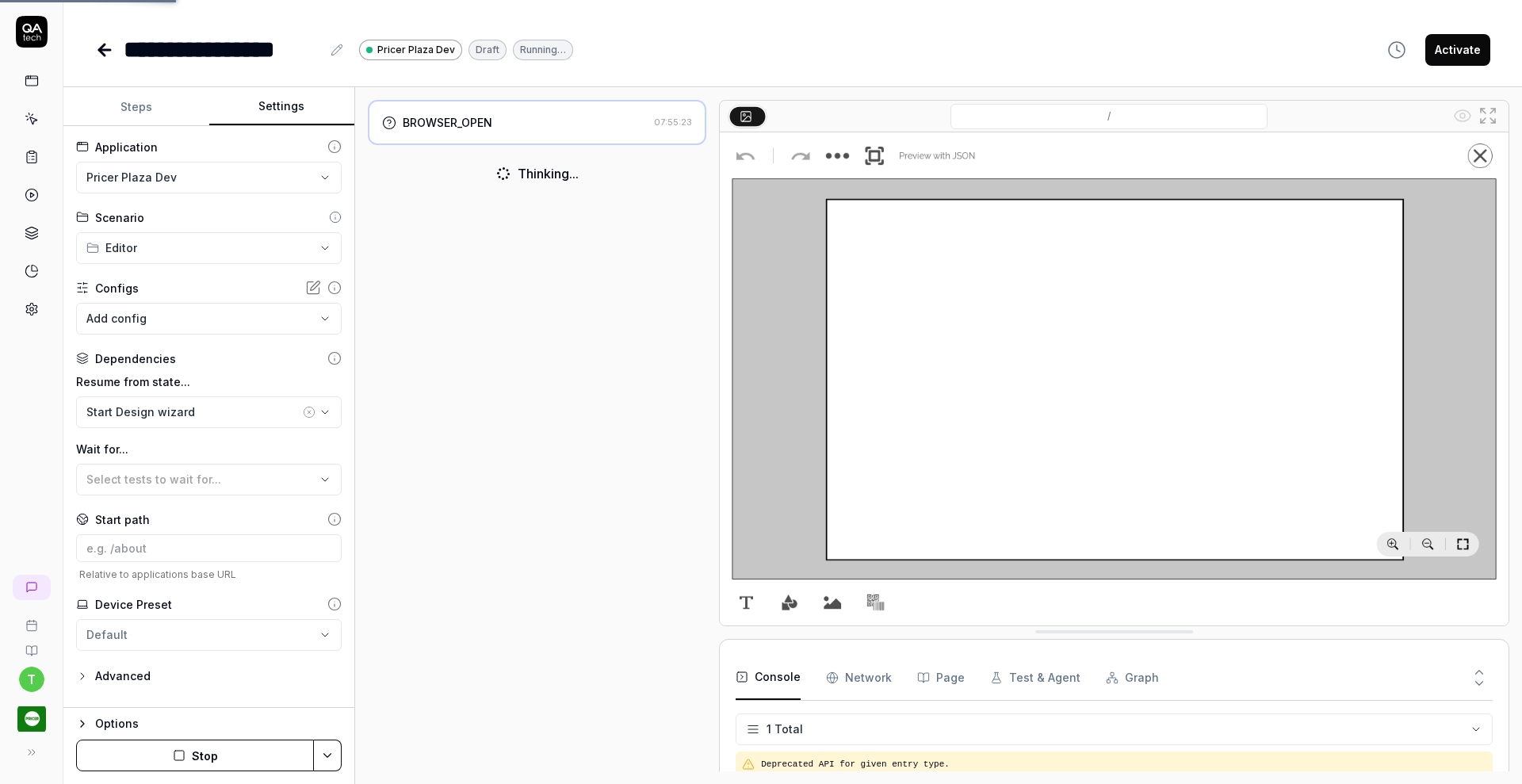
click at [104, 47] on icon at bounding box center [104, 50] width 19 height 19
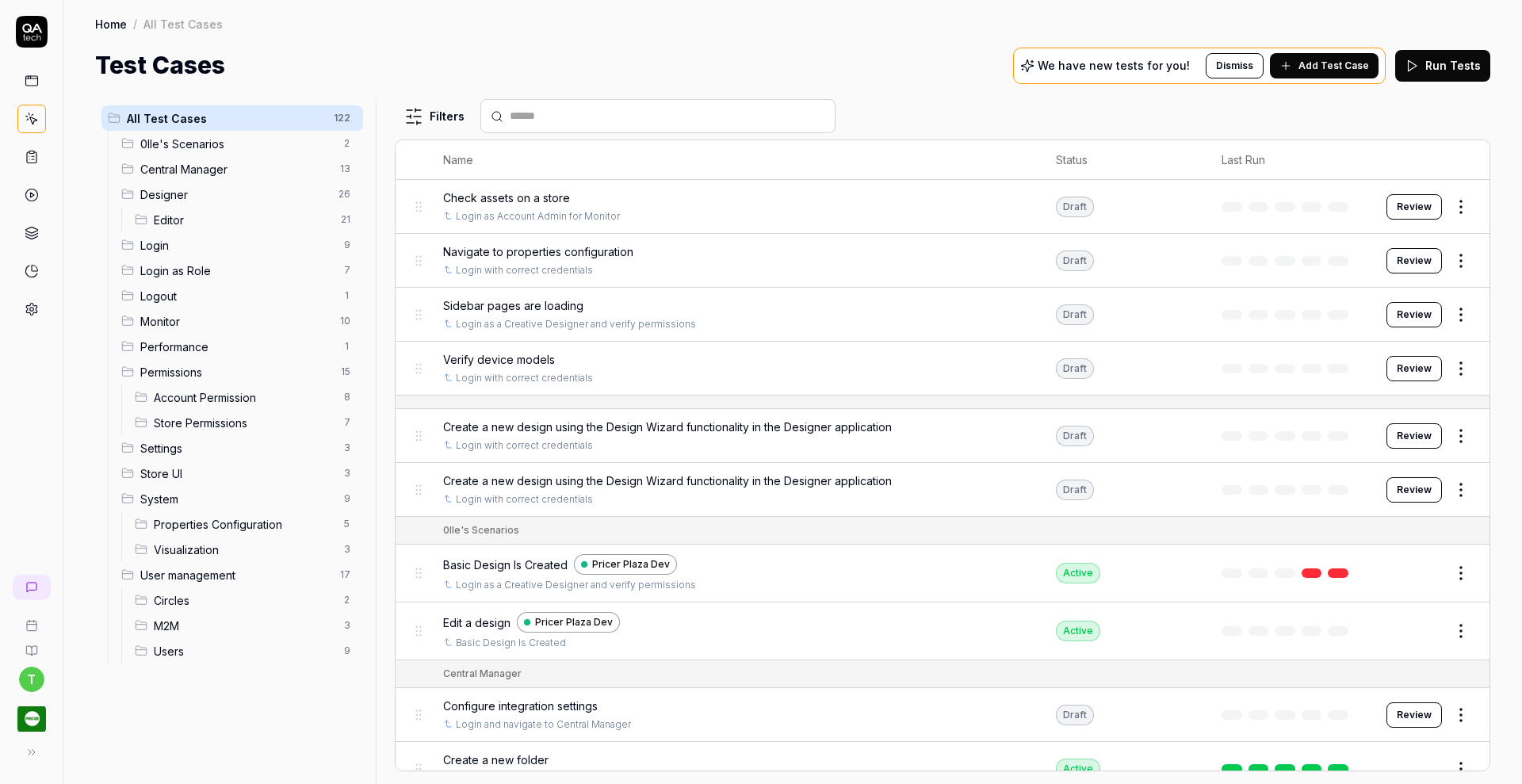
click at [247, 221] on span "Editor" at bounding box center [242, 220] width 177 height 17
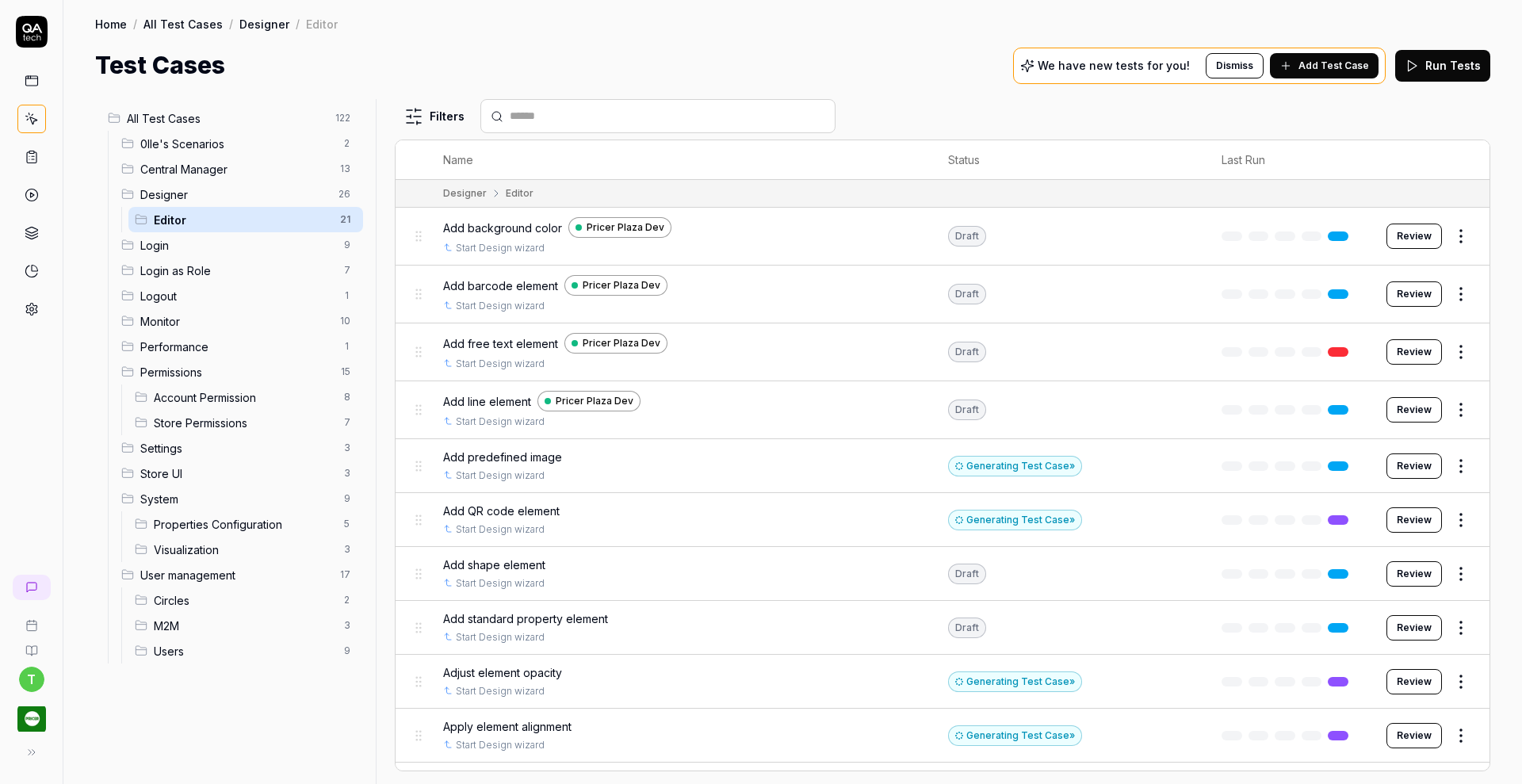
click at [1408, 459] on button "Review" at bounding box center [1413, 466] width 55 height 25
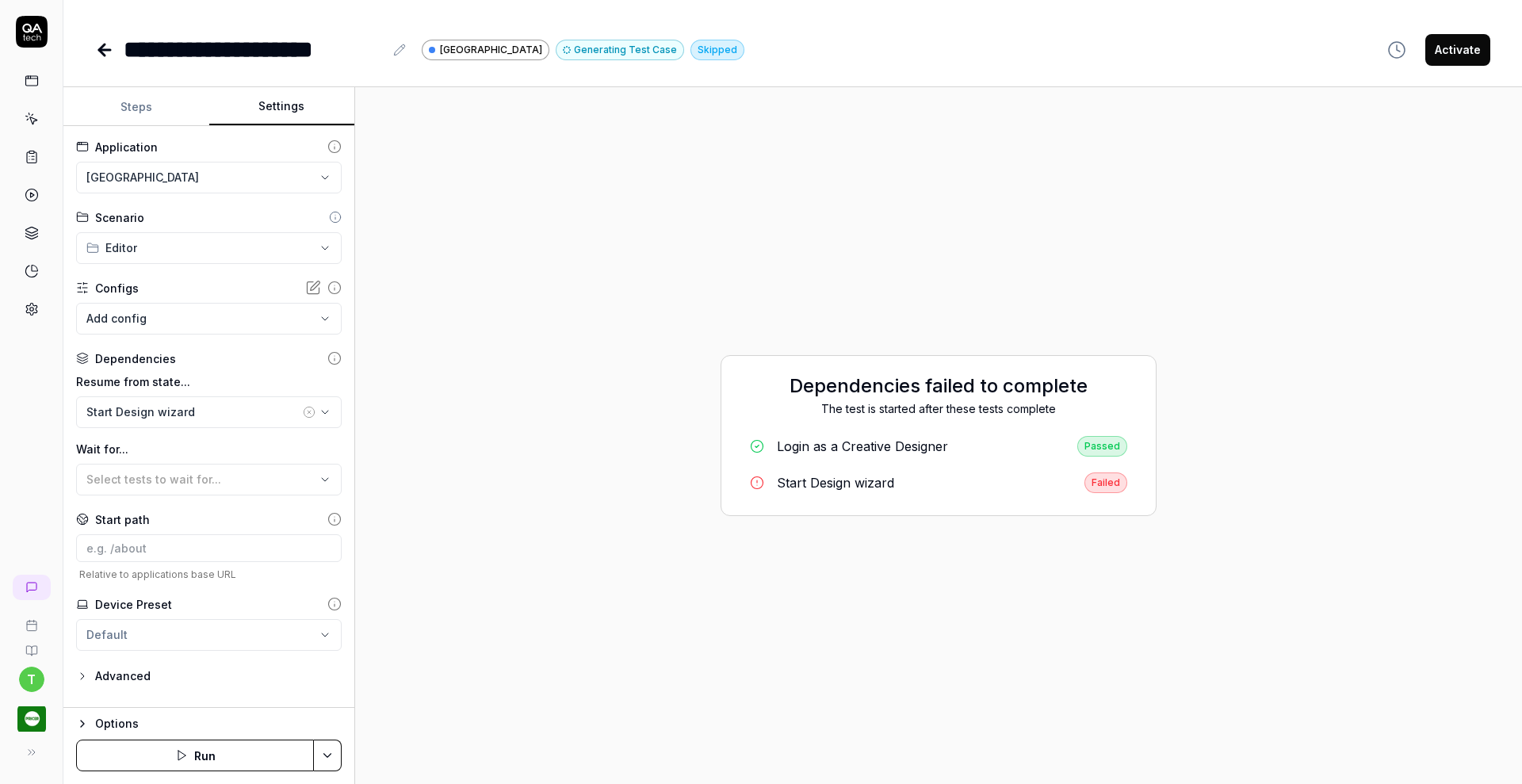
click at [286, 109] on button "Settings" at bounding box center [282, 107] width 146 height 38
click at [175, 182] on html "**********" at bounding box center [761, 392] width 1522 height 784
click at [140, 251] on span "Pricer Plaza Dev" at bounding box center [133, 249] width 91 height 17
click at [213, 759] on button "Save & Run" at bounding box center [195, 754] width 237 height 31
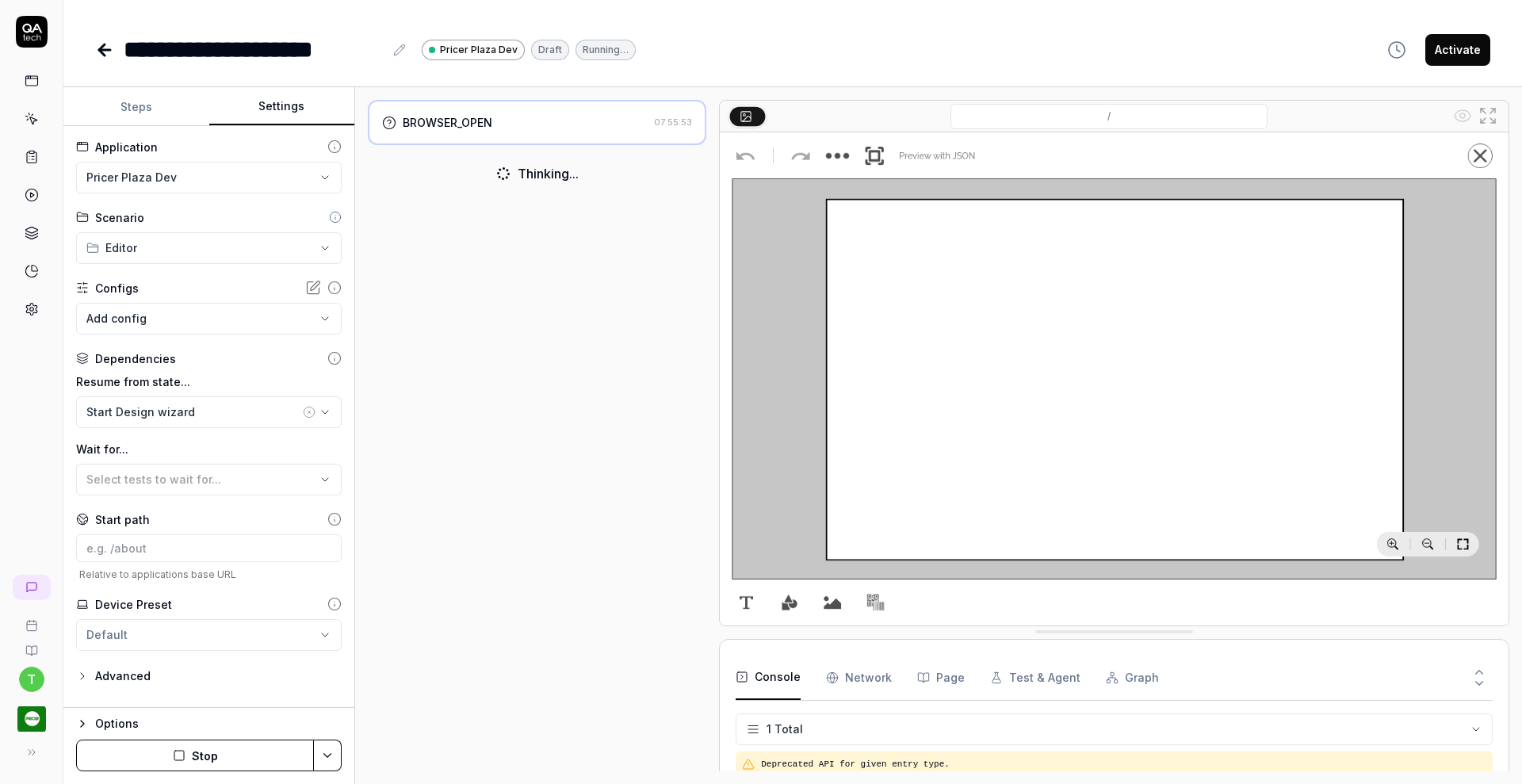
click at [109, 56] on icon at bounding box center [104, 50] width 19 height 19
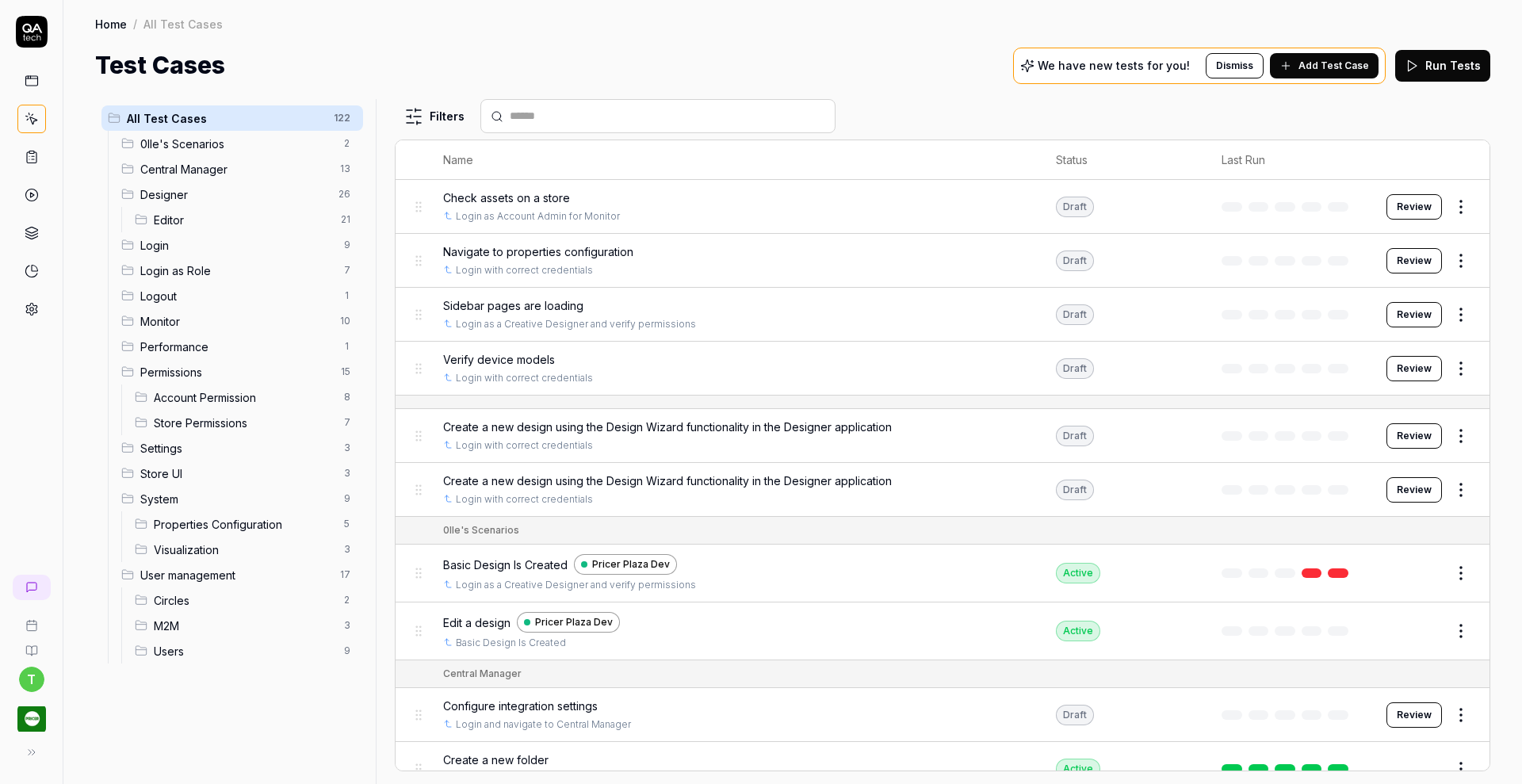
click at [170, 221] on span "Editor" at bounding box center [242, 220] width 177 height 17
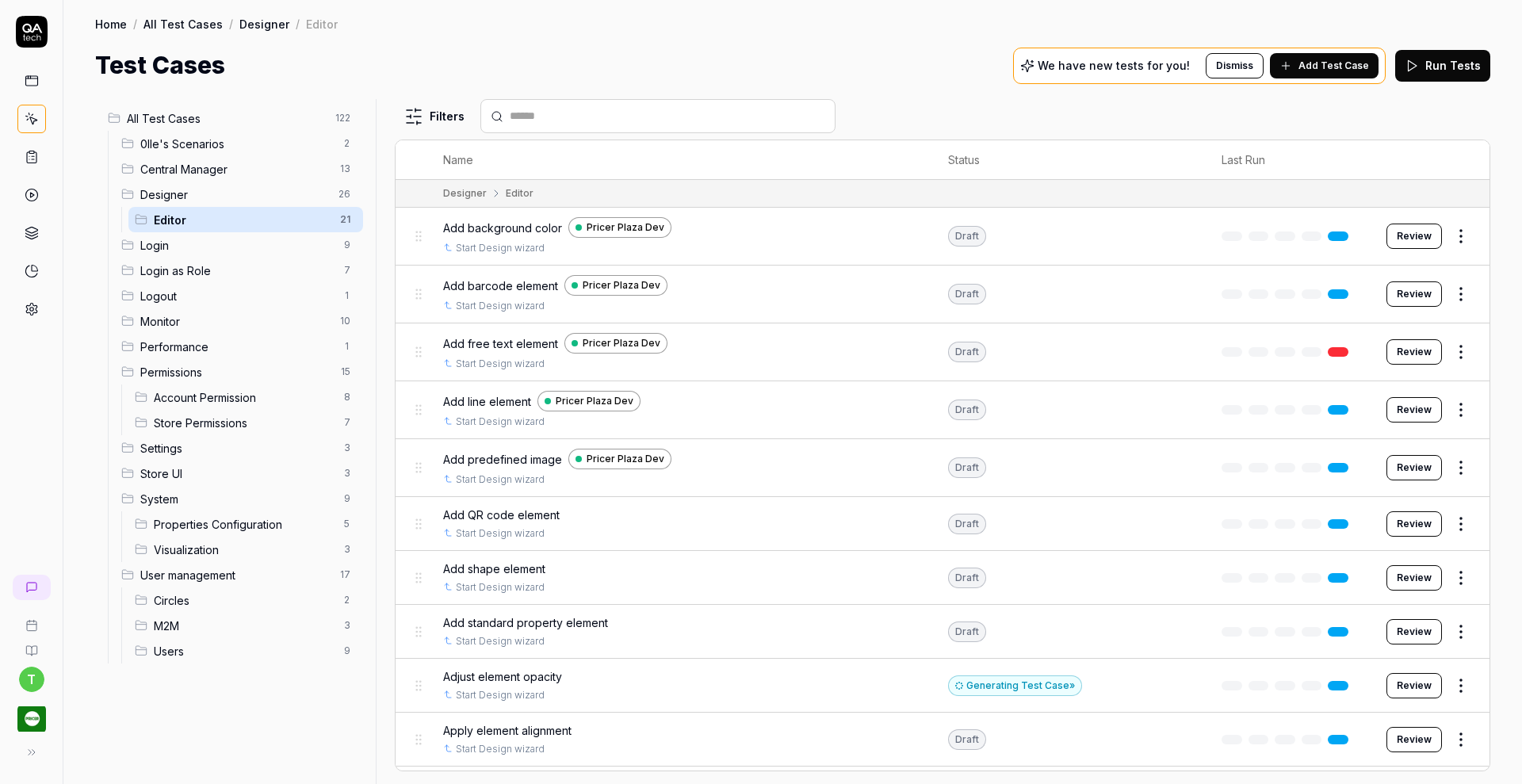
click at [1395, 516] on button "Review" at bounding box center [1413, 524] width 55 height 25
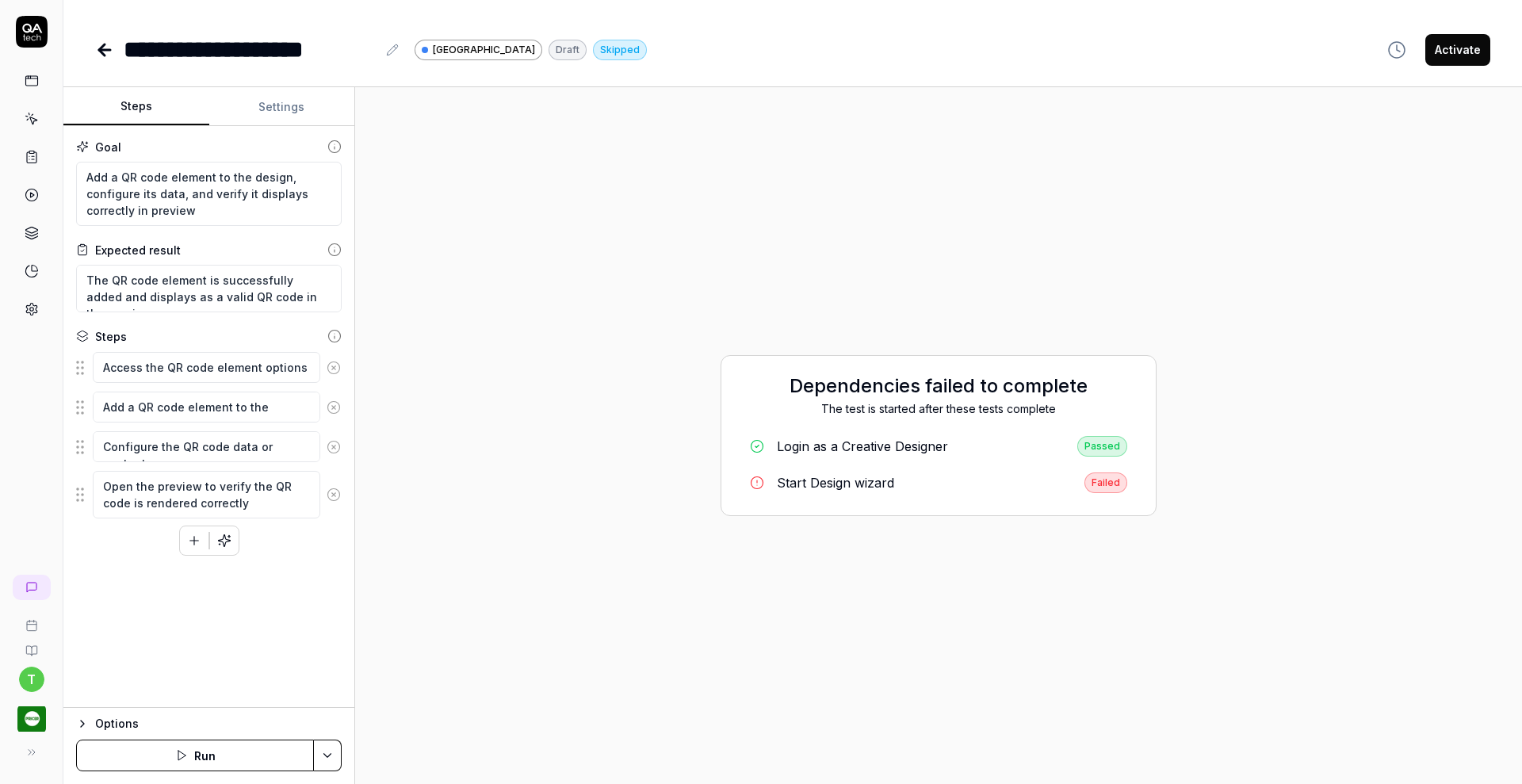
type textarea "*"
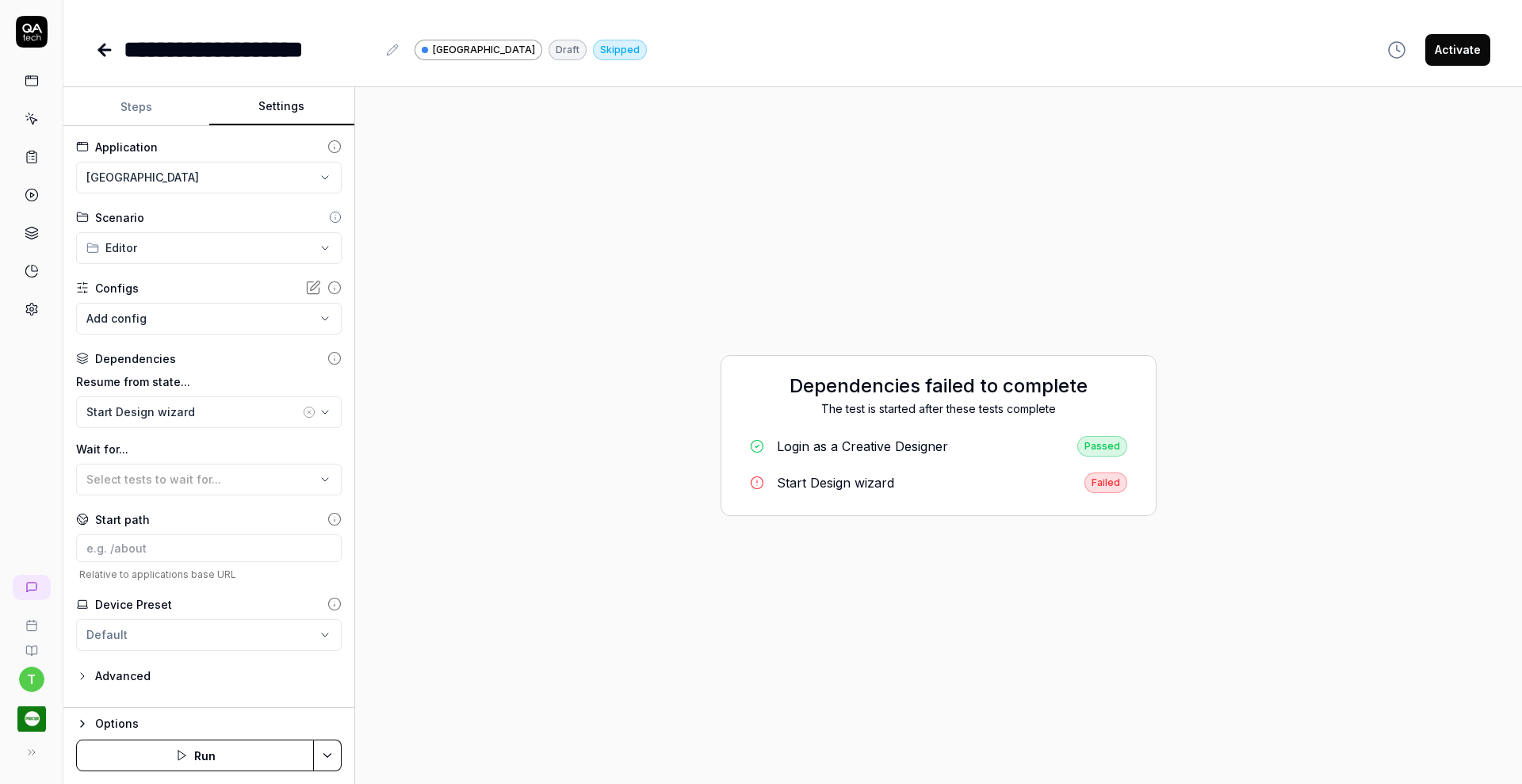
click at [277, 114] on button "Settings" at bounding box center [282, 107] width 146 height 38
click at [191, 172] on html "**********" at bounding box center [761, 392] width 1522 height 784
click at [172, 248] on span "Pricer Plaza Dev" at bounding box center [133, 249] width 91 height 17
click at [188, 761] on button "Save & Run" at bounding box center [195, 754] width 237 height 31
click at [108, 53] on icon at bounding box center [104, 50] width 19 height 19
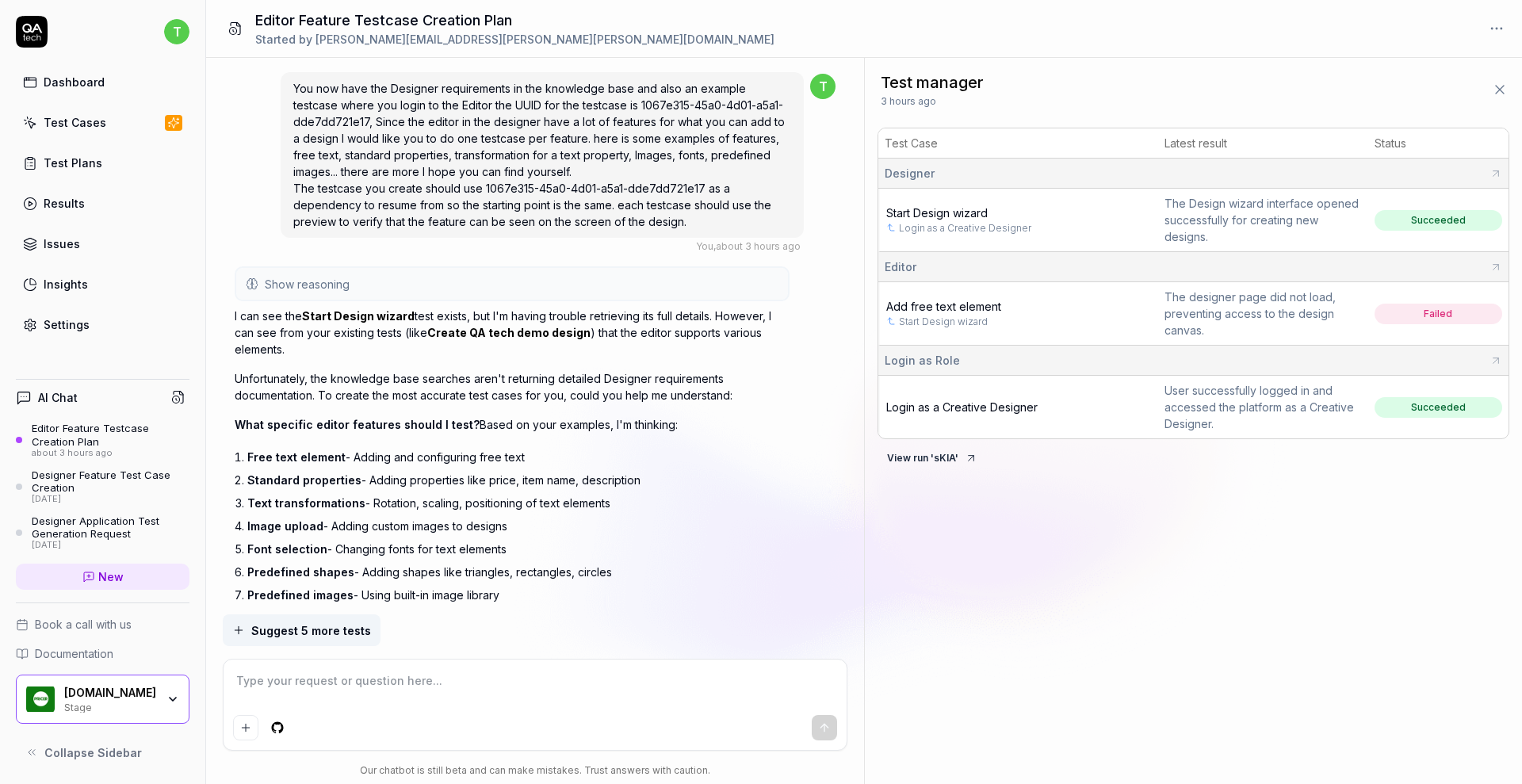
scroll to position [720, 0]
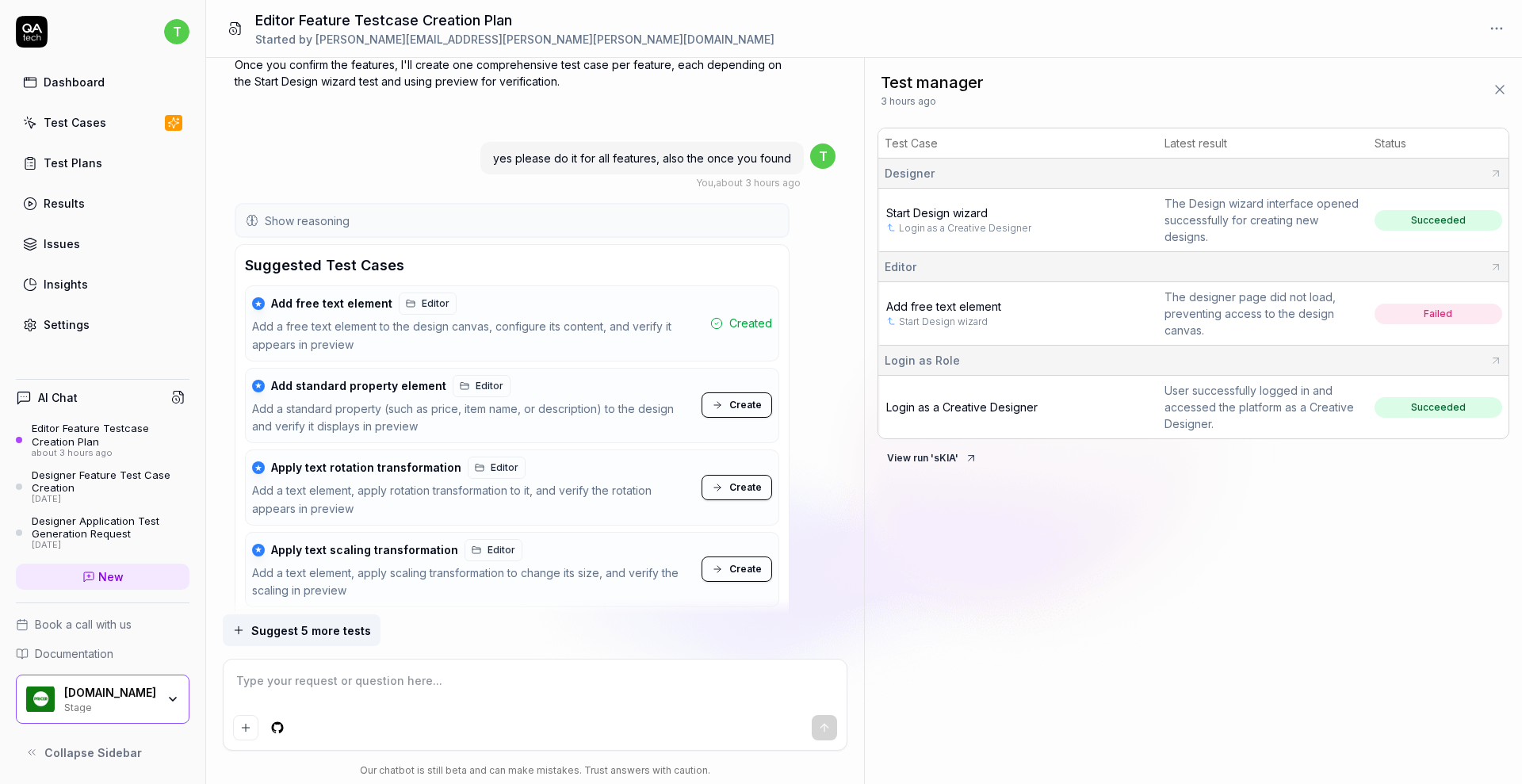
click at [727, 420] on div "★ Add standard property element Editor Add a standard property (such as price, …" at bounding box center [512, 406] width 534 height 76
click at [733, 407] on span "Create" at bounding box center [745, 404] width 32 height 14
click at [749, 487] on span "Create" at bounding box center [745, 487] width 32 height 14
click at [743, 570] on span "Create" at bounding box center [745, 569] width 32 height 14
drag, startPoint x: 1514, startPoint y: 115, endPoint x: 1521, endPoint y: 257, distance: 142.2
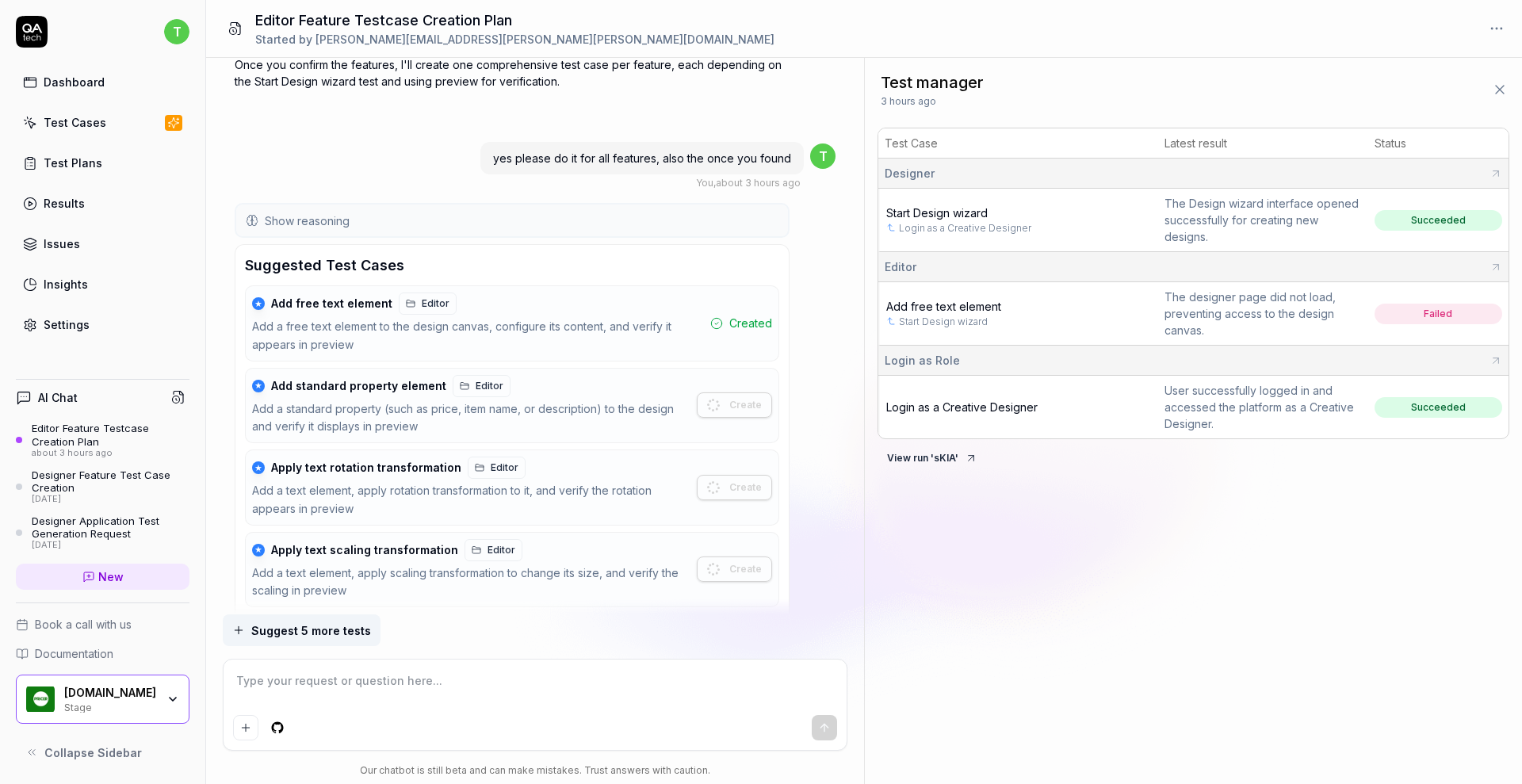
click at [1521, 257] on div "Test manager 3 hours ago Test Case Latest result Status Designer Start Design w…" at bounding box center [1193, 420] width 657 height 726
click at [1514, 580] on div "Test manager 3 hours ago Test Case Latest result Status Designer Start Design w…" at bounding box center [1193, 420] width 657 height 726
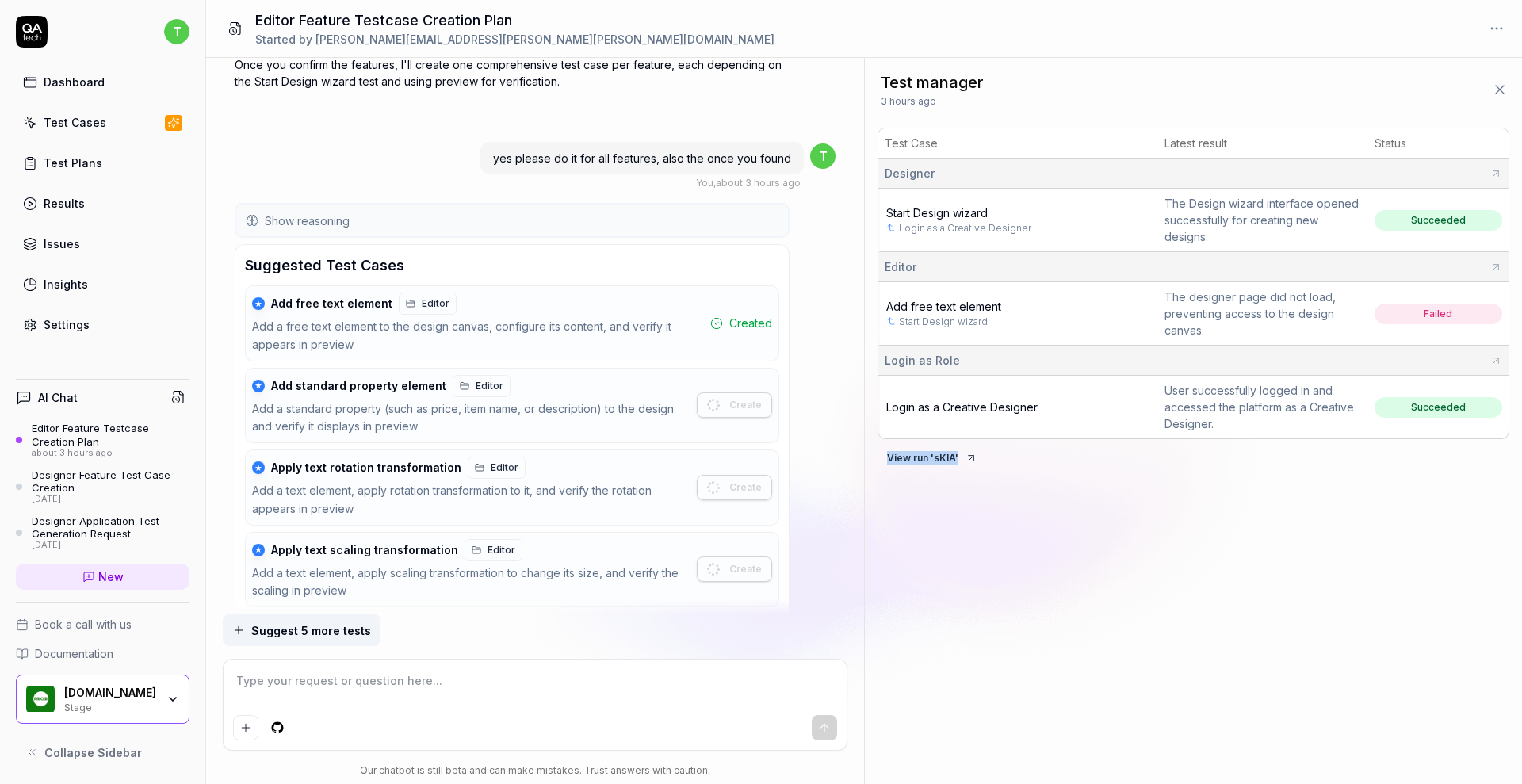
click at [1497, 89] on icon at bounding box center [1499, 89] width 16 height 16
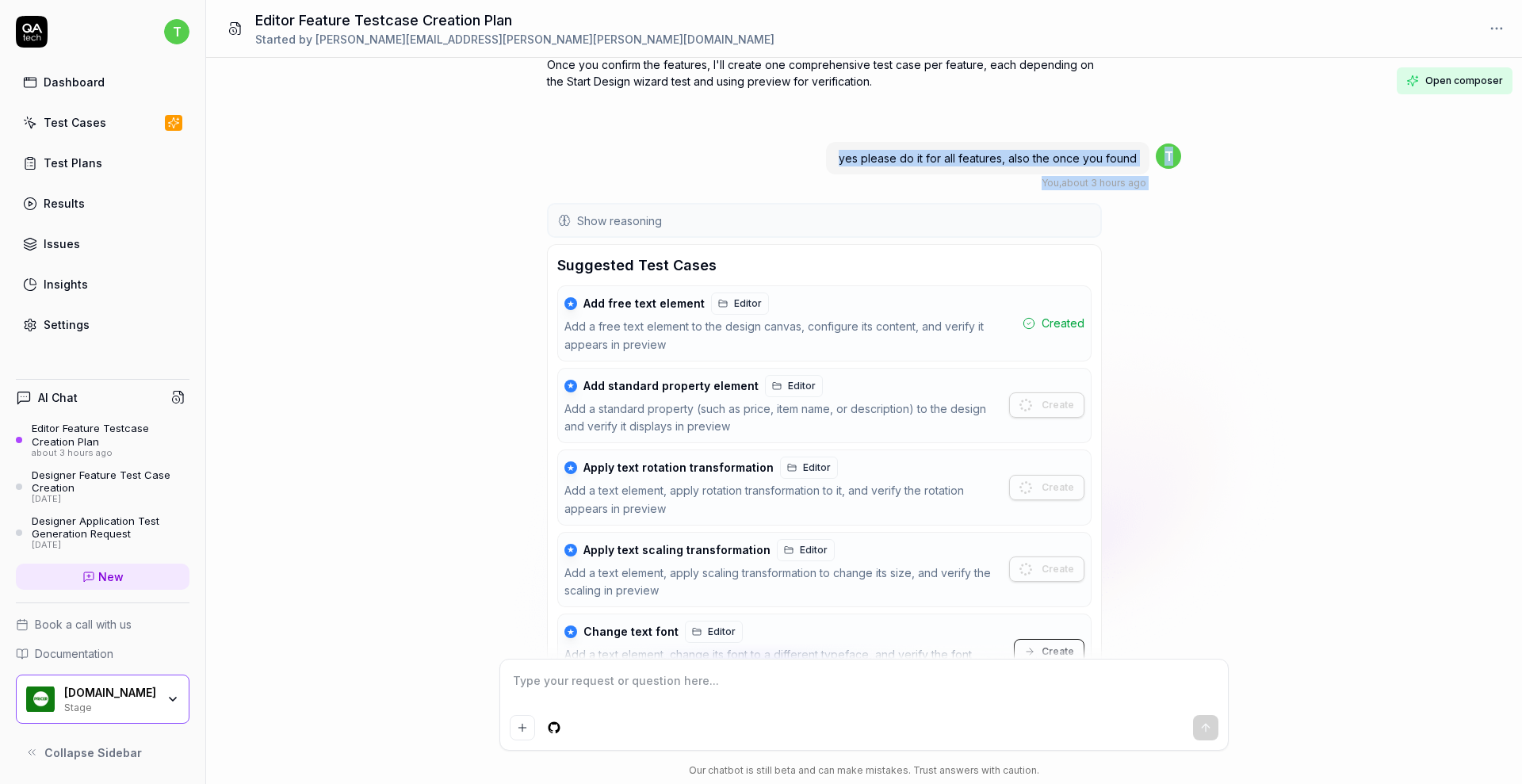
drag, startPoint x: 1516, startPoint y: 109, endPoint x: 1521, endPoint y: 183, distance: 74.2
click at [1521, 183] on div "You now have the Designer requirements in the knowledge base and also an exampl…" at bounding box center [864, 358] width 1316 height 601
click at [1518, 497] on div "You now have the Designer requirements in the knowledge base and also an exampl…" at bounding box center [864, 358] width 1316 height 601
click at [1250, 513] on div "You now have the Designer requirements in the knowledge base and also an exampl…" at bounding box center [864, 358] width 1316 height 601
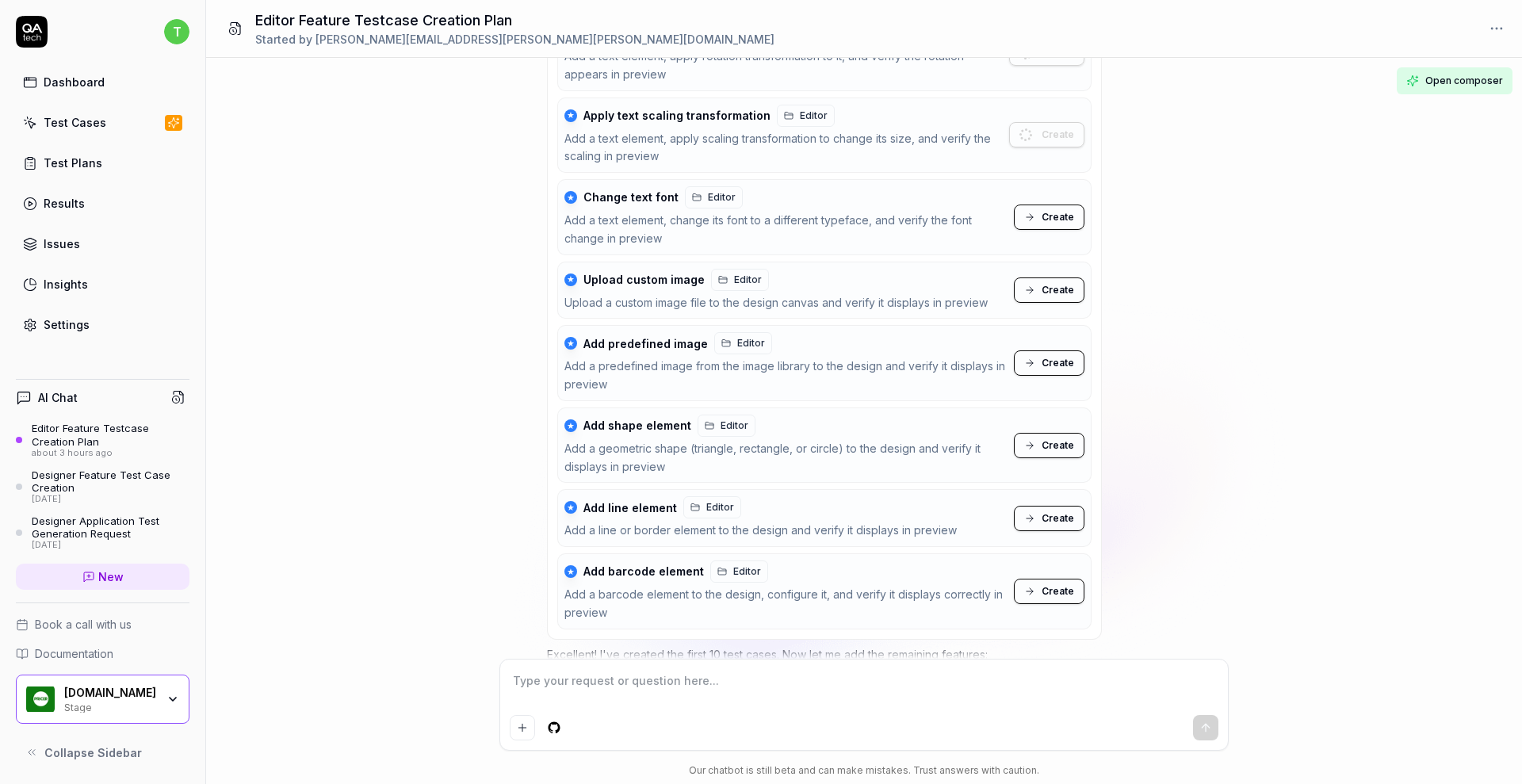
scroll to position [1155, 0]
click at [1056, 215] on span "Create" at bounding box center [1057, 215] width 32 height 14
click at [1051, 288] on span "Create" at bounding box center [1057, 288] width 32 height 14
click at [1069, 363] on span "Create" at bounding box center [1057, 361] width 32 height 14
click at [1062, 437] on span "Create" at bounding box center [1057, 443] width 32 height 14
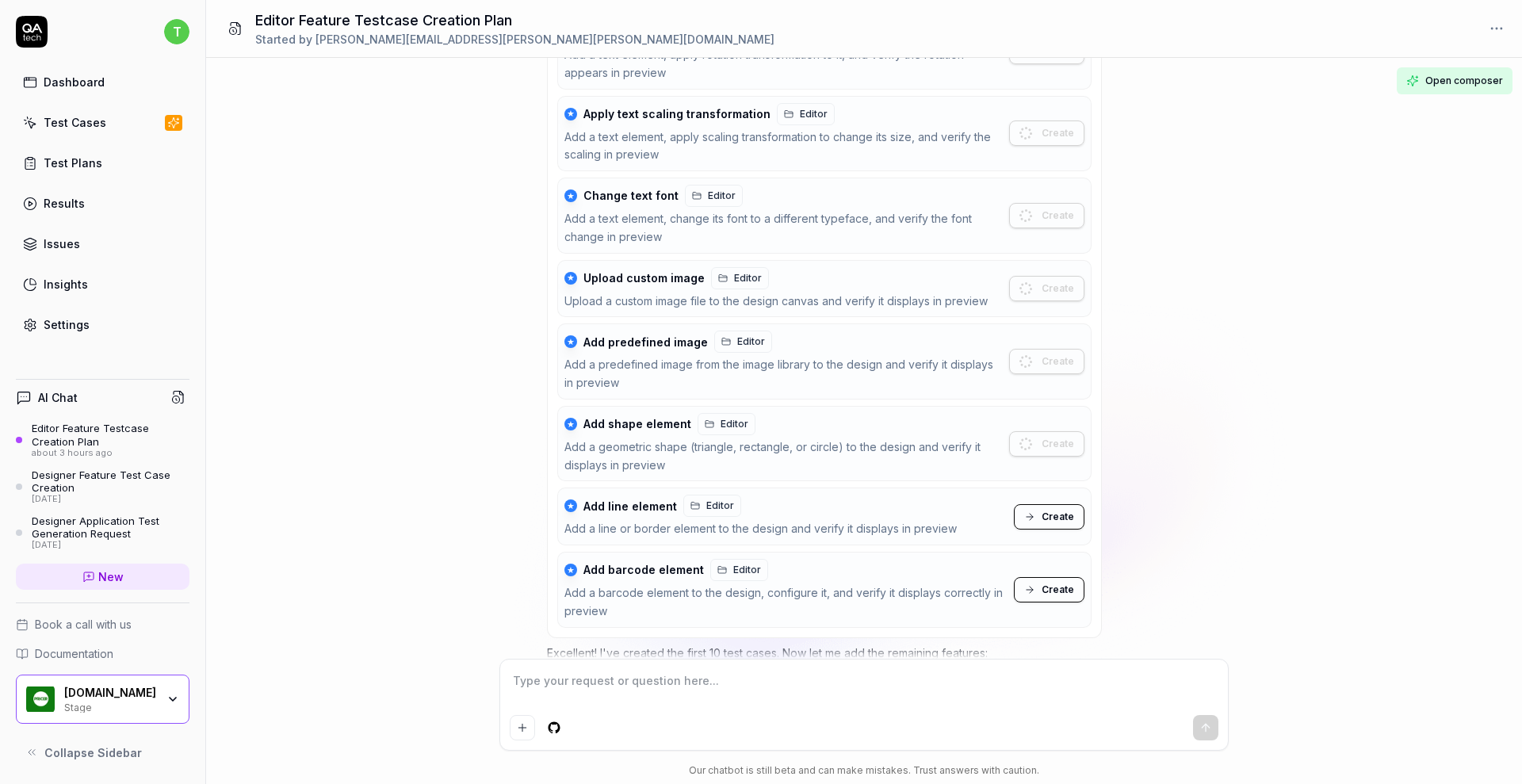
click at [1064, 523] on button "Create" at bounding box center [1049, 517] width 70 height 25
click at [1064, 598] on button "Create" at bounding box center [1049, 590] width 70 height 25
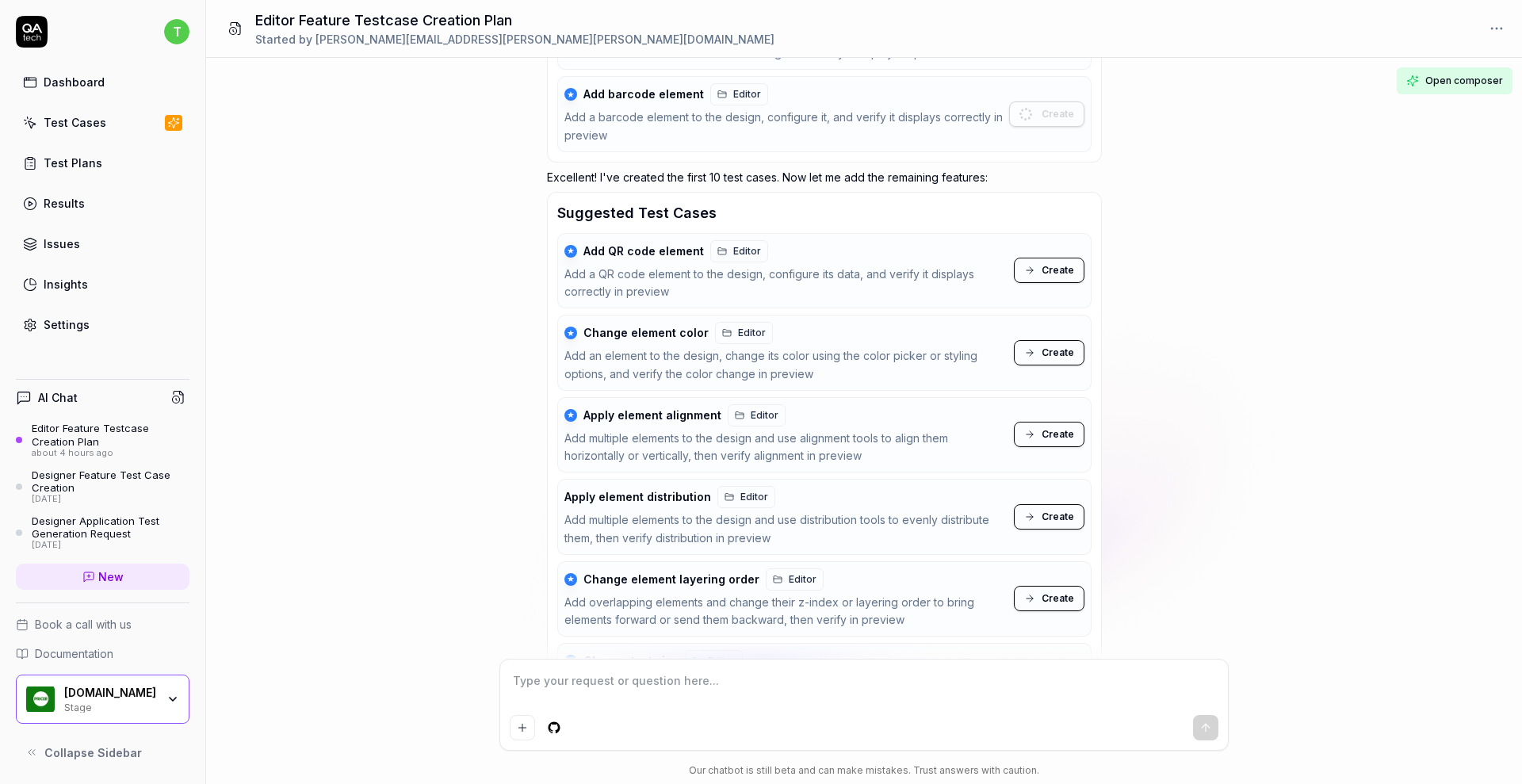
scroll to position [1671, 0]
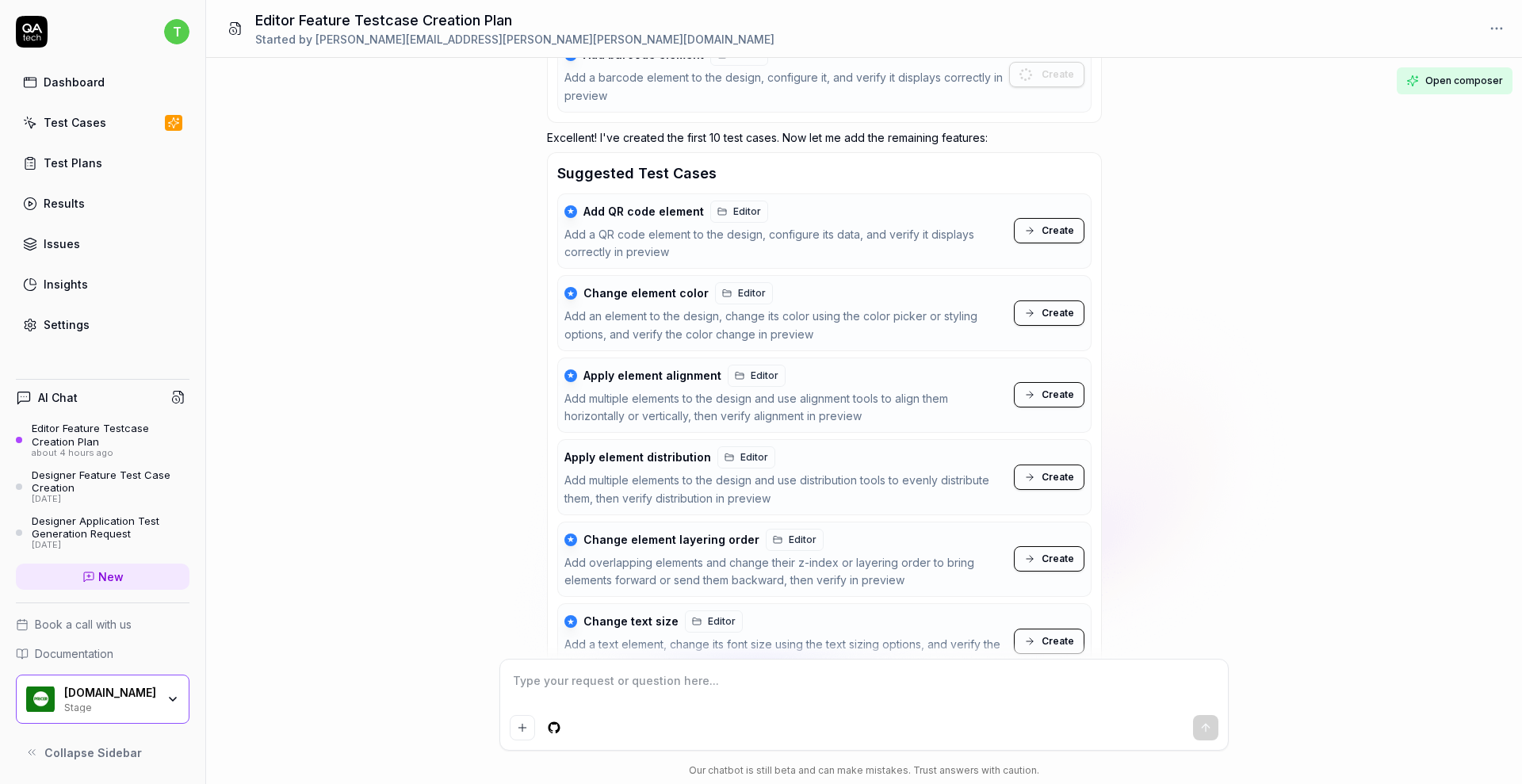
click at [1050, 233] on span "Create" at bounding box center [1057, 231] width 32 height 14
click at [1053, 310] on span "Create" at bounding box center [1057, 313] width 32 height 14
click at [1056, 390] on span "Create" at bounding box center [1057, 394] width 32 height 14
click at [1059, 477] on span "Create" at bounding box center [1057, 476] width 32 height 14
click at [1064, 557] on span "Create" at bounding box center [1057, 559] width 32 height 14
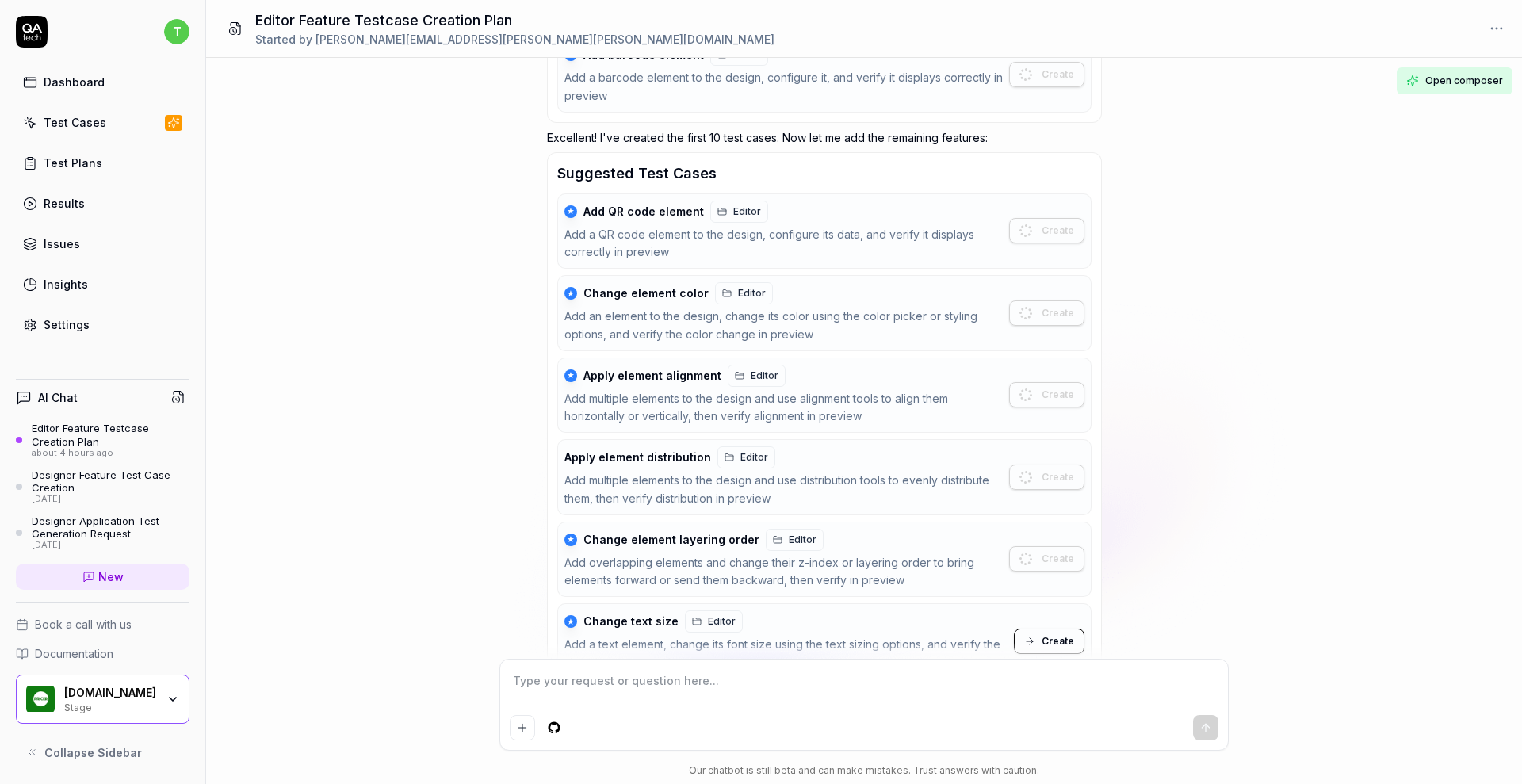
click at [1053, 642] on span "Create" at bounding box center [1057, 641] width 32 height 14
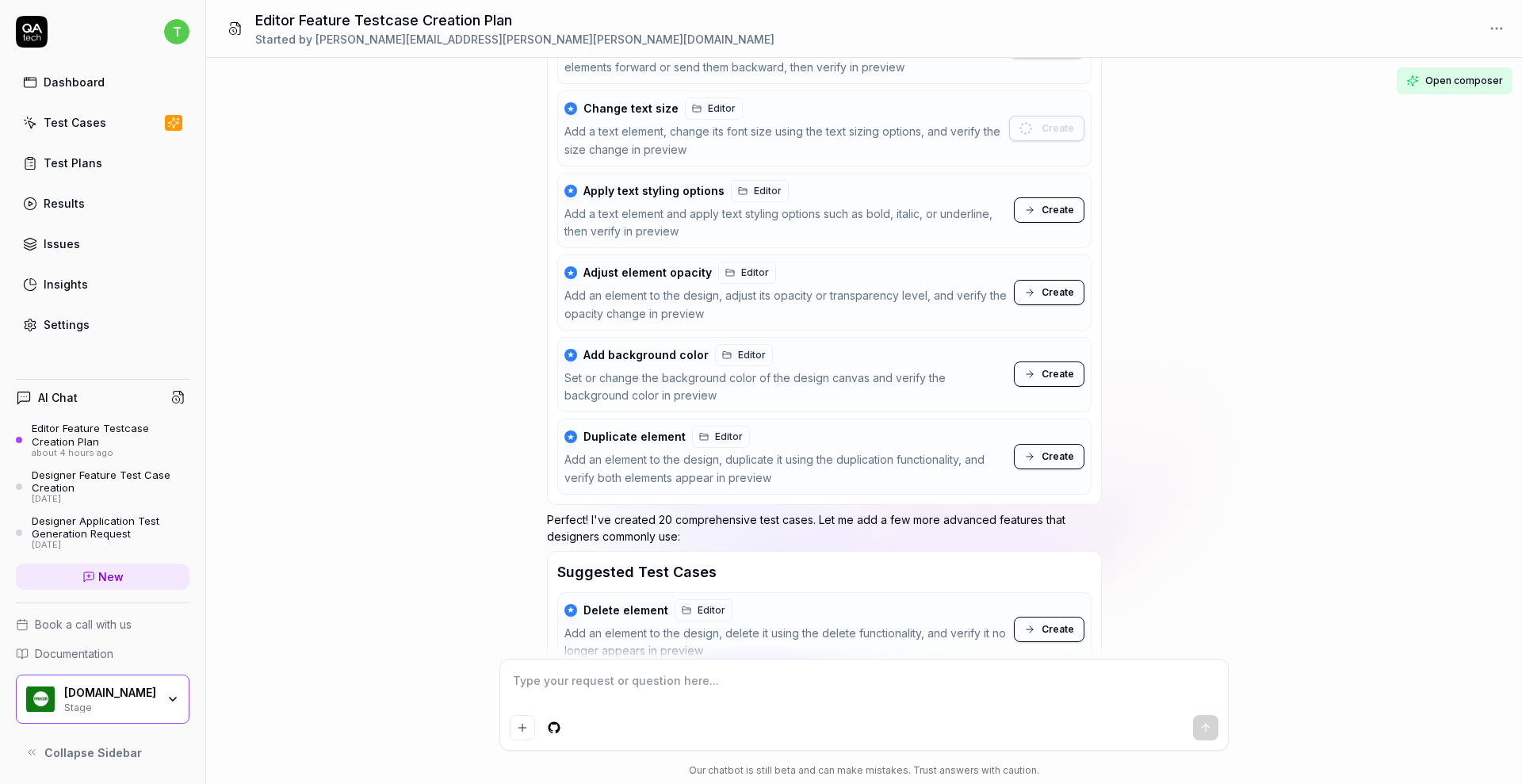
scroll to position [2185, 0]
click at [1042, 214] on button "Create" at bounding box center [1049, 208] width 70 height 25
click at [1043, 286] on span "Create" at bounding box center [1057, 290] width 32 height 14
click at [1041, 375] on button "Create" at bounding box center [1049, 371] width 70 height 25
click at [1052, 464] on button "Create" at bounding box center [1049, 454] width 70 height 25
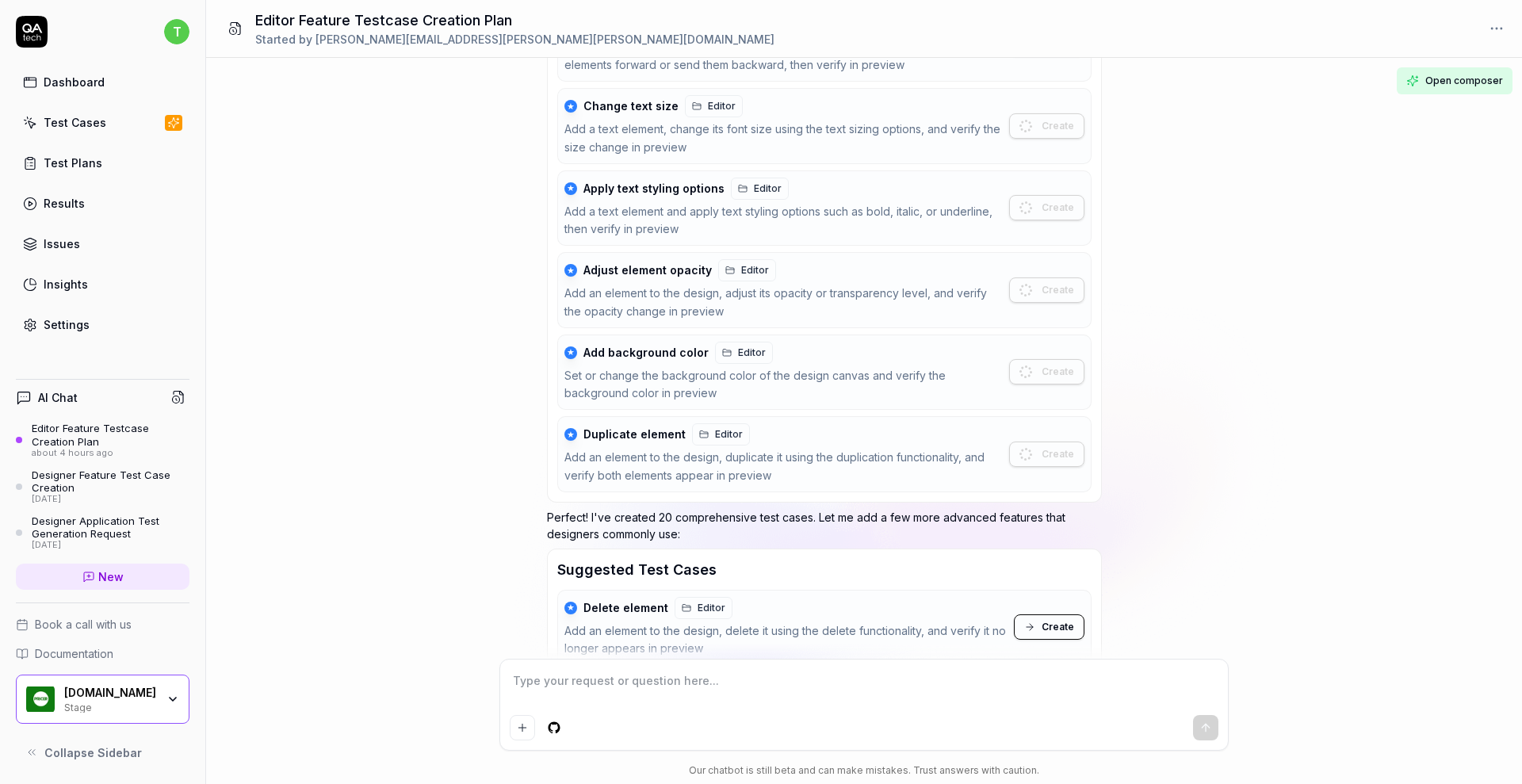
click at [1209, 421] on div "You now have the Designer requirements in the knowledge base and also an exampl…" at bounding box center [864, 358] width 1316 height 601
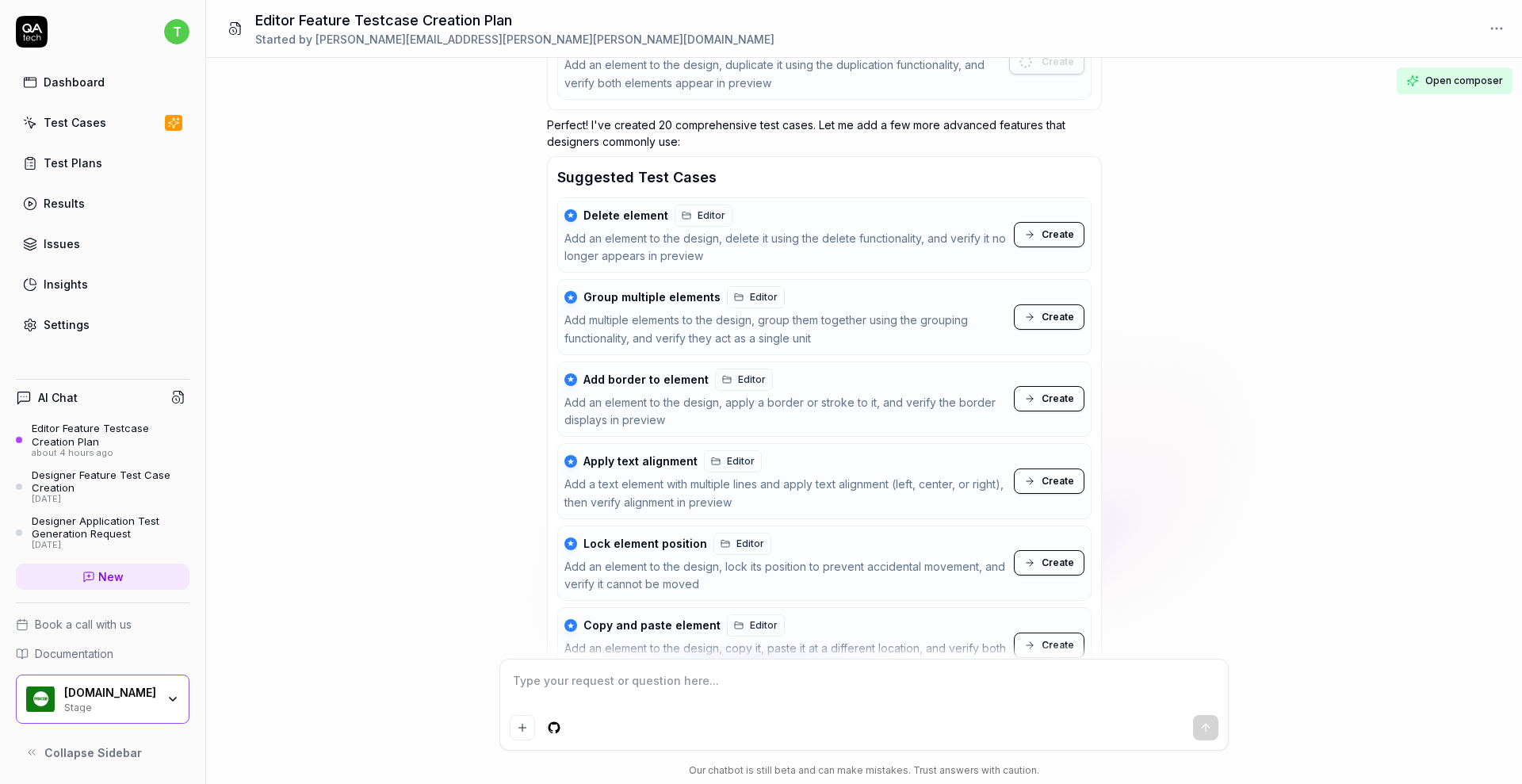
scroll to position [2582, 0]
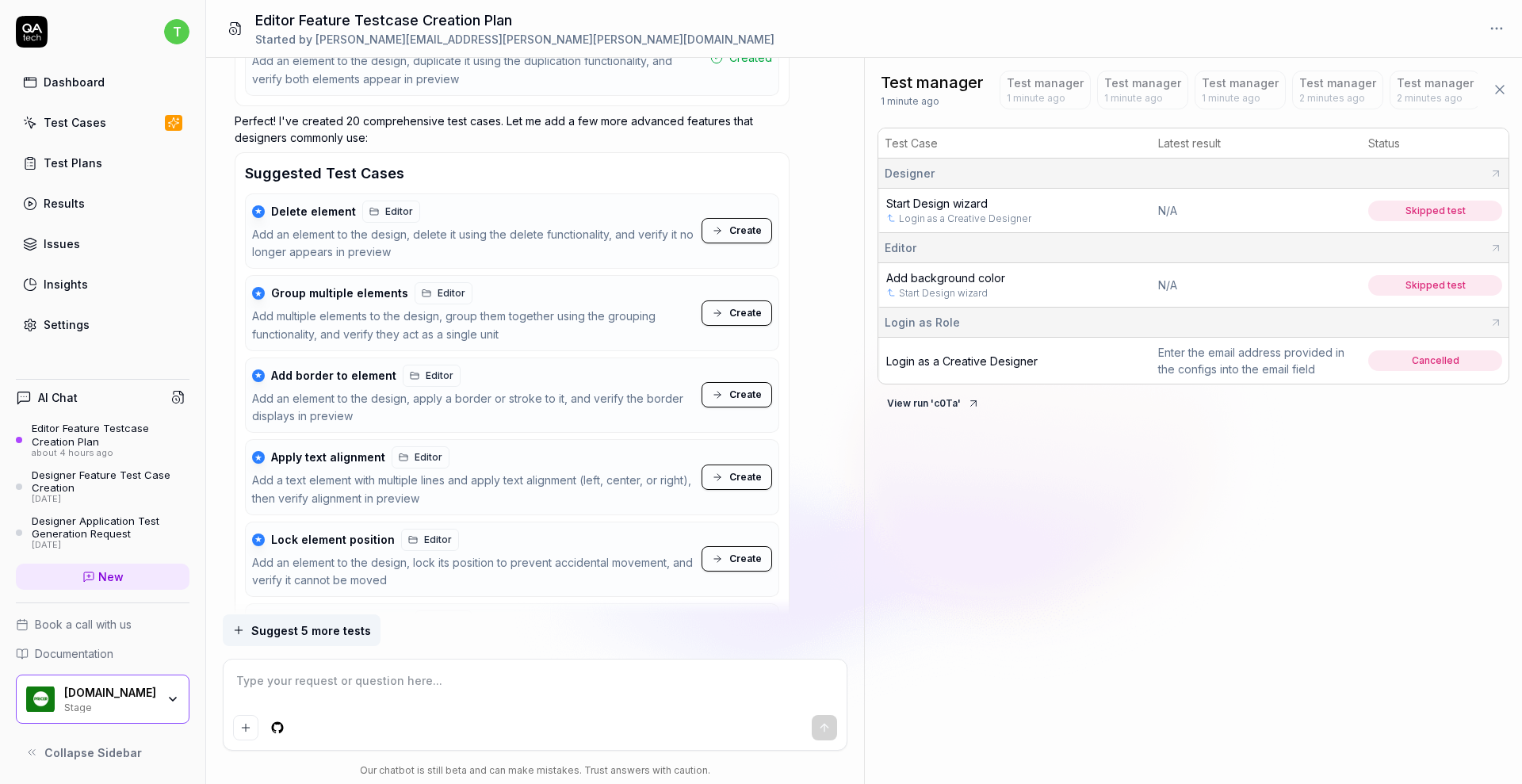
type textarea "*"
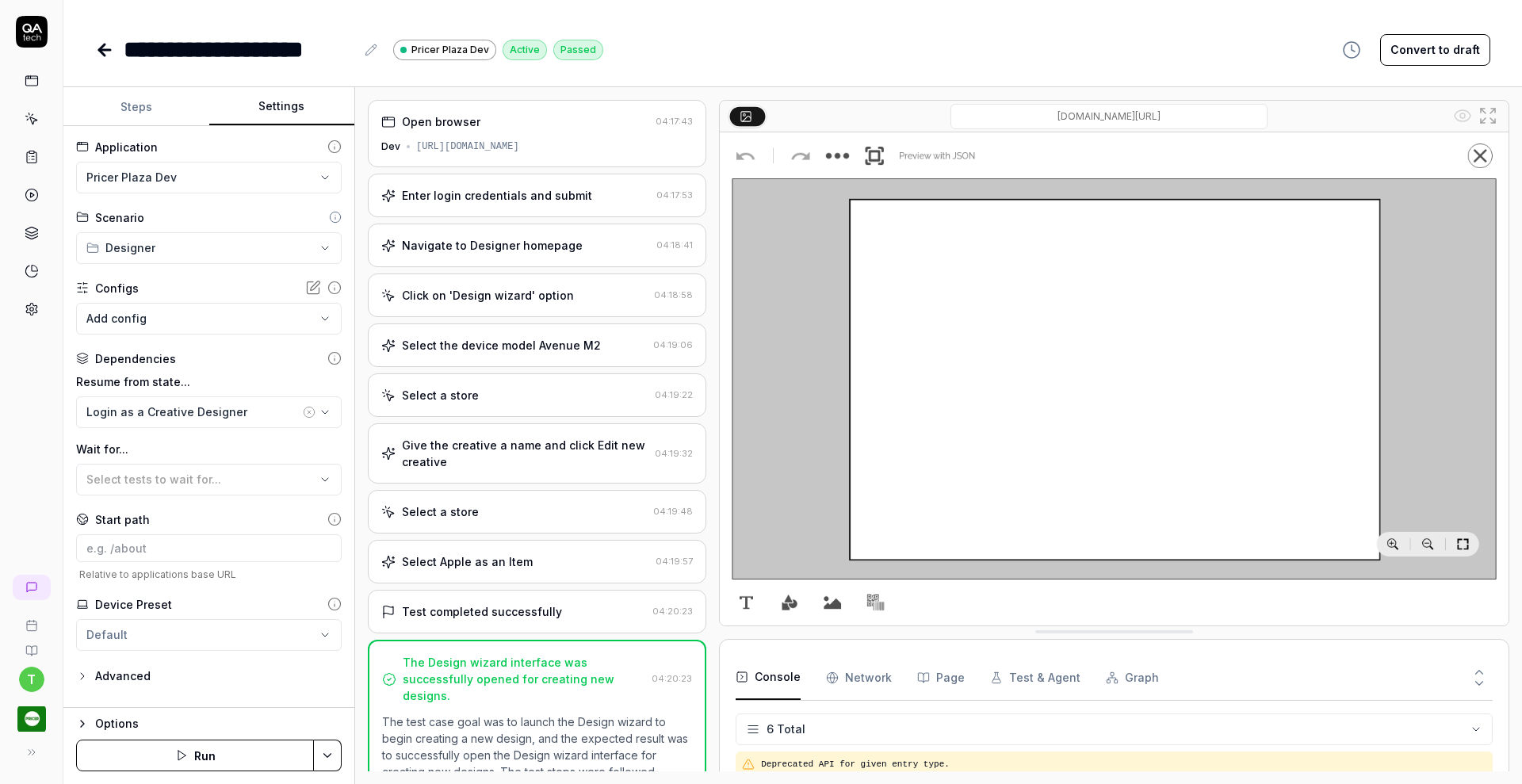
scroll to position [90, 0]
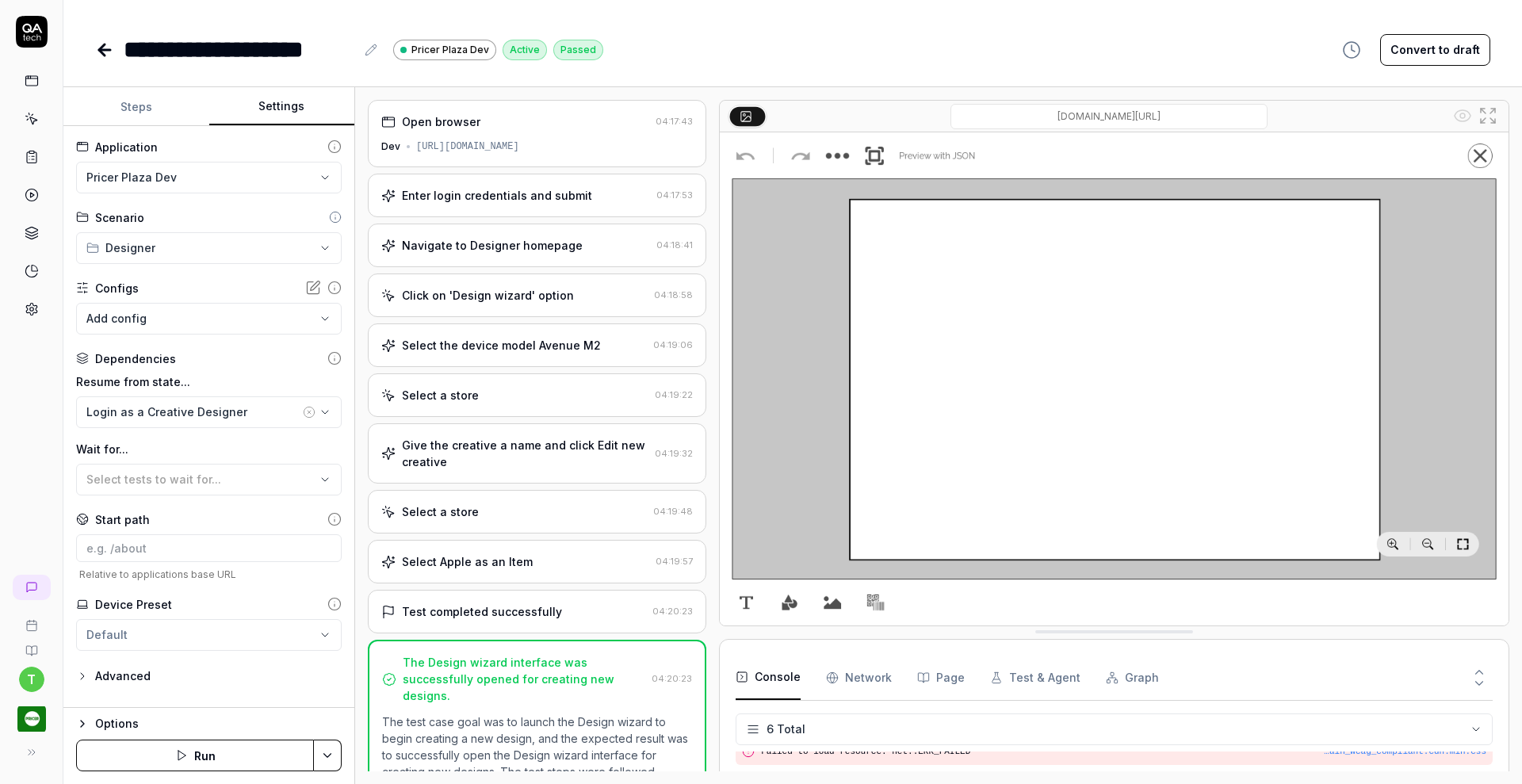
click at [104, 51] on icon at bounding box center [104, 50] width 19 height 19
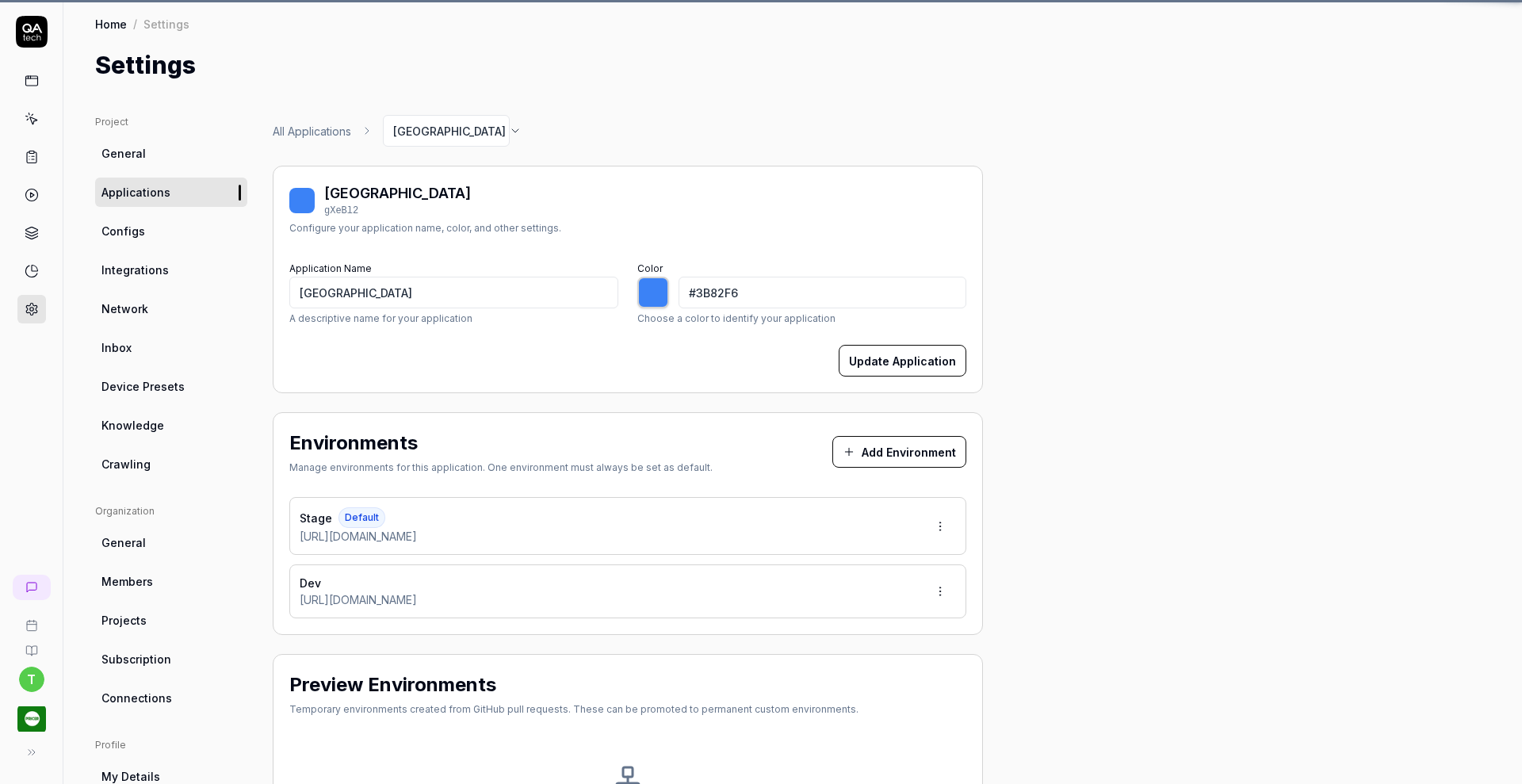
type input "*******"
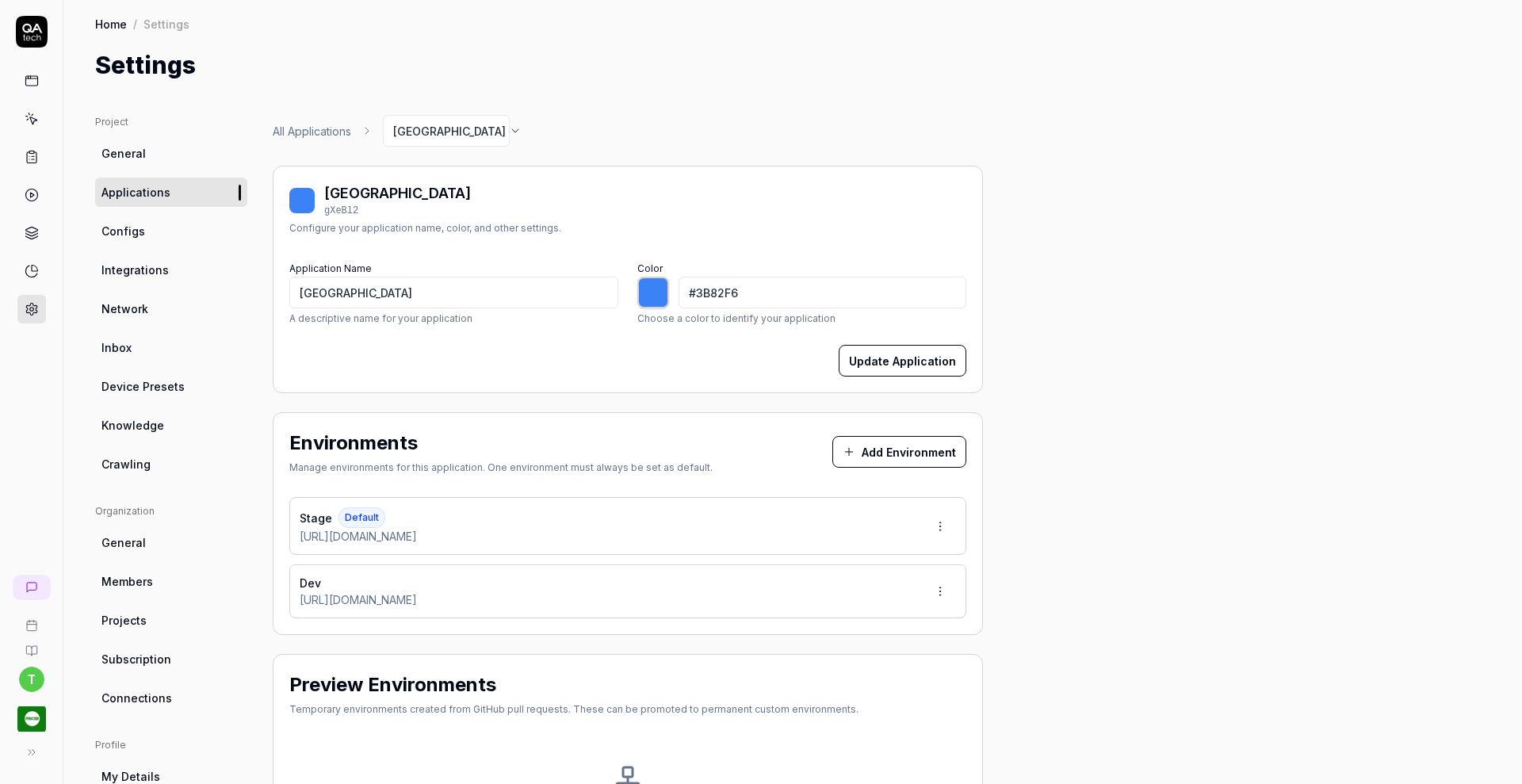
click at [31, 121] on icon at bounding box center [31, 119] width 14 height 14
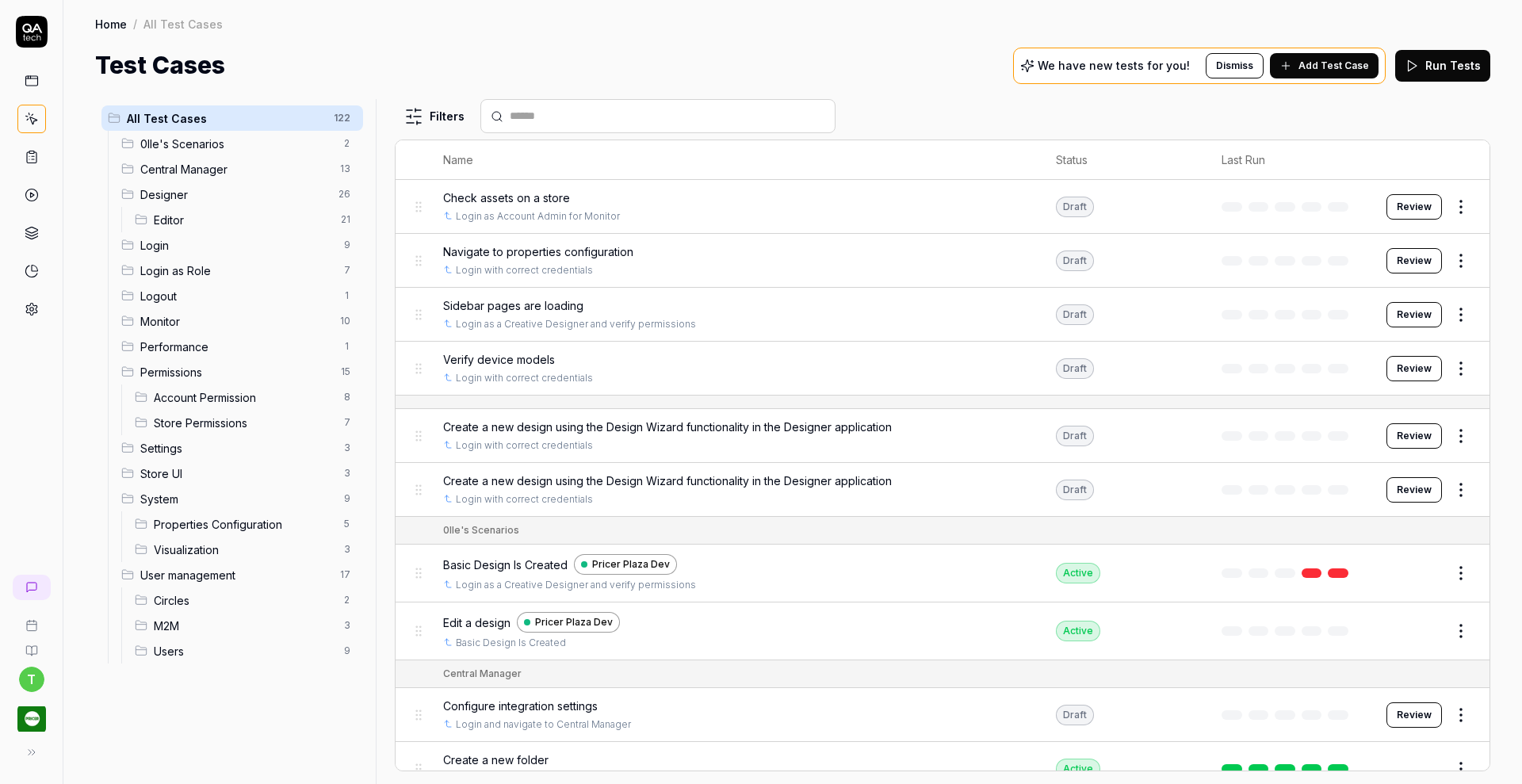
click at [176, 220] on span "Editor" at bounding box center [242, 220] width 177 height 17
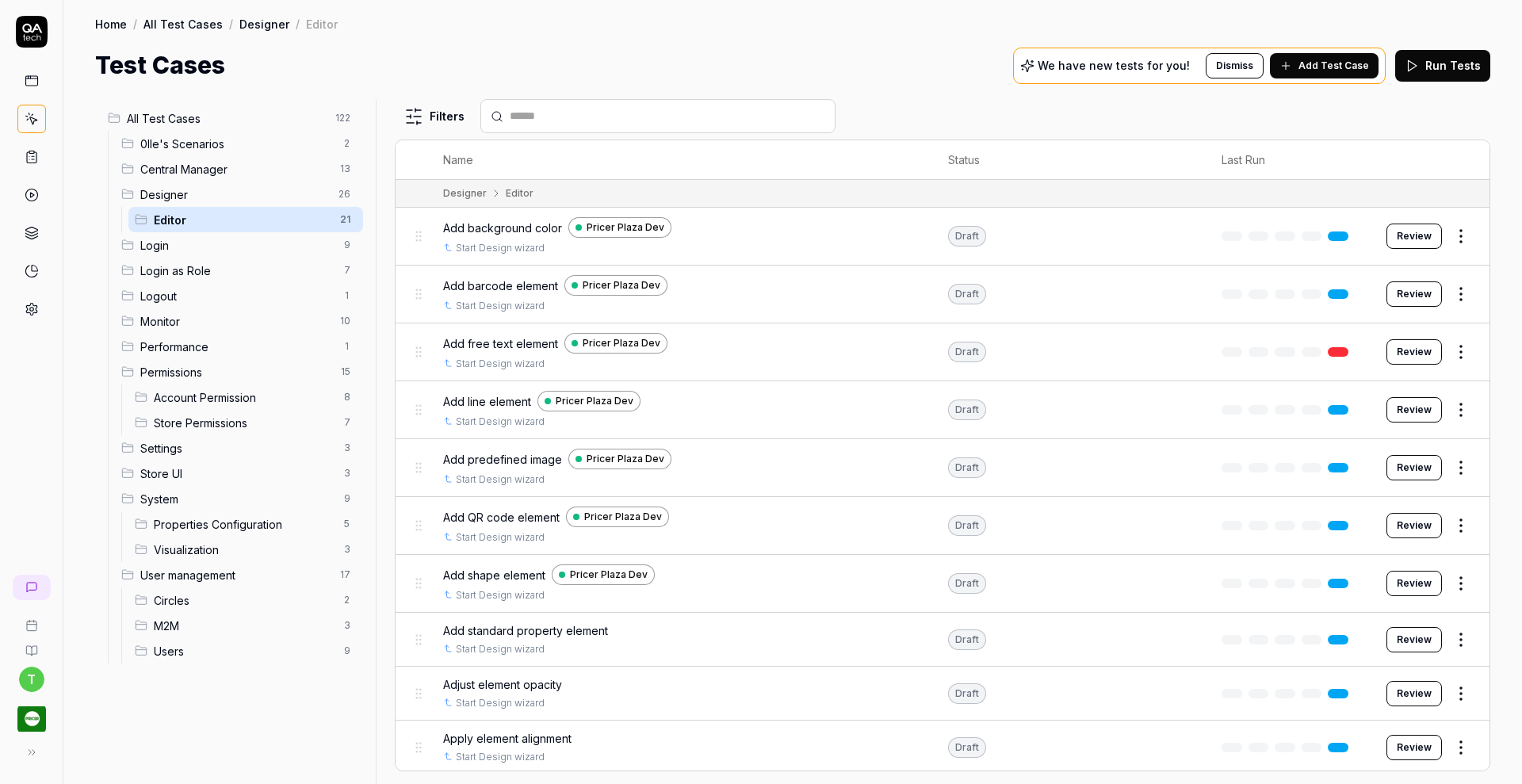
click at [1415, 634] on button "Review" at bounding box center [1413, 639] width 55 height 25
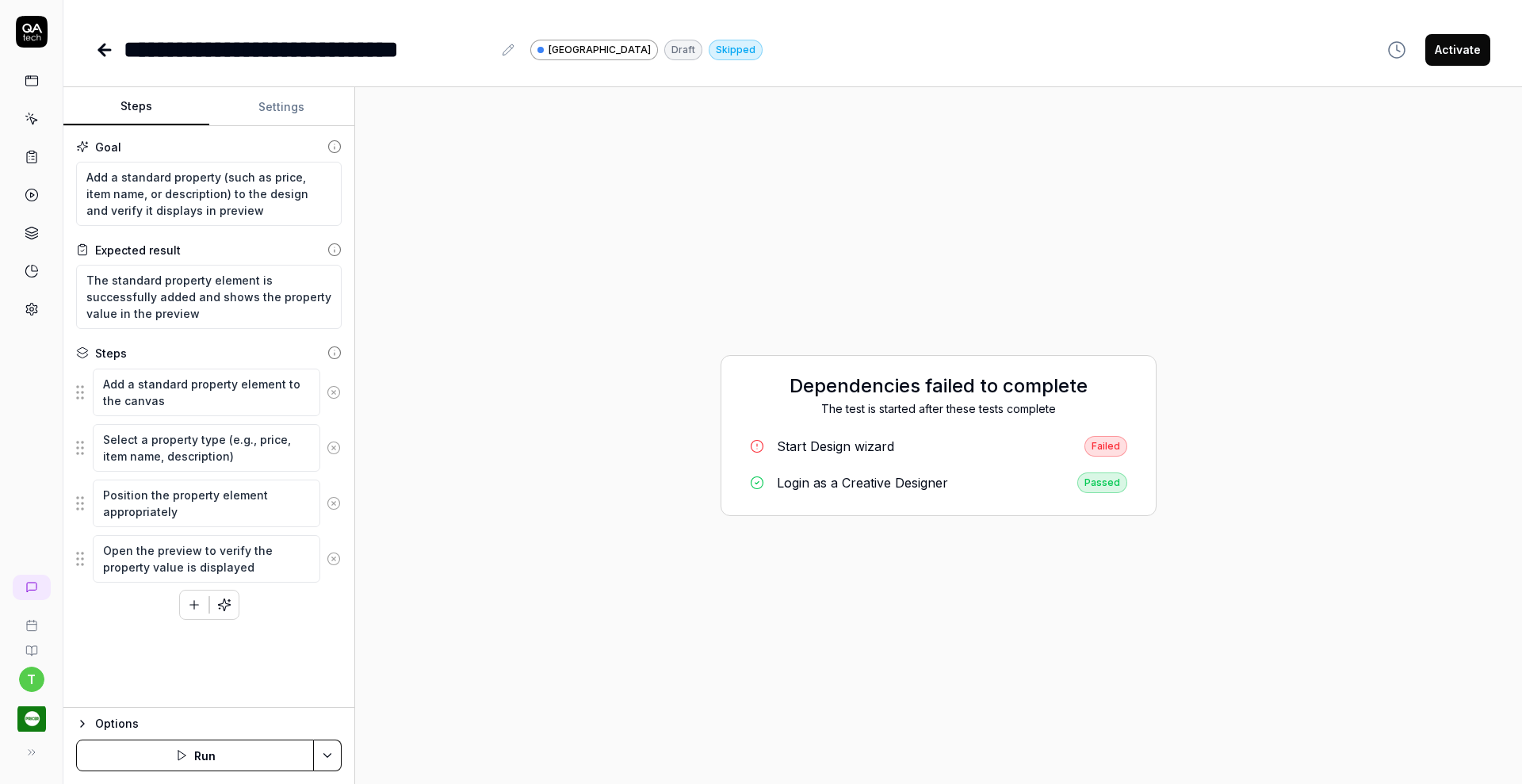
click at [282, 107] on button "Settings" at bounding box center [282, 107] width 146 height 38
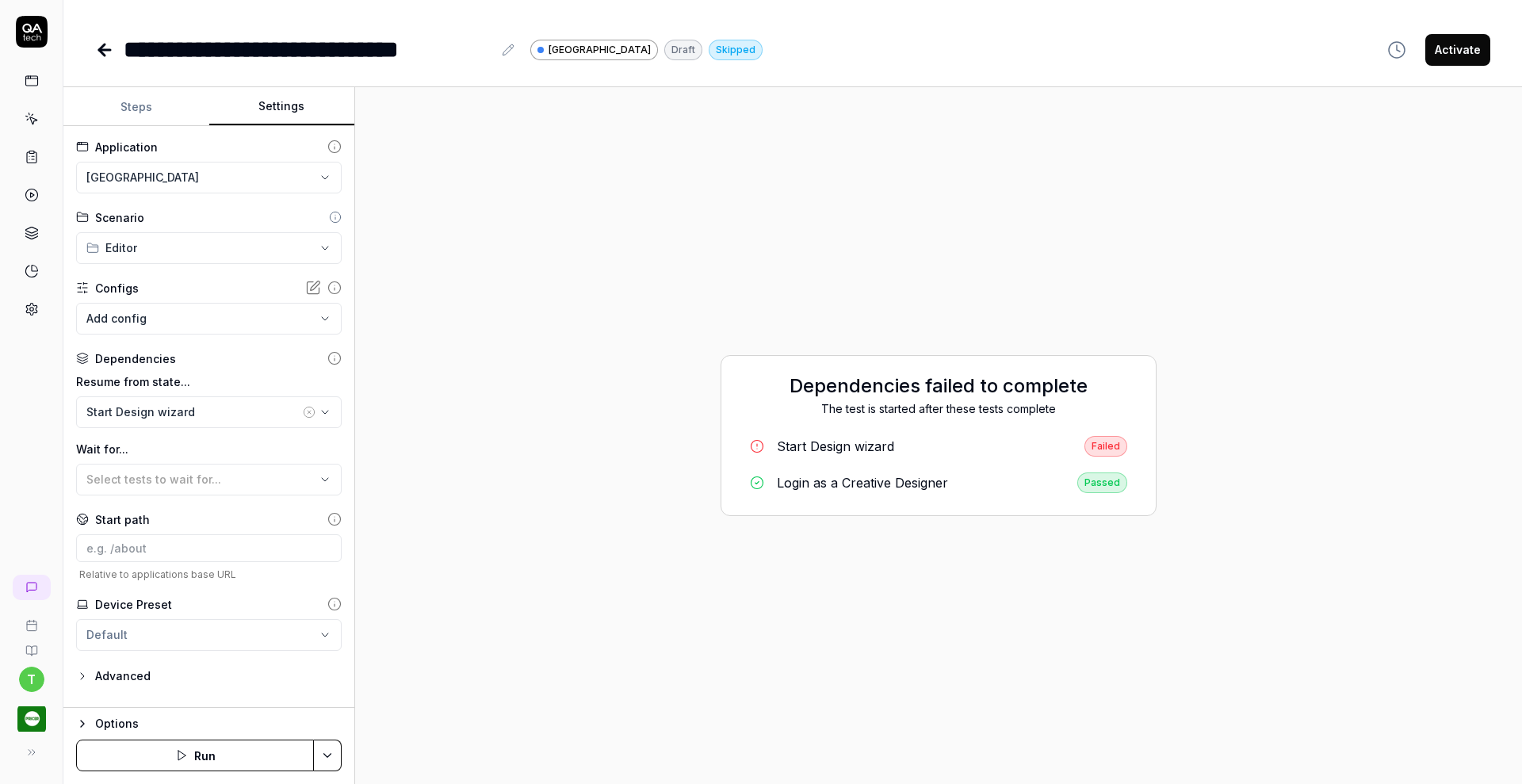
click at [240, 186] on html "**********" at bounding box center [761, 392] width 1522 height 784
click at [215, 247] on div "Pricer Plaza Dev" at bounding box center [164, 249] width 151 height 17
click at [265, 757] on button "Save & Run" at bounding box center [195, 754] width 237 height 31
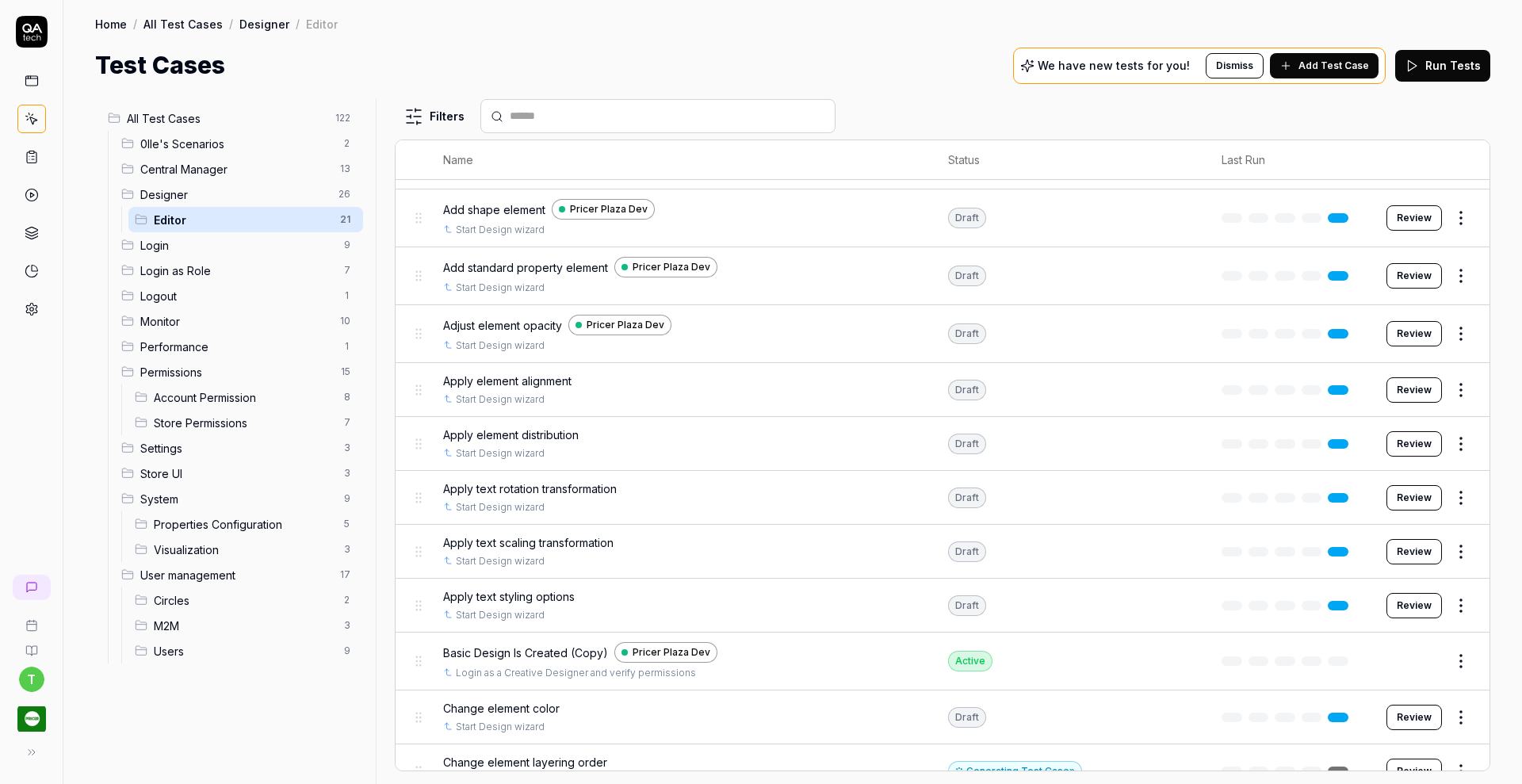
scroll to position [392, 0]
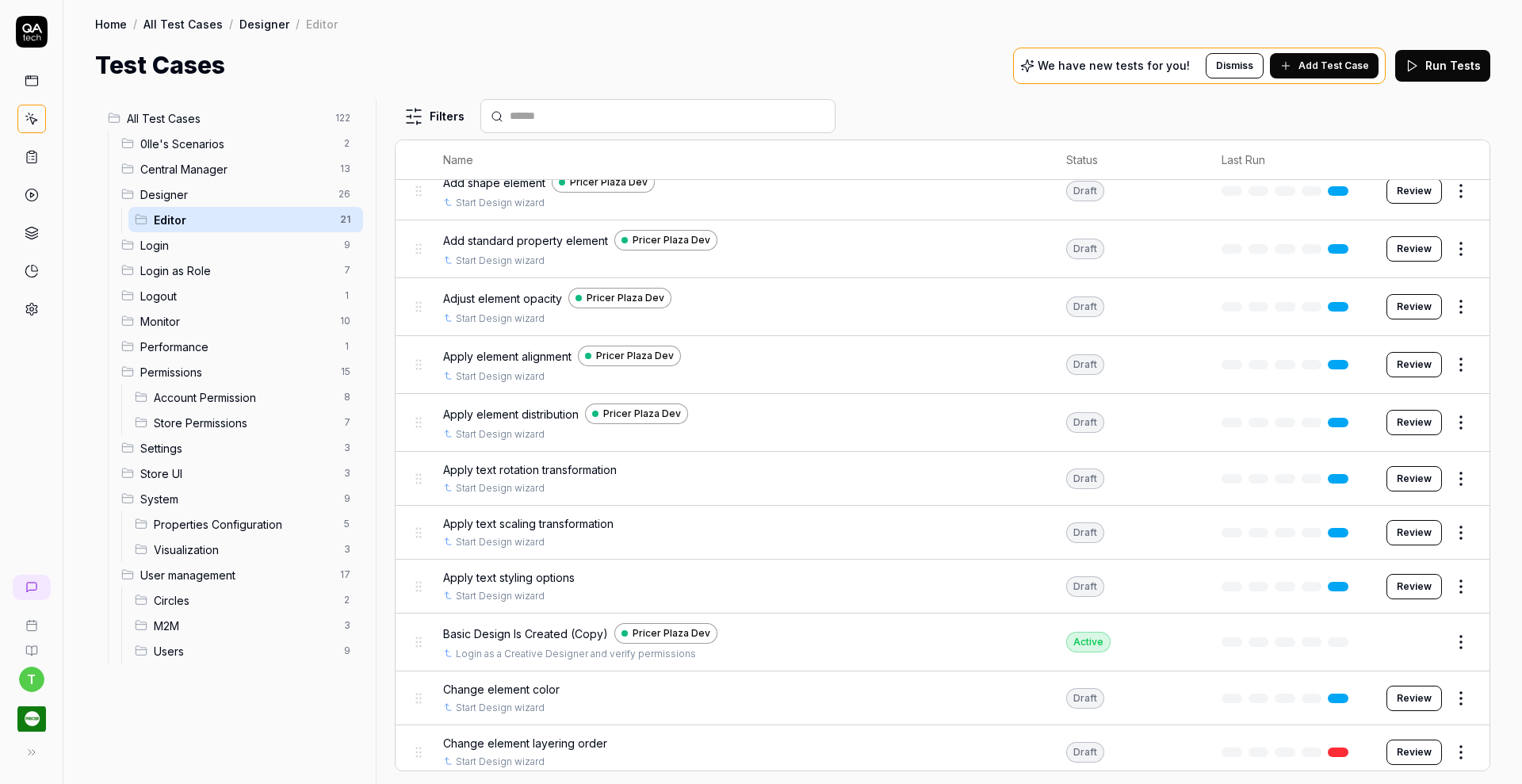
click at [1447, 626] on html "t Home / All Test Cases / Designer / Editor Home / All Test Cases / Designer / …" at bounding box center [761, 392] width 1522 height 784
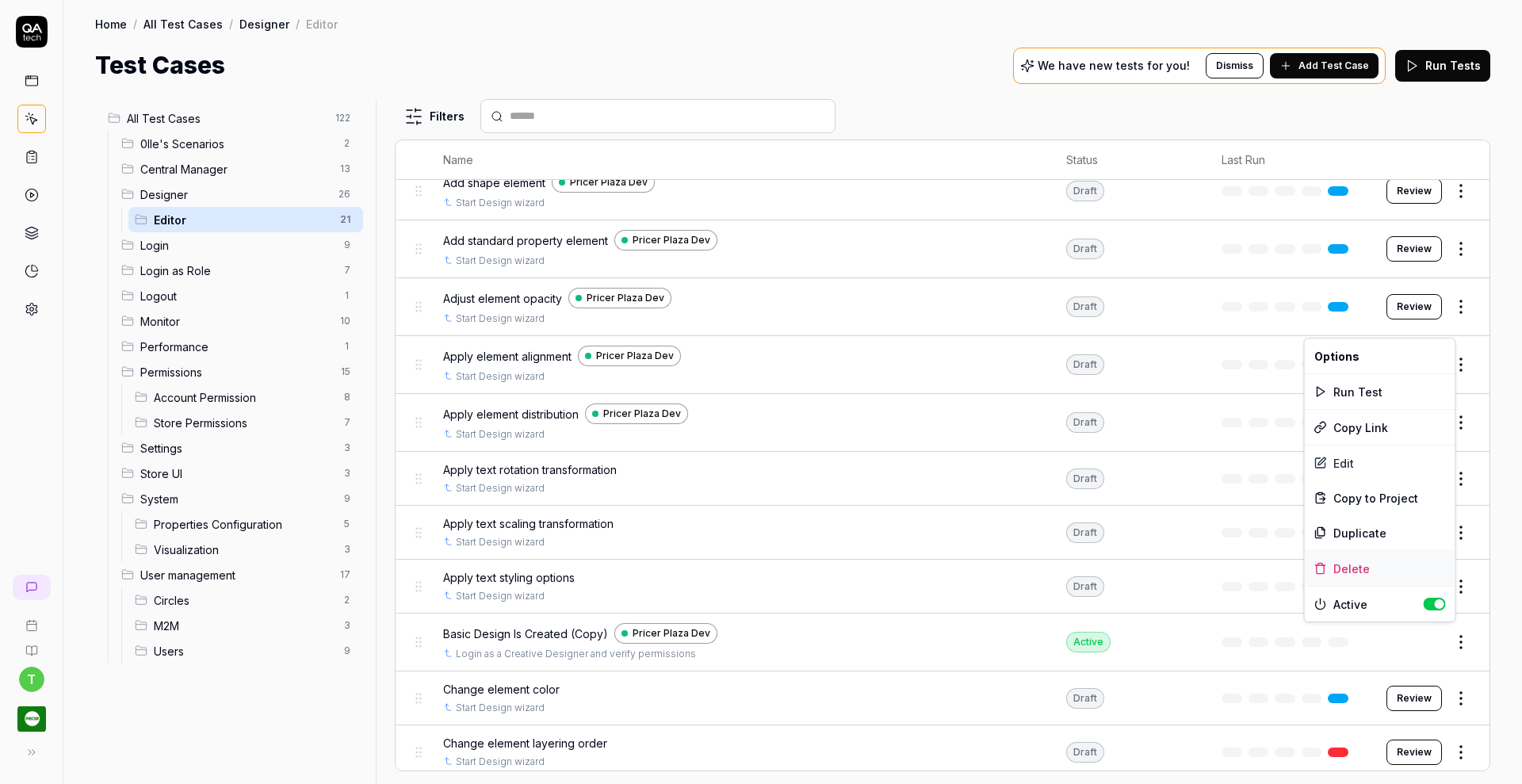
click at [1394, 559] on div "Delete" at bounding box center [1380, 568] width 151 height 35
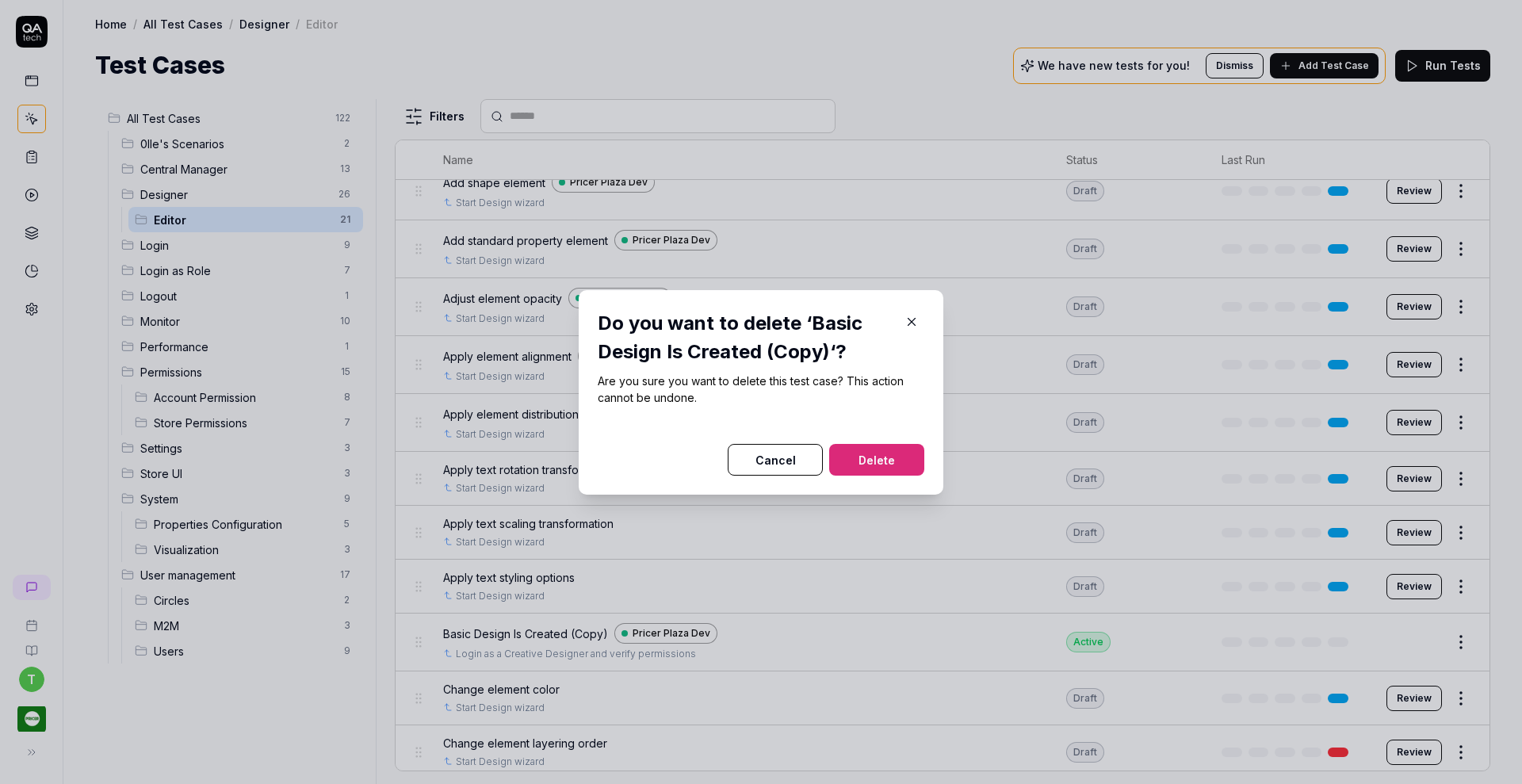
click at [868, 457] on button "Delete" at bounding box center [877, 459] width 95 height 31
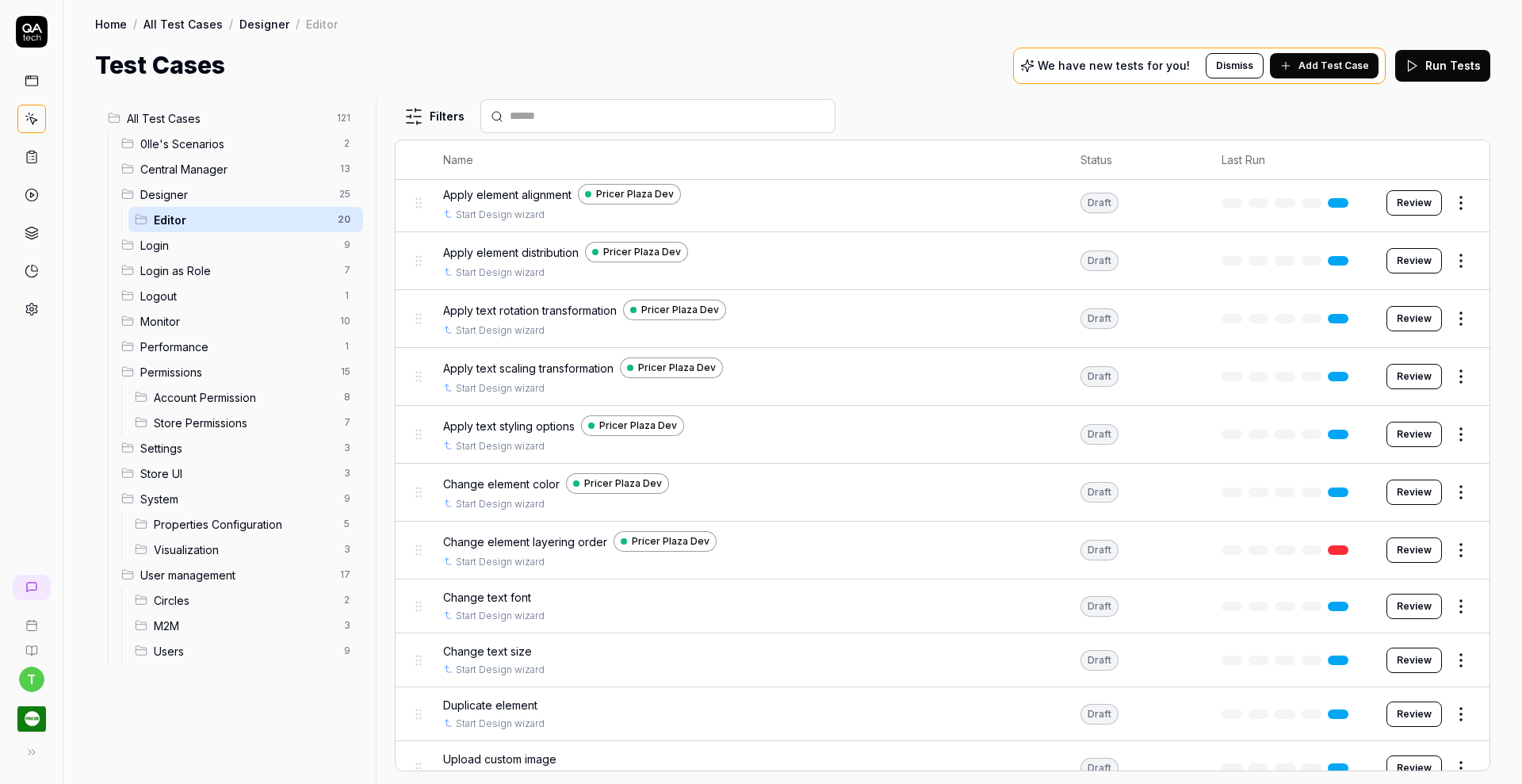
scroll to position [567, 0]
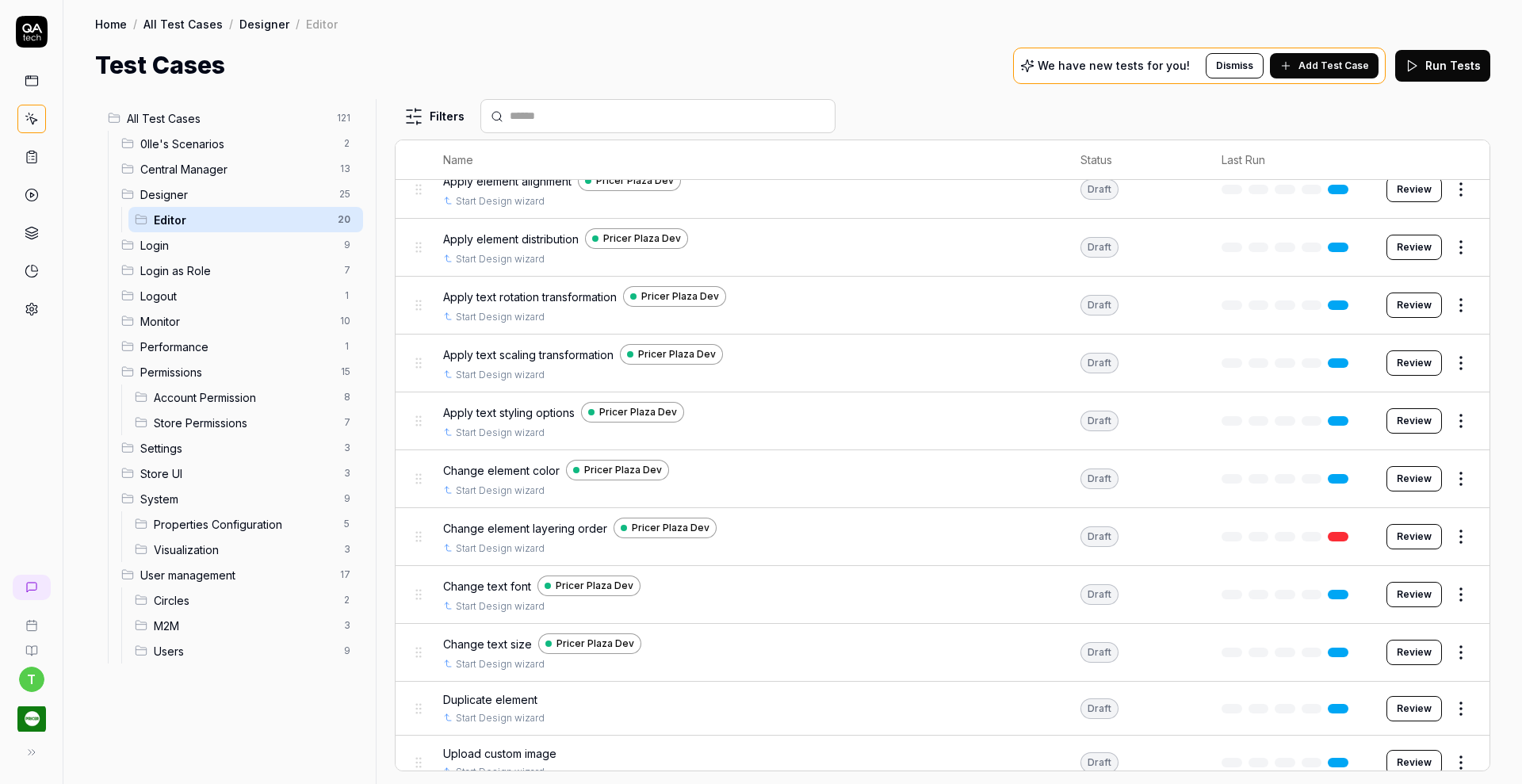
click at [1410, 698] on button "Review" at bounding box center [1413, 709] width 55 height 25
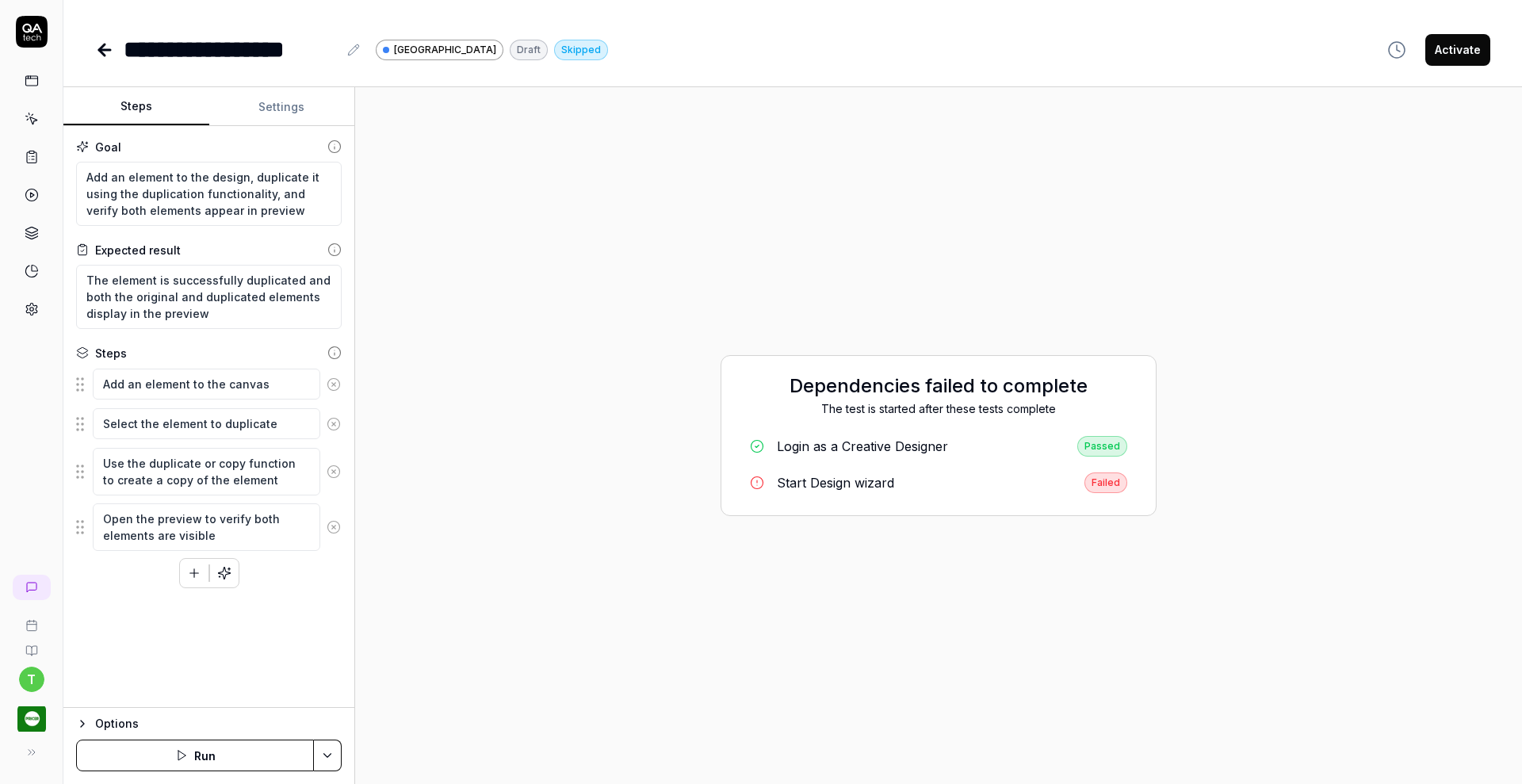
click at [275, 113] on button "Settings" at bounding box center [282, 107] width 146 height 38
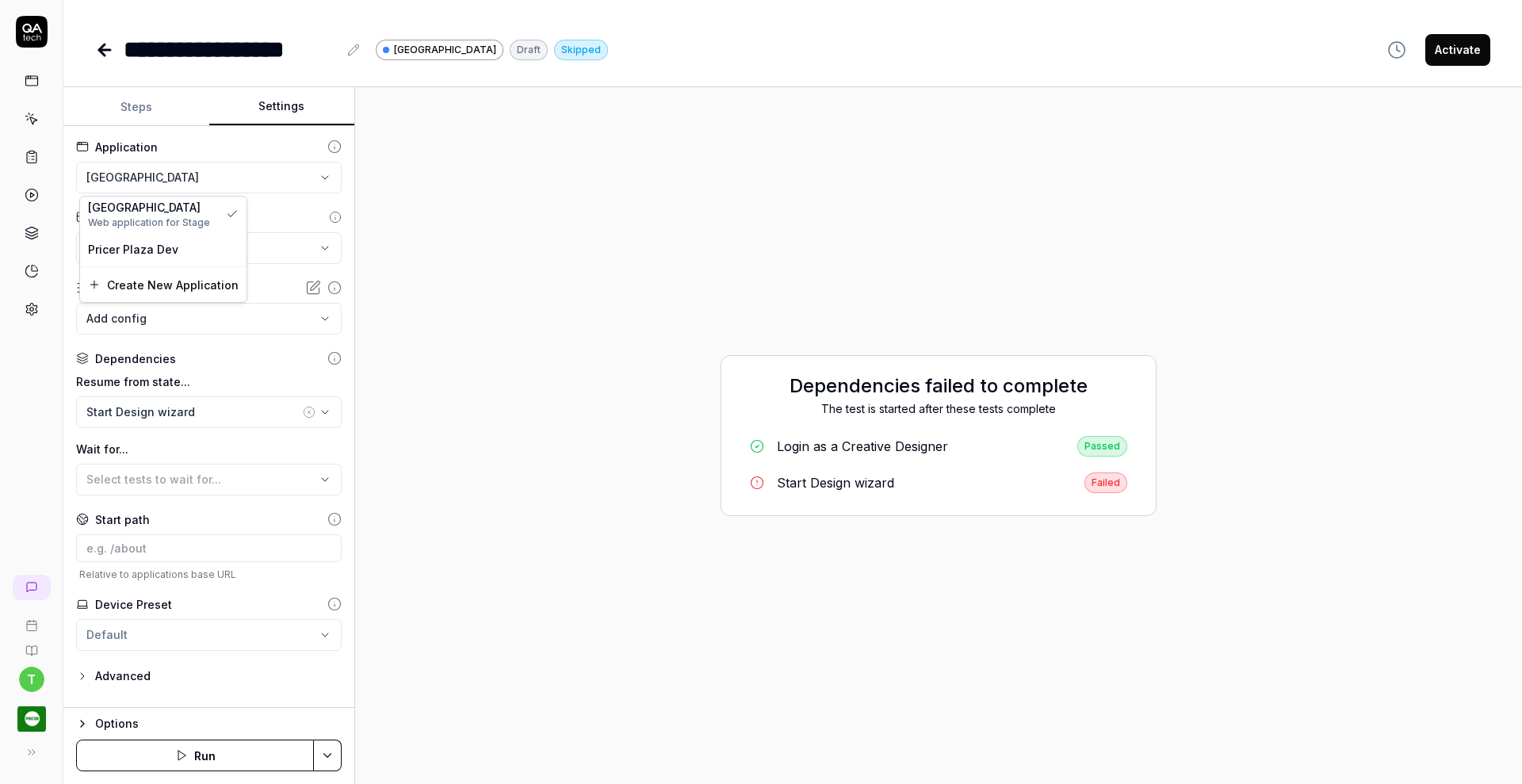
click at [199, 186] on html "**********" at bounding box center [761, 392] width 1522 height 784
click at [193, 258] on div "Pricer Plaza Dev" at bounding box center [163, 248] width 166 height 35
click at [278, 759] on button "Save & Run" at bounding box center [195, 754] width 237 height 31
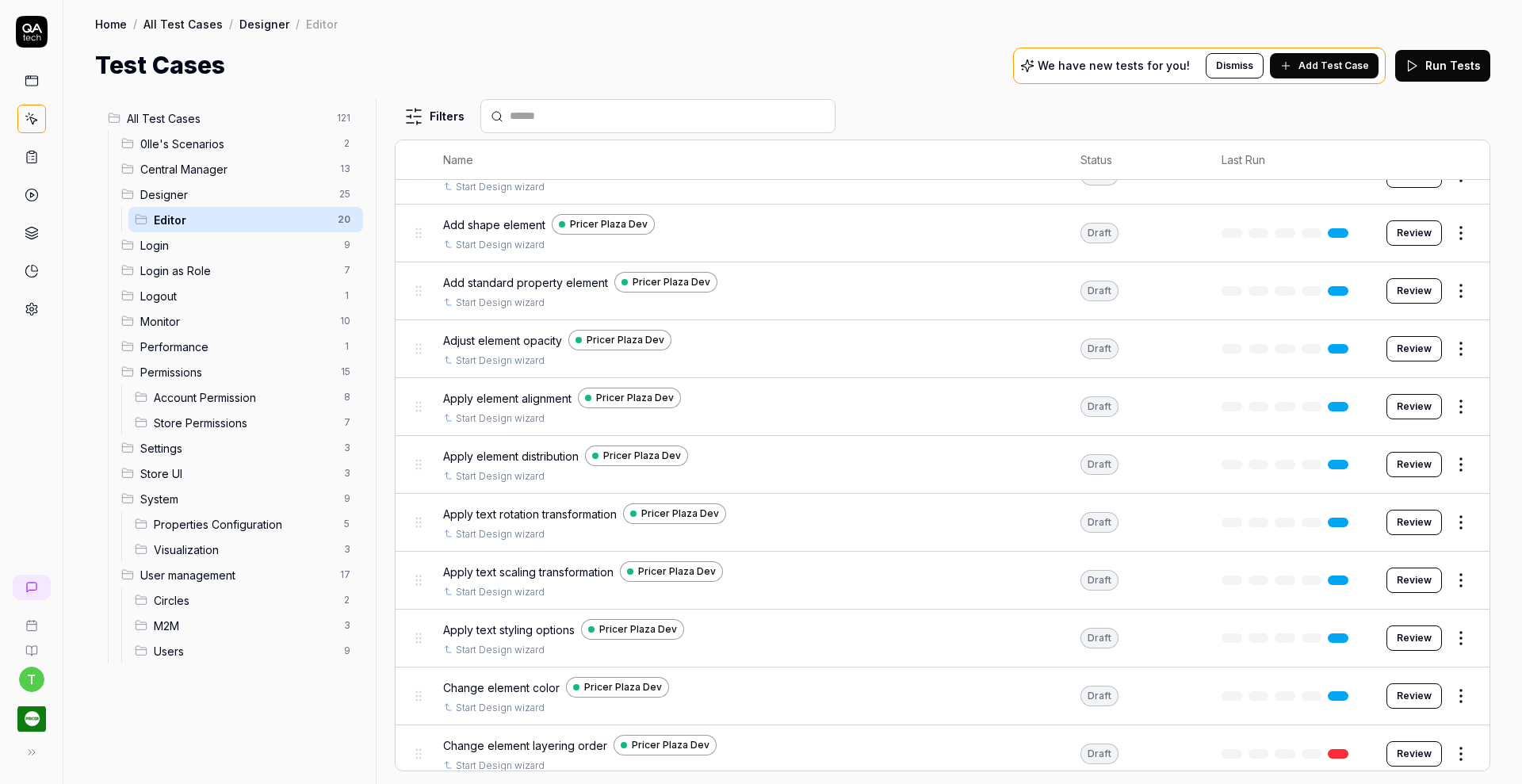
scroll to position [579, 0]
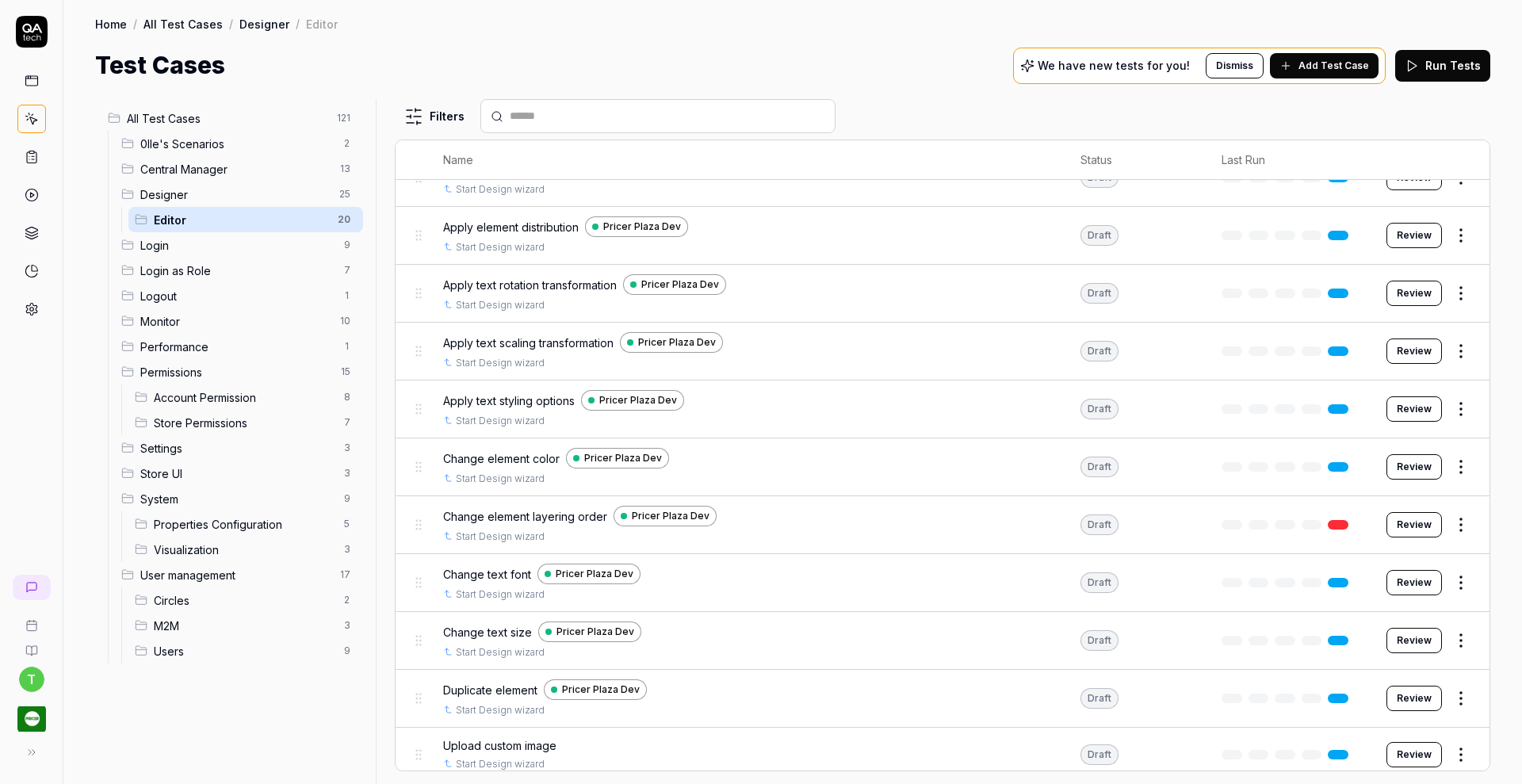
click at [1413, 742] on button "Review" at bounding box center [1413, 754] width 55 height 25
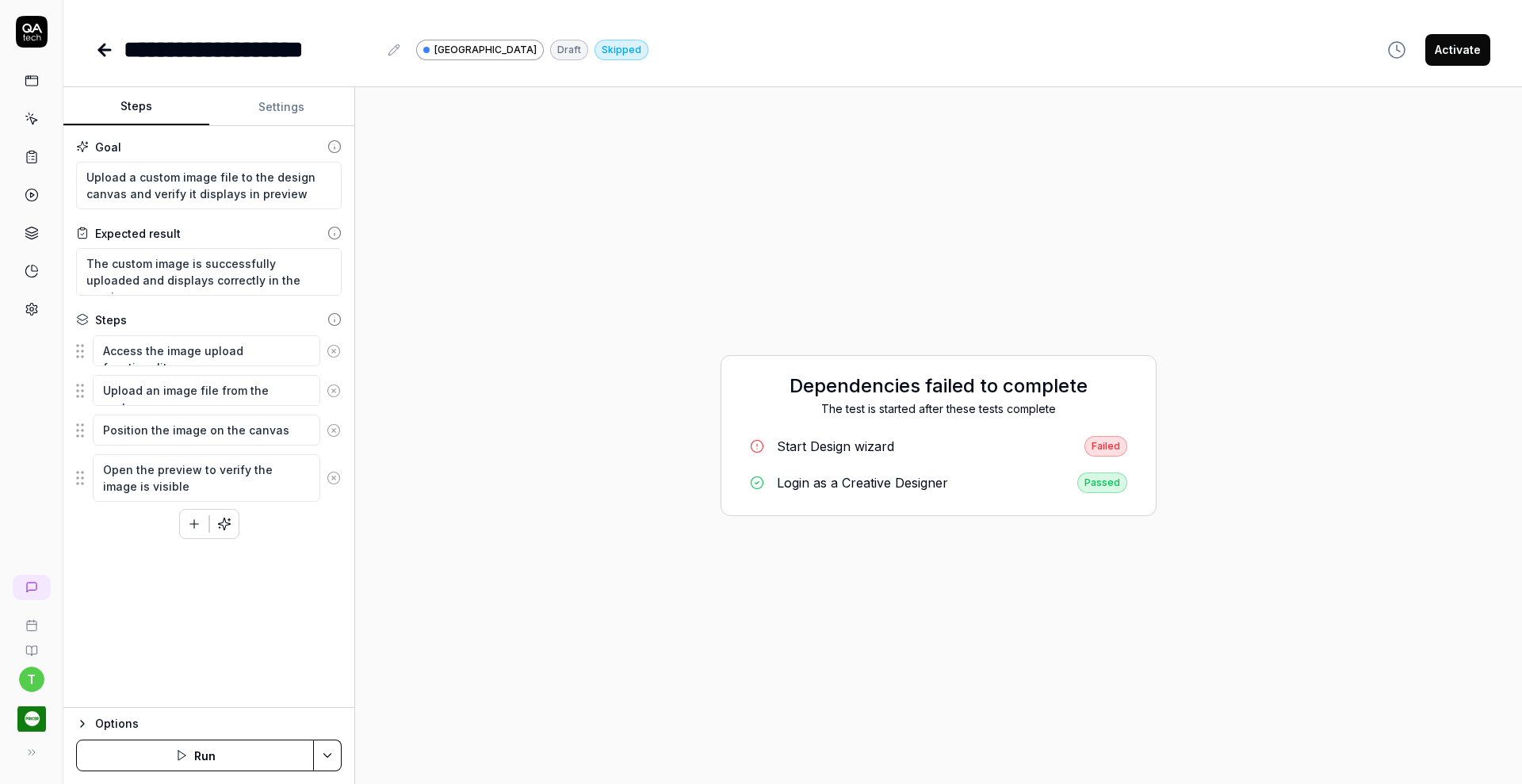
type textarea "*"
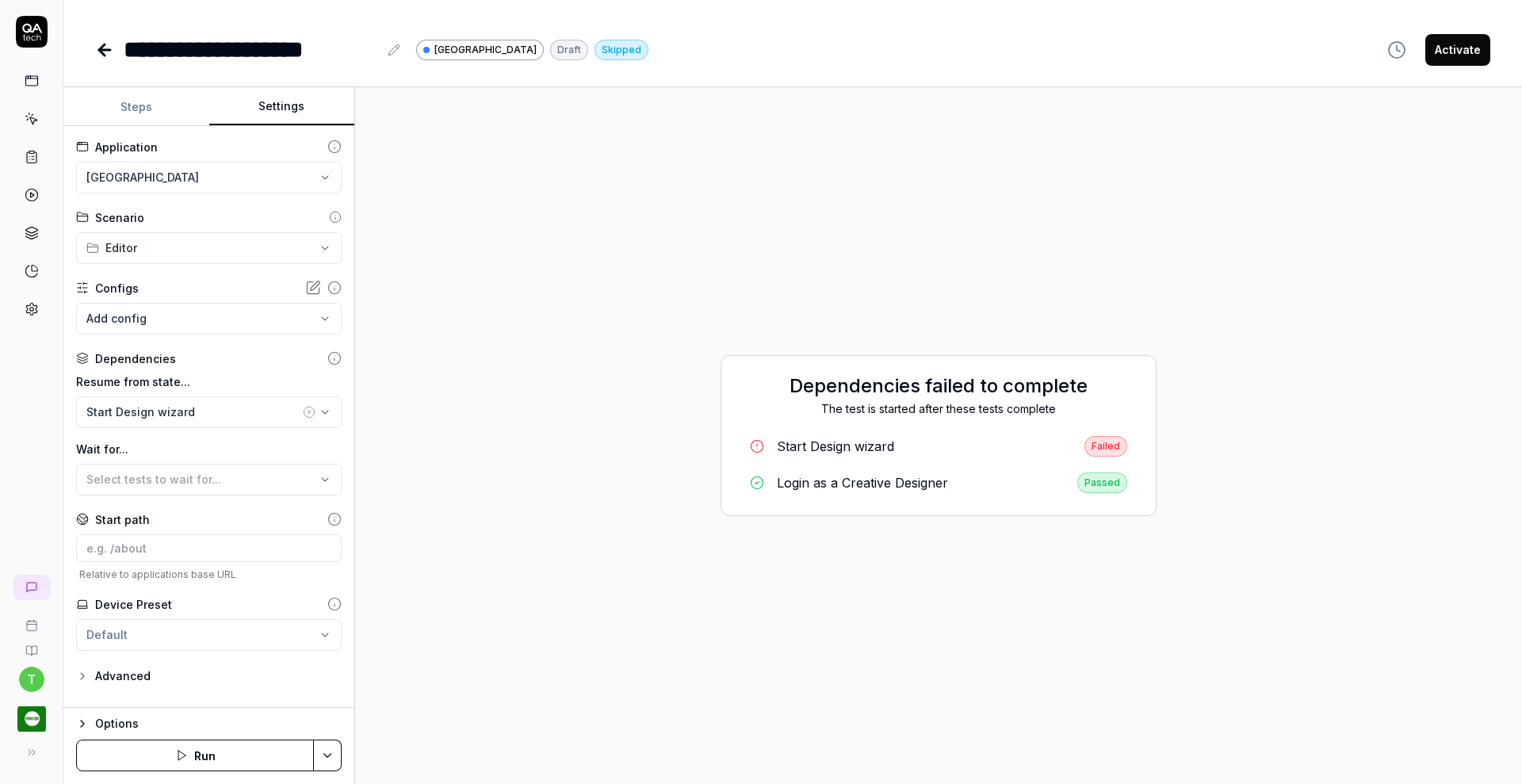
click at [282, 103] on button "Settings" at bounding box center [282, 107] width 146 height 38
click at [190, 176] on html "**********" at bounding box center [761, 392] width 1522 height 784
click at [187, 256] on div "Pricer Plaza Dev" at bounding box center [164, 249] width 151 height 17
click at [239, 755] on button "Save & Run" at bounding box center [195, 754] width 237 height 31
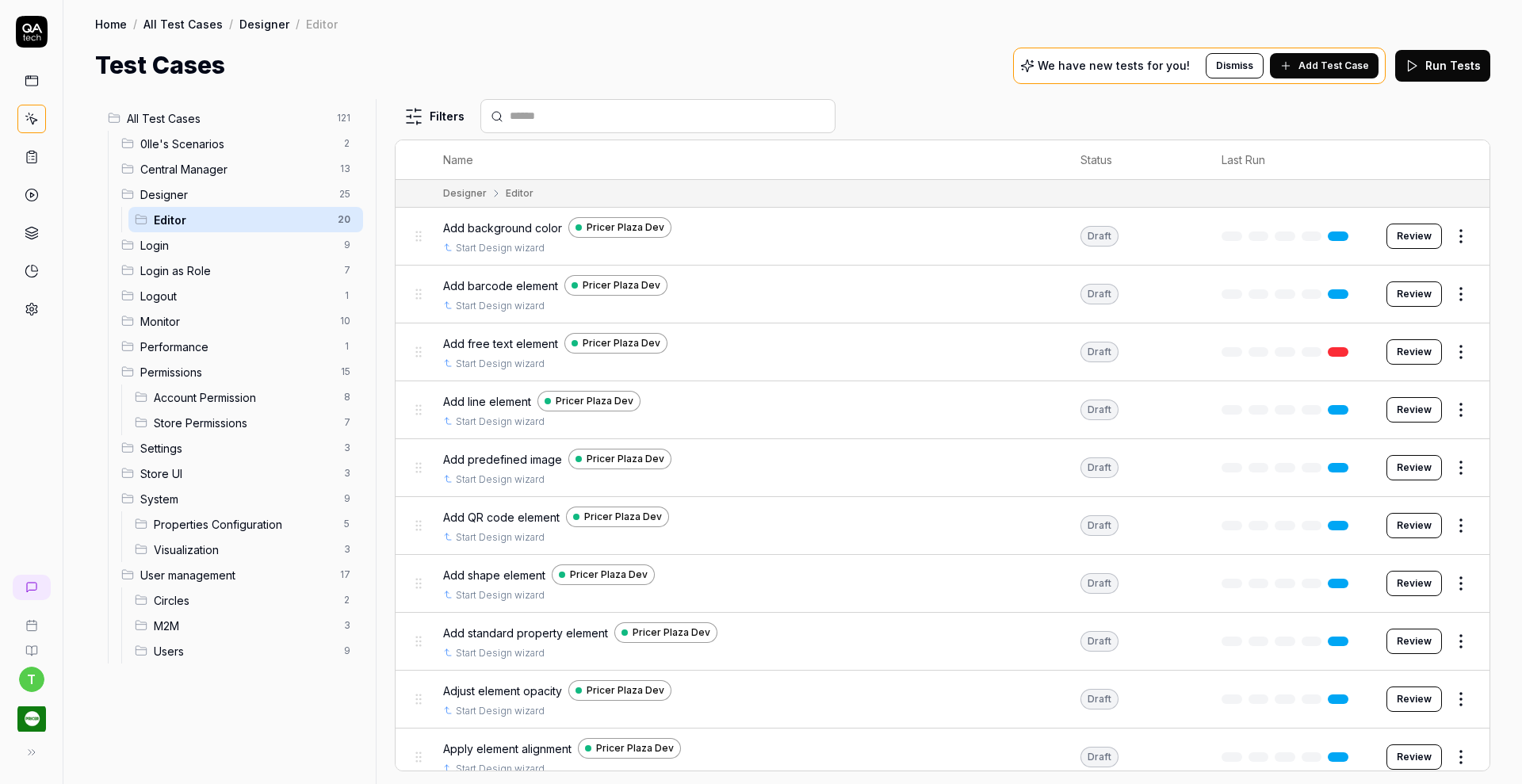
click at [500, 225] on span "Add background color" at bounding box center [503, 228] width 119 height 17
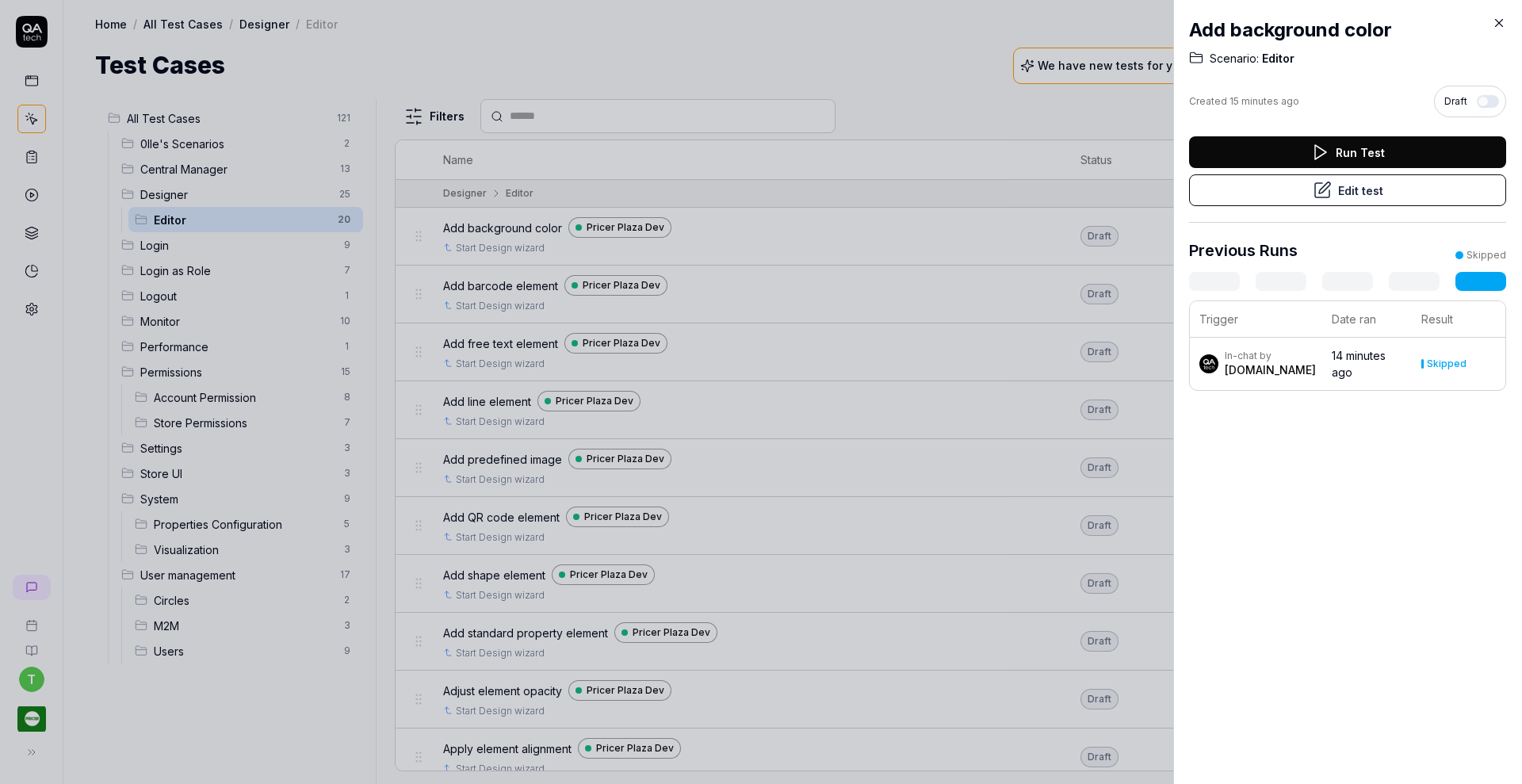
click at [1235, 425] on div "Add background color Scenario: Editor Created 15 minutes ago Draft Run Test Edi…" at bounding box center [1347, 392] width 348 height 784
click at [1492, 21] on icon at bounding box center [1498, 23] width 14 height 14
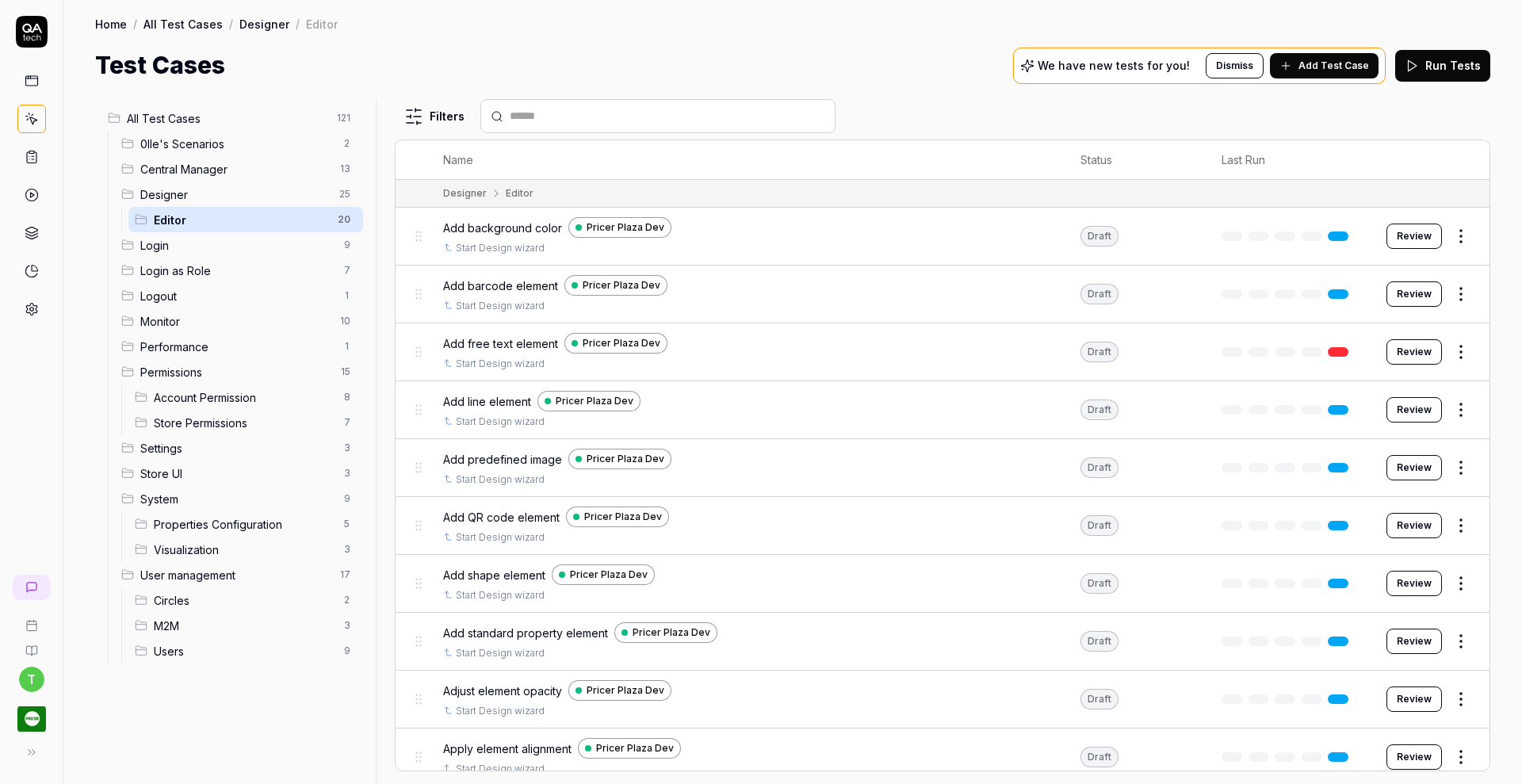
click at [246, 192] on span "Designer" at bounding box center [234, 195] width 189 height 17
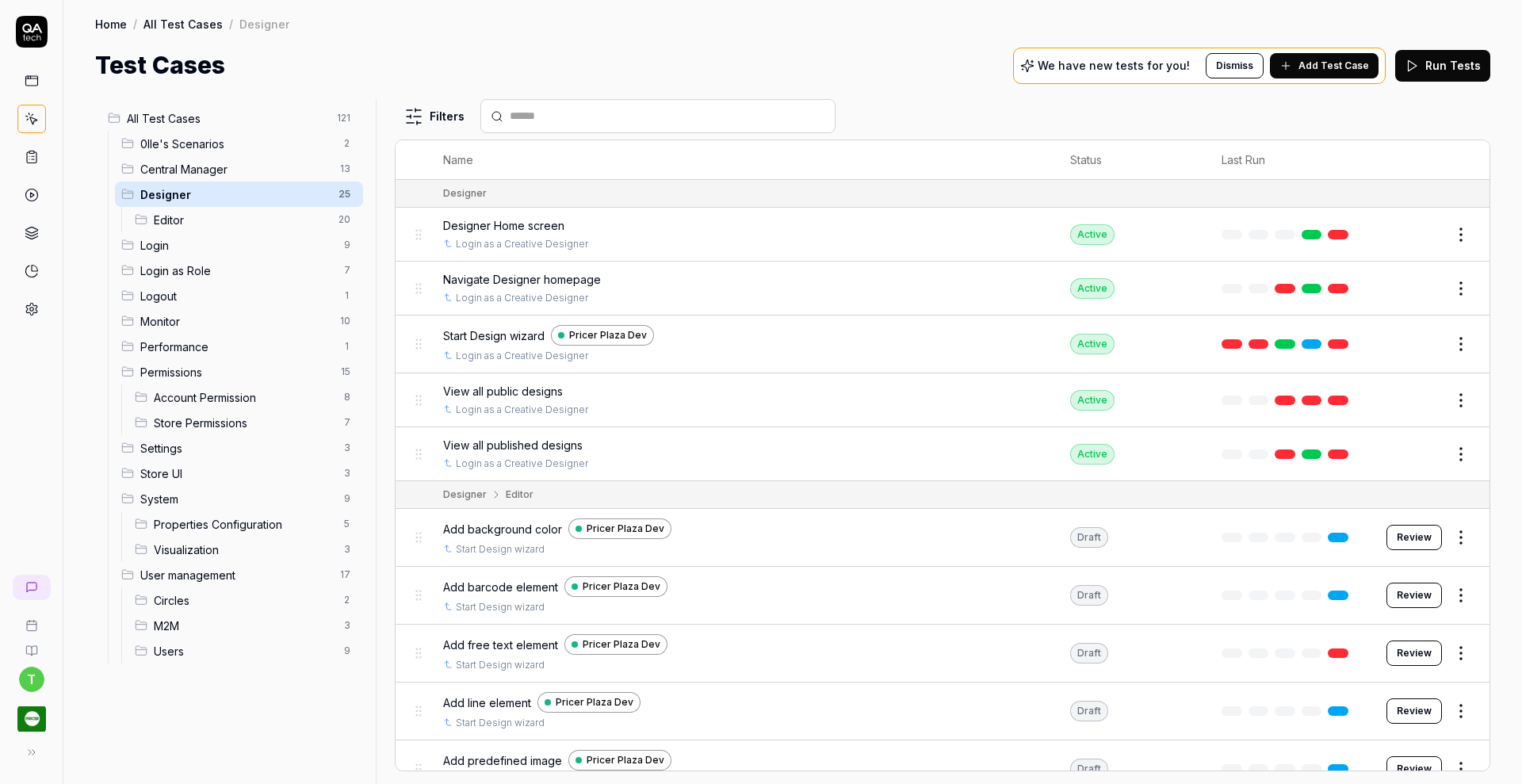
click at [1409, 237] on button "Edit" at bounding box center [1423, 235] width 38 height 25
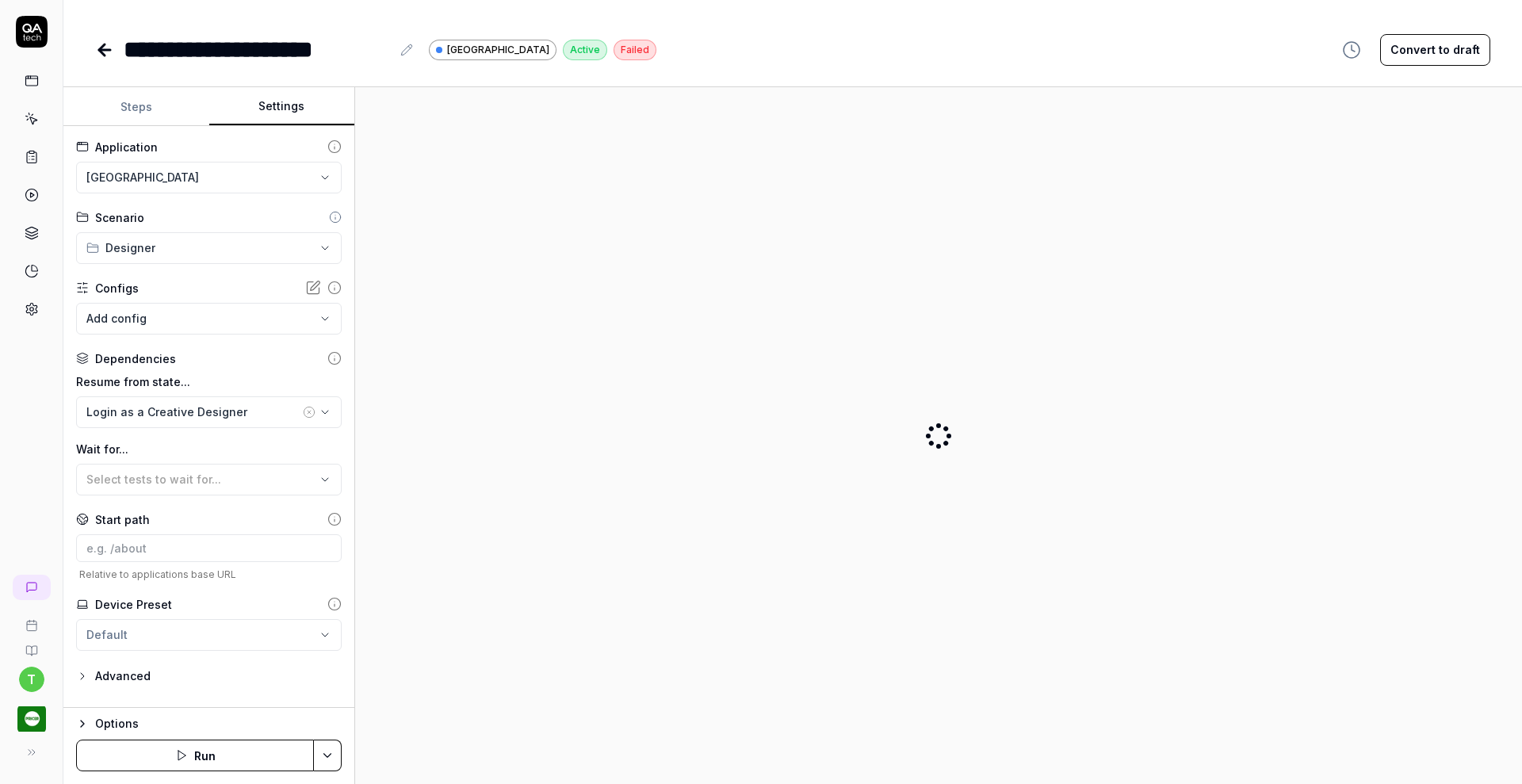
click at [307, 109] on button "Settings" at bounding box center [282, 107] width 146 height 38
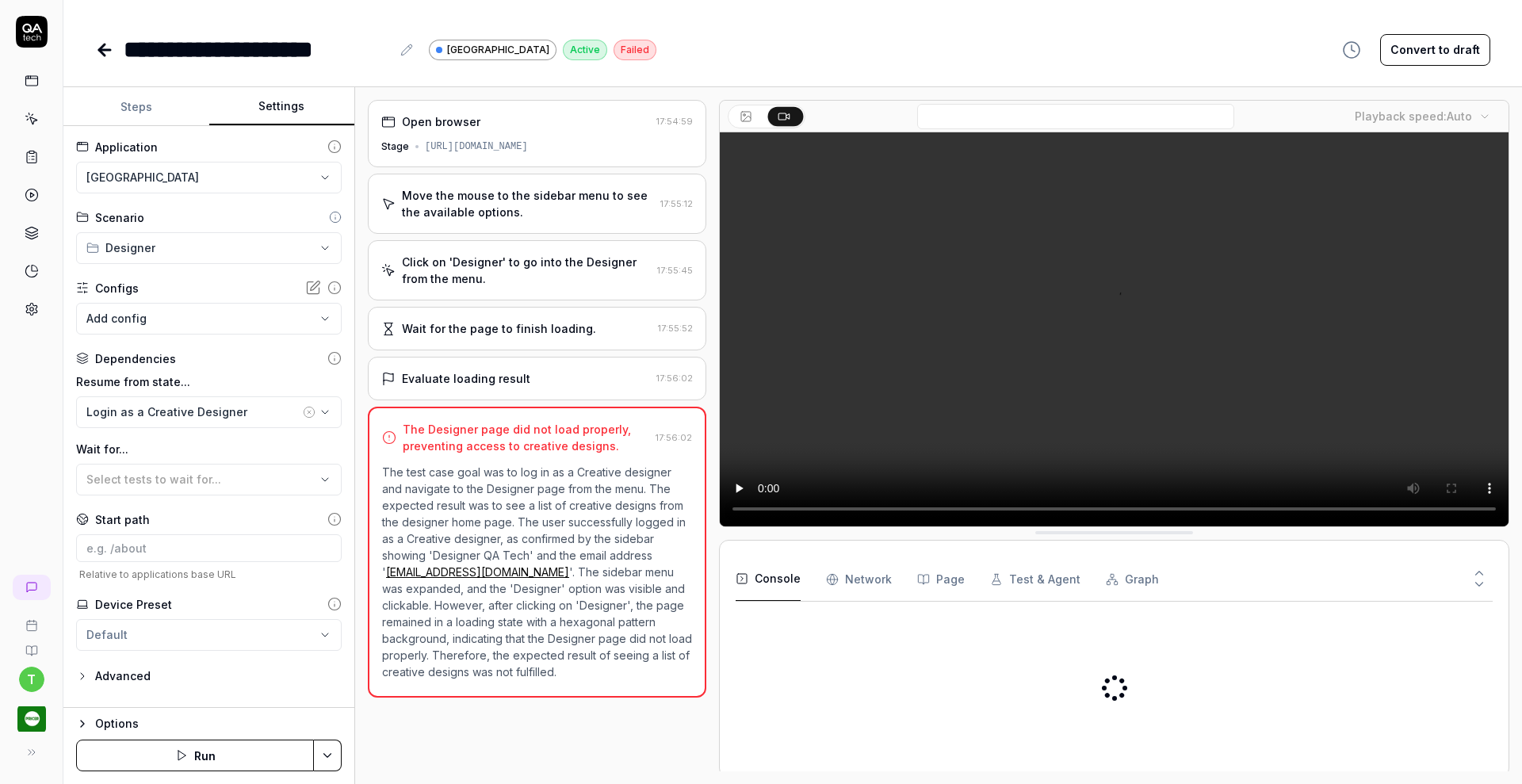
click at [207, 181] on html "**********" at bounding box center [761, 392] width 1522 height 784
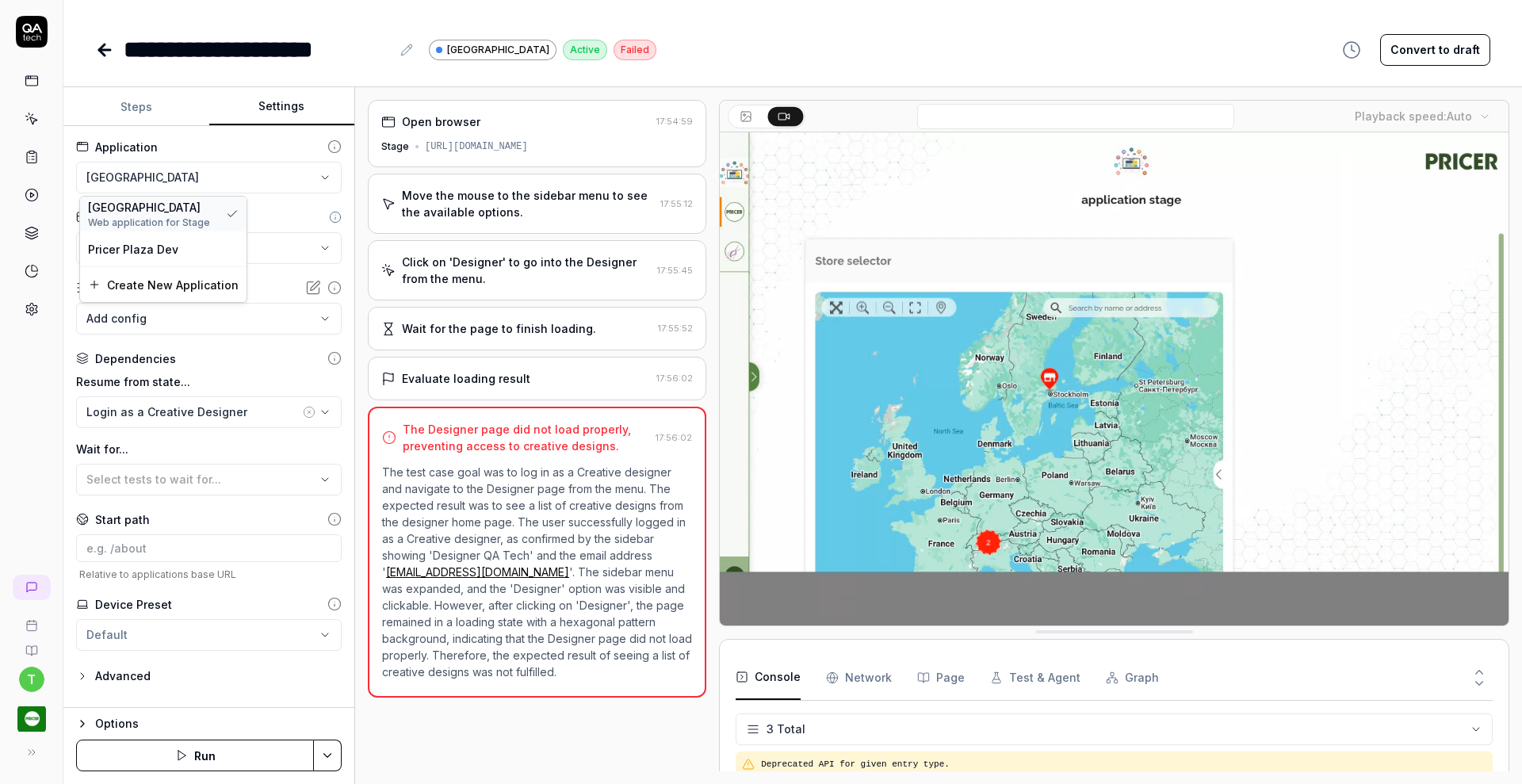
scroll to position [6, 0]
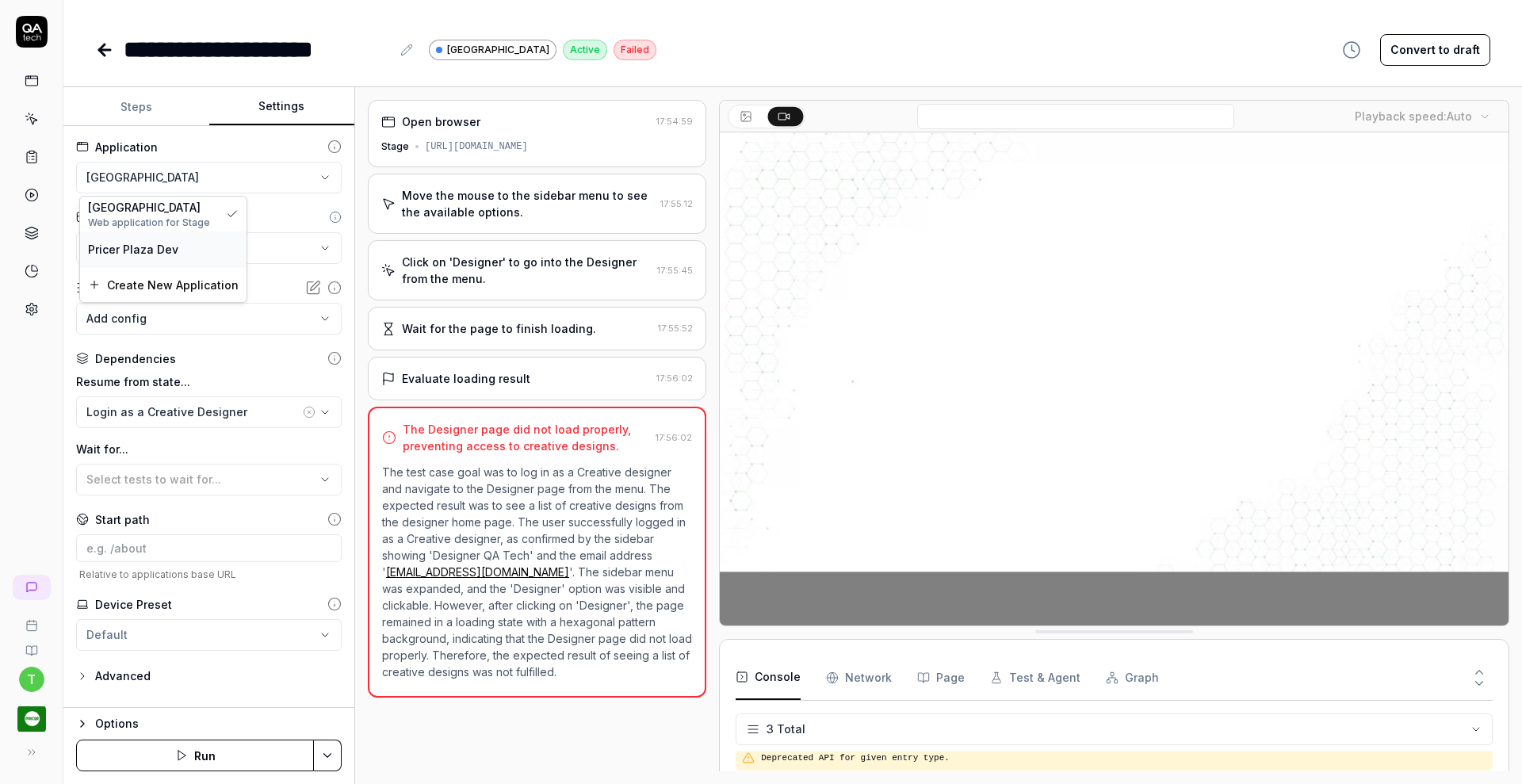
click at [191, 255] on div "Pricer Plaza Dev" at bounding box center [164, 249] width 151 height 17
click at [139, 103] on button "Steps" at bounding box center [137, 107] width 146 height 38
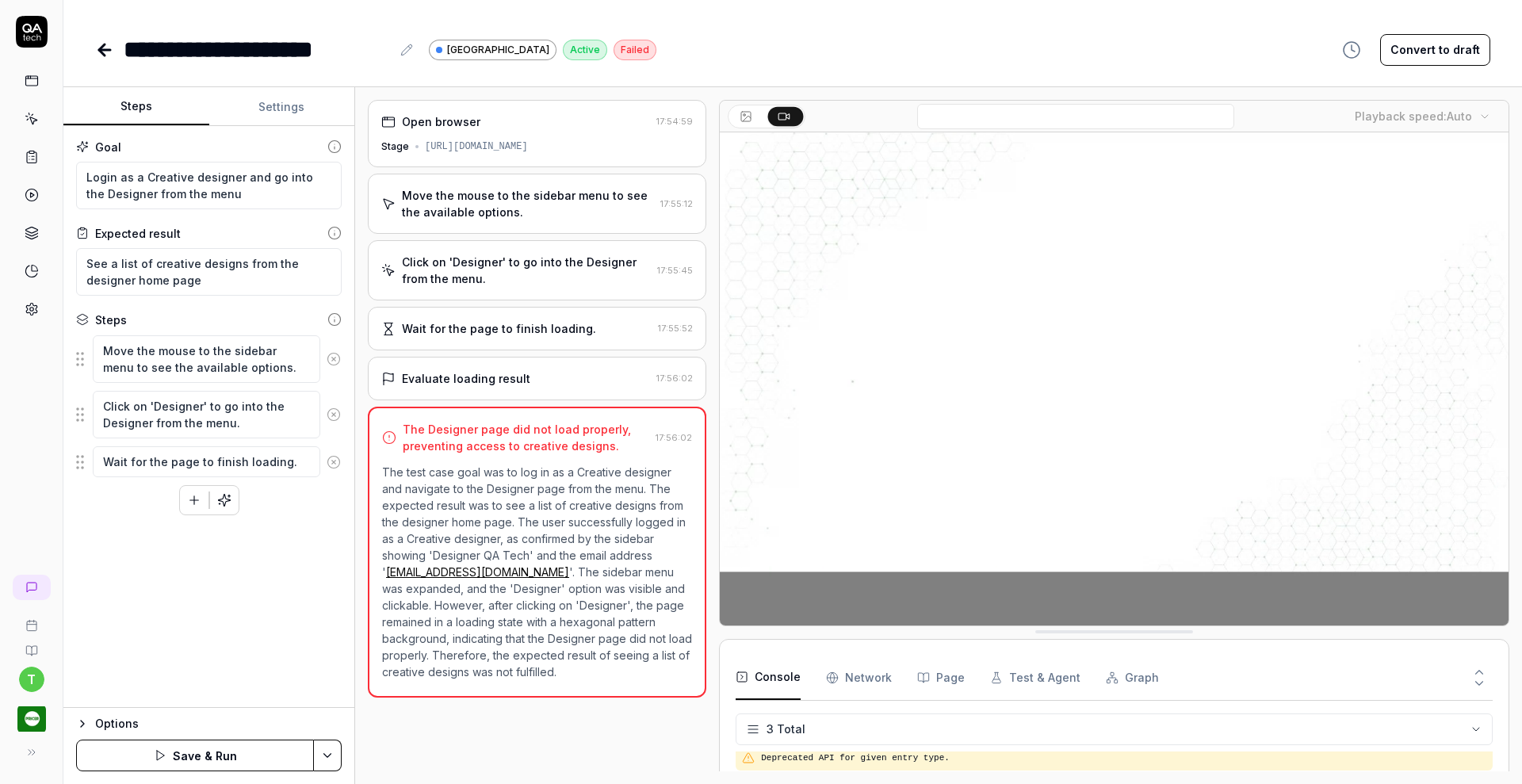
click at [237, 756] on button "Save & Run" at bounding box center [195, 754] width 237 height 31
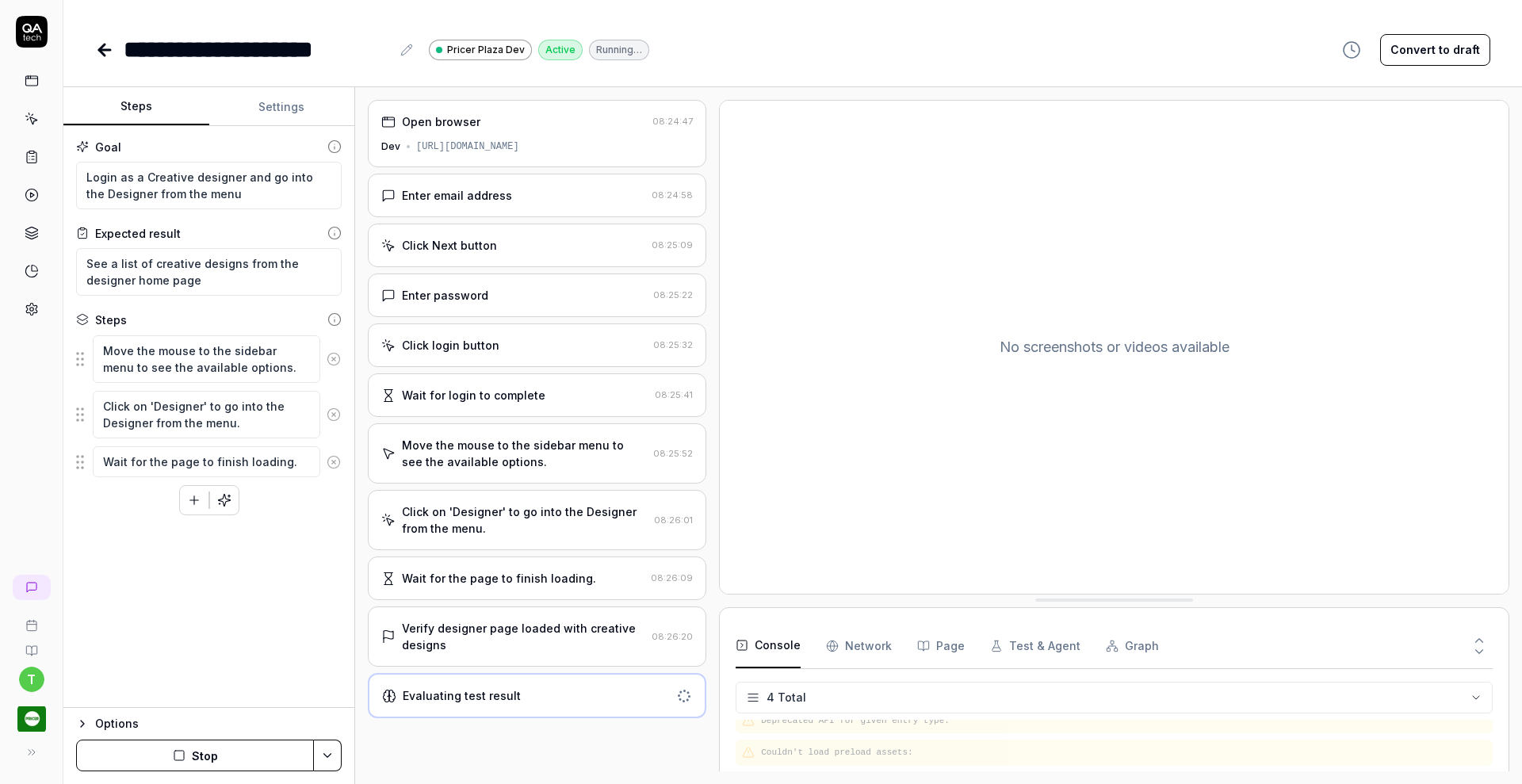
type textarea "*"
click at [418, 703] on div "Evaluating test result" at bounding box center [537, 695] width 338 height 45
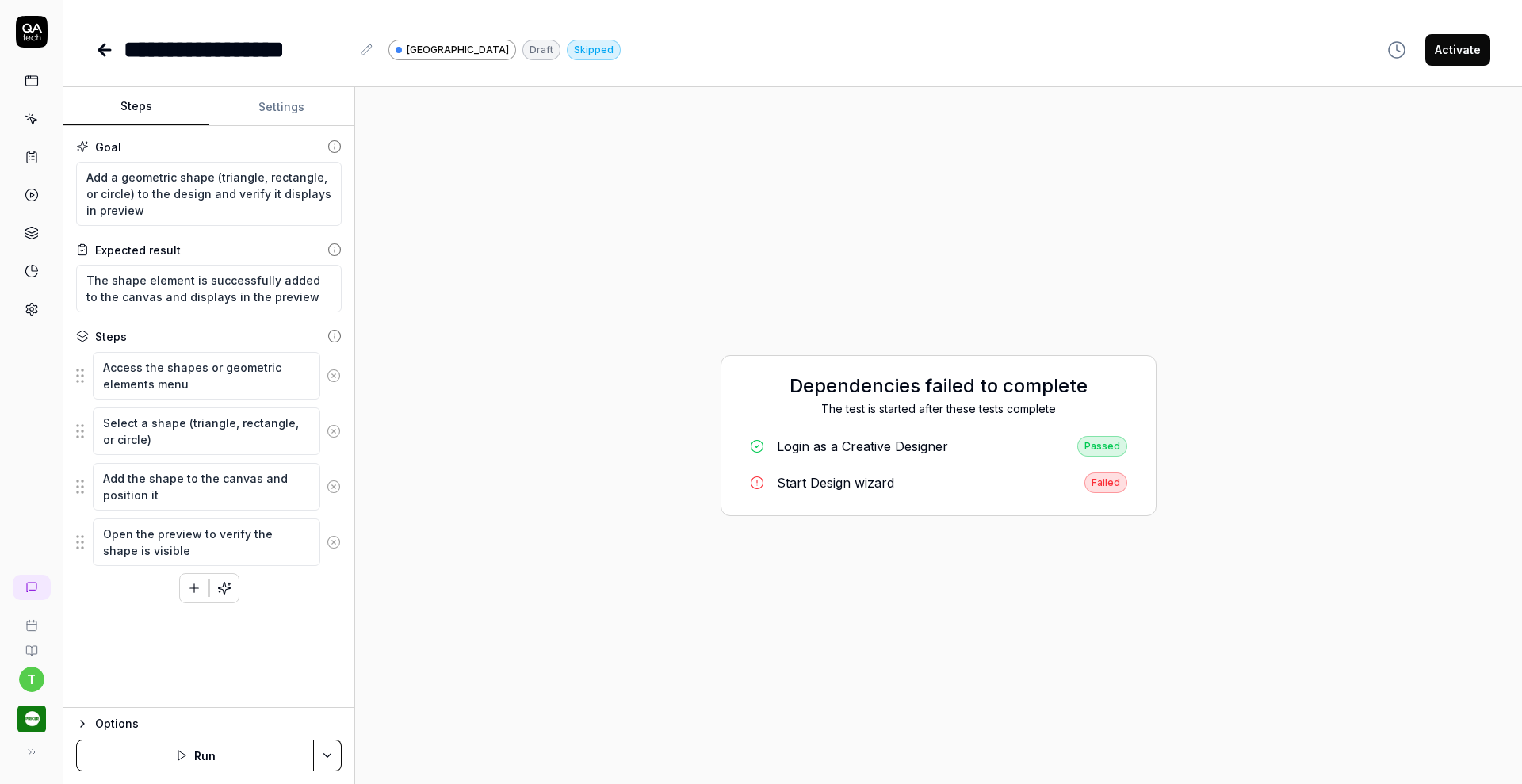
type textarea "*"
click at [305, 102] on button "Settings" at bounding box center [282, 107] width 146 height 38
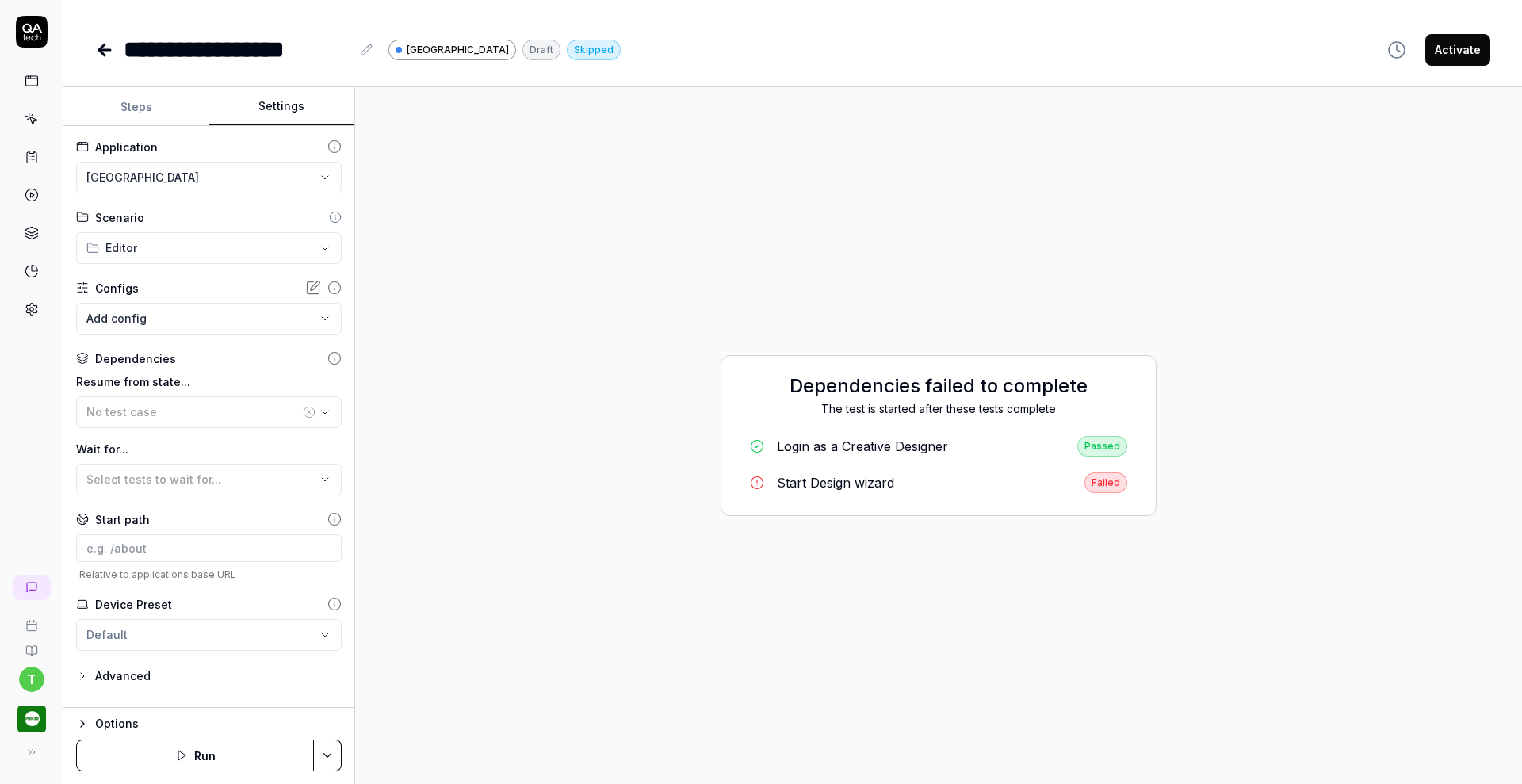
click at [225, 175] on html "**********" at bounding box center [761, 392] width 1522 height 784
click at [204, 251] on div "Pricer Plaza Dev" at bounding box center [164, 249] width 151 height 17
click at [225, 753] on button "Save & Run" at bounding box center [195, 754] width 237 height 31
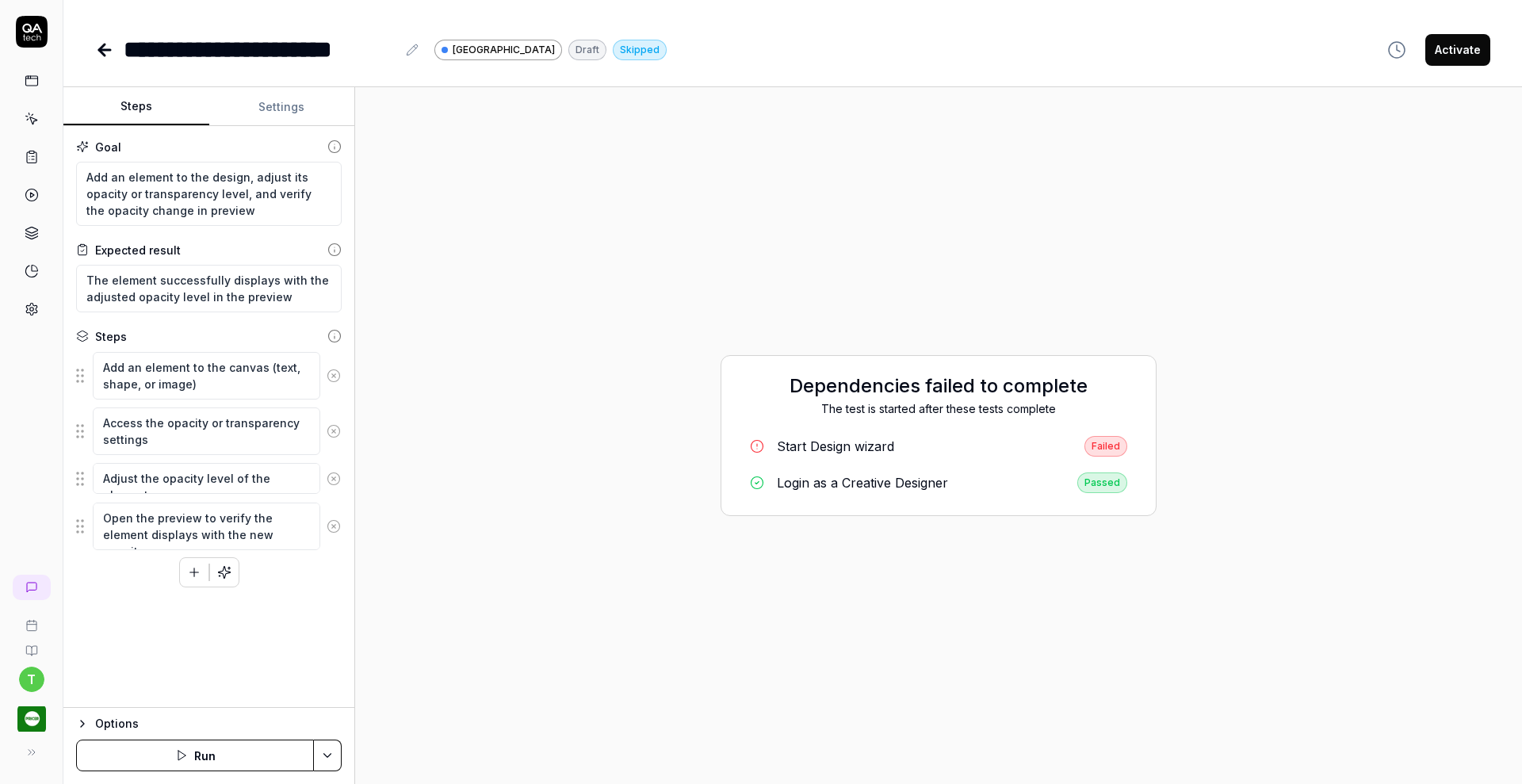
type textarea "*"
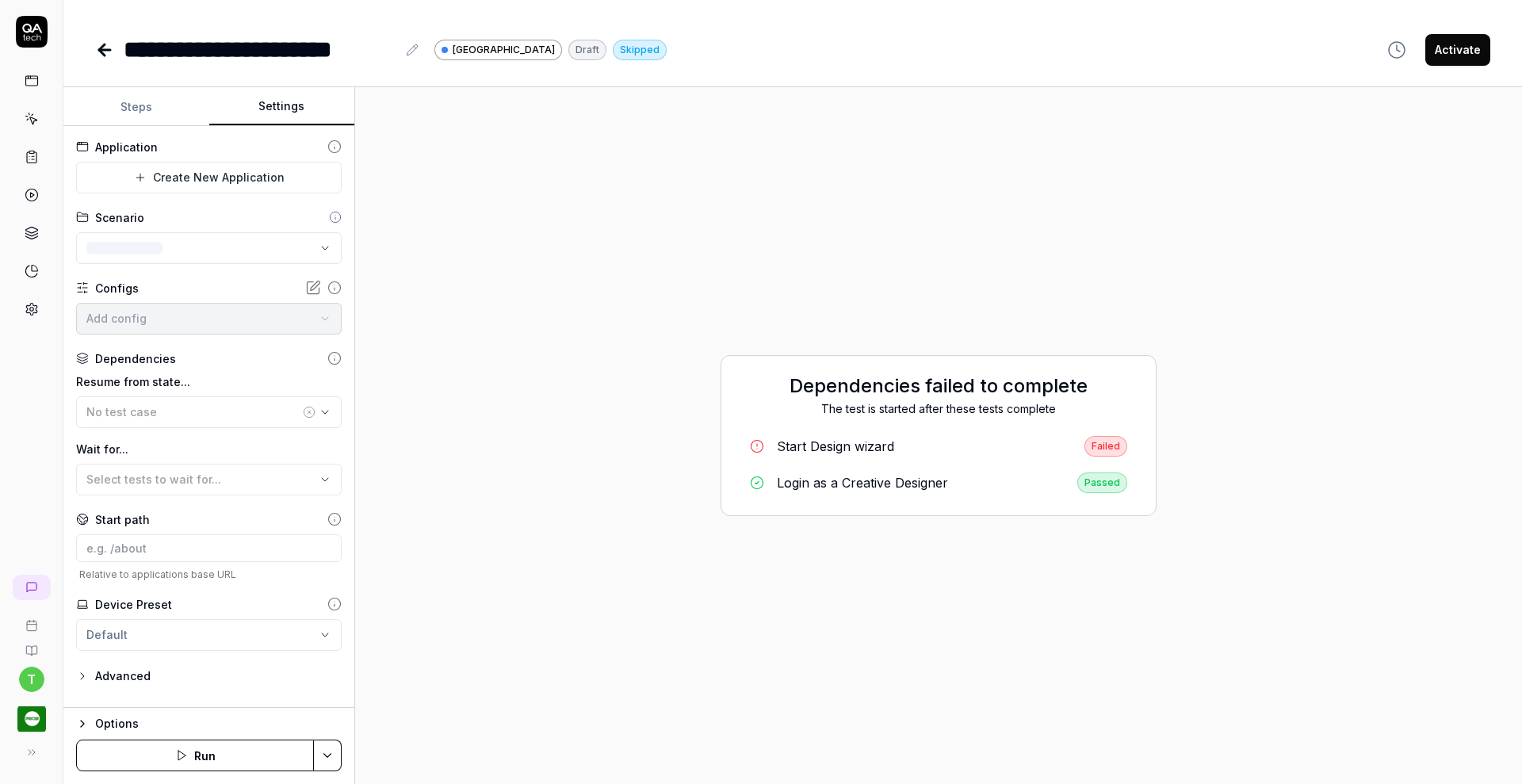
click at [298, 92] on button "Settings" at bounding box center [282, 107] width 146 height 38
click at [199, 183] on html "**********" at bounding box center [761, 392] width 1522 height 784
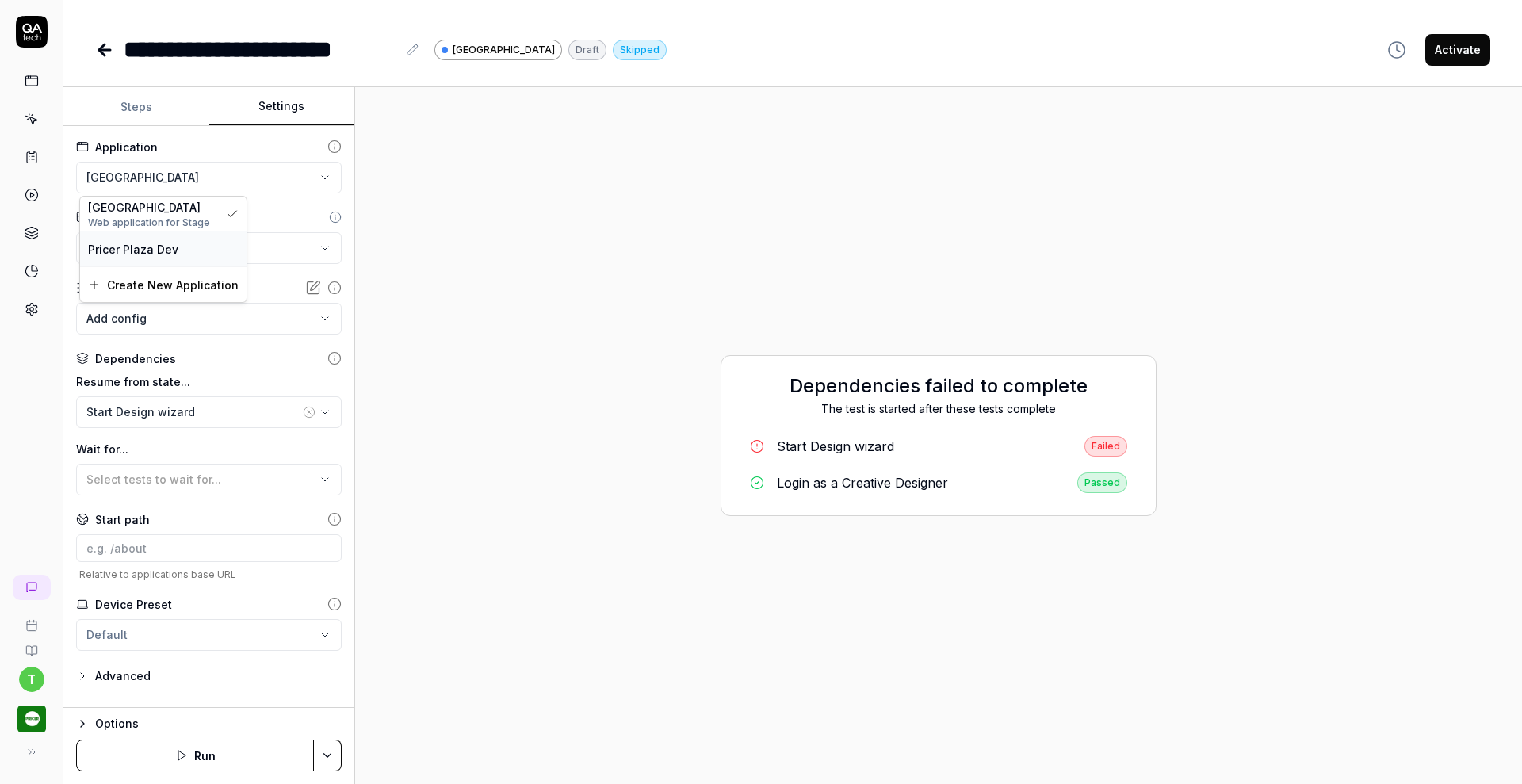
click at [192, 242] on div "Pricer Plaza Dev" at bounding box center [164, 249] width 151 height 17
click at [220, 759] on button "Save & Run" at bounding box center [195, 754] width 237 height 31
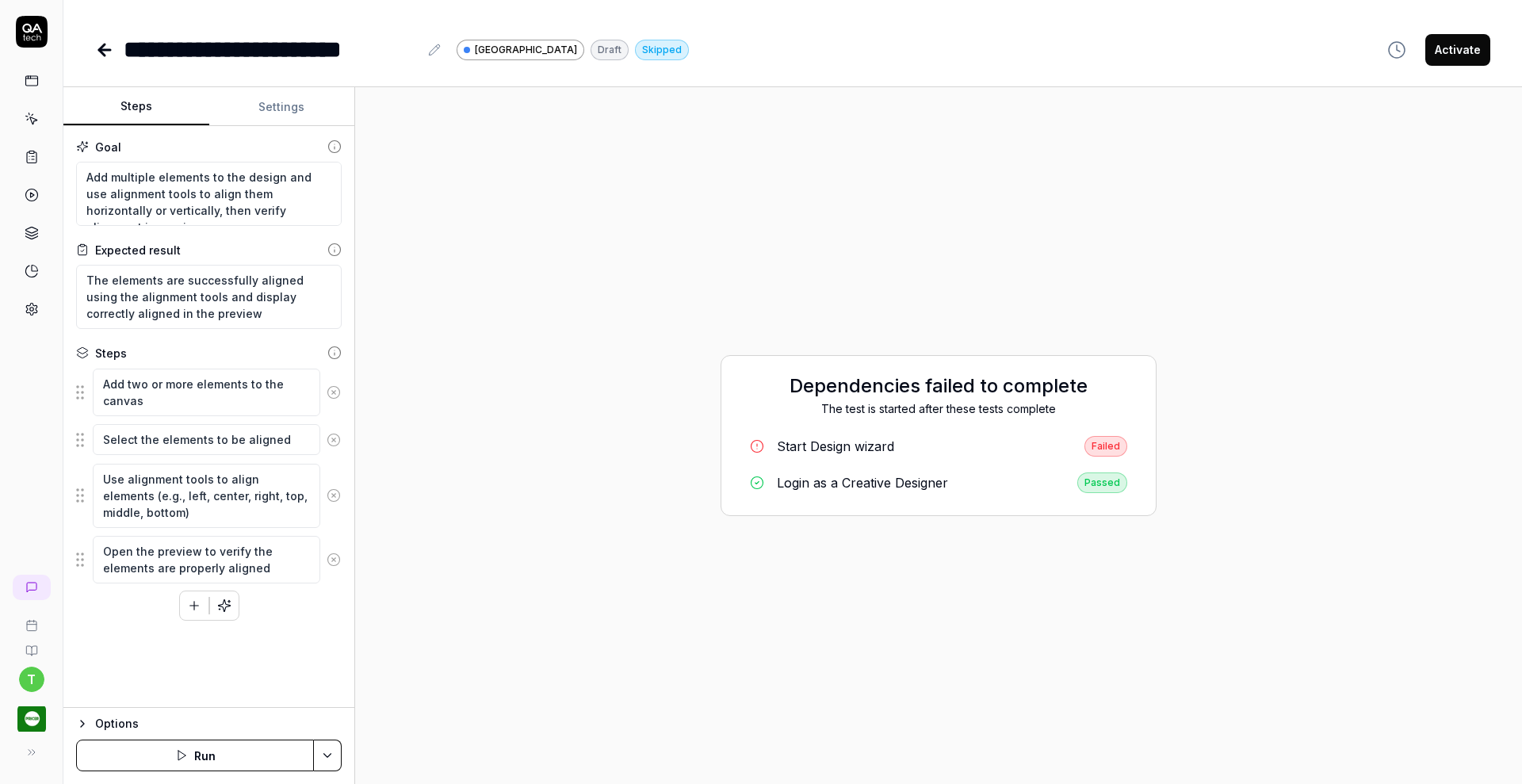
click at [292, 106] on button "Settings" at bounding box center [282, 107] width 146 height 38
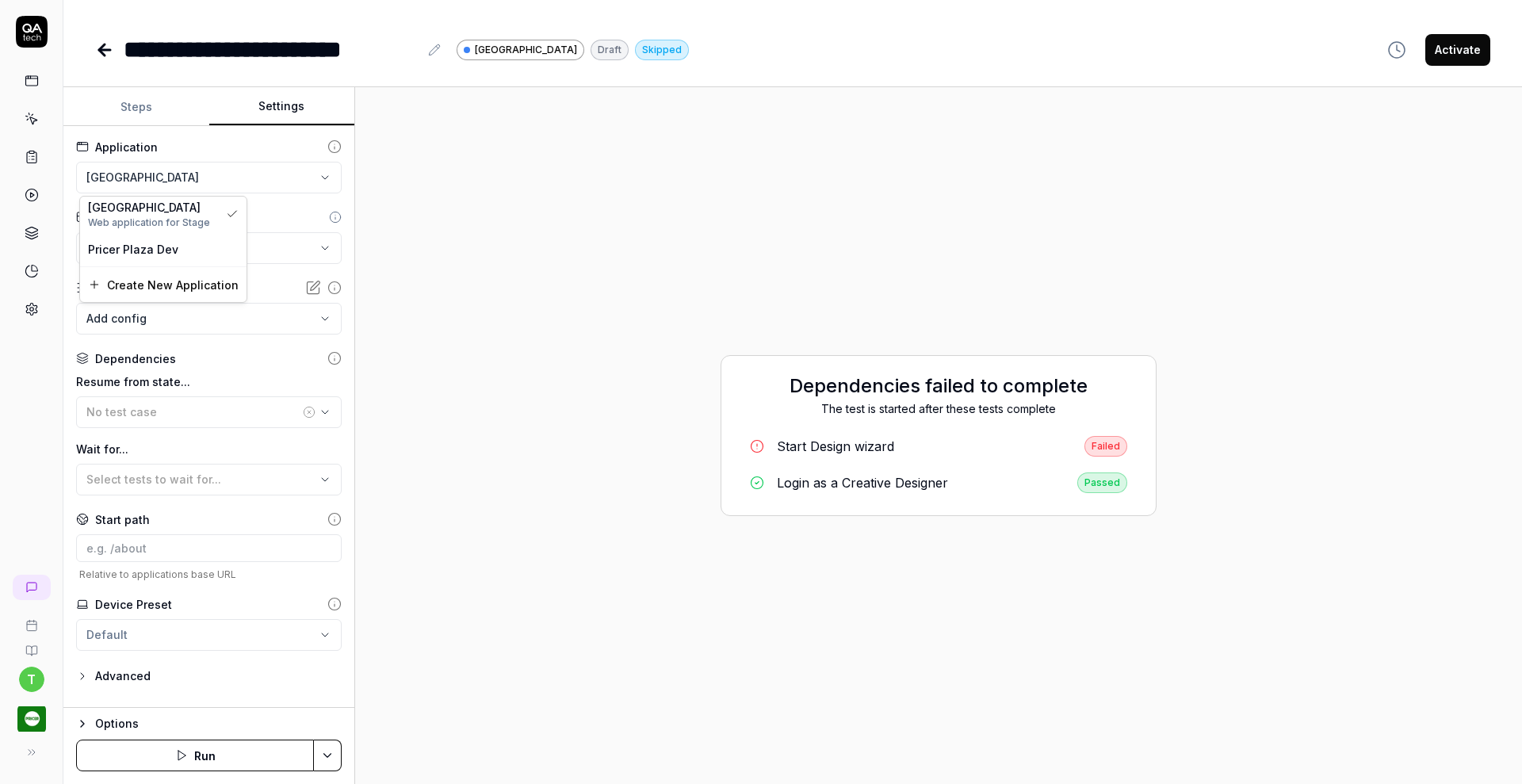
click at [186, 171] on html "**********" at bounding box center [761, 392] width 1522 height 784
click at [194, 248] on div "Pricer Plaza Dev" at bounding box center [164, 249] width 151 height 17
click at [166, 758] on icon "button" at bounding box center [159, 754] width 13 height 13
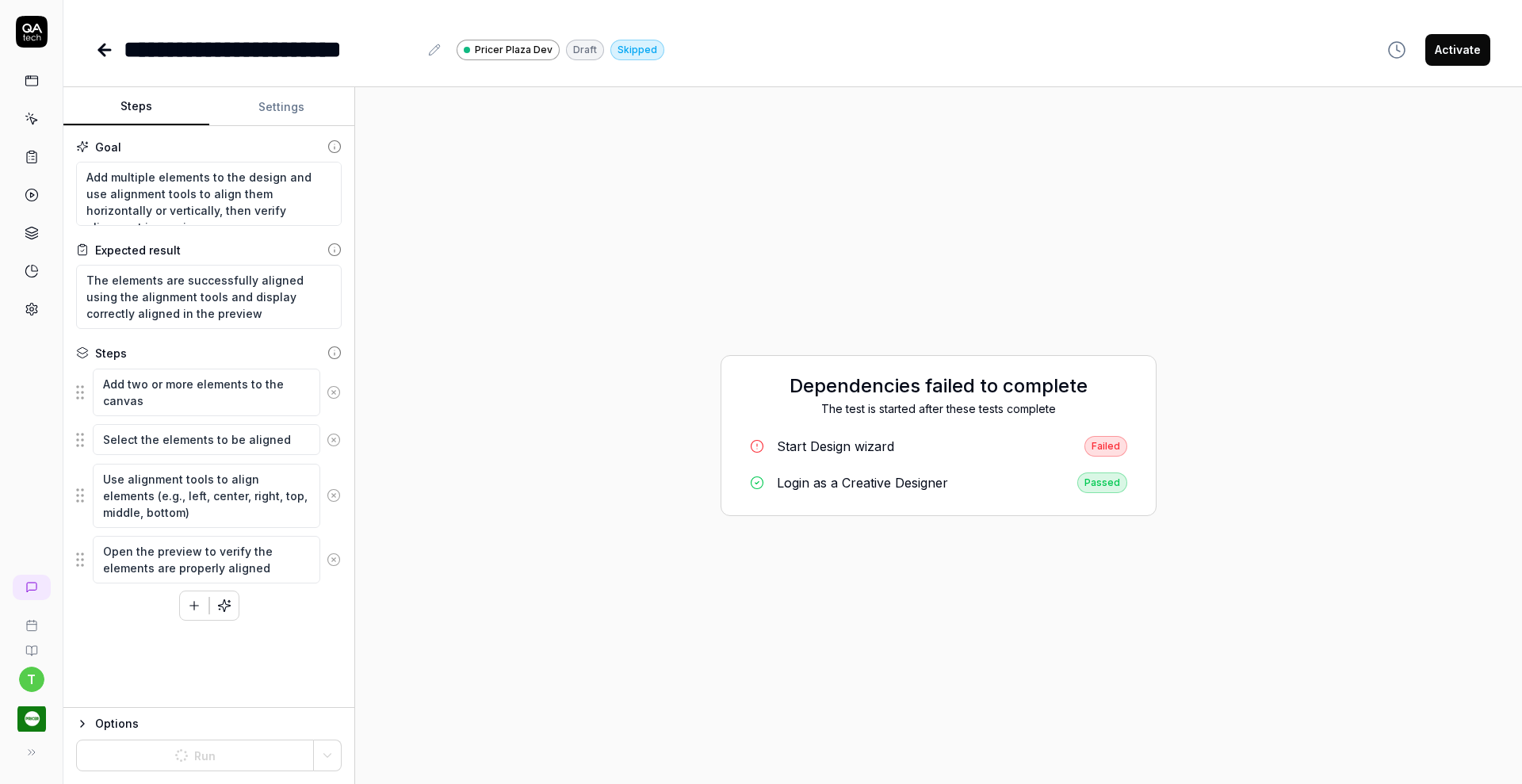
click at [137, 114] on button "Steps" at bounding box center [137, 107] width 146 height 38
type textarea "*"
click at [277, 113] on button "Settings" at bounding box center [282, 107] width 146 height 38
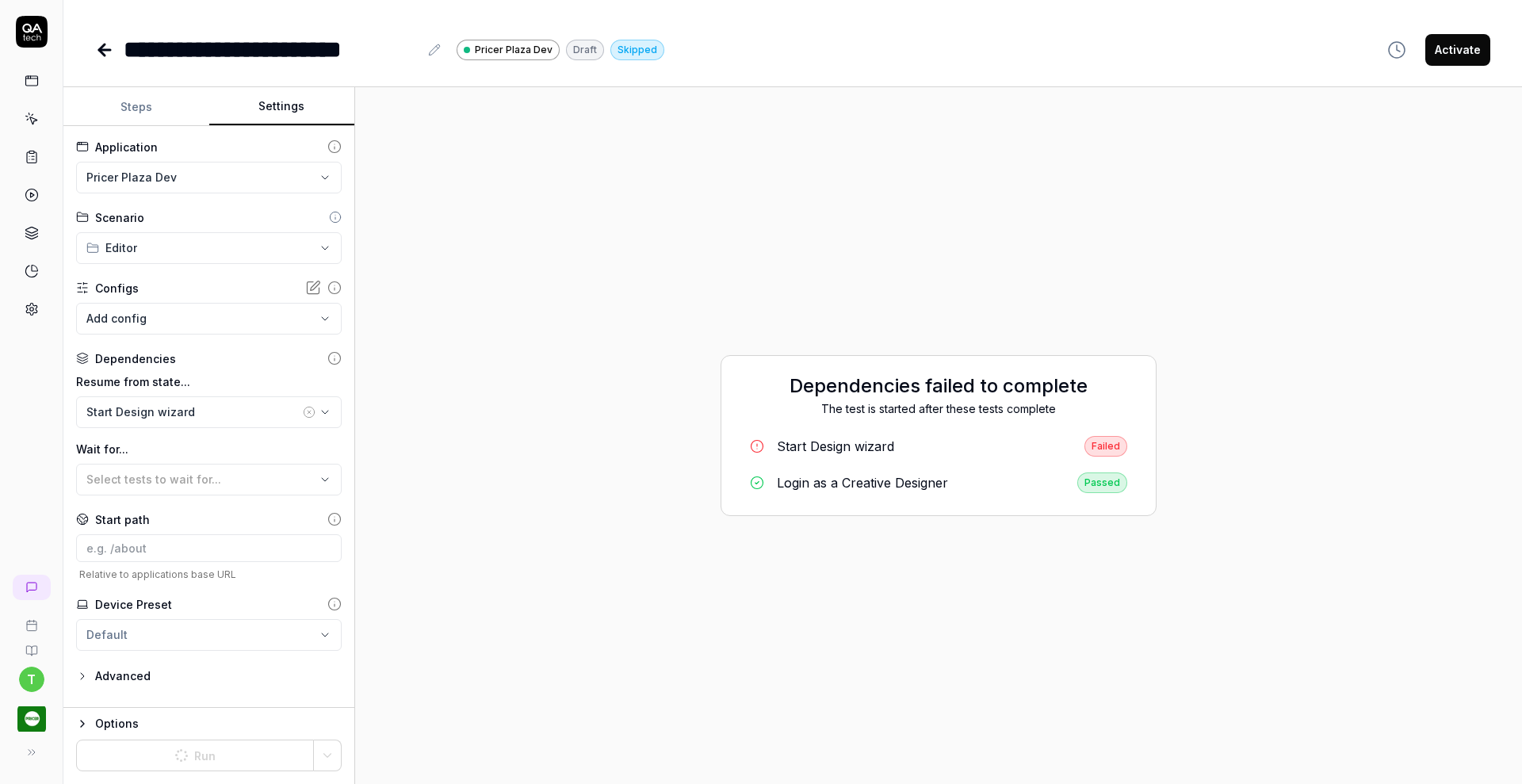
click at [104, 58] on icon at bounding box center [104, 50] width 19 height 19
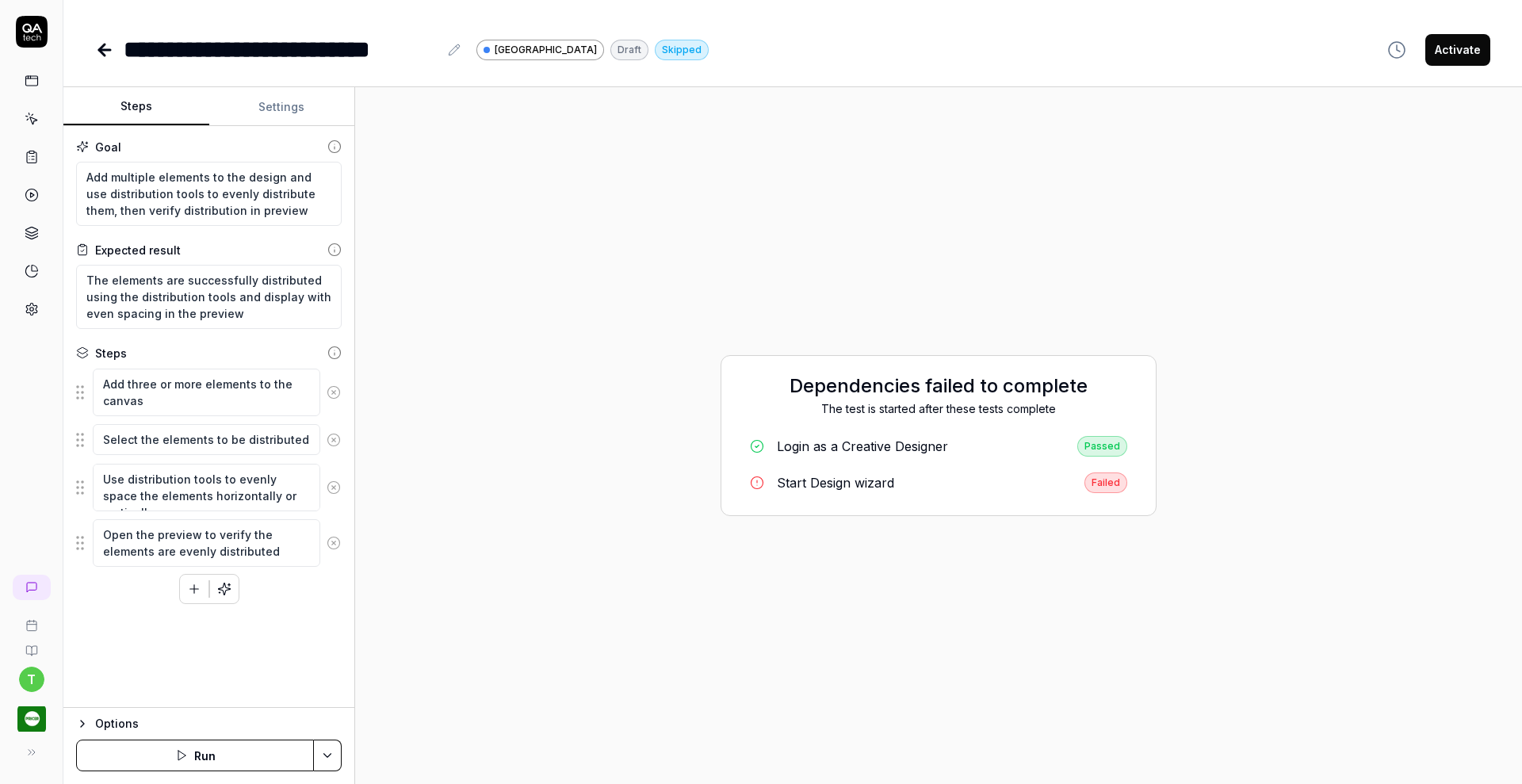
type textarea "*"
click at [291, 103] on button "Settings" at bounding box center [282, 107] width 146 height 38
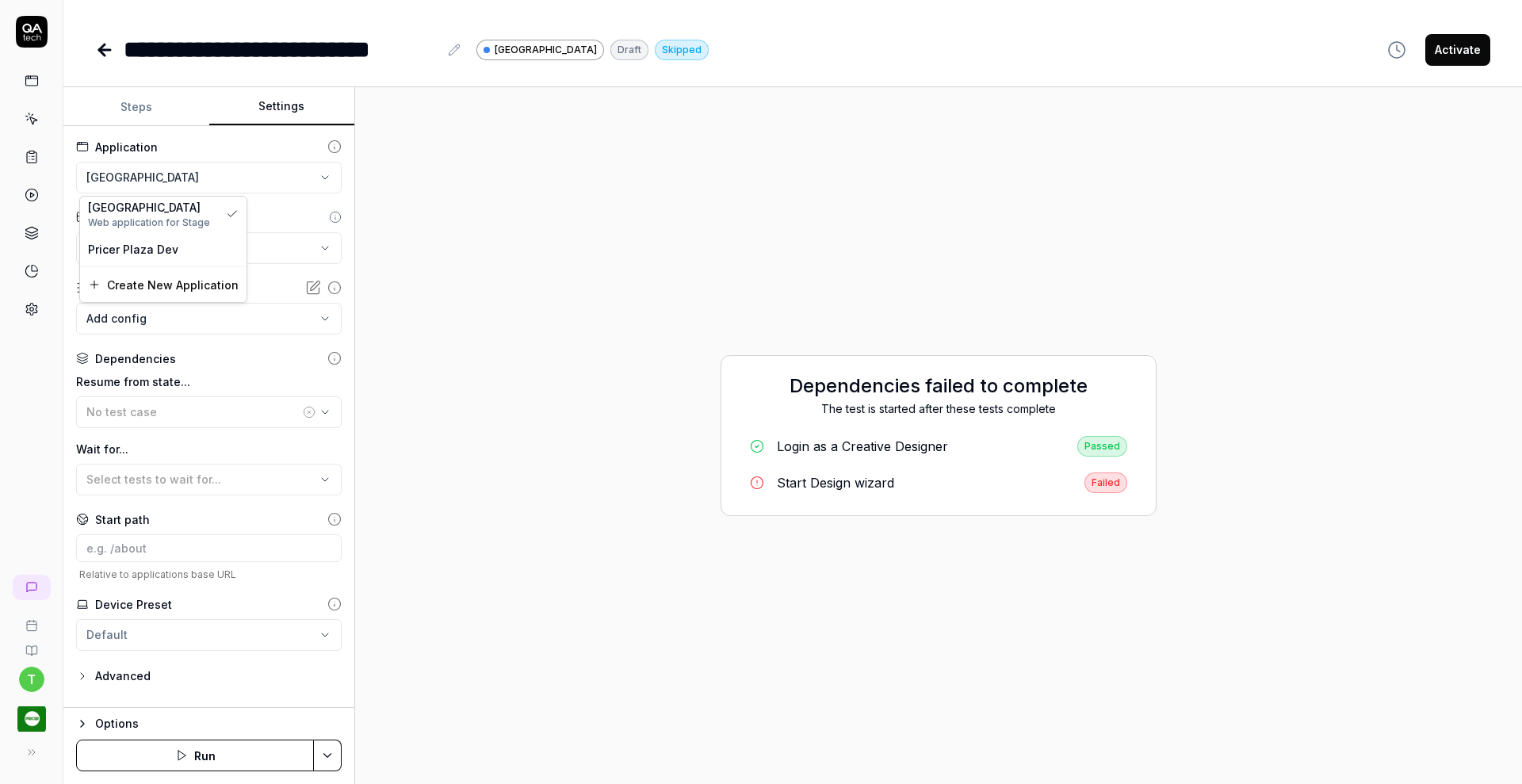
click at [201, 180] on html "**********" at bounding box center [761, 392] width 1522 height 784
click at [195, 220] on span "Web application for Stage" at bounding box center [153, 222] width 131 height 14
click at [195, 220] on div "Scenario" at bounding box center [209, 218] width 265 height 17
click at [204, 201] on div "**********" at bounding box center [209, 417] width 291 height 581
click at [204, 180] on html "**********" at bounding box center [761, 392] width 1522 height 784
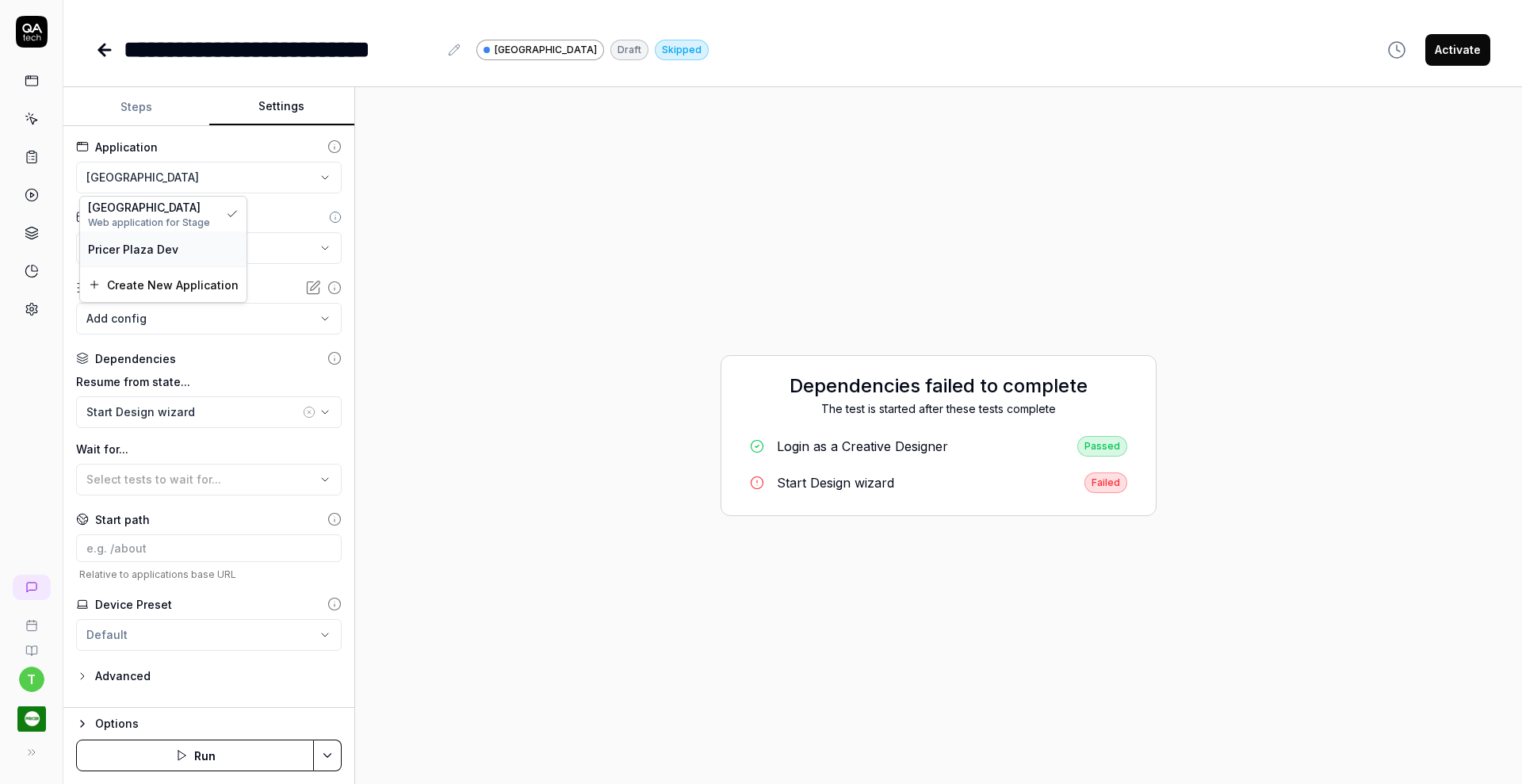
click at [188, 248] on div "Pricer Plaza Dev" at bounding box center [164, 249] width 151 height 17
click at [241, 759] on button "Save & Run" at bounding box center [195, 754] width 237 height 31
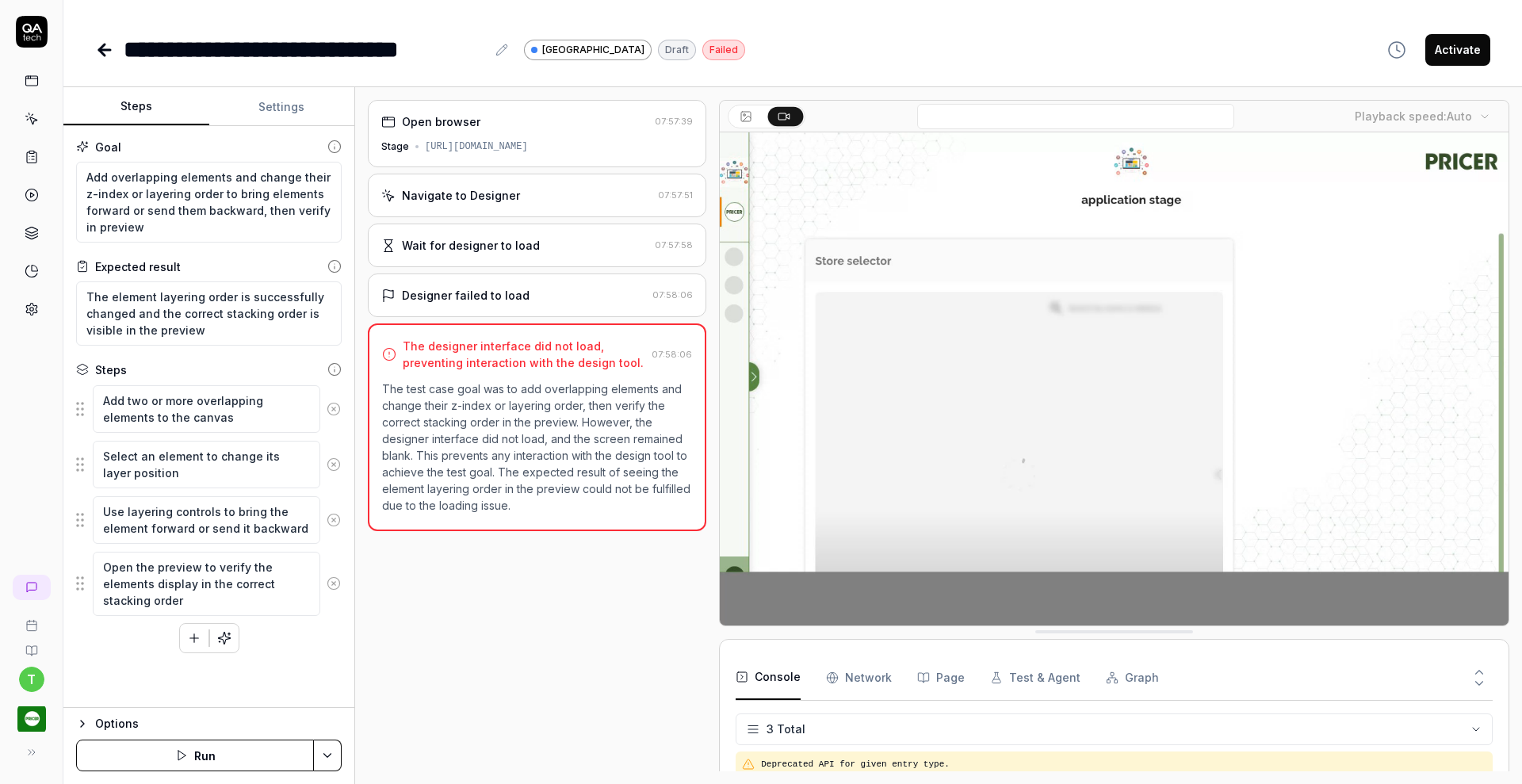
type textarea "*"
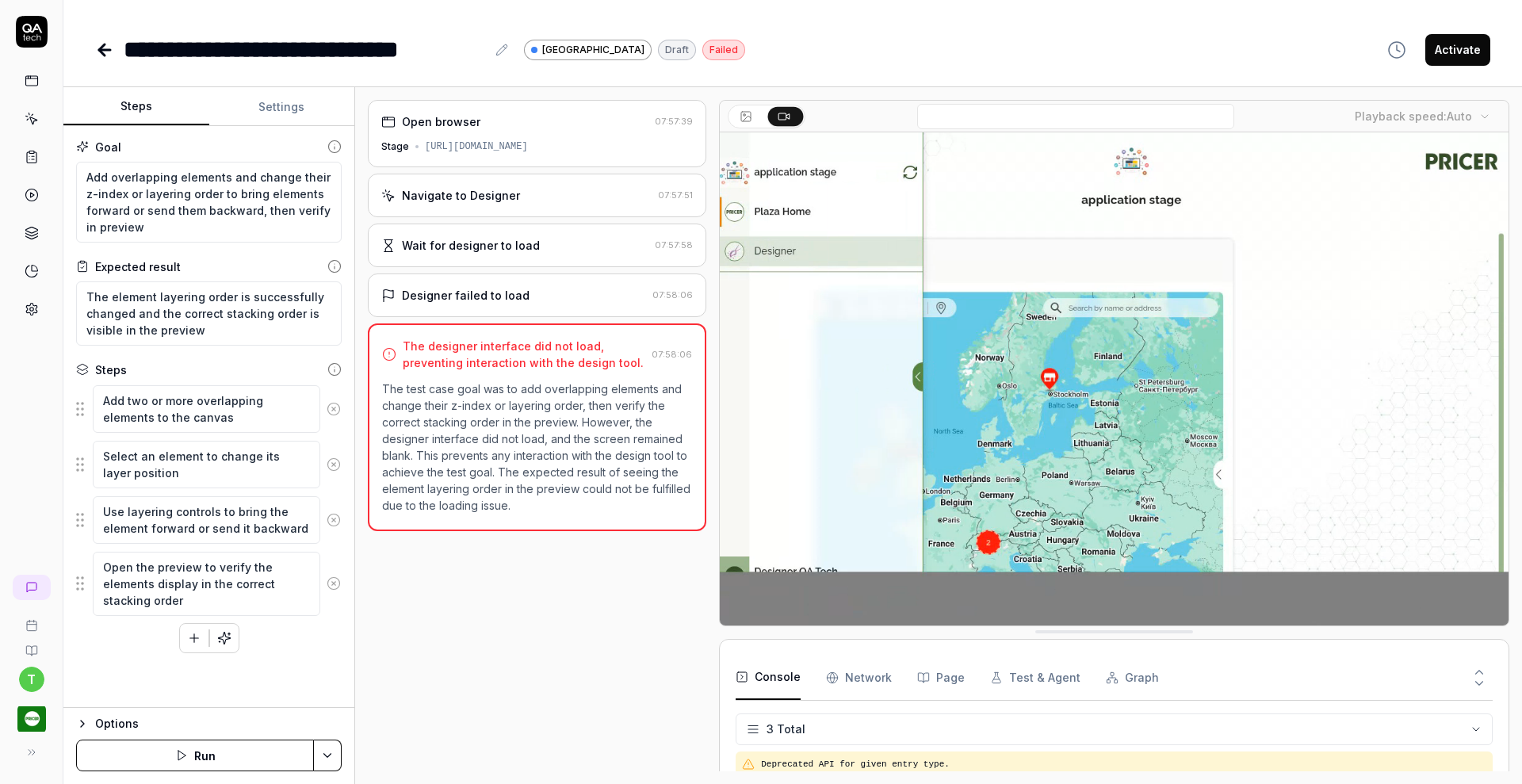
click at [293, 114] on button "Settings" at bounding box center [282, 107] width 146 height 38
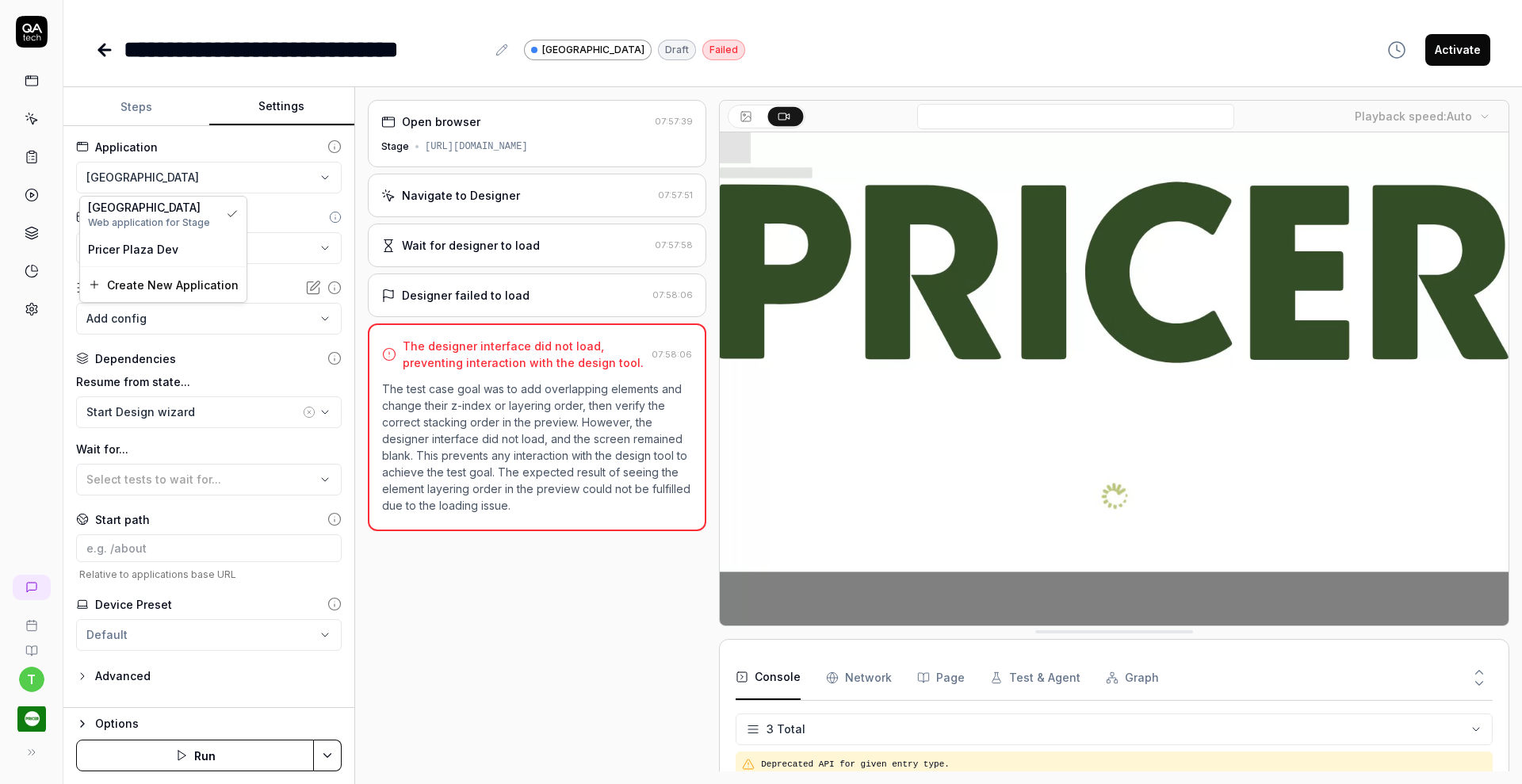
click at [208, 176] on html "**********" at bounding box center [761, 392] width 1522 height 784
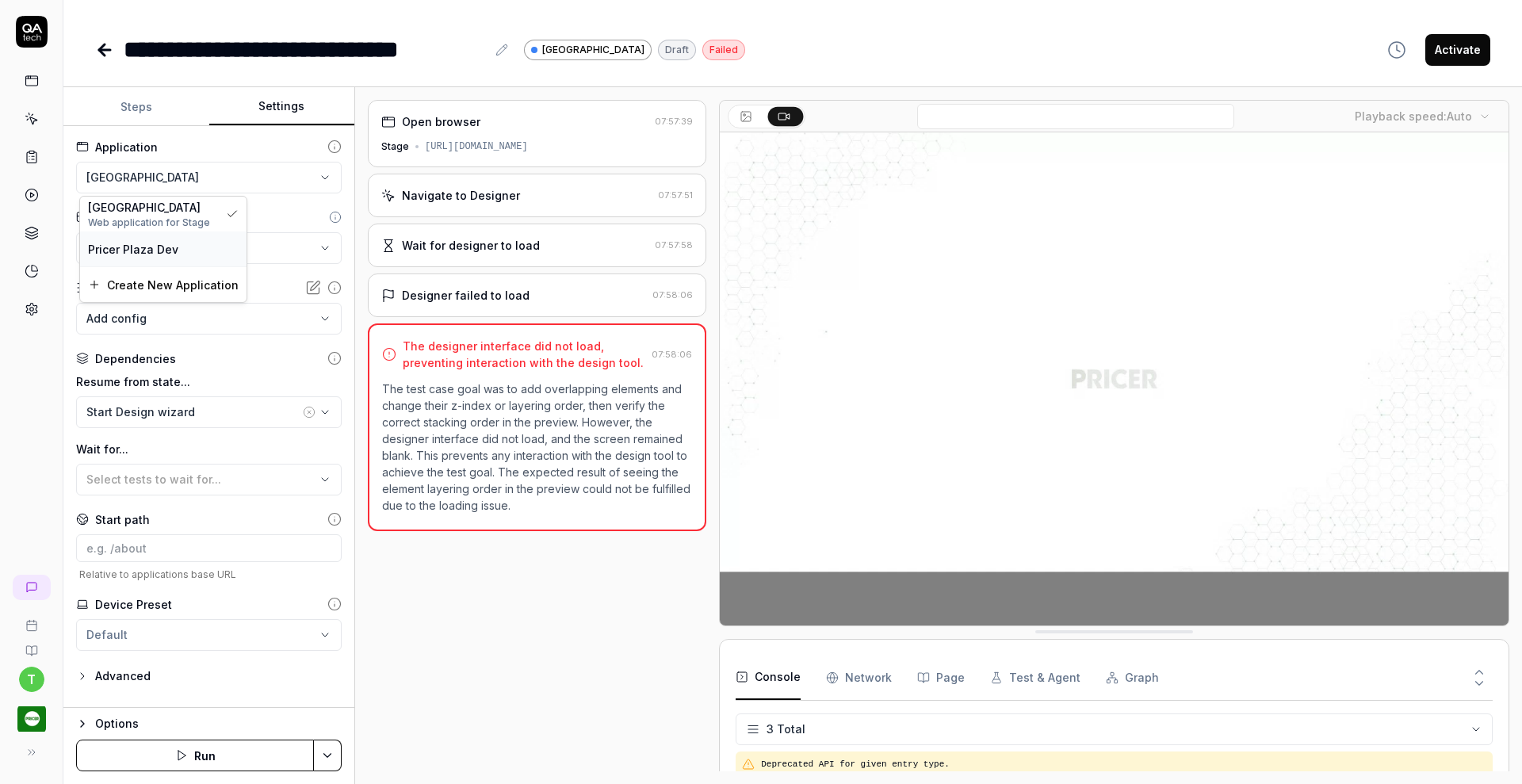
click at [175, 250] on div "Pricer Plaza Dev" at bounding box center [164, 249] width 151 height 17
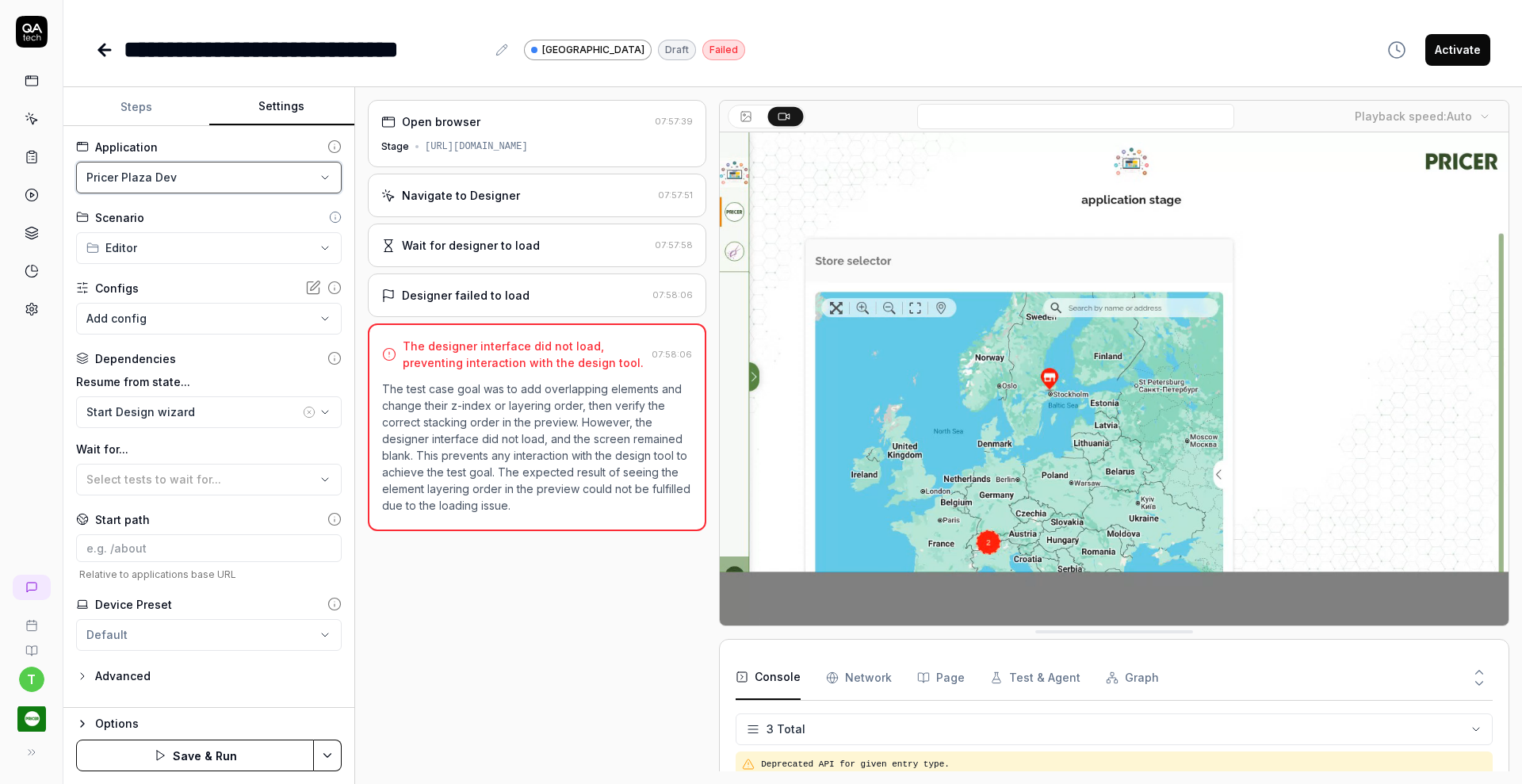
scroll to position [6, 0]
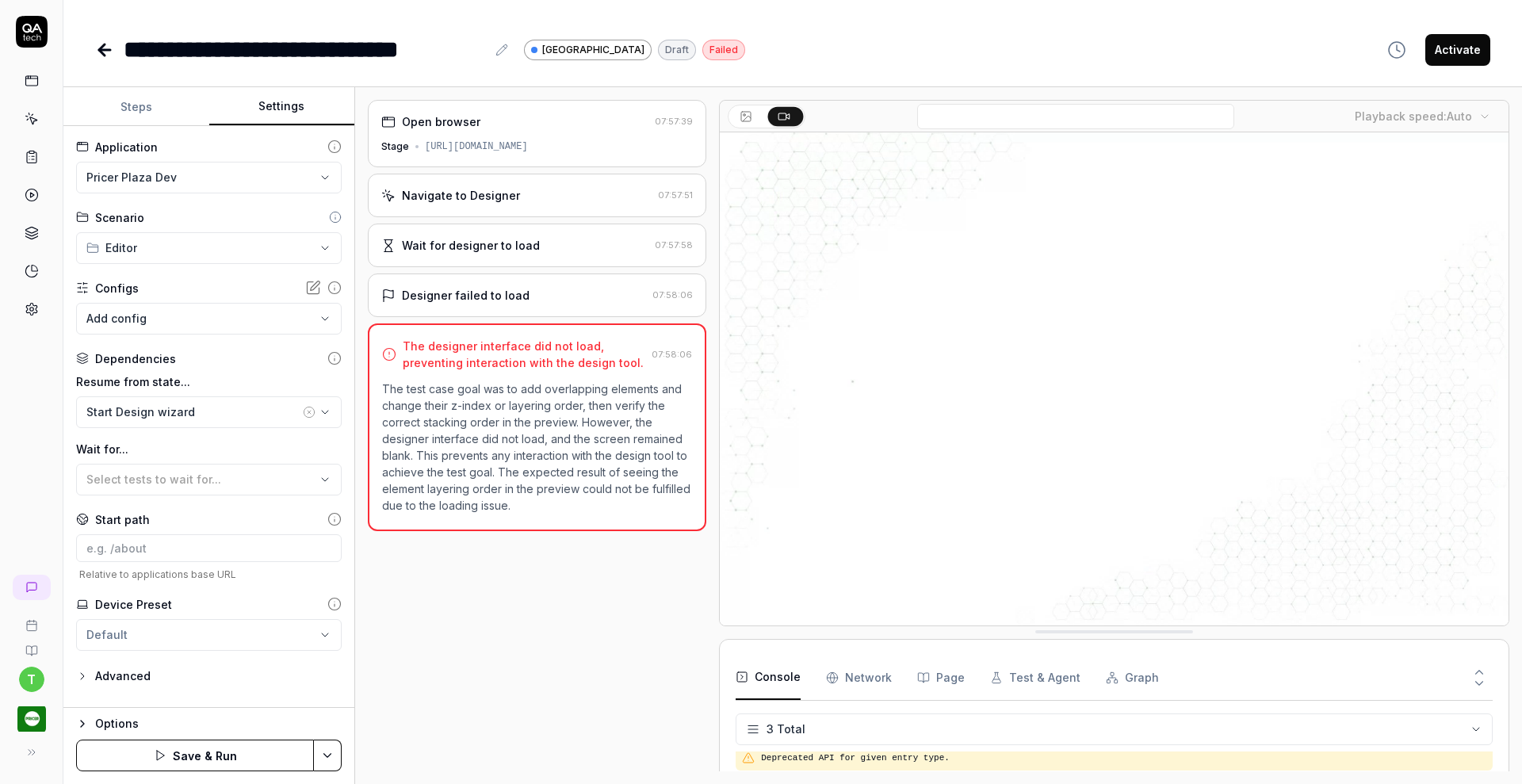
click at [218, 753] on button "Save & Run" at bounding box center [195, 754] width 237 height 31
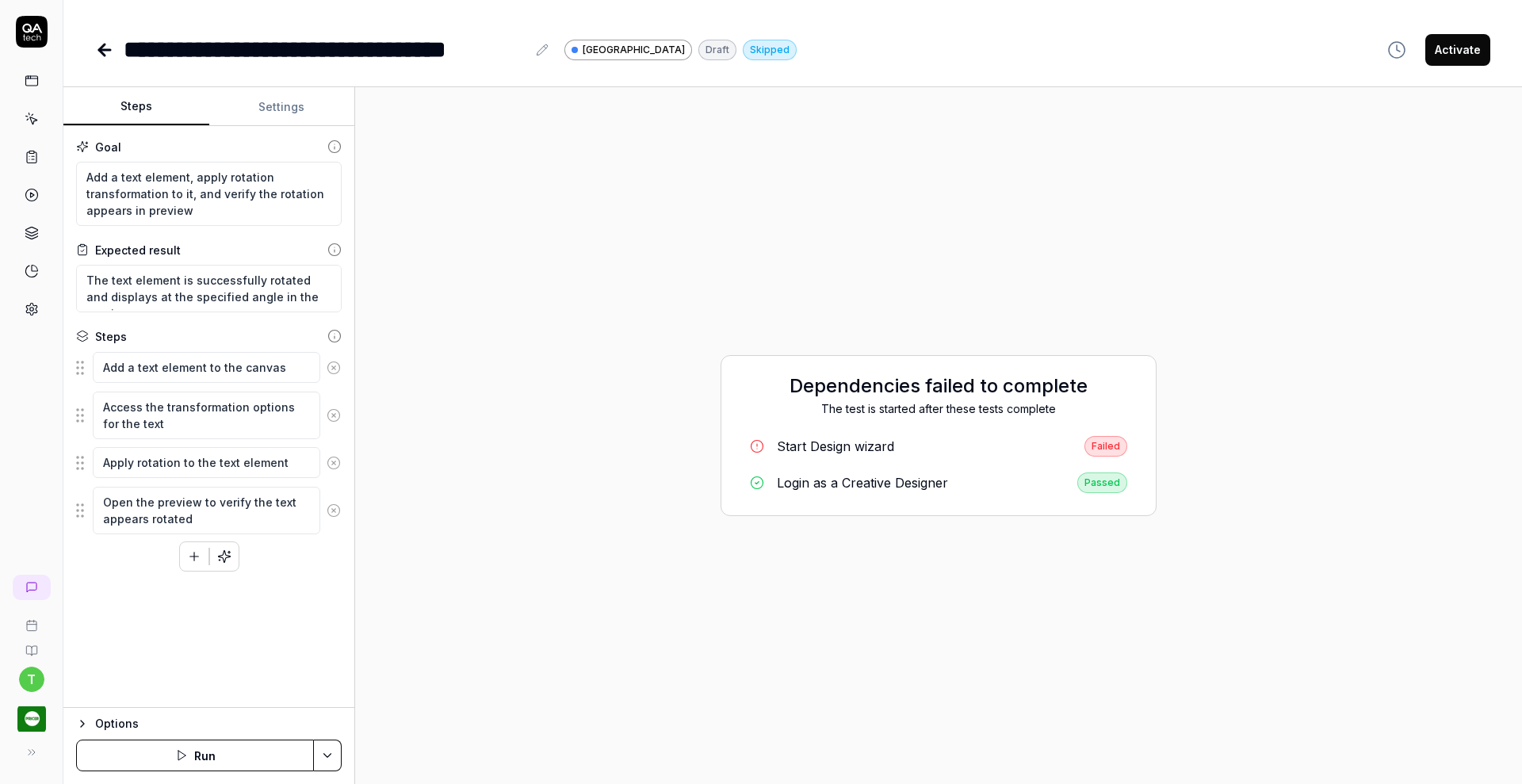
type textarea "*"
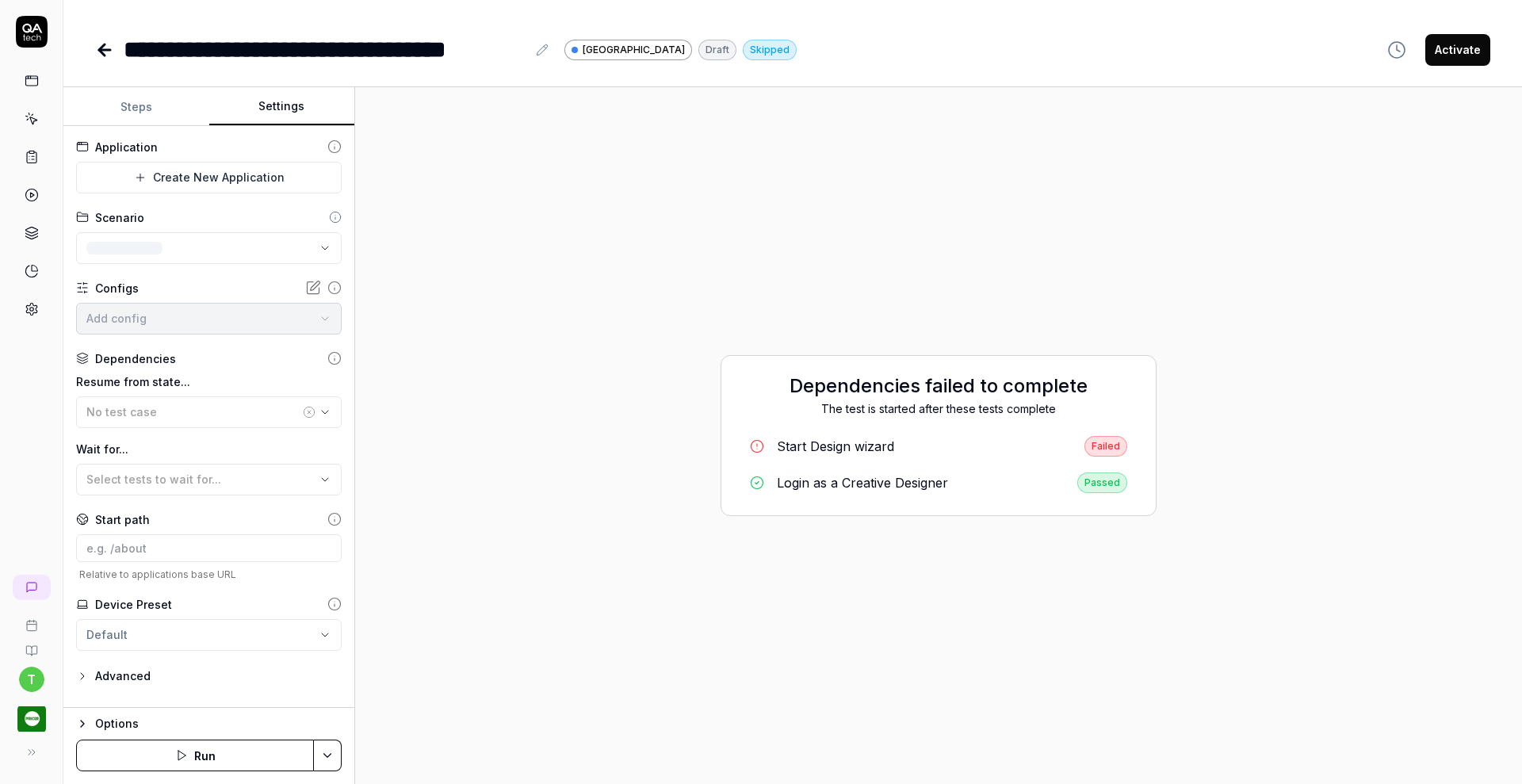
click at [260, 98] on button "Settings" at bounding box center [282, 107] width 146 height 38
click at [228, 176] on html "**********" at bounding box center [761, 392] width 1522 height 784
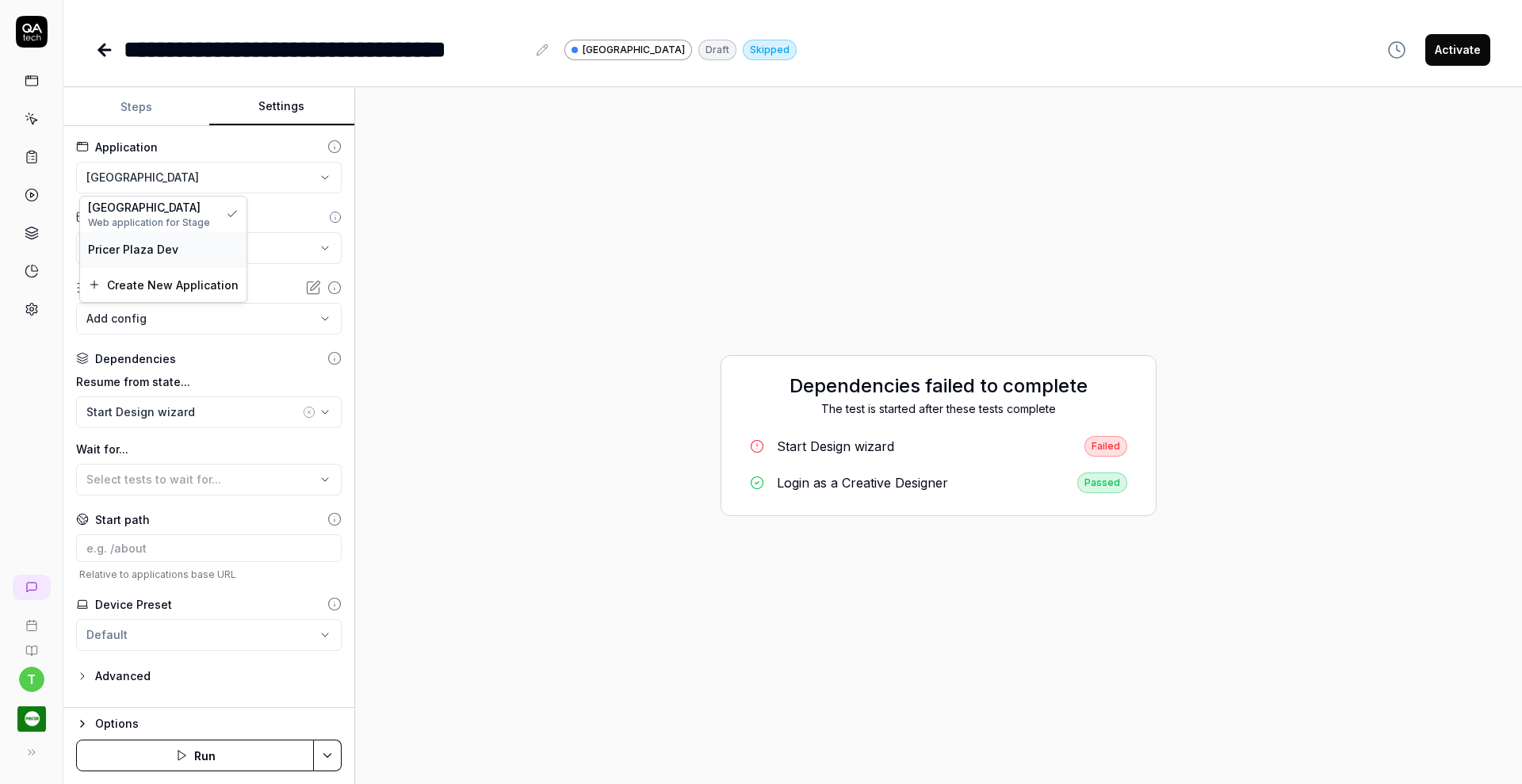
click at [207, 255] on div "Pricer Plaza Dev" at bounding box center [164, 249] width 151 height 17
click at [241, 751] on button "Save & Run" at bounding box center [195, 754] width 237 height 31
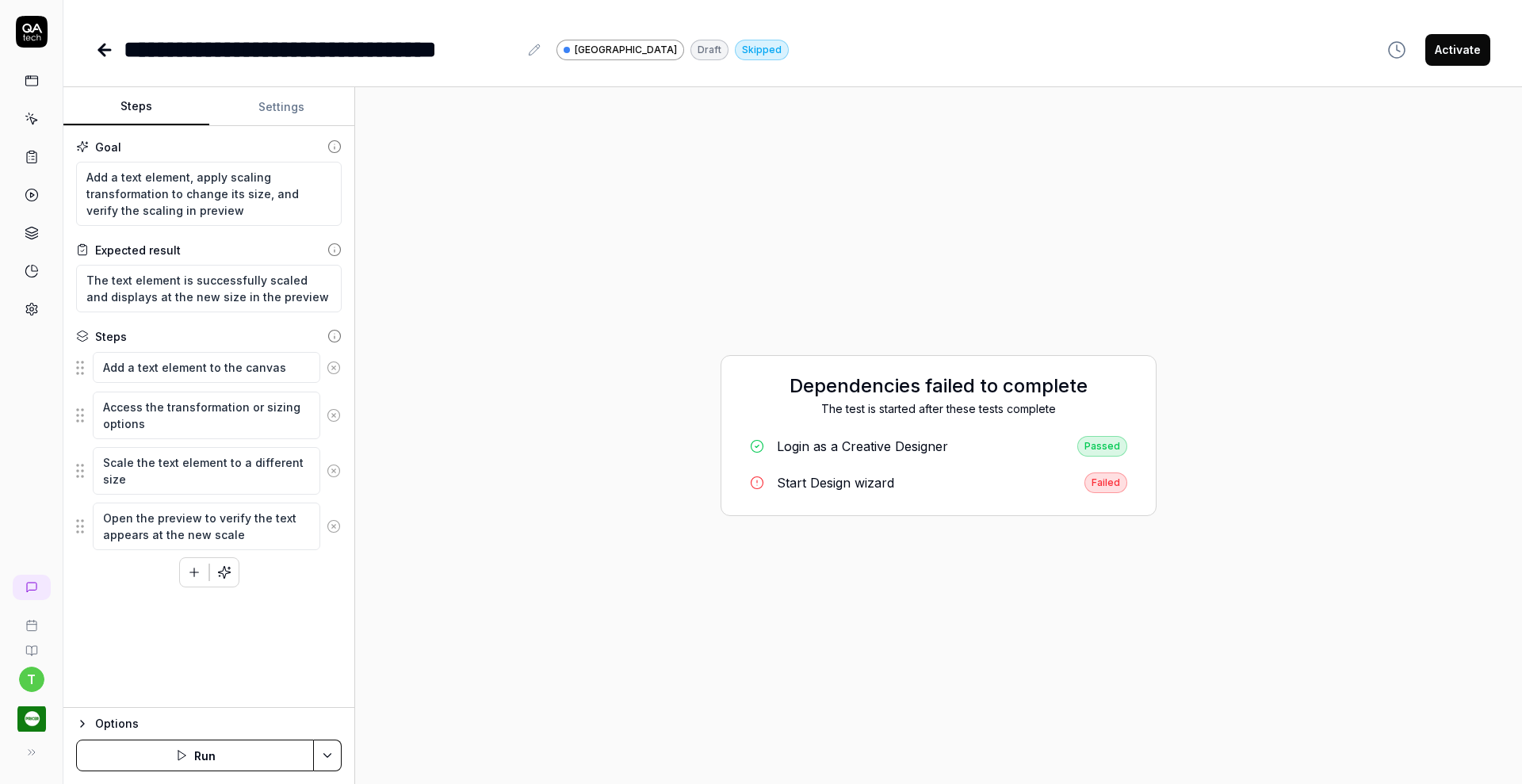
type textarea "*"
click at [278, 101] on button "Settings" at bounding box center [282, 107] width 146 height 38
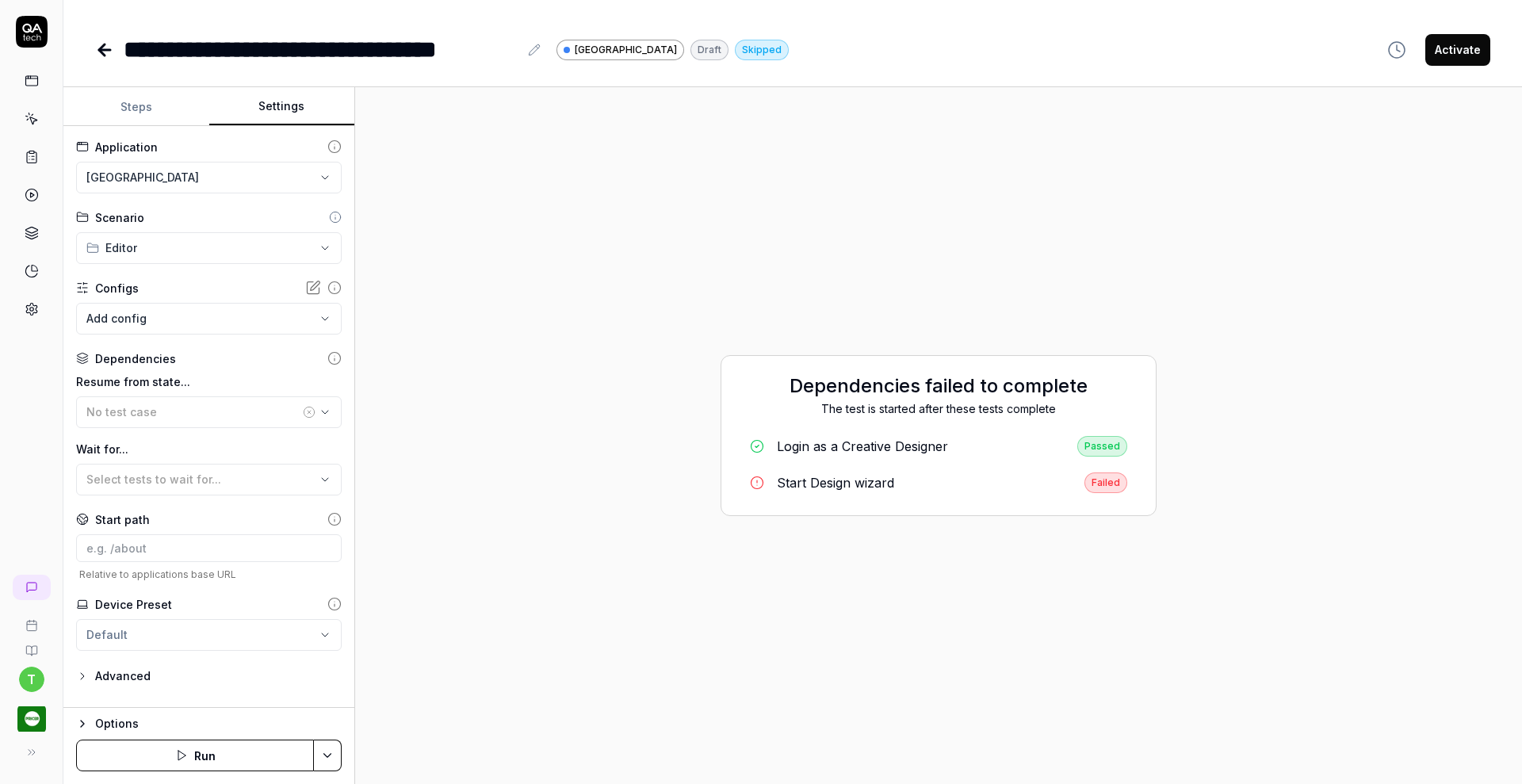
click at [220, 172] on html "**********" at bounding box center [761, 392] width 1522 height 784
click at [209, 249] on div "Pricer Plaza Dev" at bounding box center [164, 249] width 151 height 17
click at [210, 756] on button "Save & Run" at bounding box center [195, 754] width 237 height 31
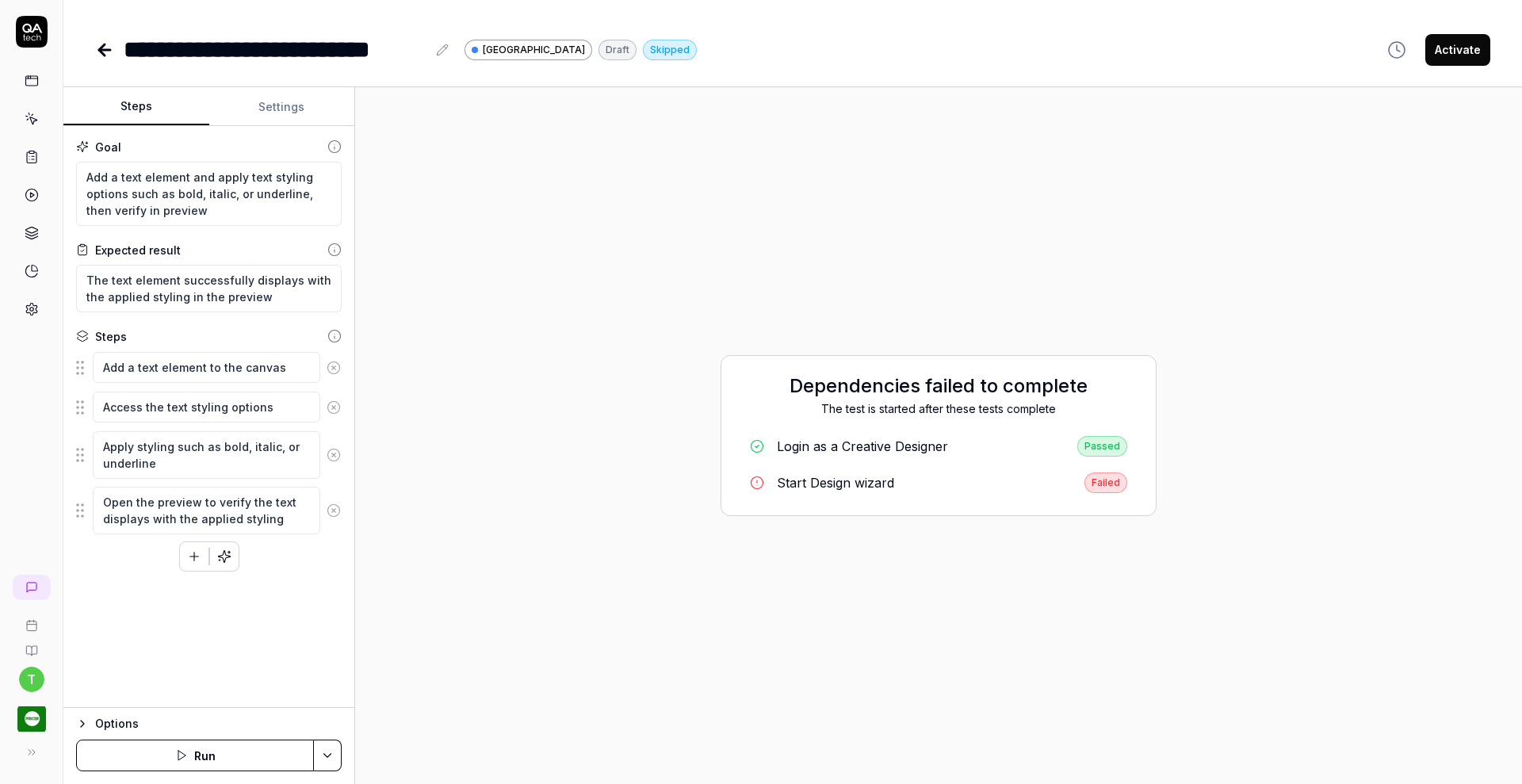
type textarea "*"
click at [279, 108] on button "Settings" at bounding box center [282, 107] width 146 height 38
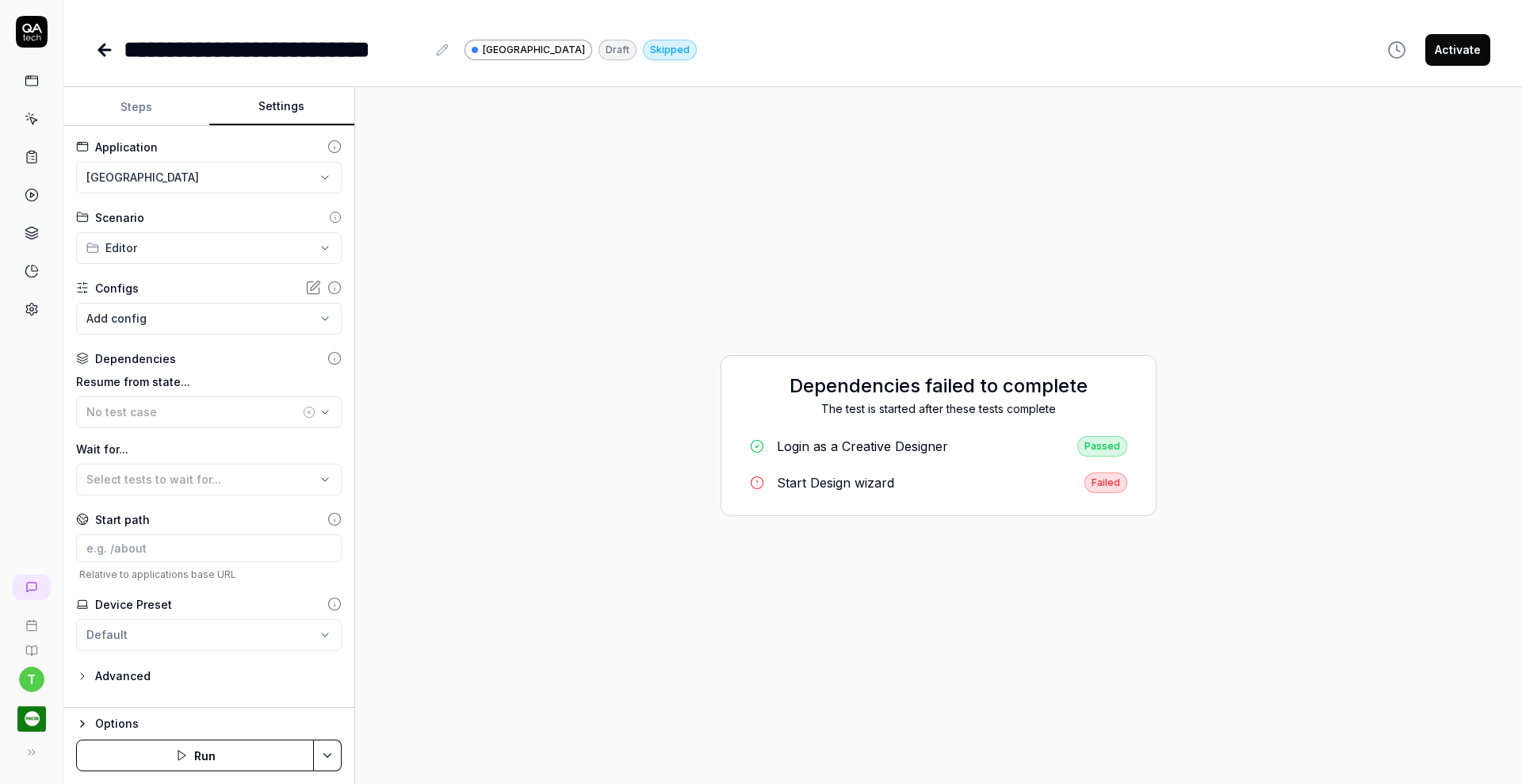
click at [209, 179] on html "**********" at bounding box center [761, 392] width 1522 height 784
click at [184, 253] on div "Pricer Plaza Dev" at bounding box center [164, 249] width 151 height 17
click at [215, 752] on button "Save & Run" at bounding box center [195, 754] width 237 height 31
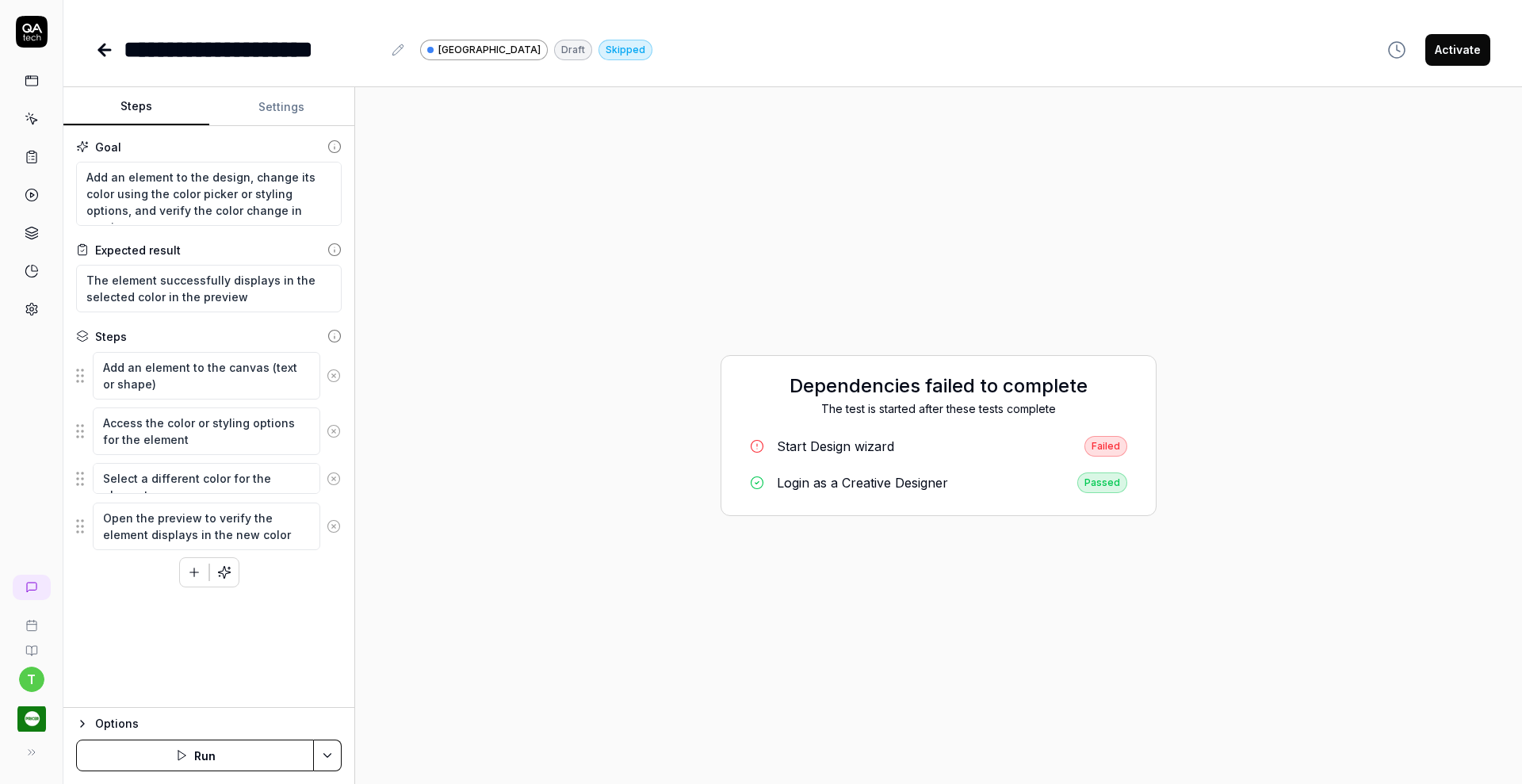
type textarea "*"
click at [299, 103] on button "Settings" at bounding box center [282, 107] width 146 height 38
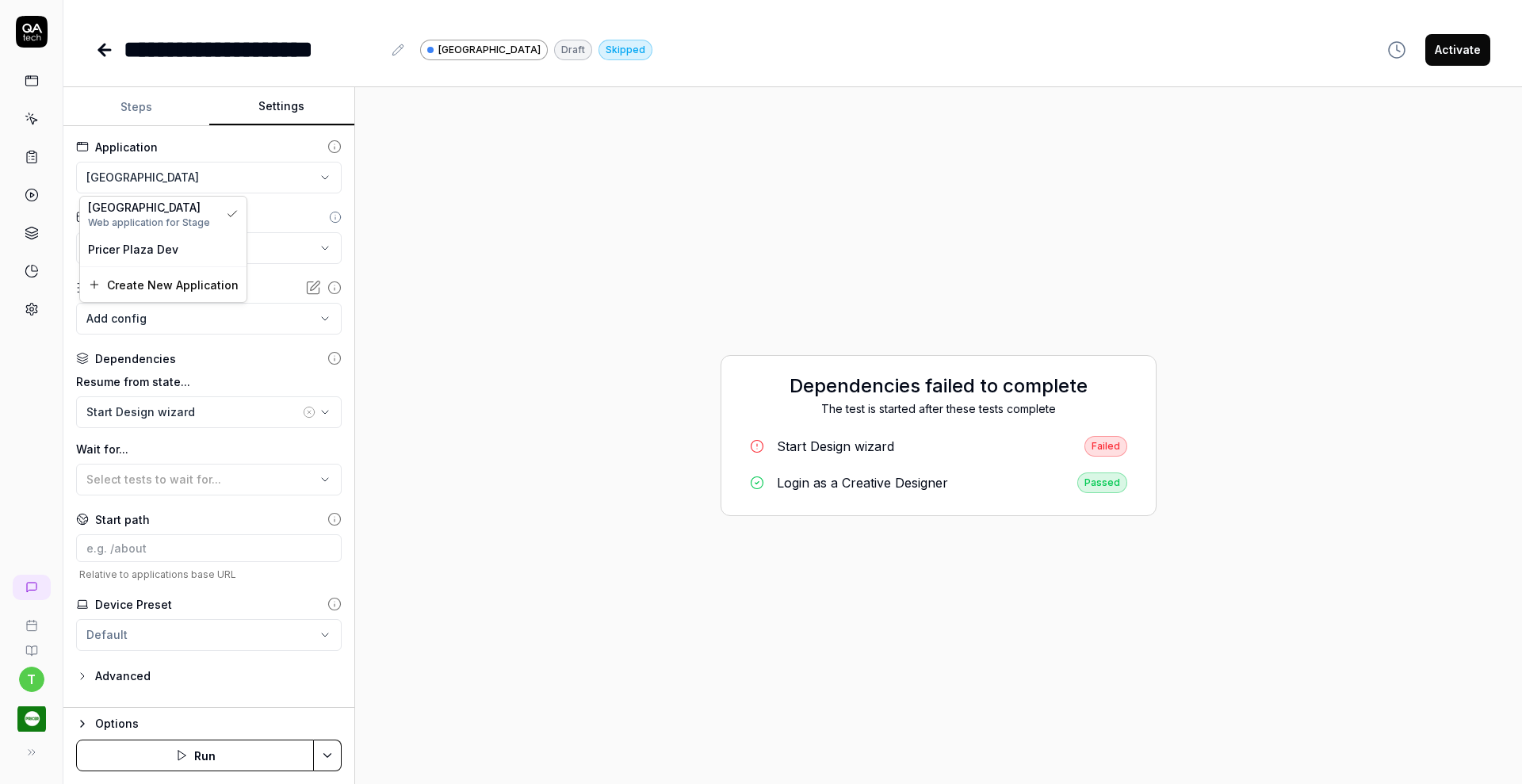
click at [259, 181] on html "**********" at bounding box center [761, 392] width 1522 height 784
click at [209, 253] on div "Pricer Plaza Dev" at bounding box center [164, 249] width 151 height 17
click at [180, 754] on button "Save & Run" at bounding box center [195, 754] width 237 height 31
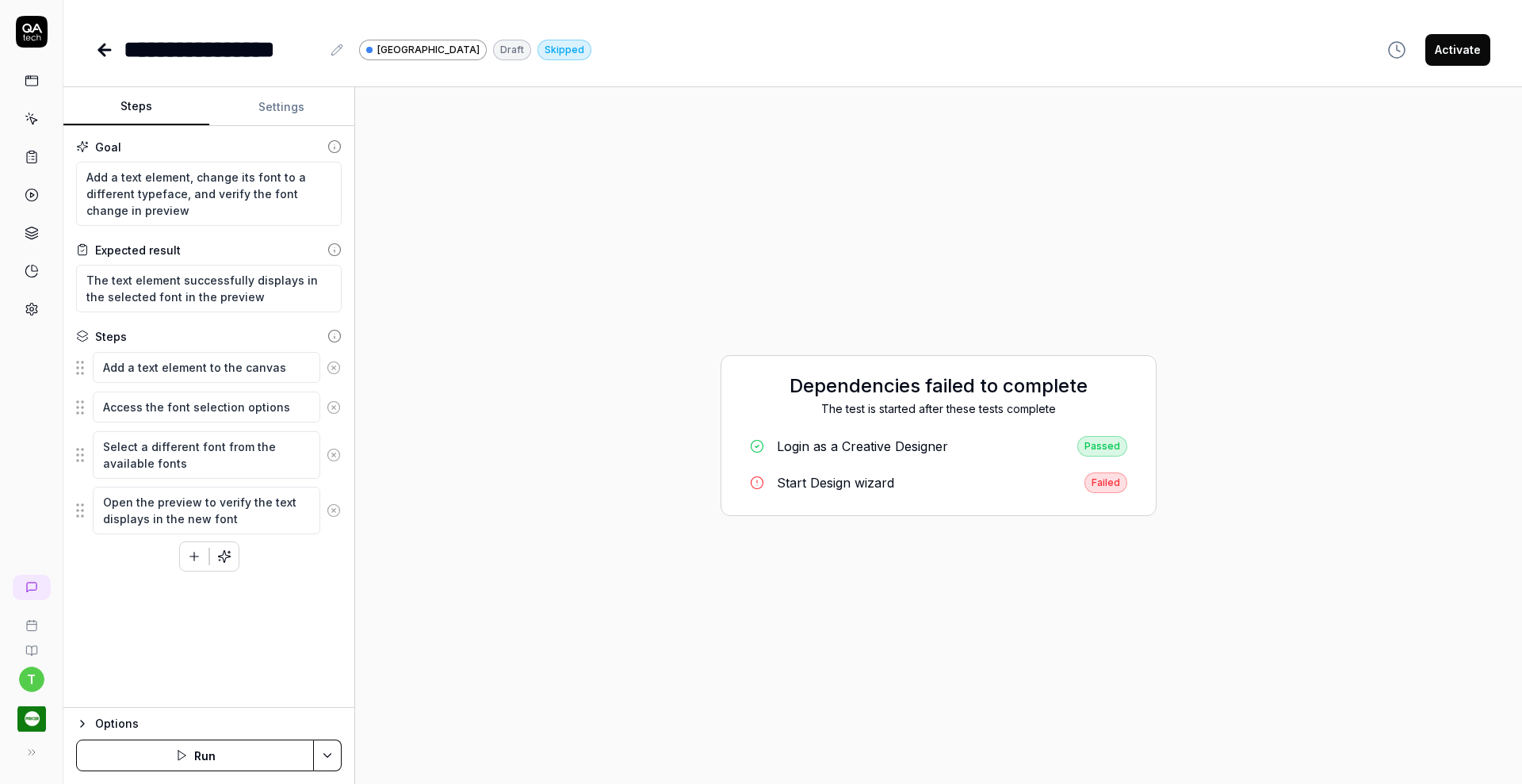
type textarea "*"
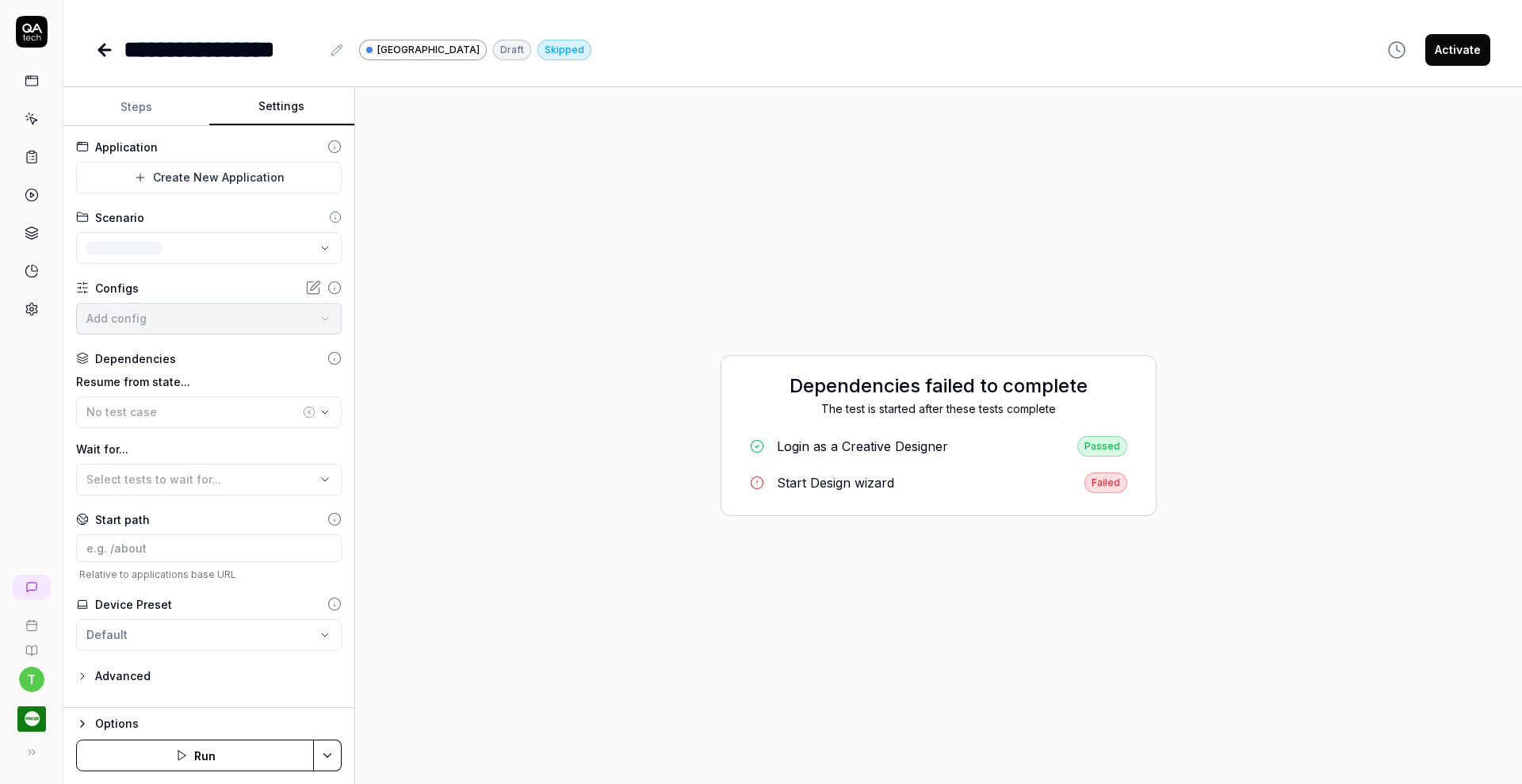
click at [287, 108] on button "Settings" at bounding box center [282, 107] width 146 height 38
click at [202, 179] on html "**********" at bounding box center [761, 392] width 1522 height 784
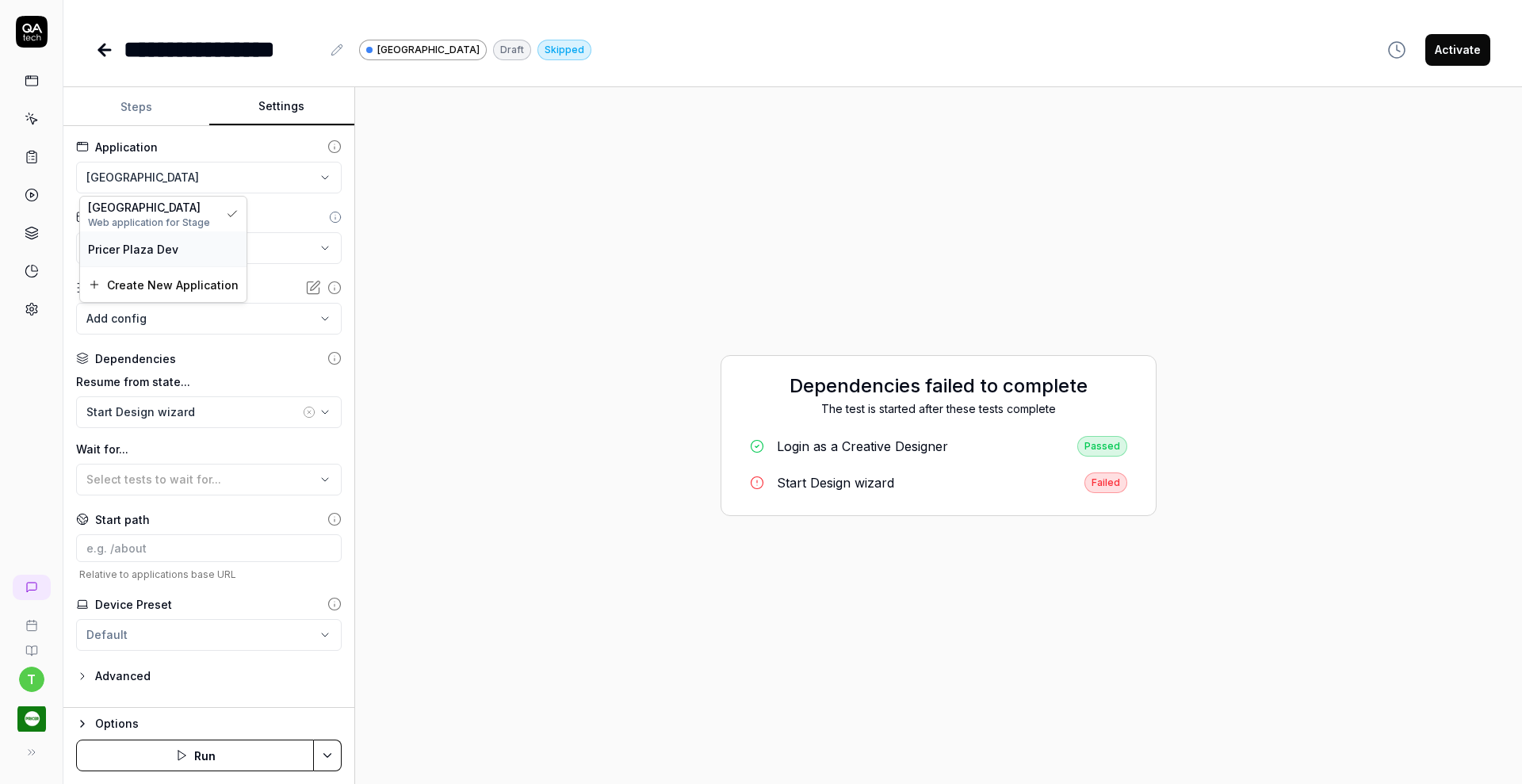
click at [192, 253] on div "Pricer Plaza Dev" at bounding box center [164, 249] width 151 height 17
click at [201, 752] on button "Save & Run" at bounding box center [195, 754] width 237 height 31
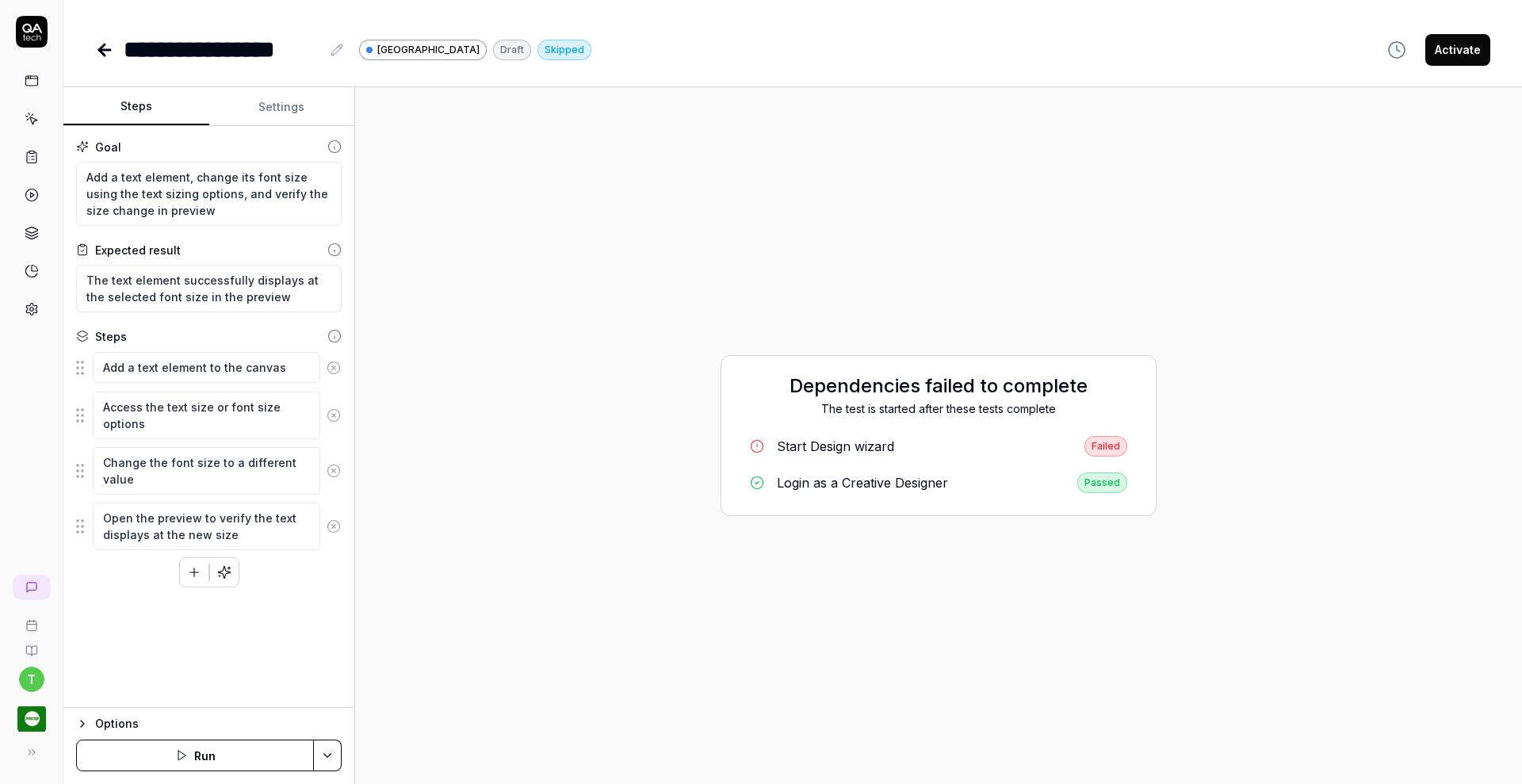
type textarea "*"
click at [289, 107] on button "Settings" at bounding box center [282, 107] width 146 height 38
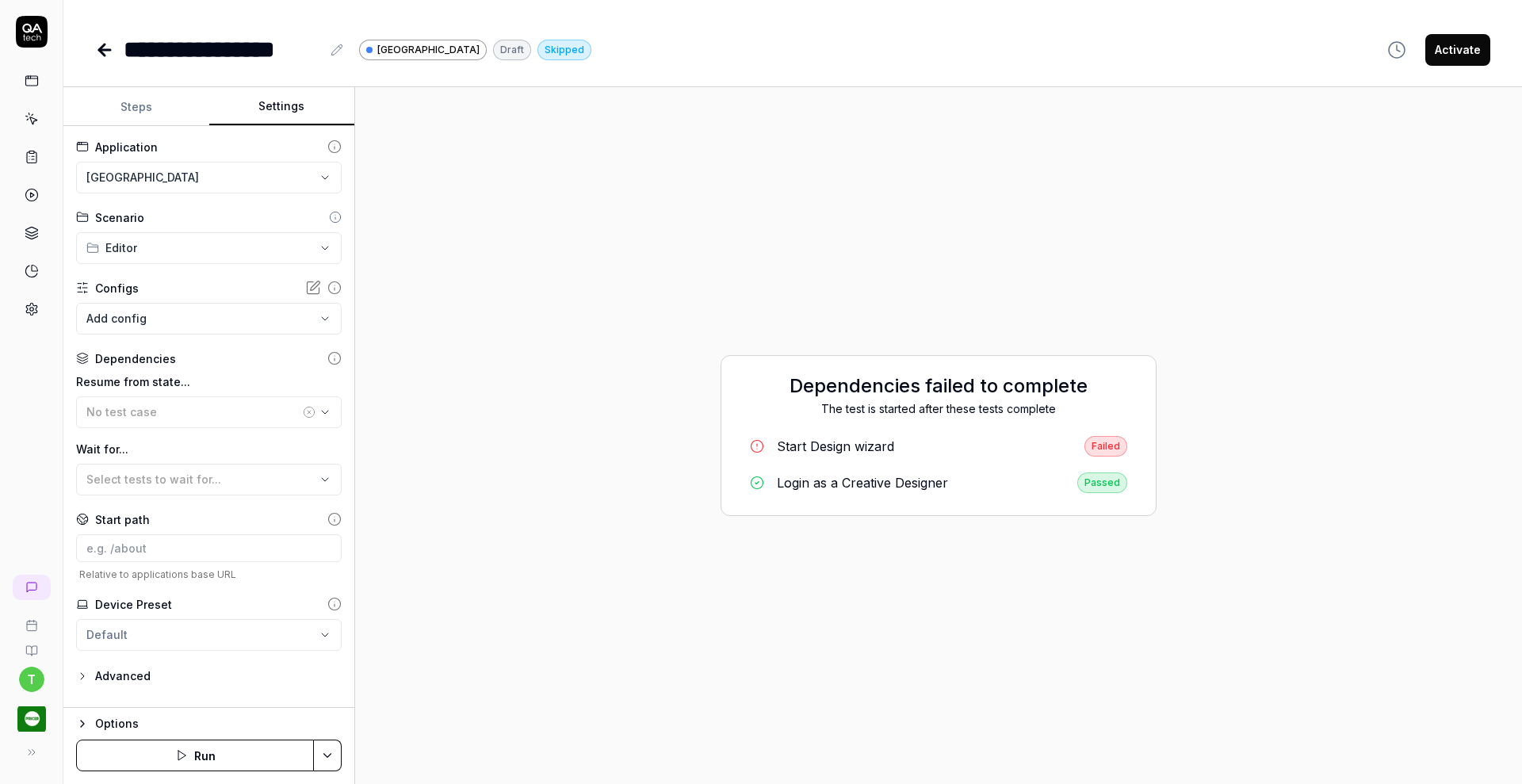
click at [166, 184] on html "**********" at bounding box center [761, 392] width 1522 height 784
click at [170, 243] on span "Pricer Plaza Dev" at bounding box center [133, 249] width 91 height 17
click at [211, 749] on button "Save & Run" at bounding box center [195, 754] width 237 height 31
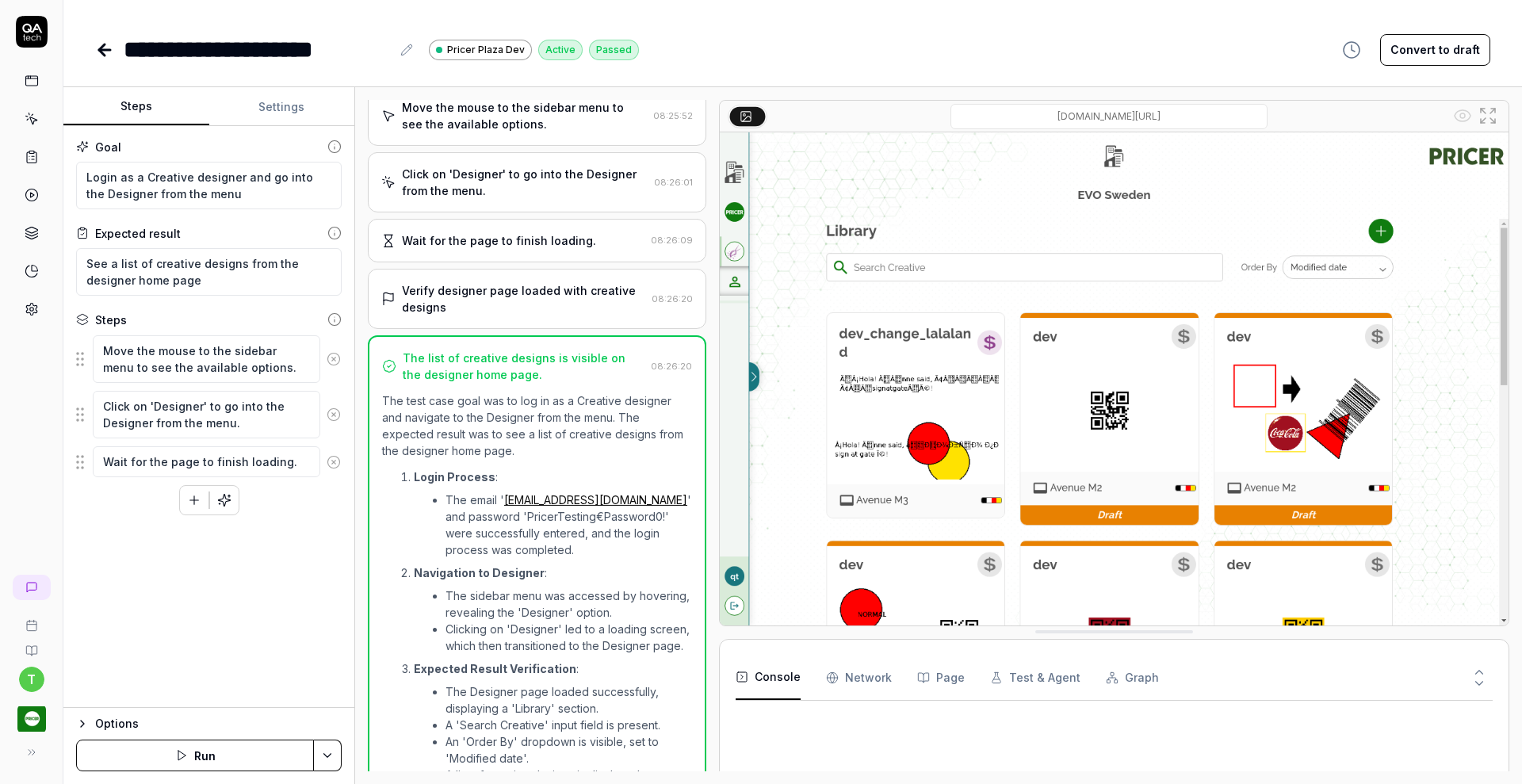
type textarea "*"
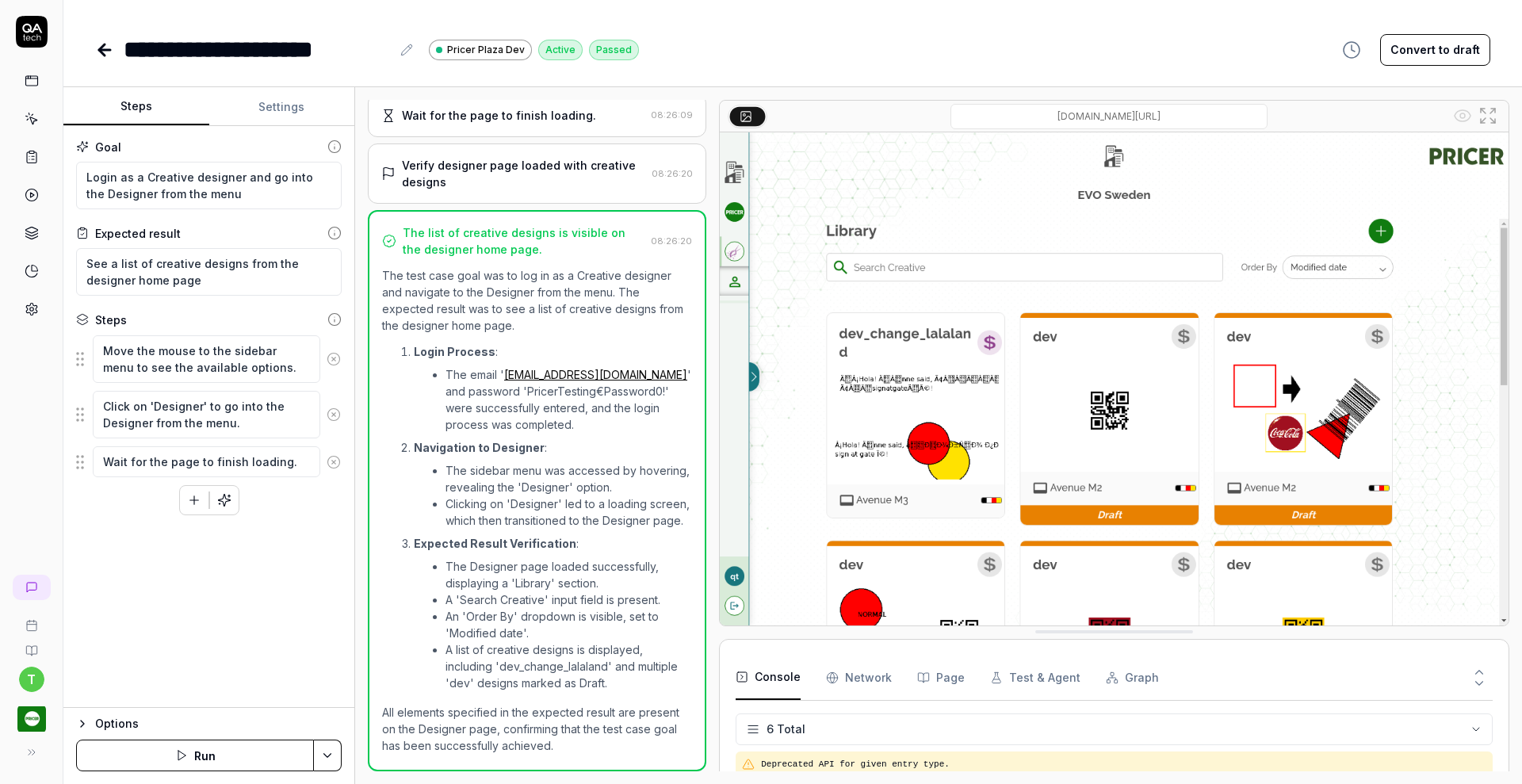
scroll to position [90, 0]
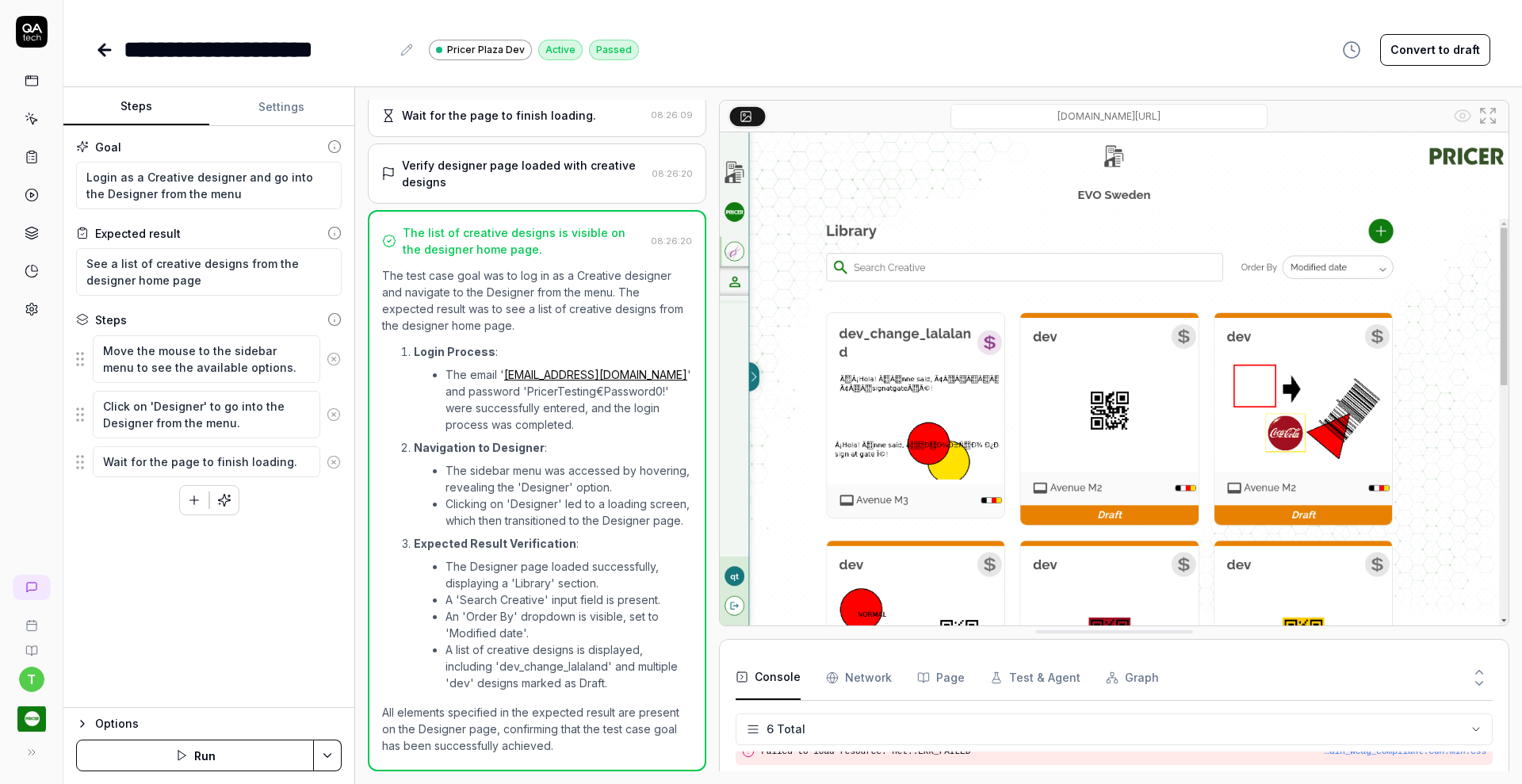
click at [105, 53] on icon at bounding box center [104, 50] width 19 height 19
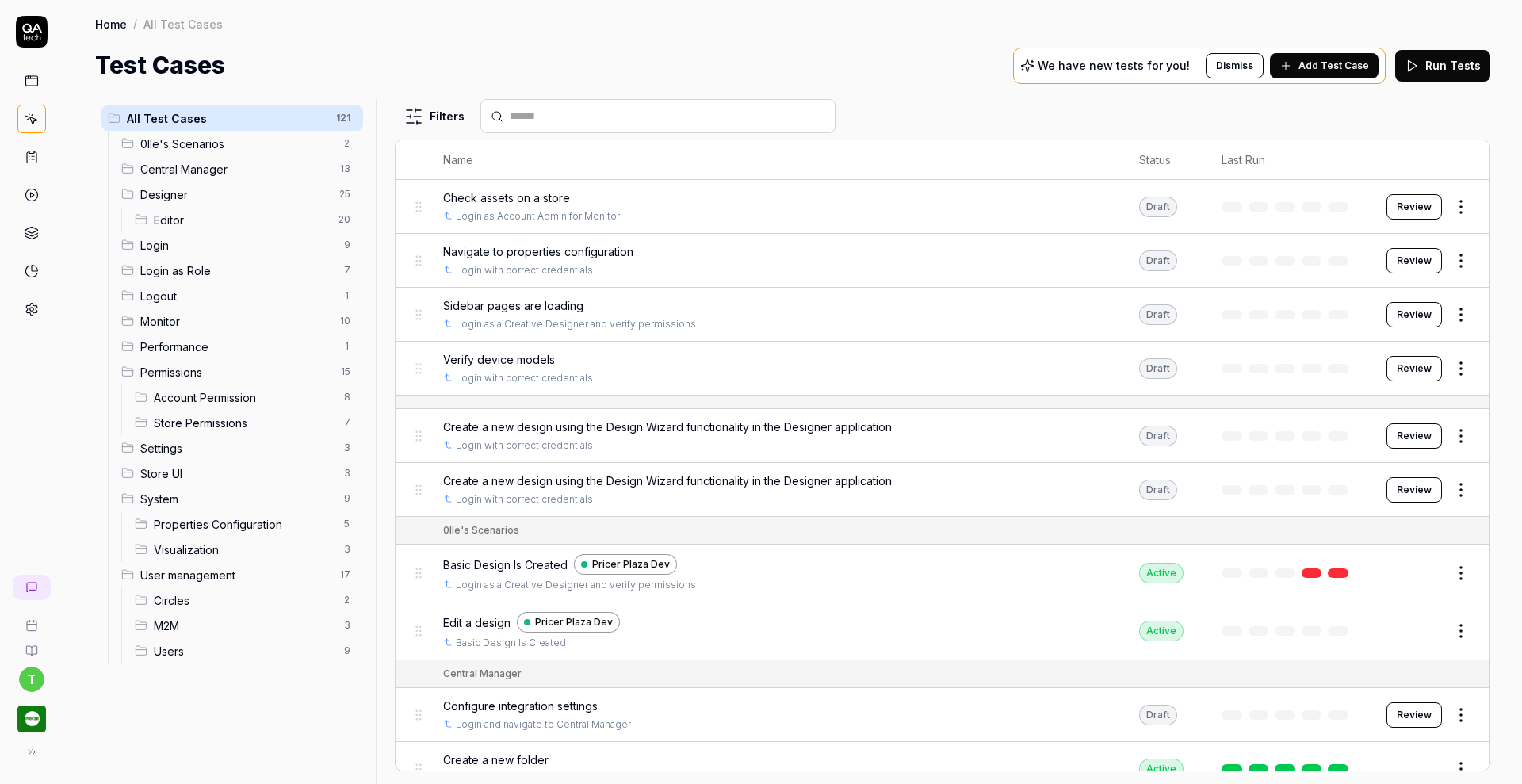
click at [160, 192] on span "Designer" at bounding box center [234, 195] width 189 height 17
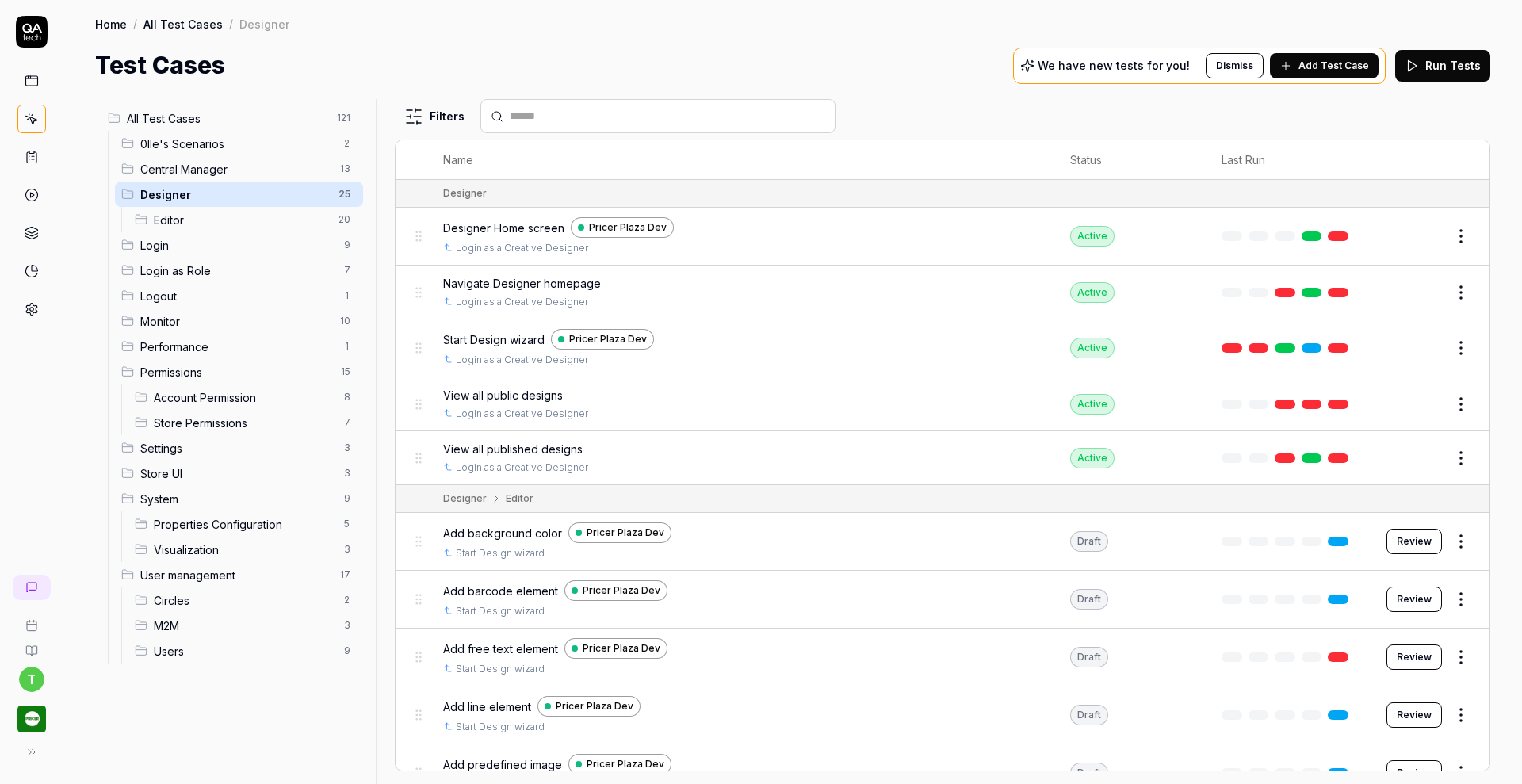
click at [27, 160] on icon at bounding box center [31, 157] width 9 height 11
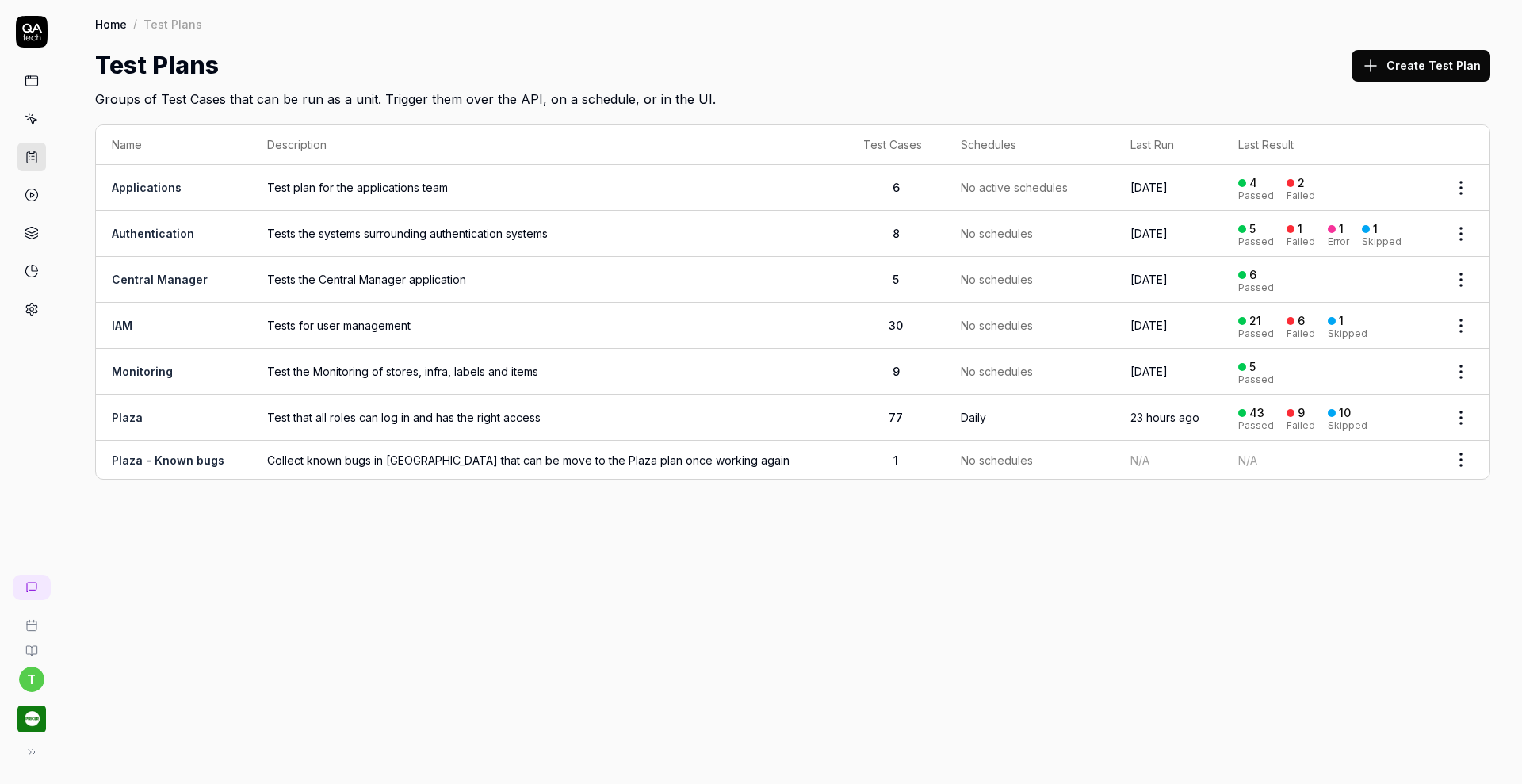
click at [39, 315] on link at bounding box center [32, 309] width 29 height 29
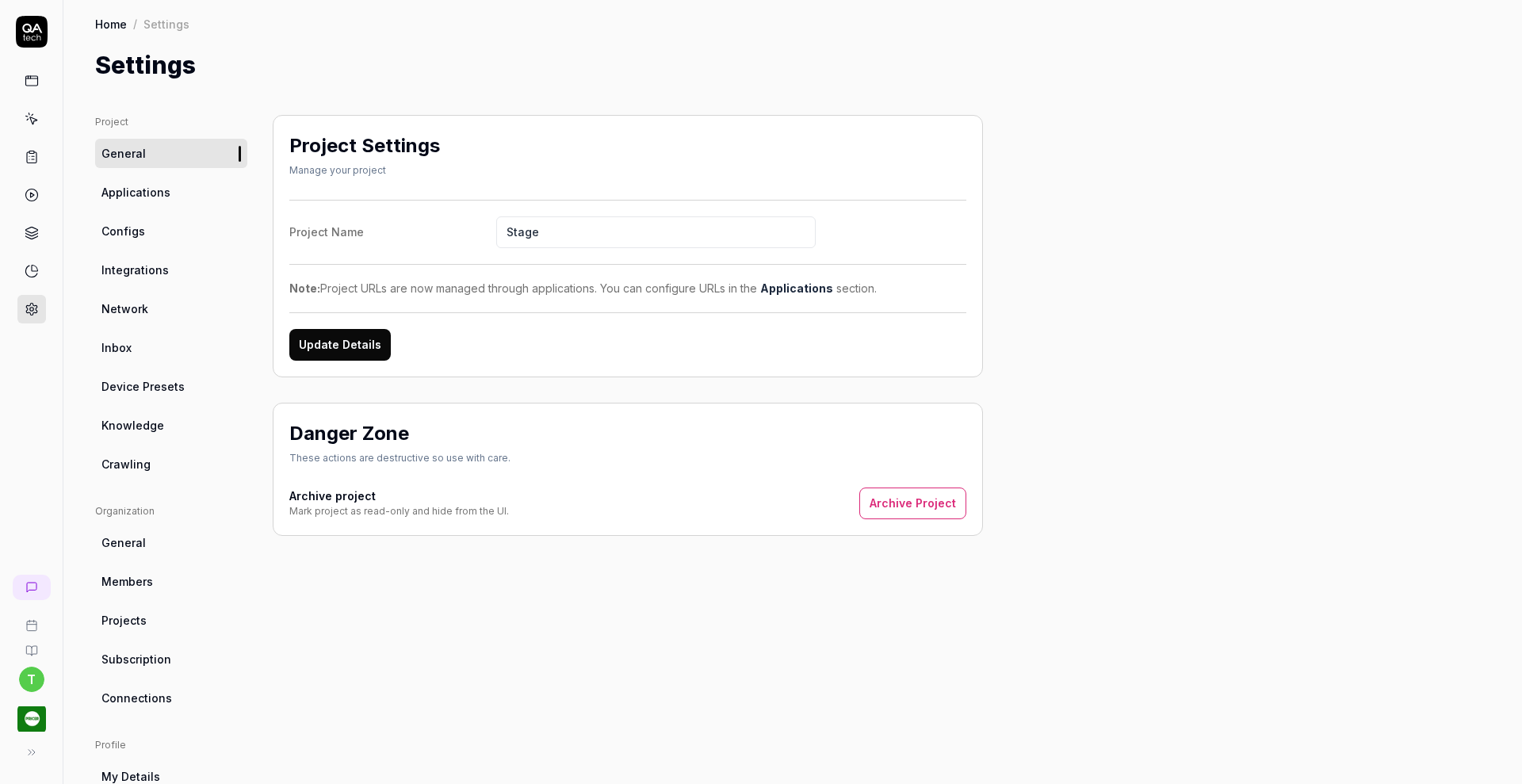
click at [150, 429] on span "Knowledge" at bounding box center [133, 425] width 63 height 17
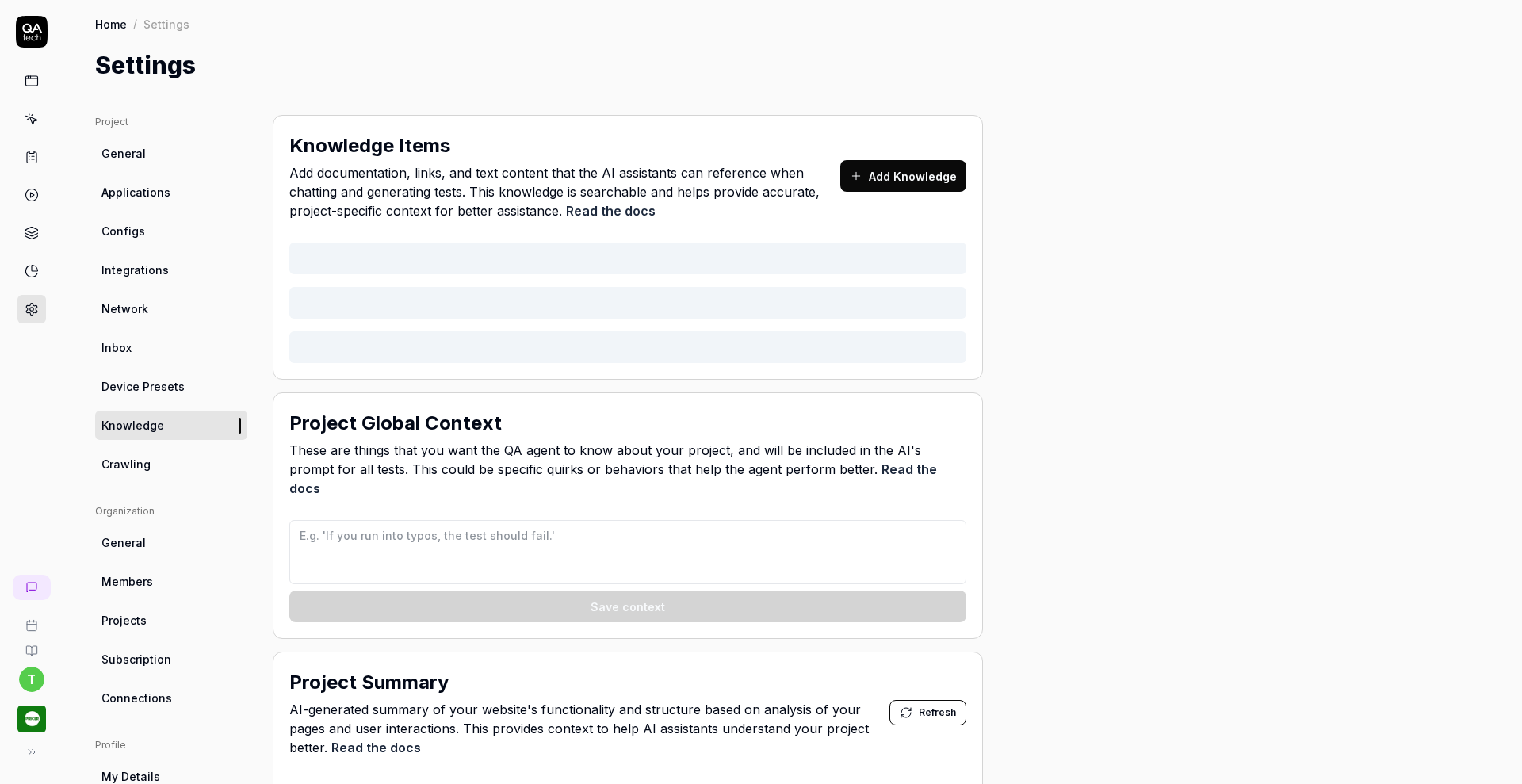
type textarea "*"
type textarea "The sidebar menu needs you to first move the mouse to the menu which will then …"
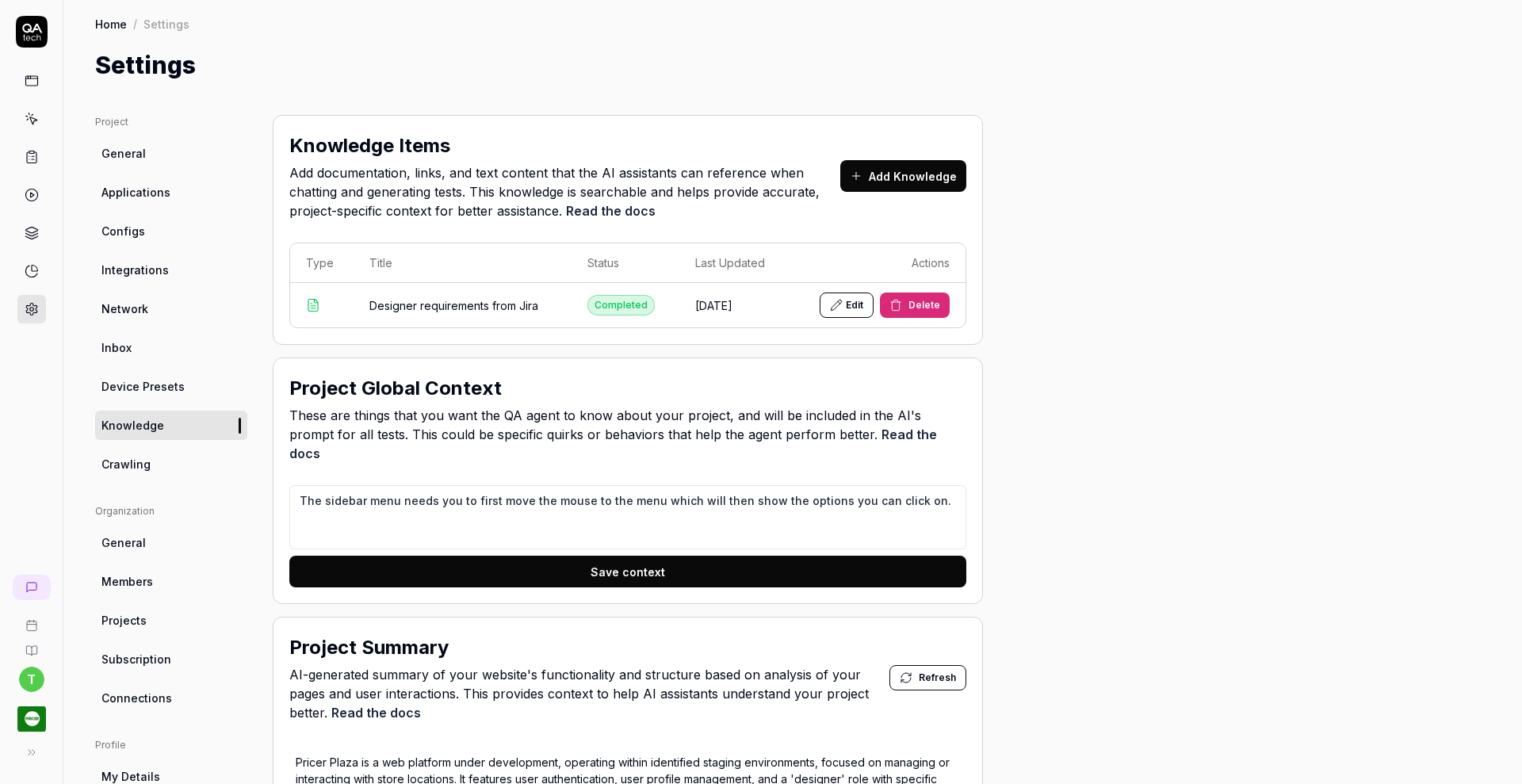
click at [845, 307] on button "Edit" at bounding box center [847, 305] width 54 height 25
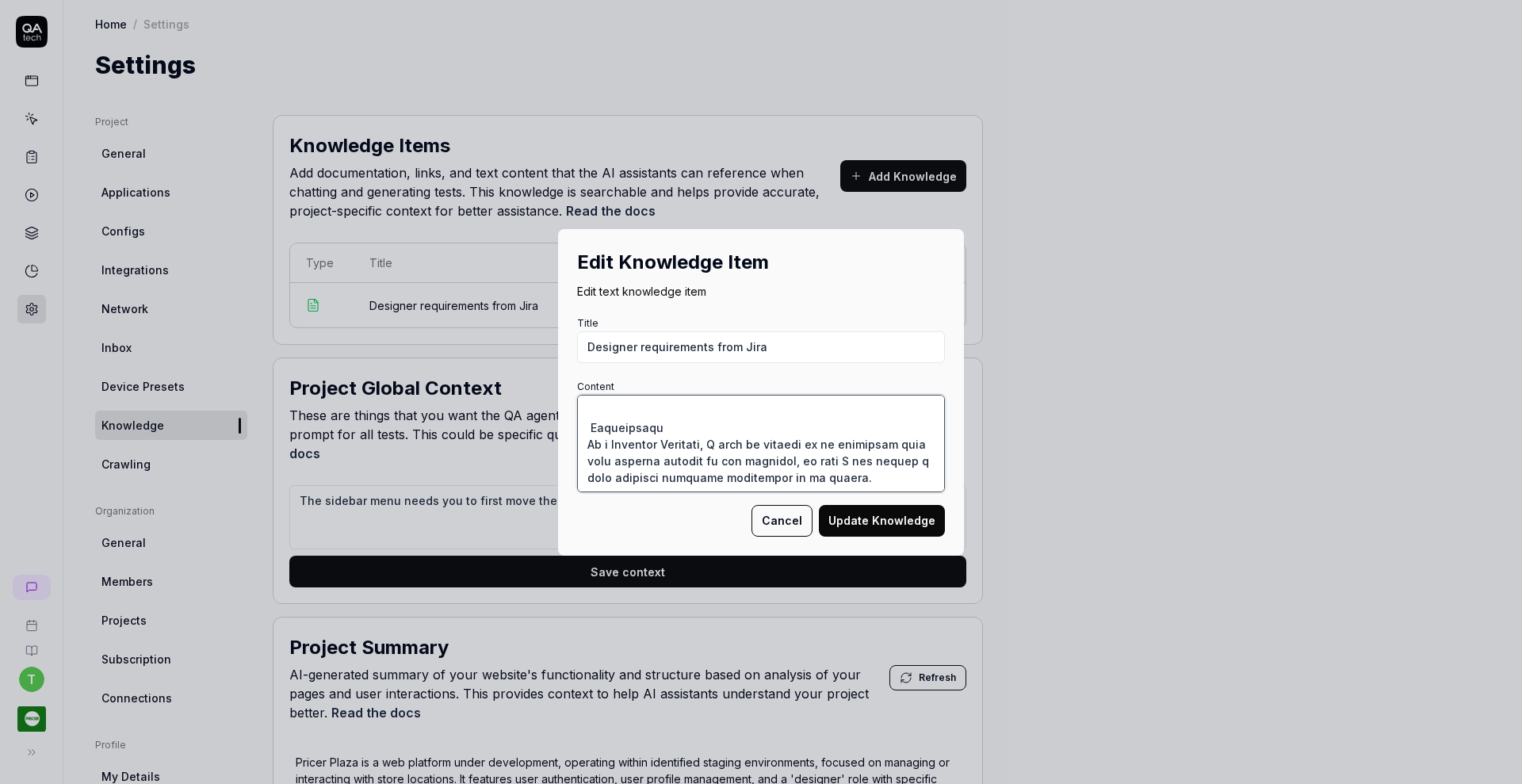
scroll to position [334, 0]
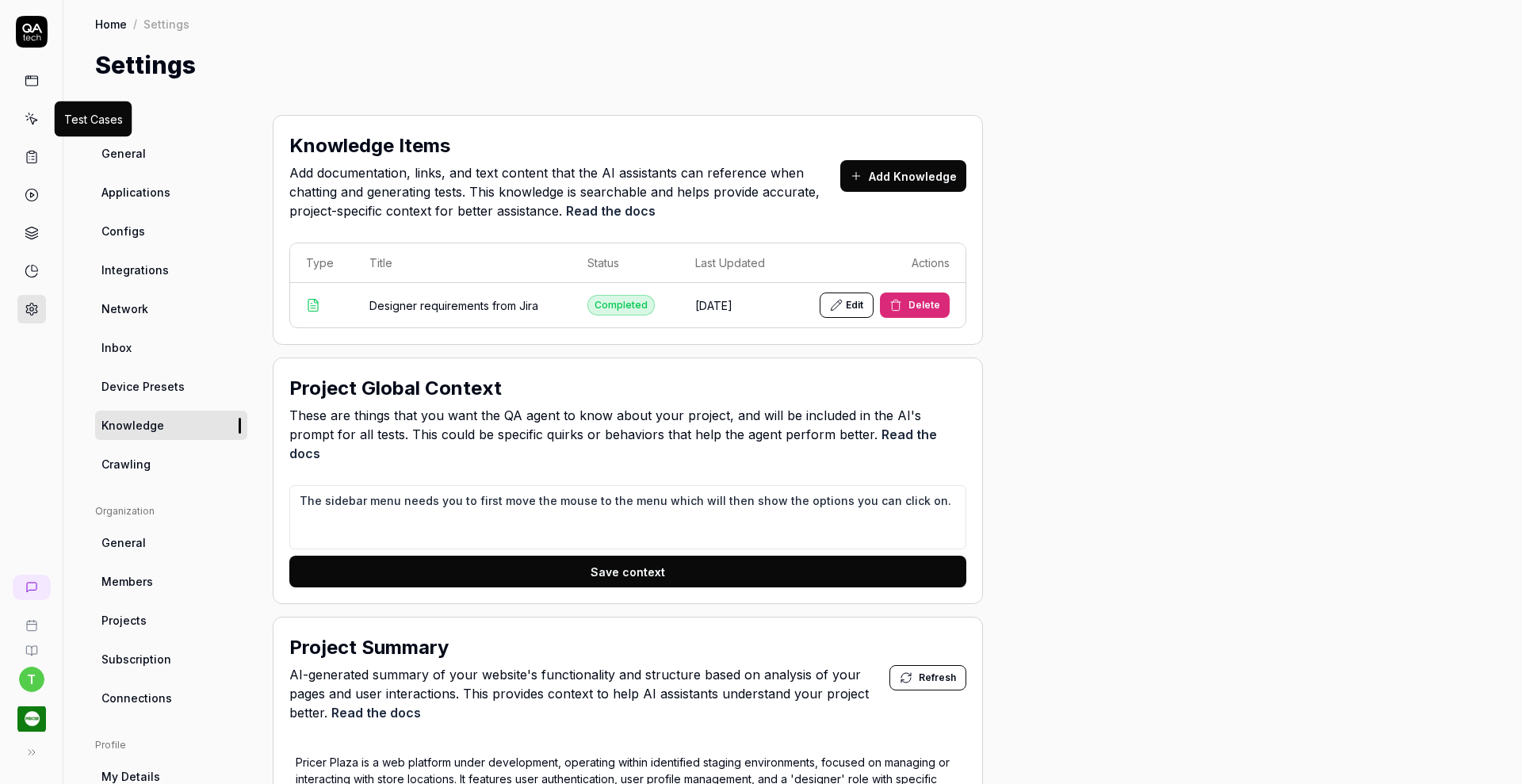
click at [31, 118] on icon at bounding box center [33, 120] width 7 height 7
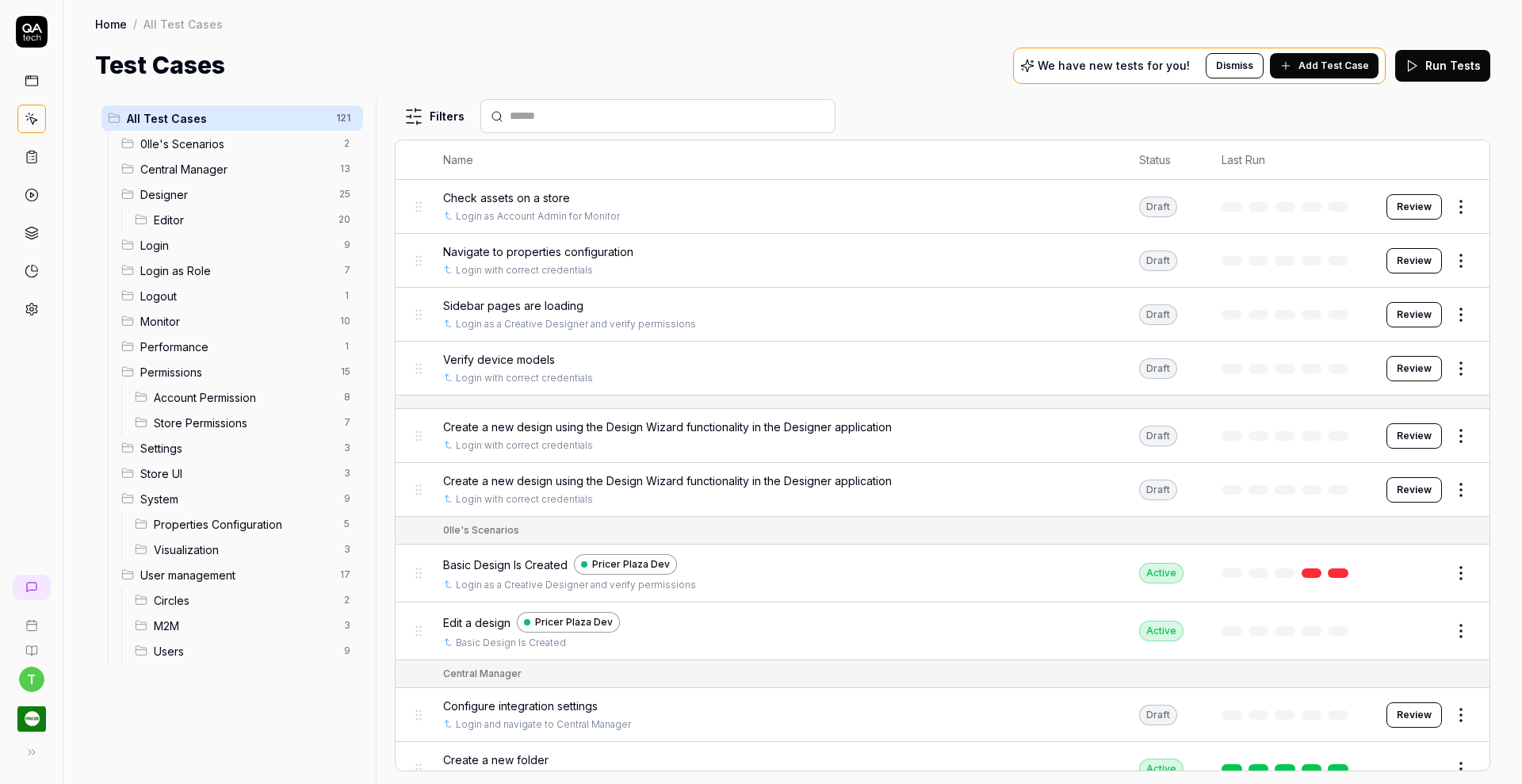
click at [204, 225] on span "Editor" at bounding box center [241, 220] width 176 height 17
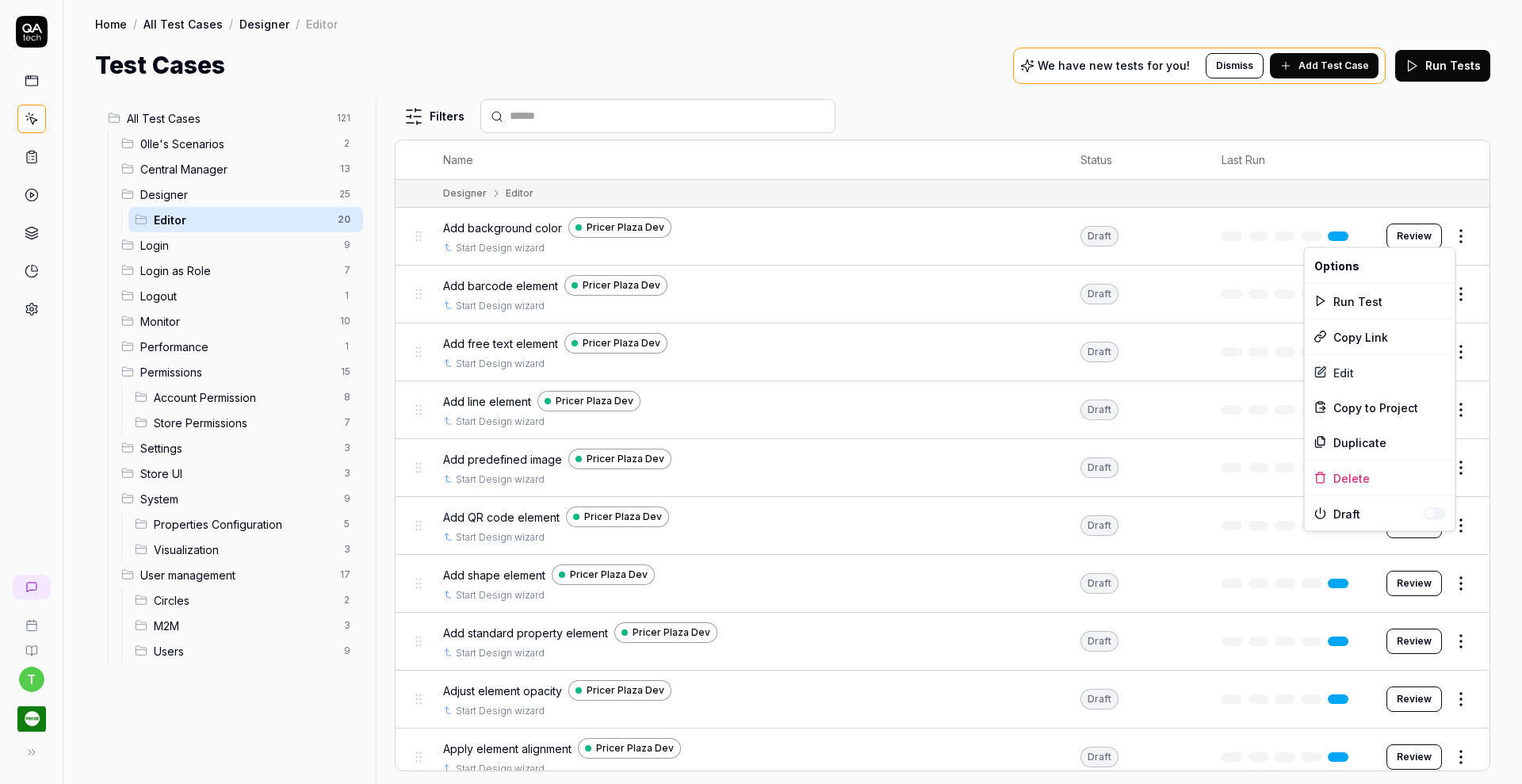
click at [1452, 232] on html "t Home / All Test Cases / Designer / Editor Home / All Test Cases / Designer / …" at bounding box center [761, 392] width 1522 height 784
click at [505, 226] on html "t Home / All Test Cases / Designer / Editor Home / All Test Cases / Designer / …" at bounding box center [761, 392] width 1522 height 784
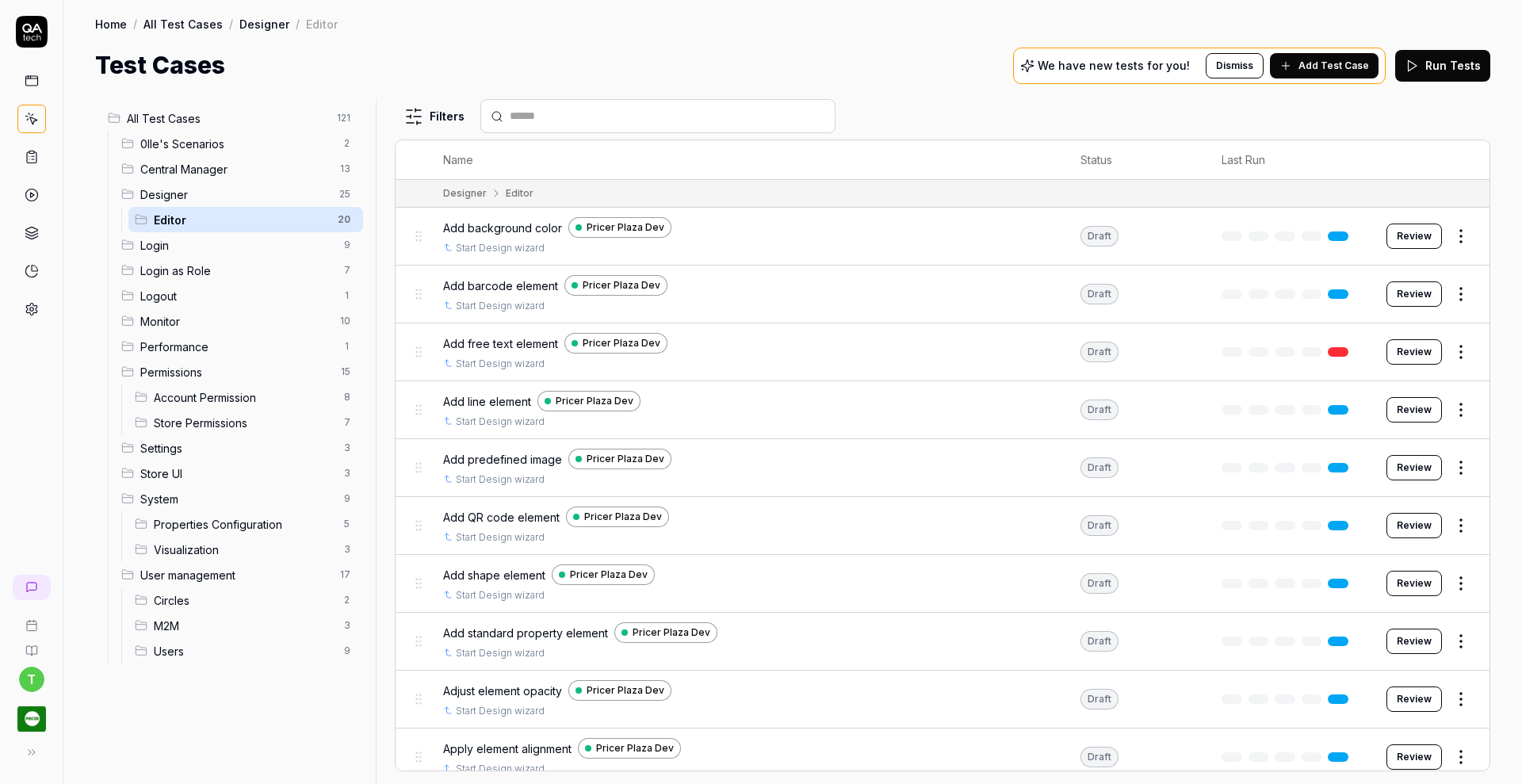
click at [505, 226] on span "Add background color" at bounding box center [503, 228] width 119 height 17
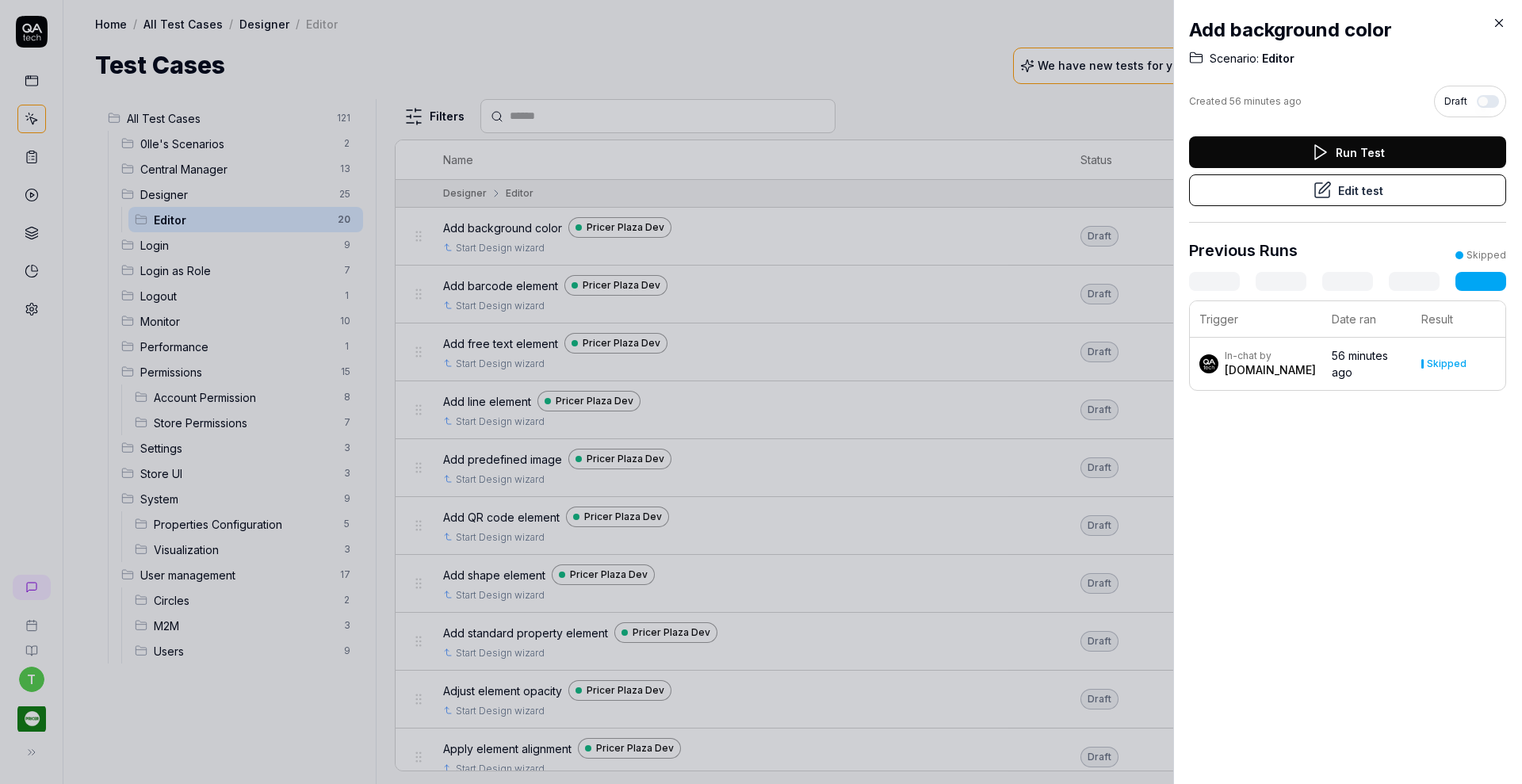
click at [1297, 193] on button "Edit test" at bounding box center [1347, 190] width 317 height 31
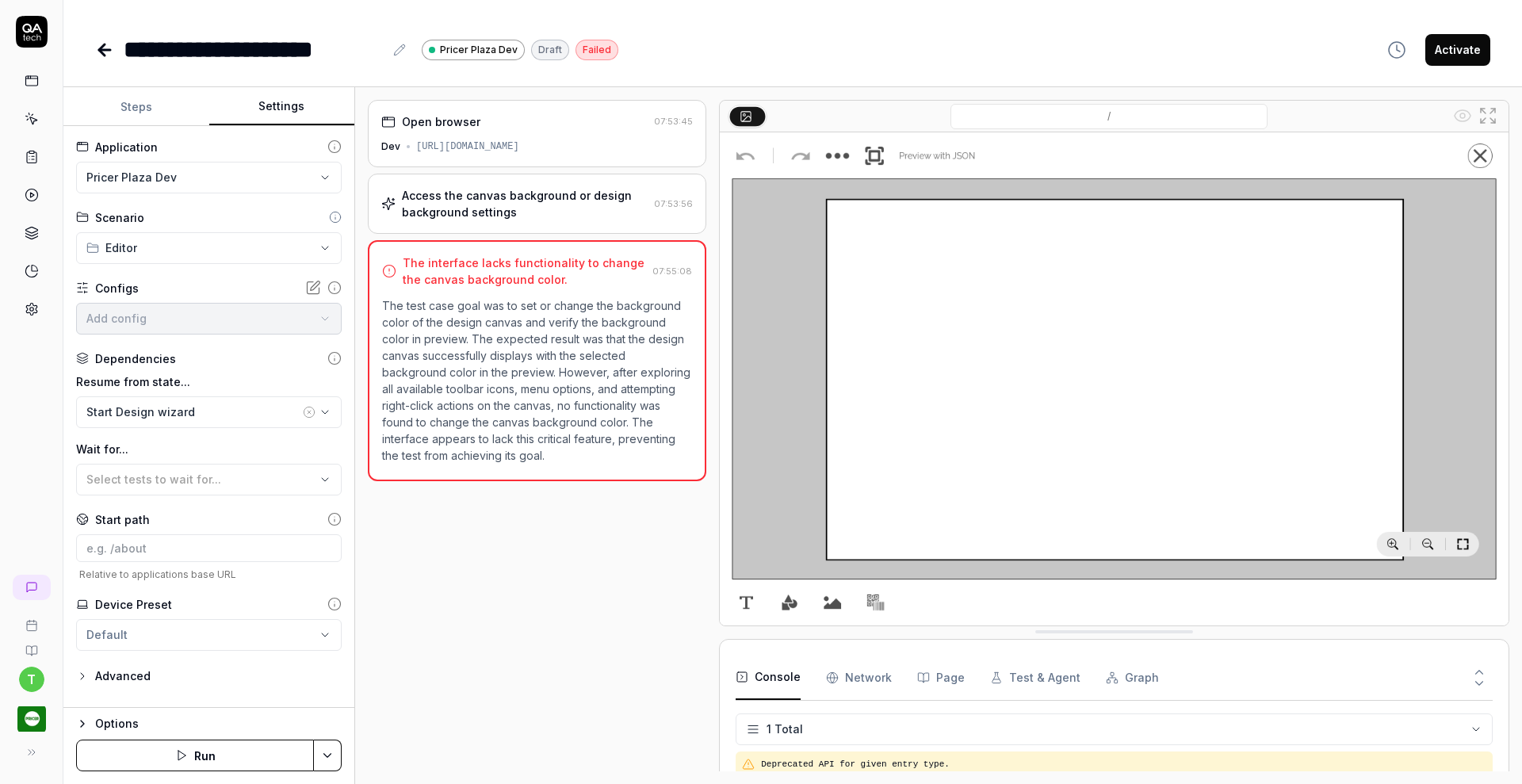
click at [274, 110] on button "Settings" at bounding box center [282, 107] width 146 height 38
click at [105, 57] on icon at bounding box center [104, 50] width 19 height 19
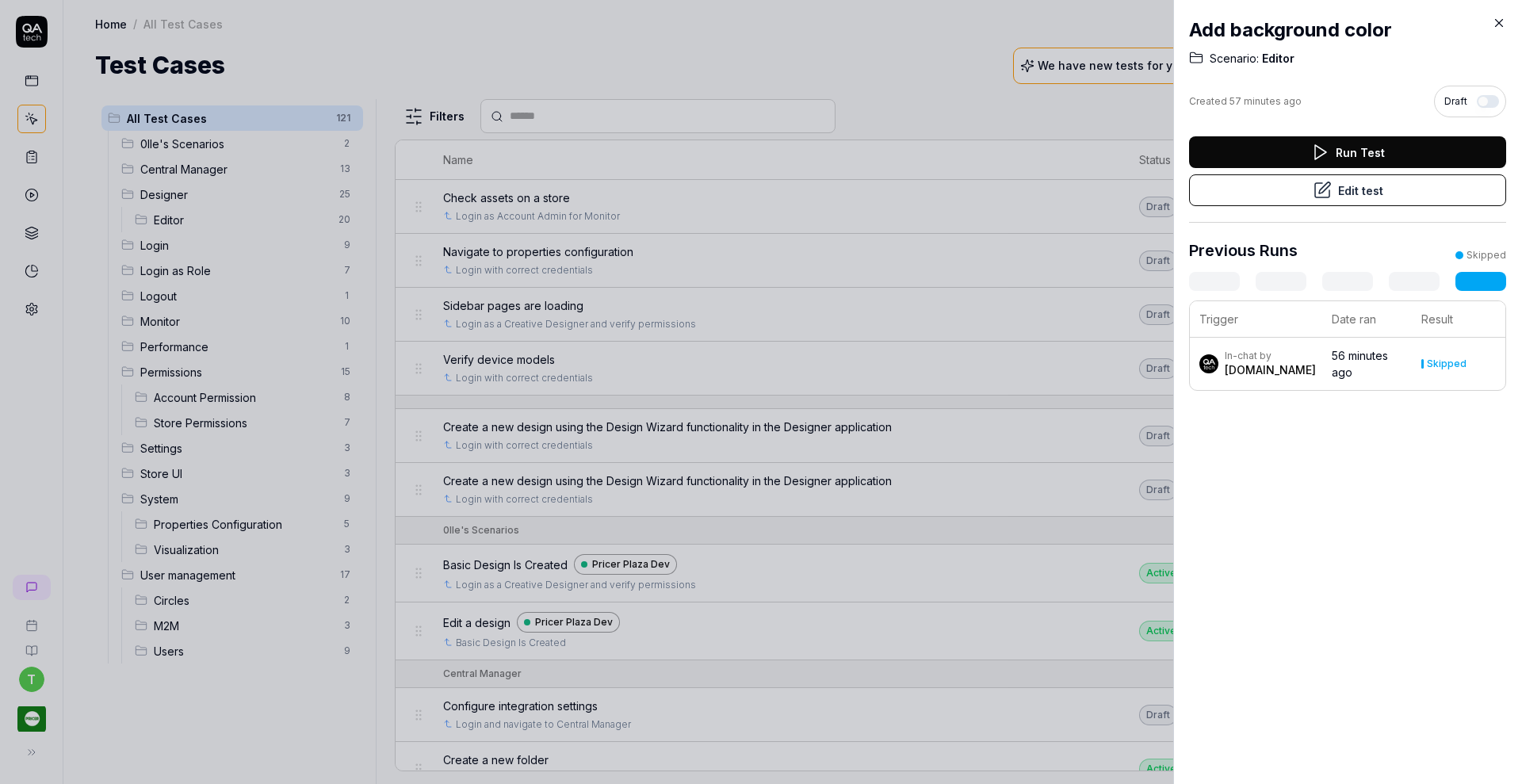
click at [1497, 27] on icon at bounding box center [1498, 23] width 14 height 14
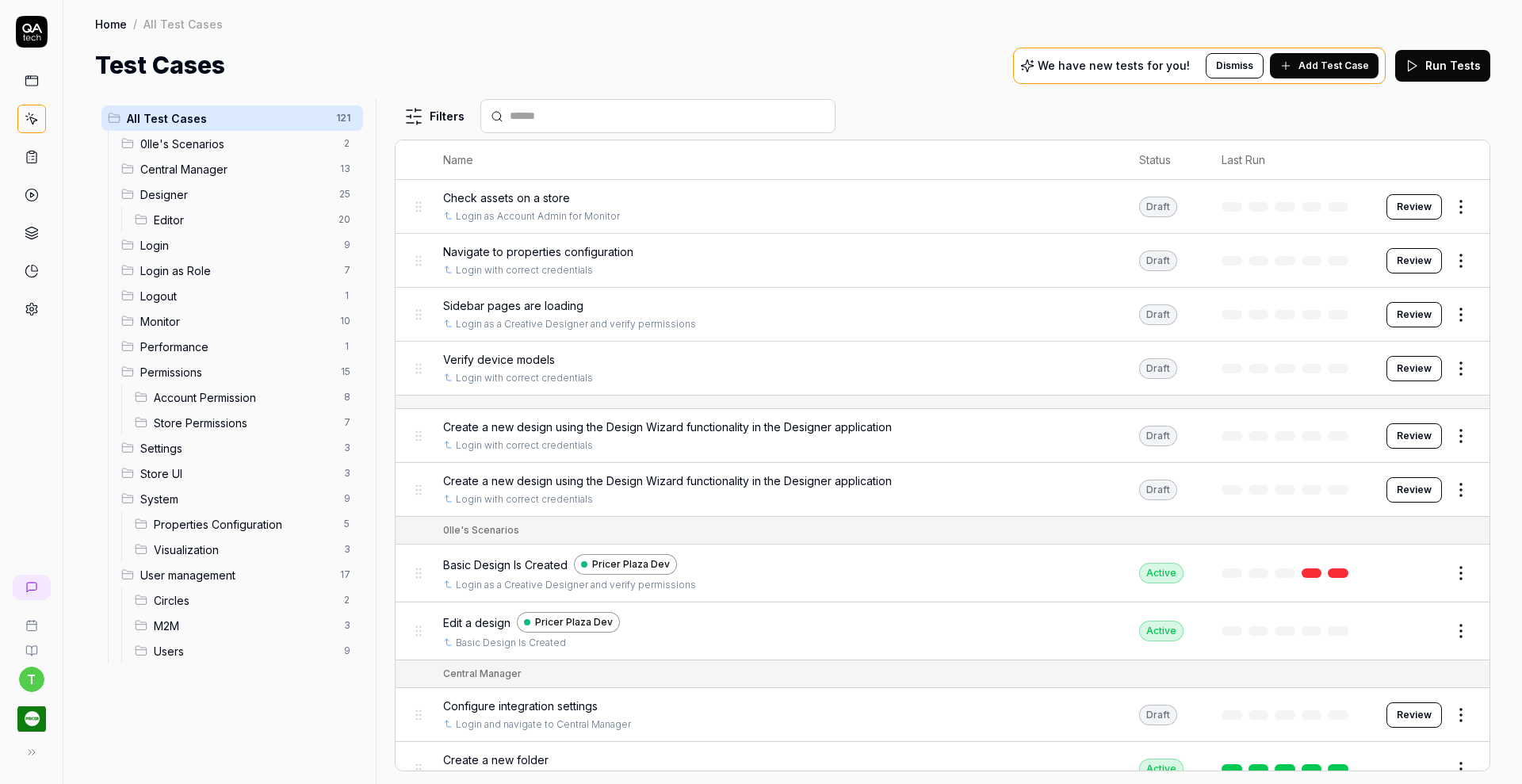
click at [148, 188] on span "Designer" at bounding box center [234, 195] width 189 height 17
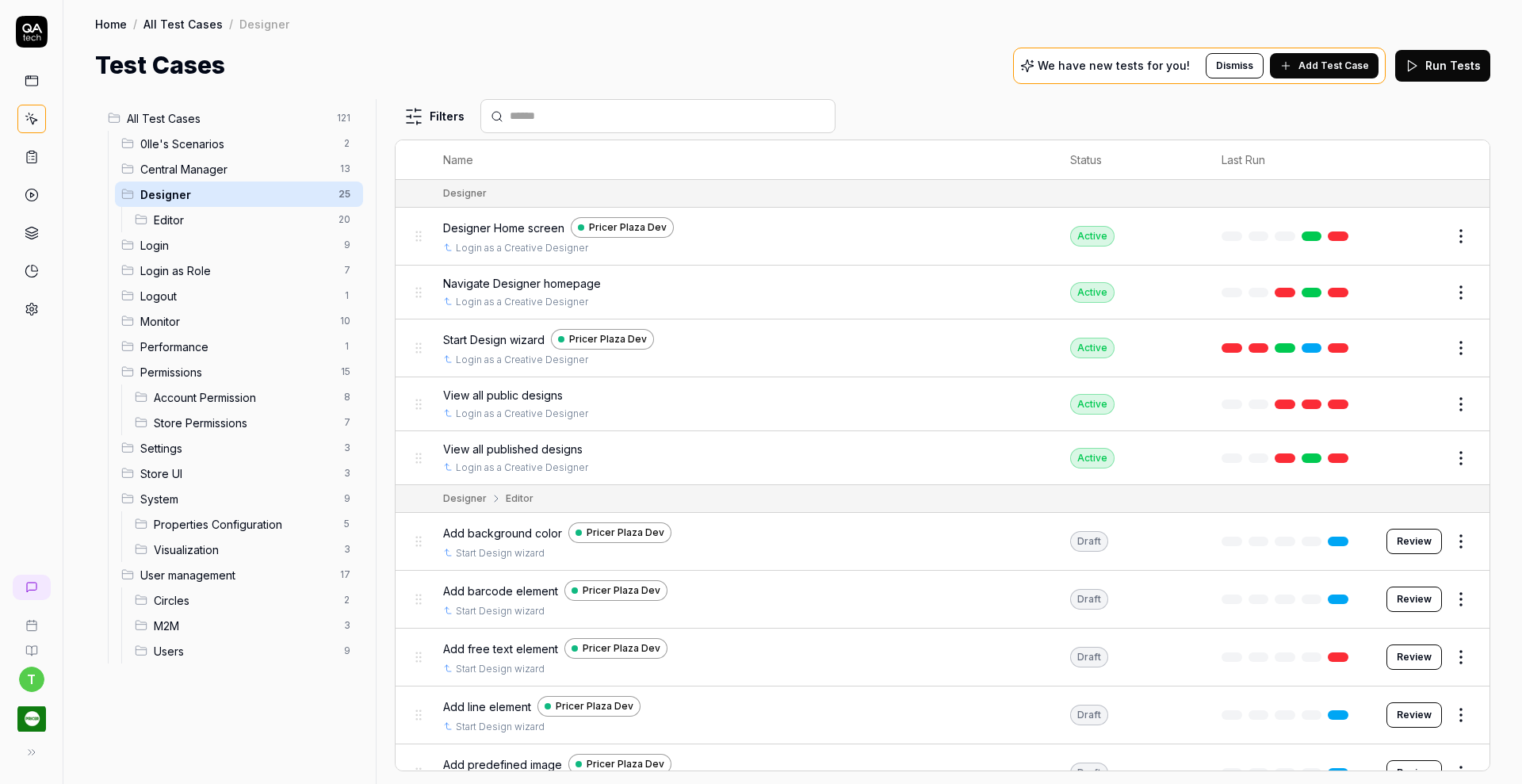
click at [489, 336] on span "Start Design wizard" at bounding box center [494, 340] width 102 height 17
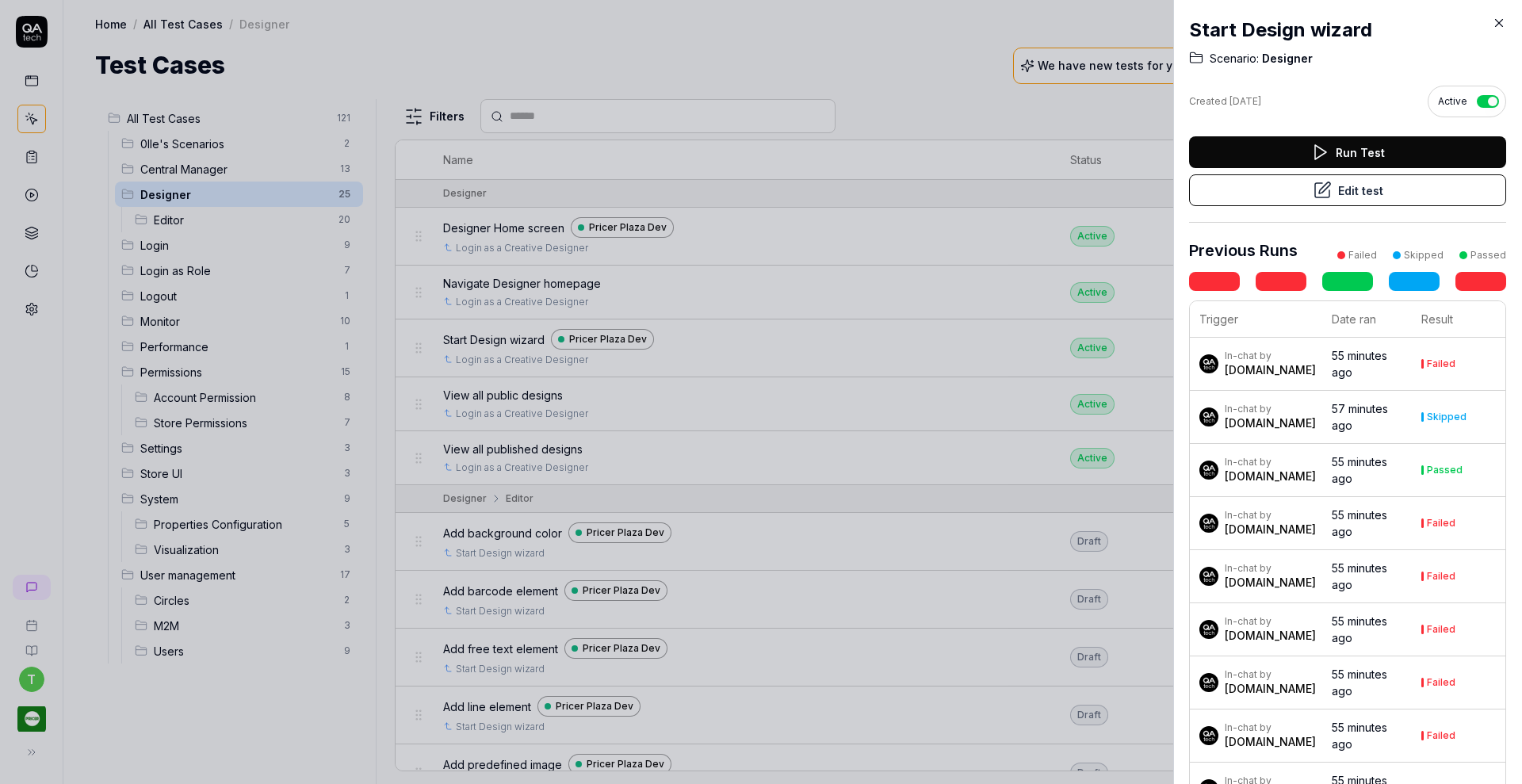
click at [1310, 158] on icon at bounding box center [1319, 152] width 19 height 19
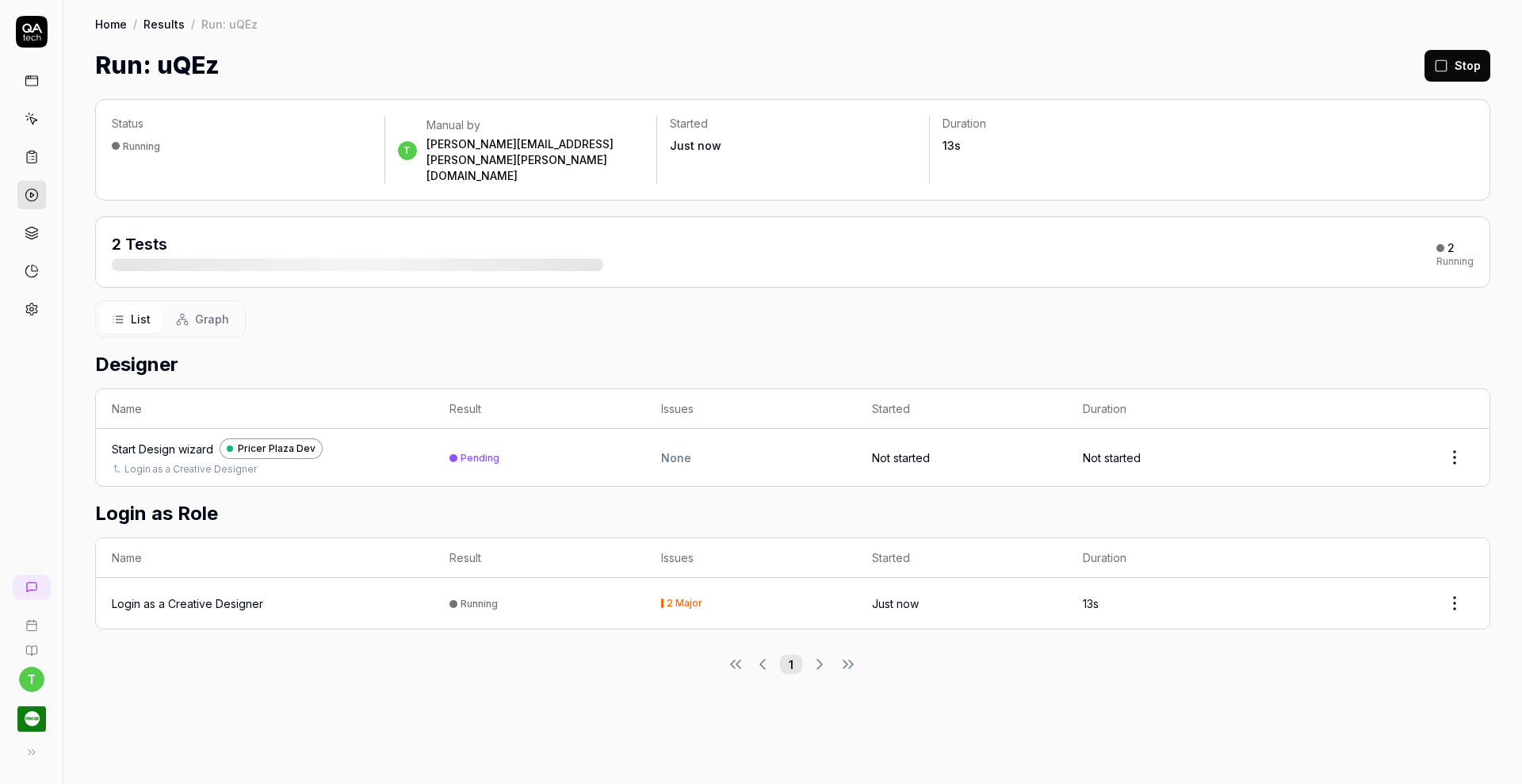
click at [221, 595] on div "Login as a Creative Designer" at bounding box center [187, 603] width 152 height 17
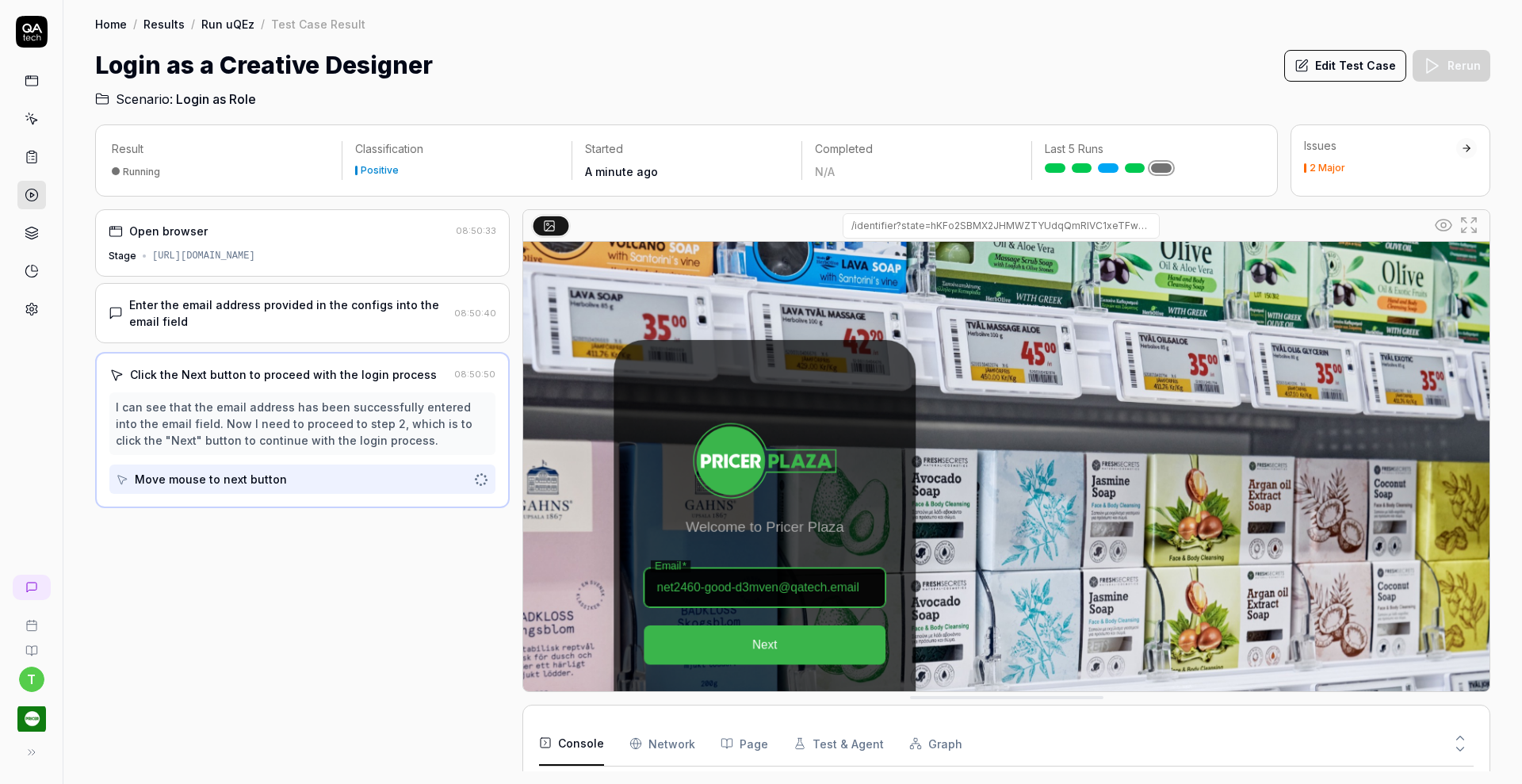
scroll to position [25, 0]
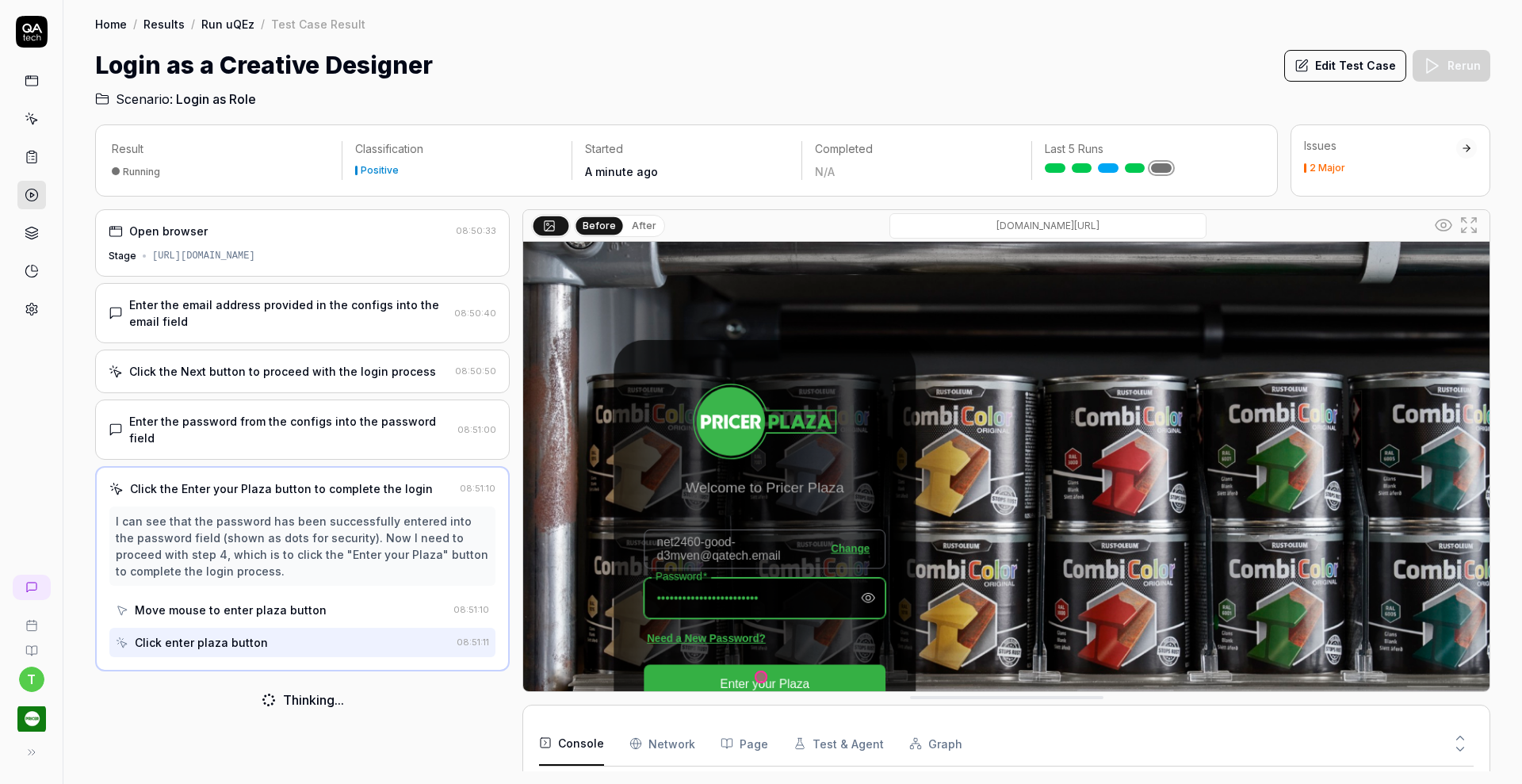
click at [36, 116] on icon at bounding box center [31, 119] width 14 height 14
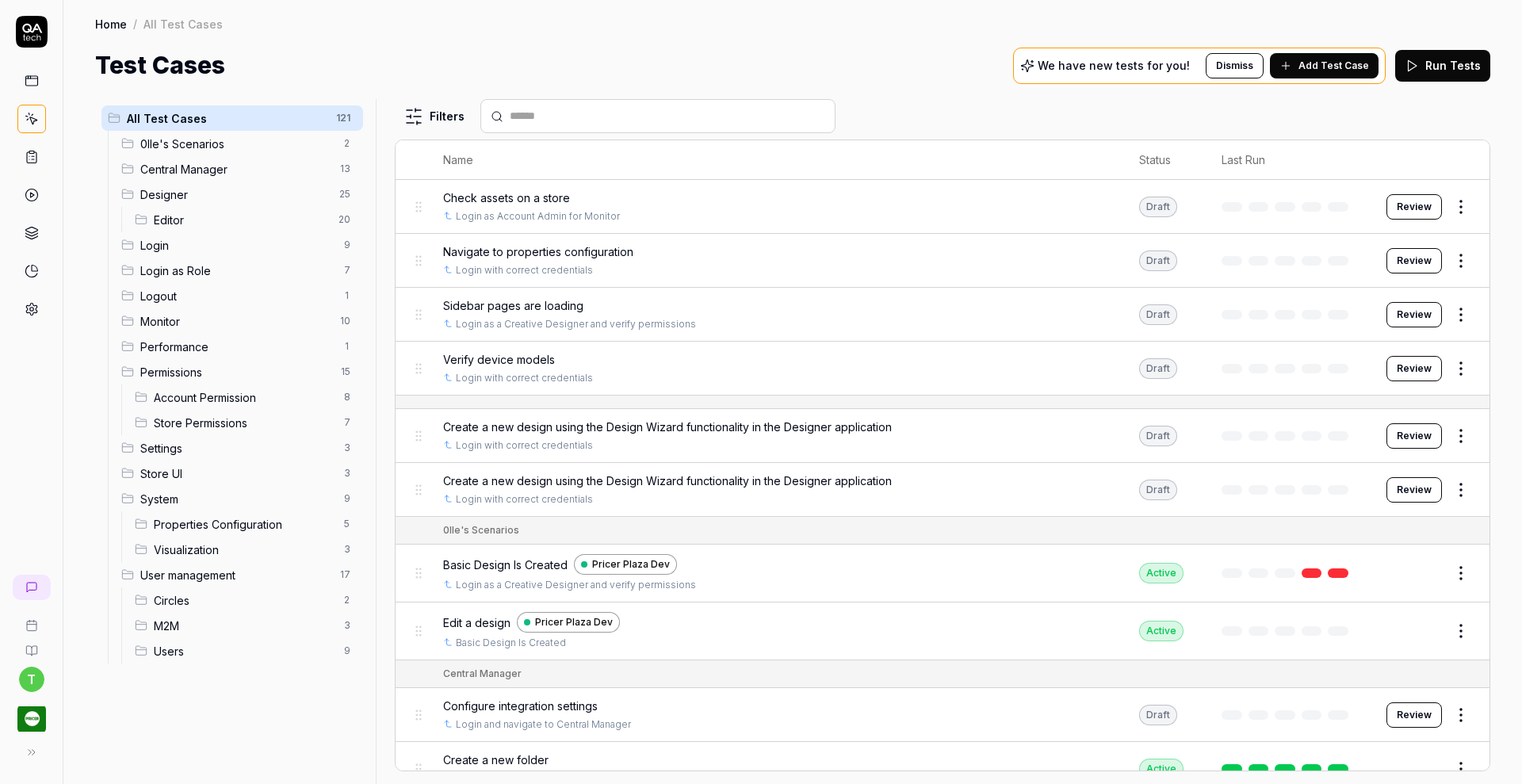
click at [152, 265] on span "Login as Role" at bounding box center [237, 270] width 194 height 17
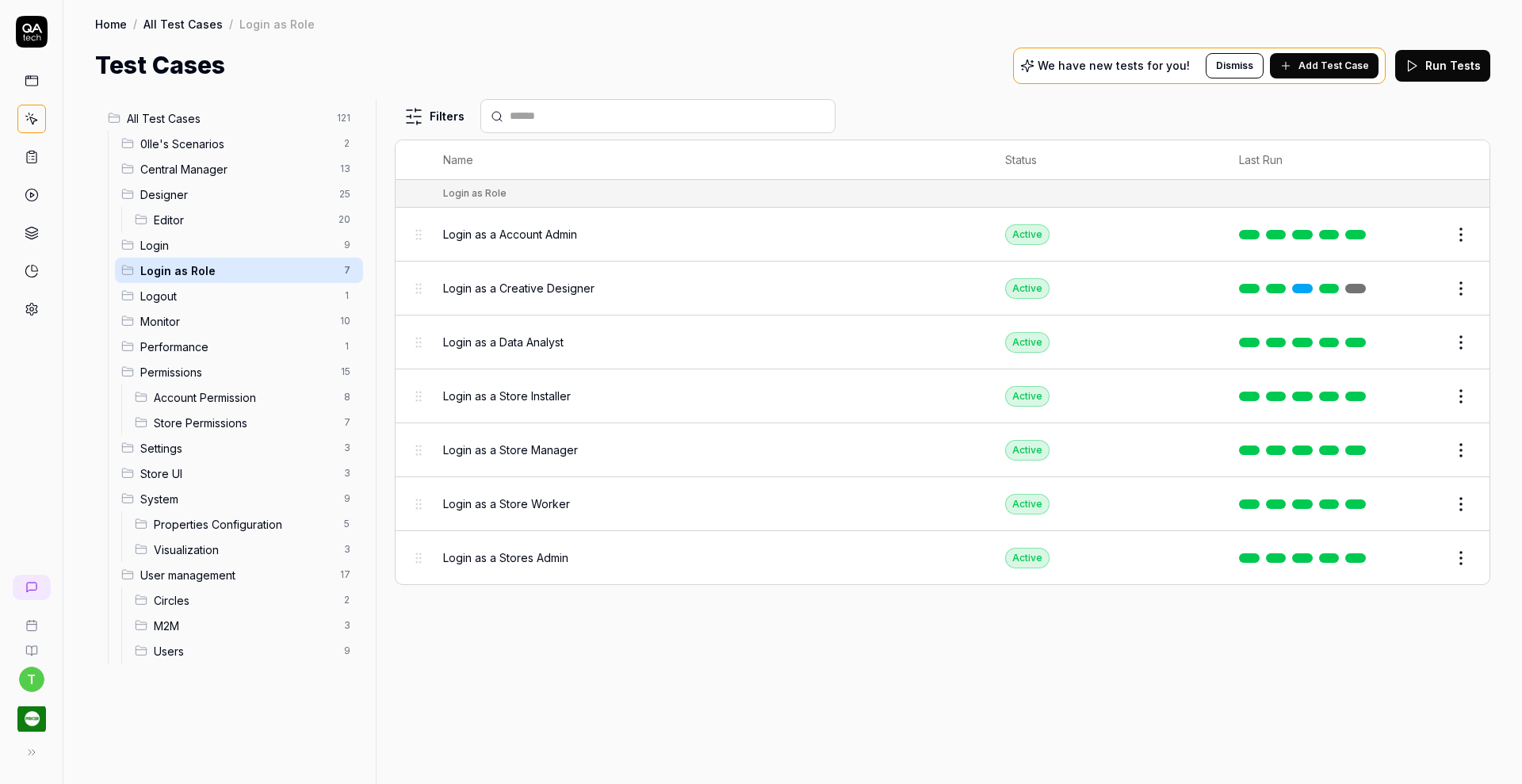
click at [610, 280] on div "Login as a Creative Designer" at bounding box center [709, 288] width 531 height 17
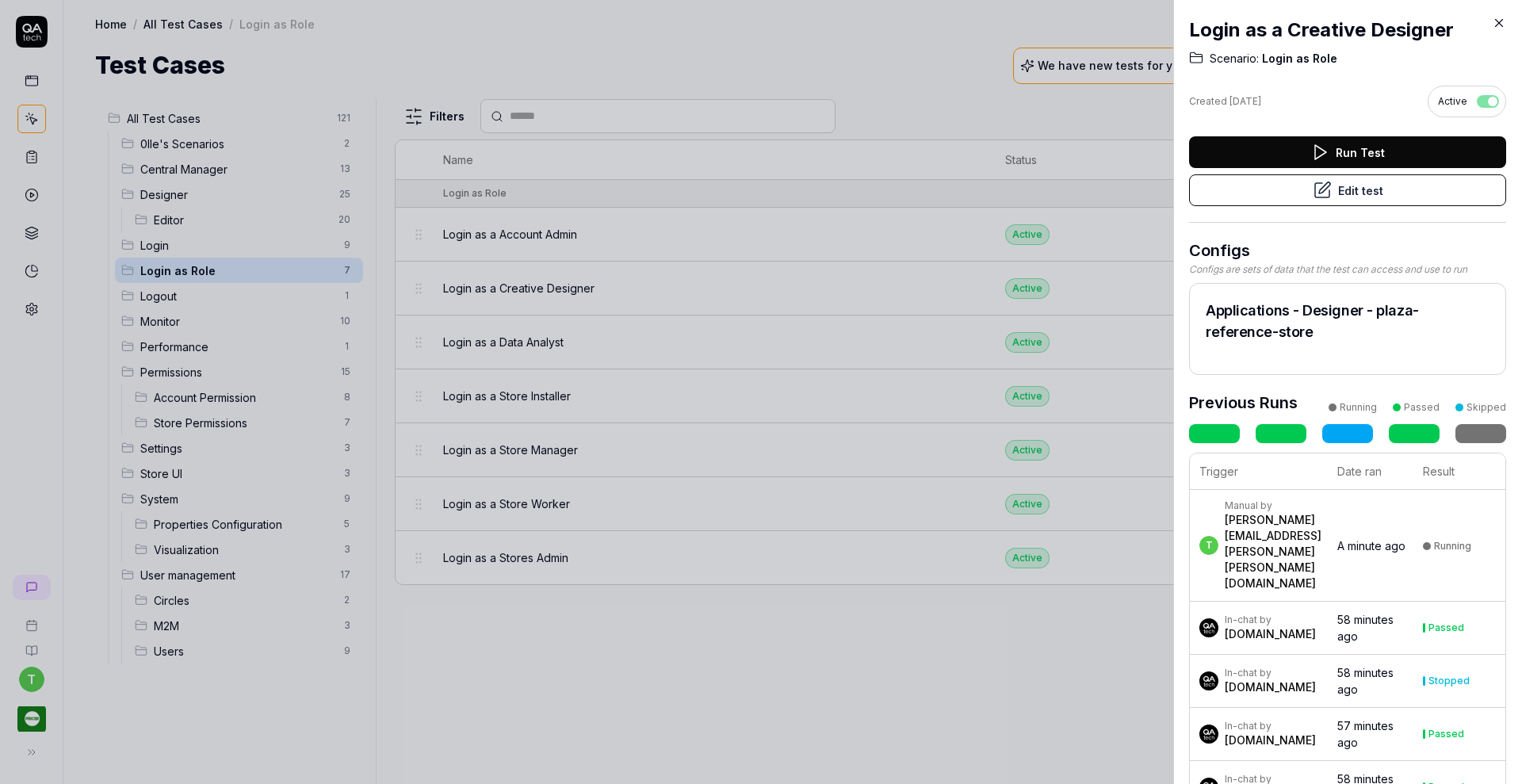
click at [1346, 192] on button "Edit test" at bounding box center [1347, 190] width 317 height 31
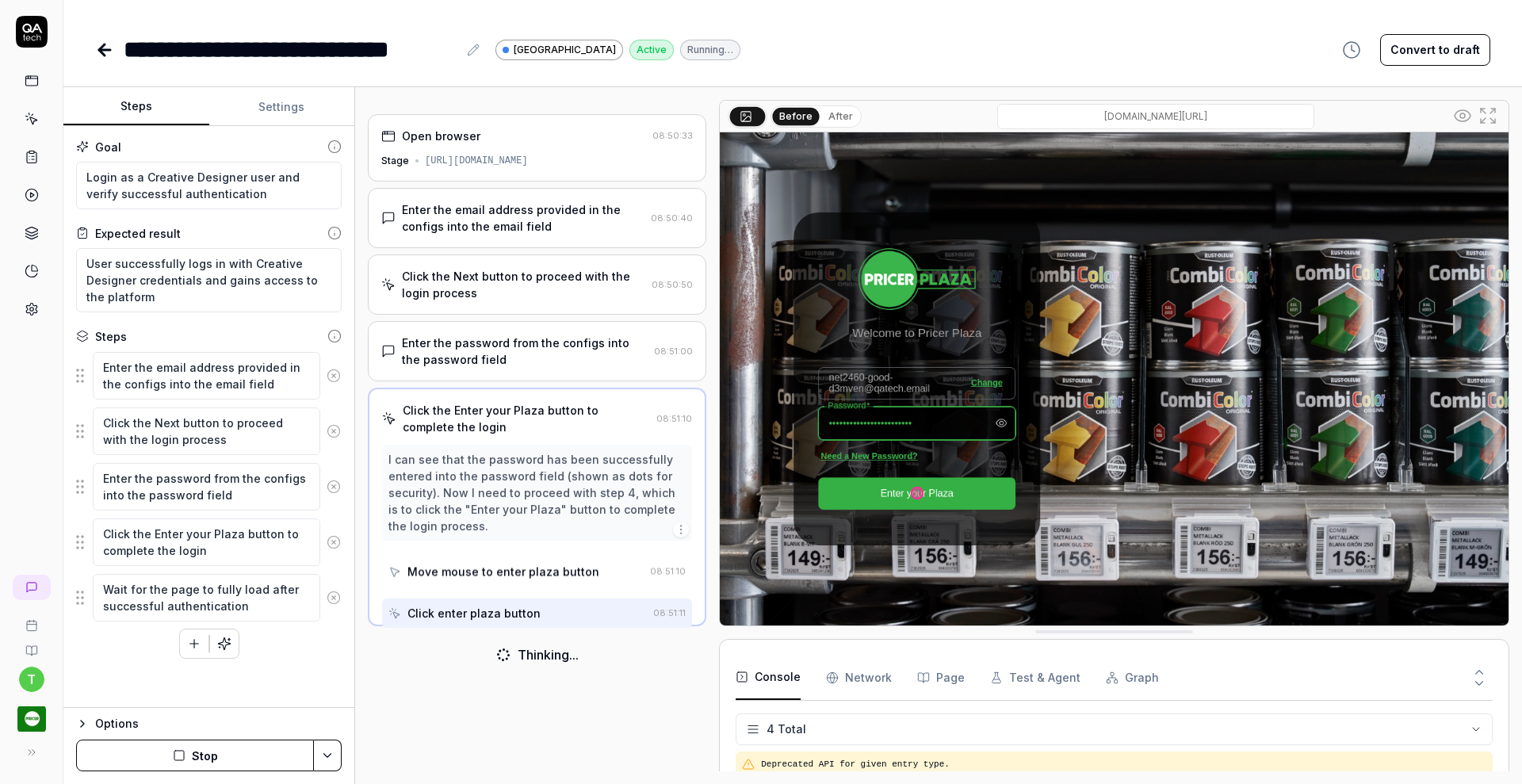
scroll to position [25, 0]
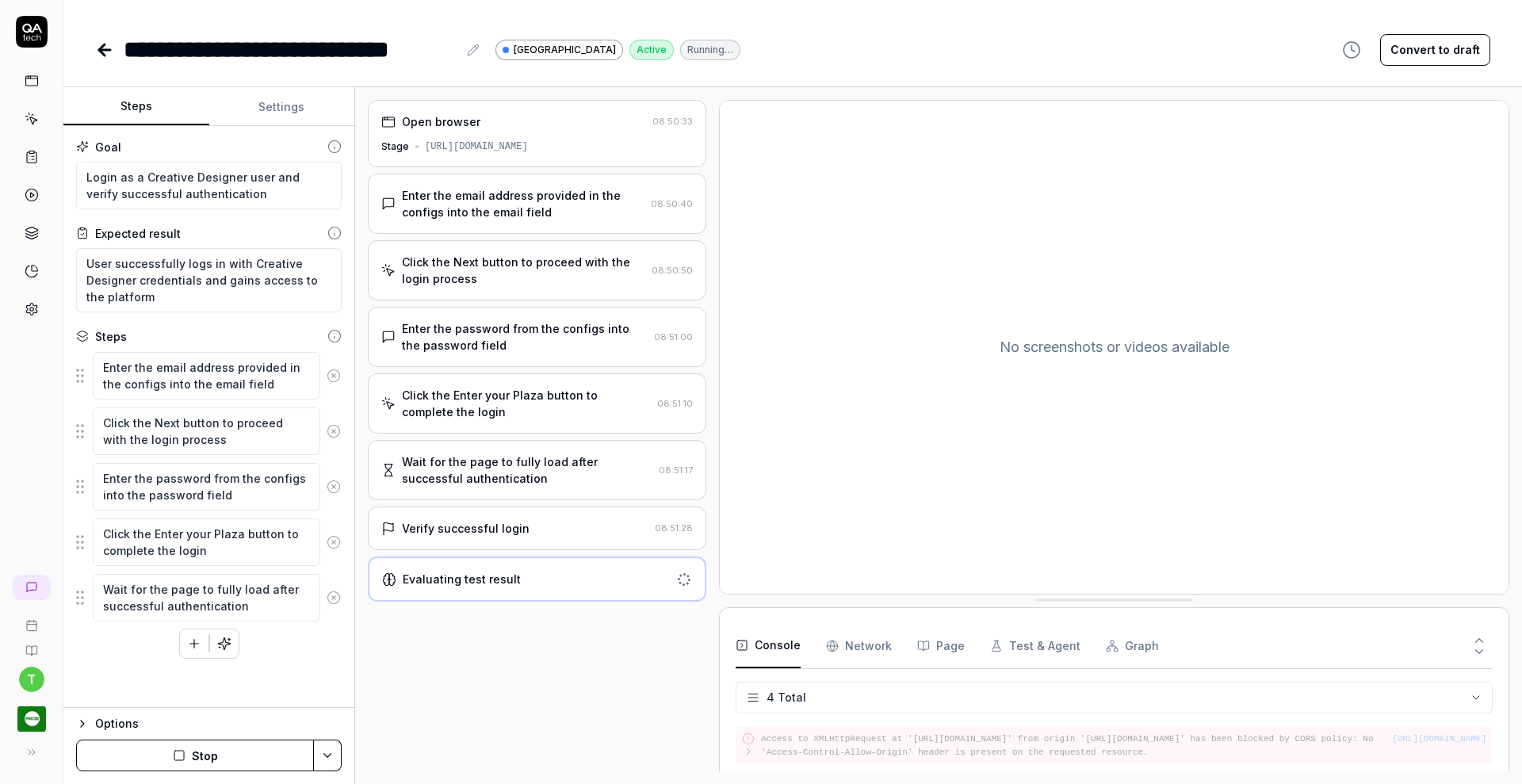
type textarea "*"
click at [286, 108] on button "Settings" at bounding box center [282, 107] width 146 height 38
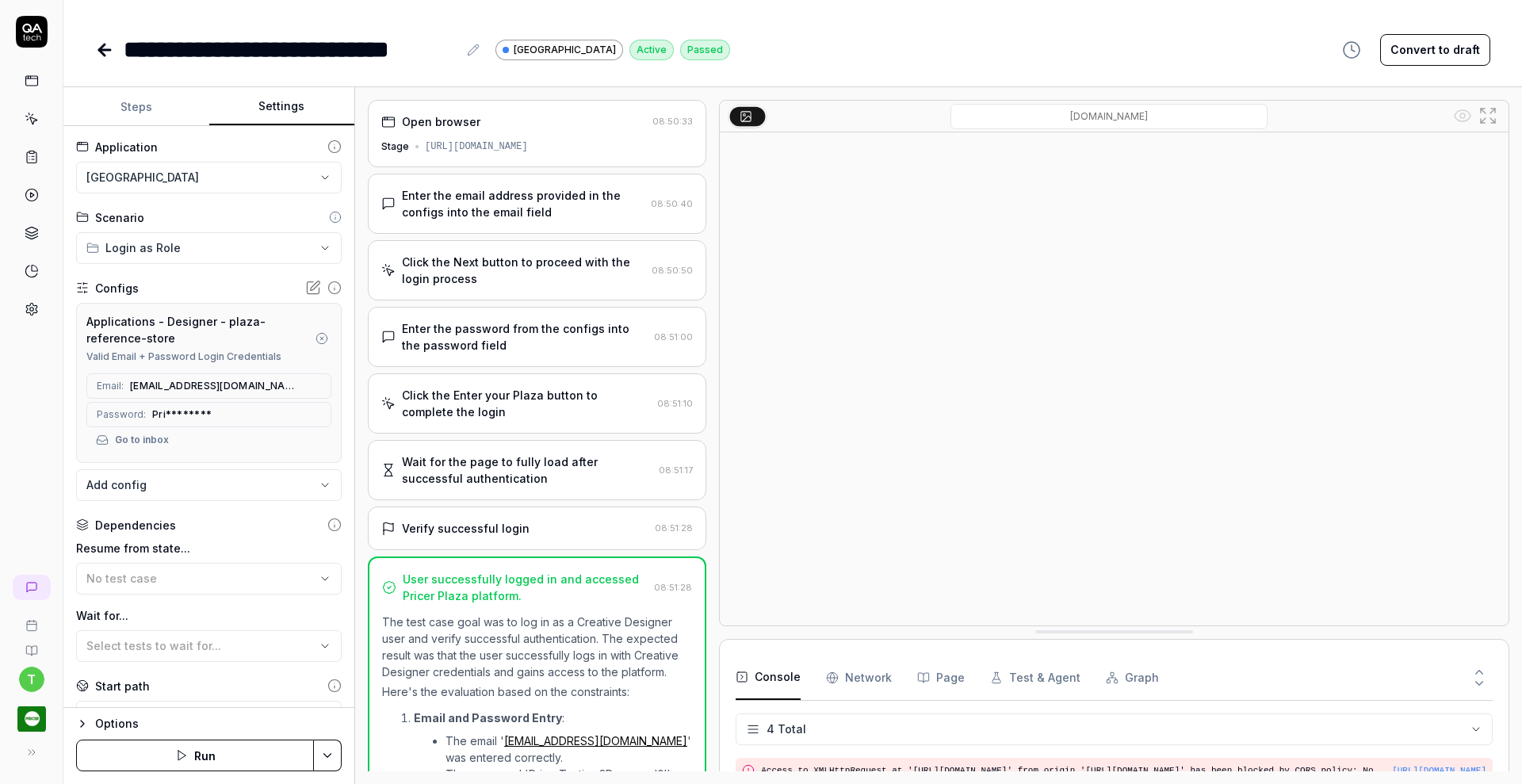
click at [237, 181] on html "**********" at bounding box center [761, 392] width 1522 height 784
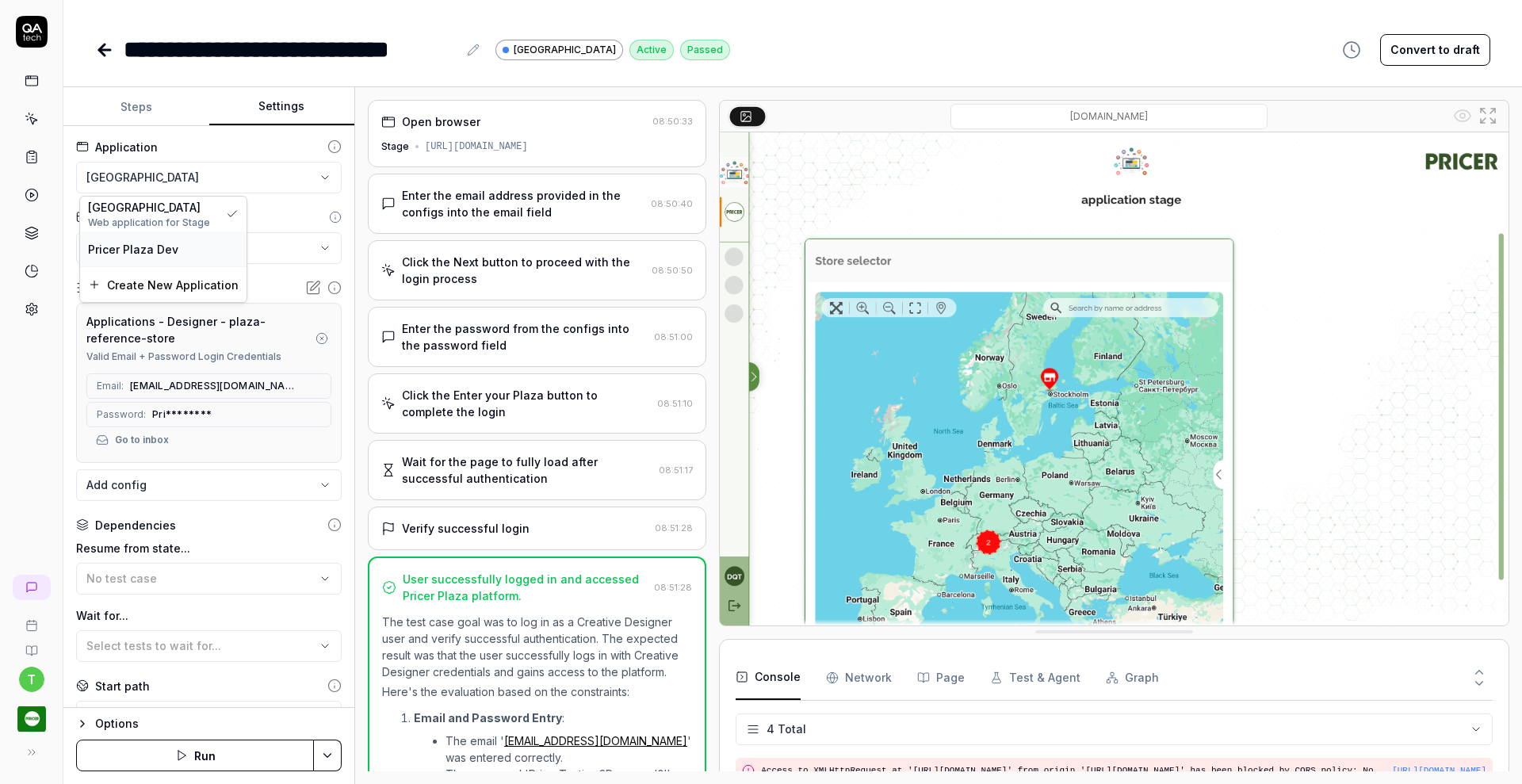
click at [207, 253] on div "Pricer Plaza Dev" at bounding box center [164, 249] width 151 height 17
click at [243, 751] on button "Save & Run" at bounding box center [195, 754] width 237 height 31
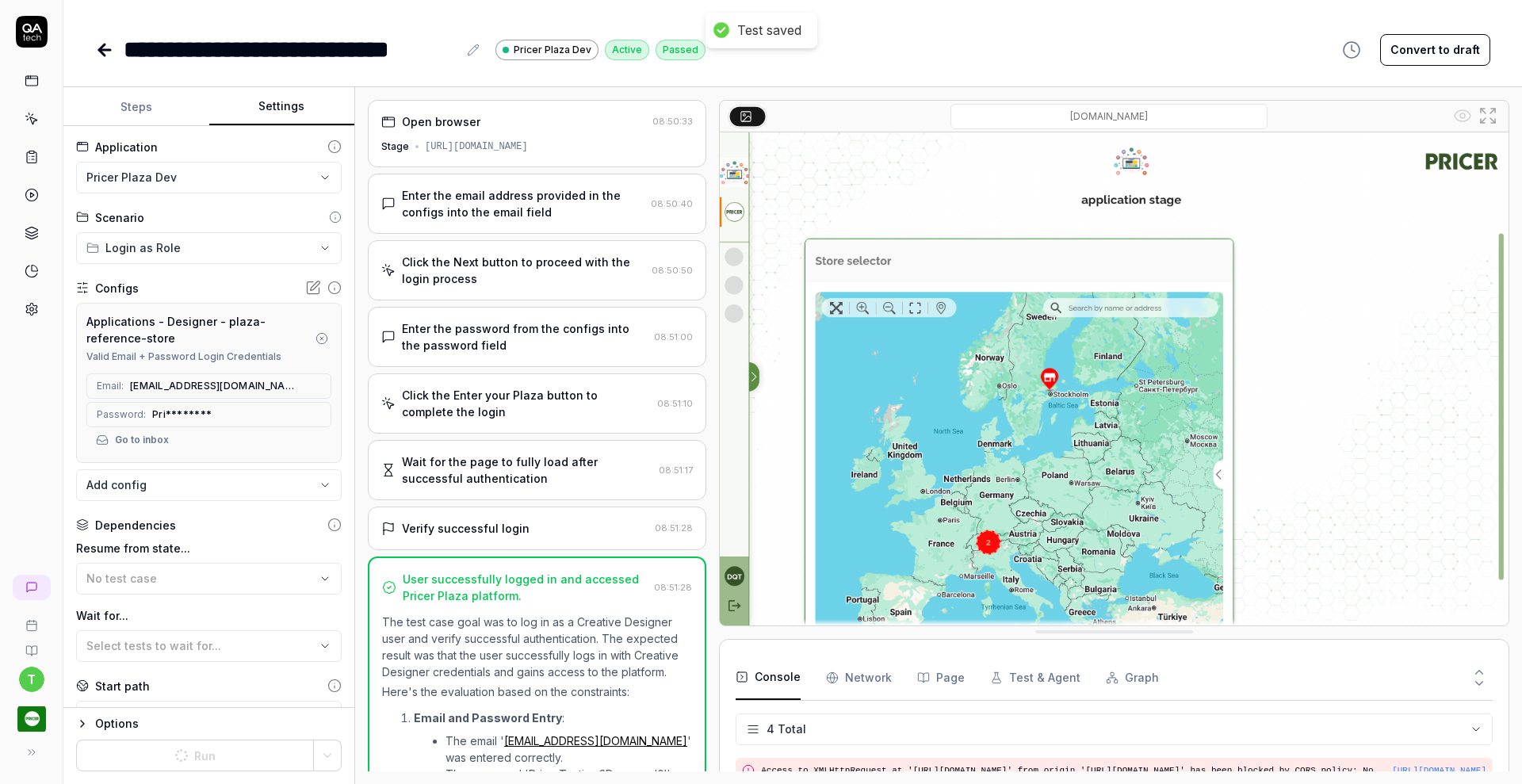
click at [102, 43] on icon at bounding box center [104, 50] width 19 height 19
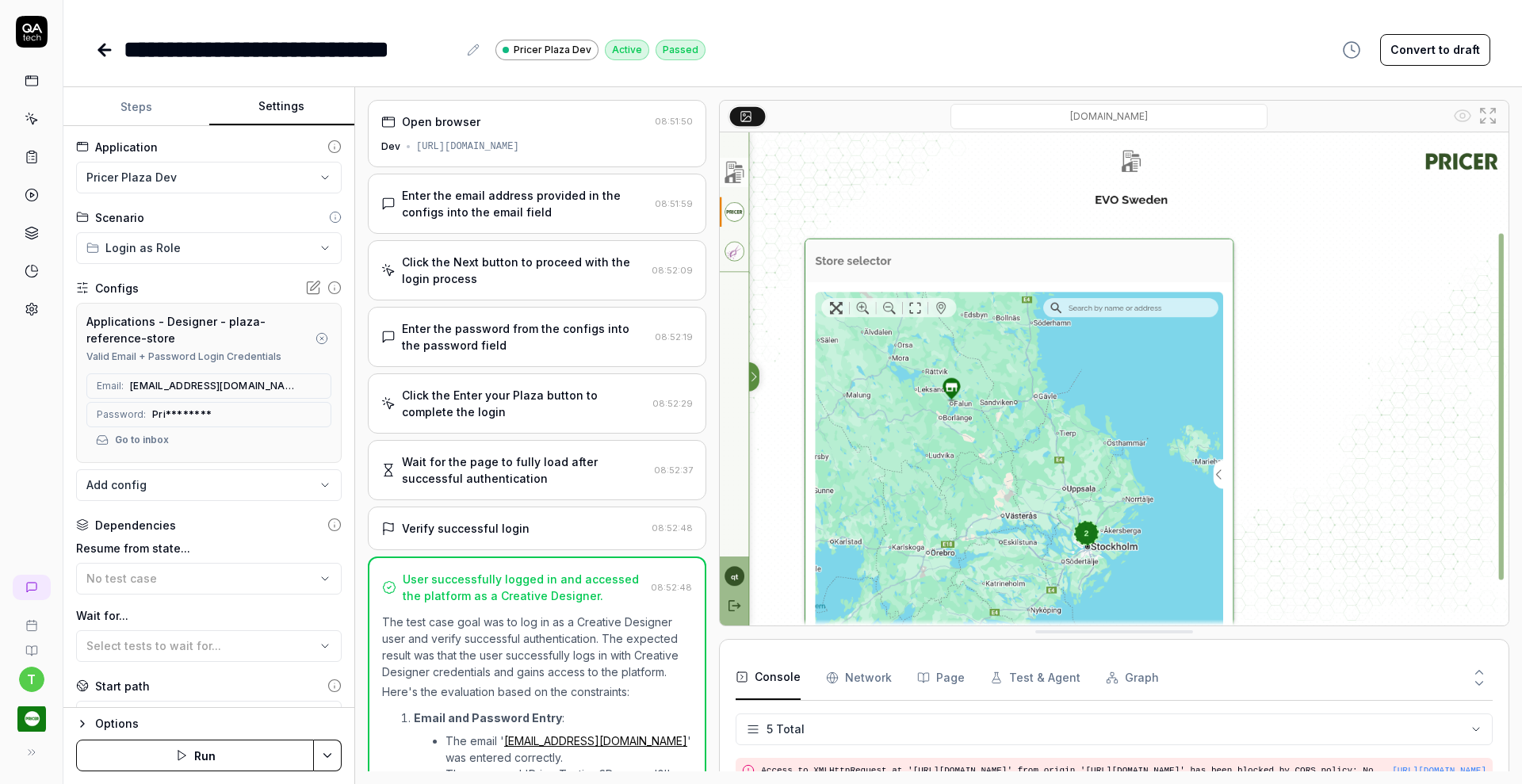
scroll to position [57, 0]
